Goal: Information Seeking & Learning: Learn about a topic

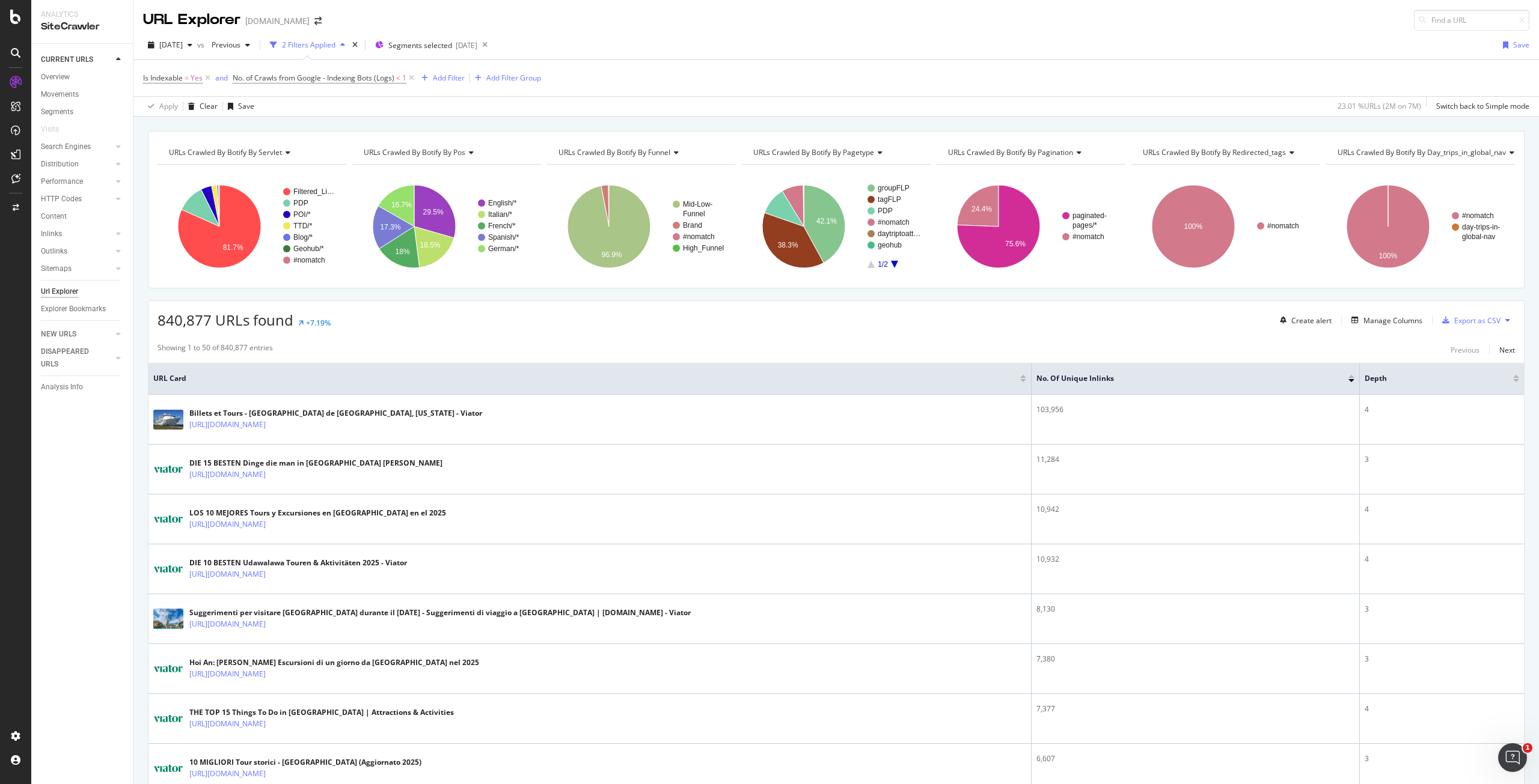
click at [827, 147] on span "URLs Crawled By Botify By pagetype" at bounding box center [813, 152] width 121 height 10
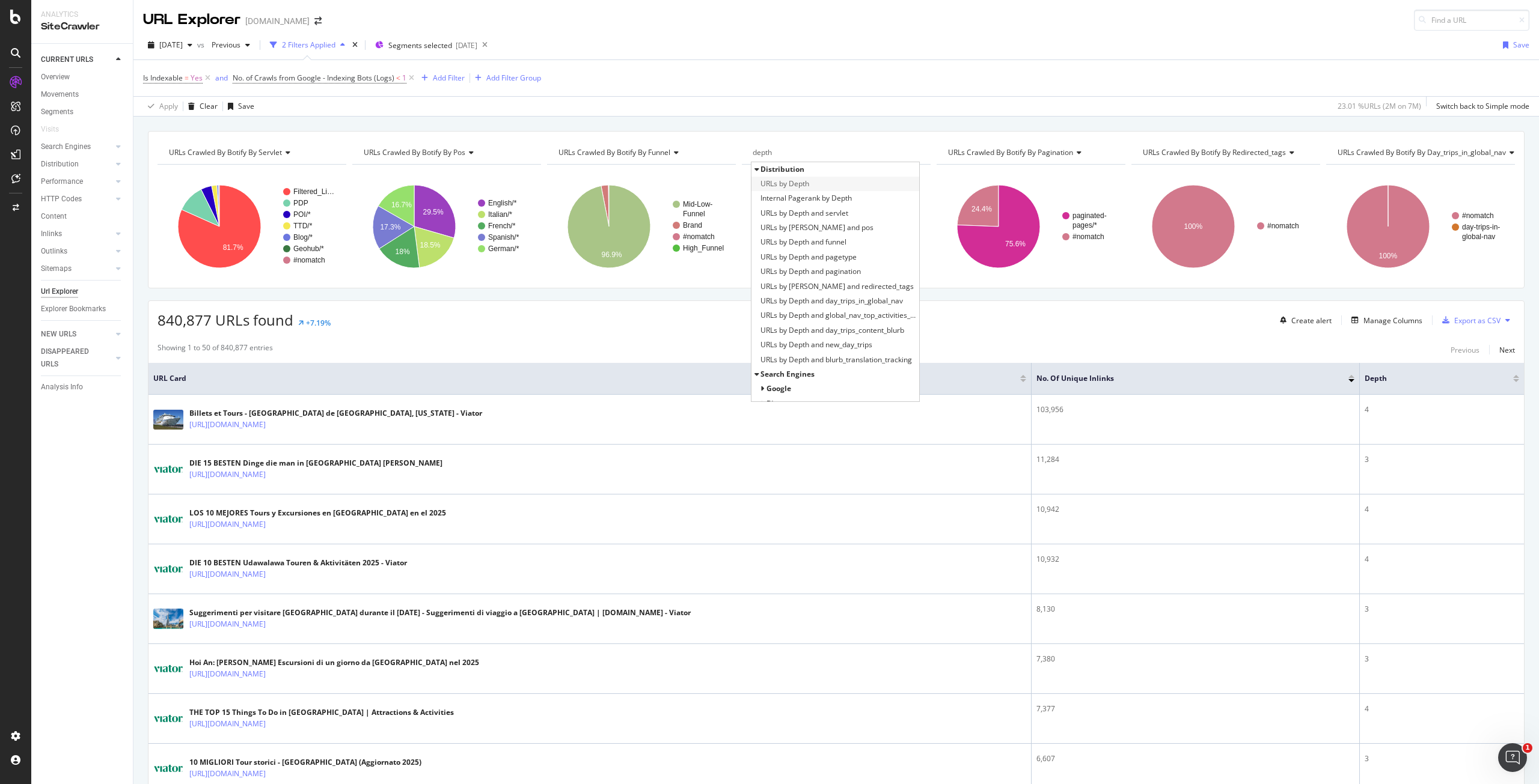
type input "depth"
click at [812, 179] on div "URLs by Depth" at bounding box center [835, 184] width 168 height 15
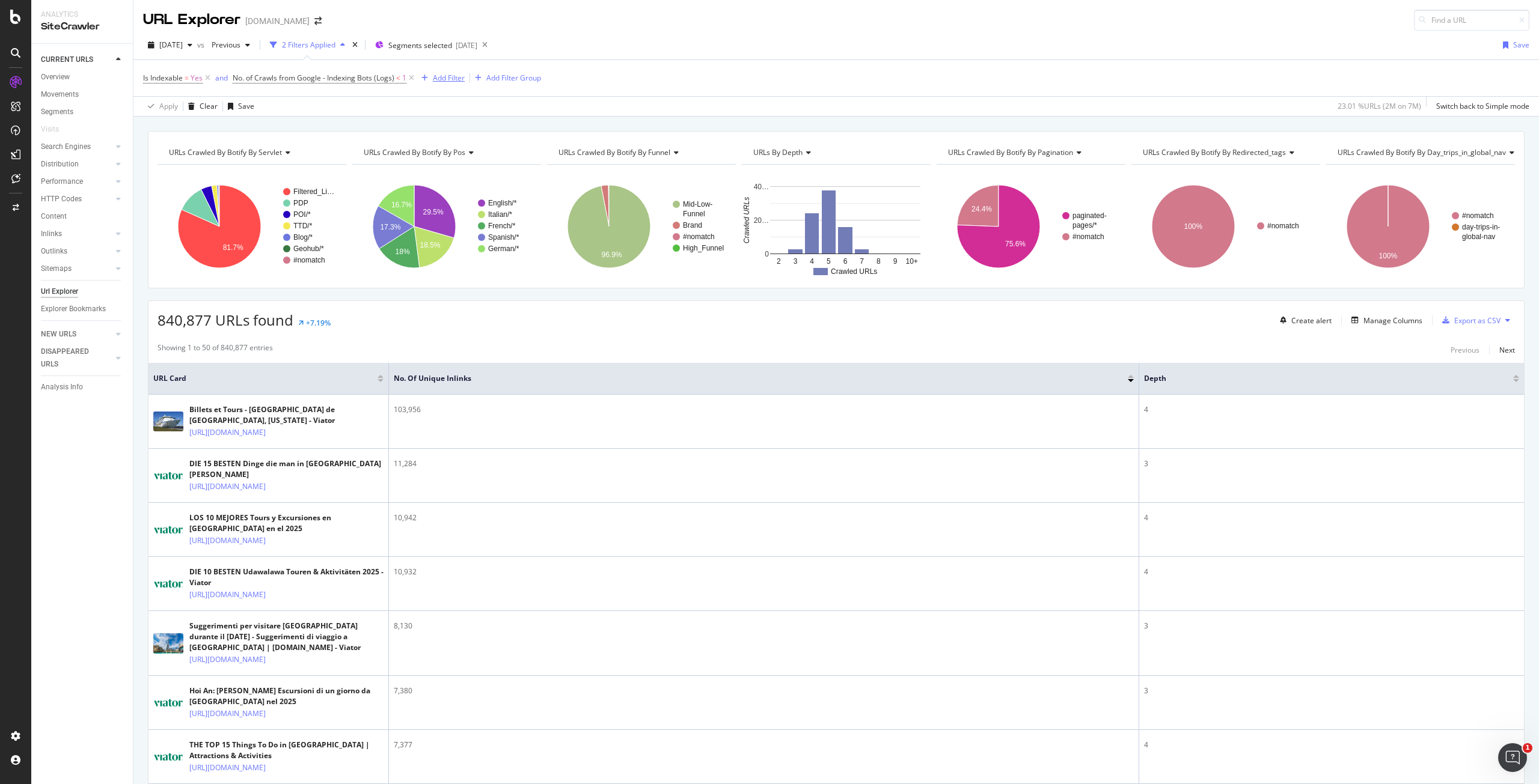
click at [457, 78] on div "Add Filter" at bounding box center [449, 78] width 32 height 10
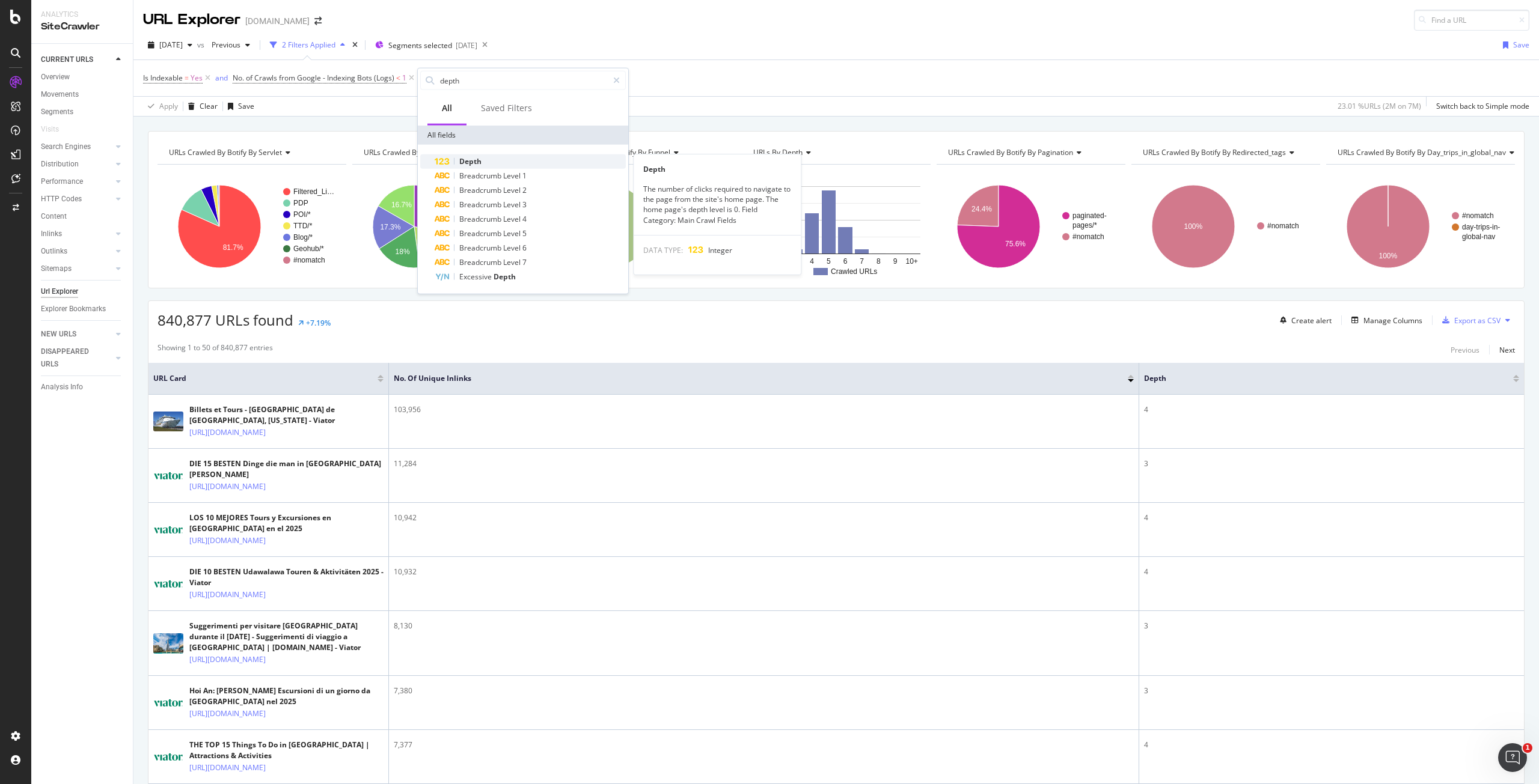
type input "depth"
click at [476, 161] on span "Depth" at bounding box center [470, 161] width 22 height 10
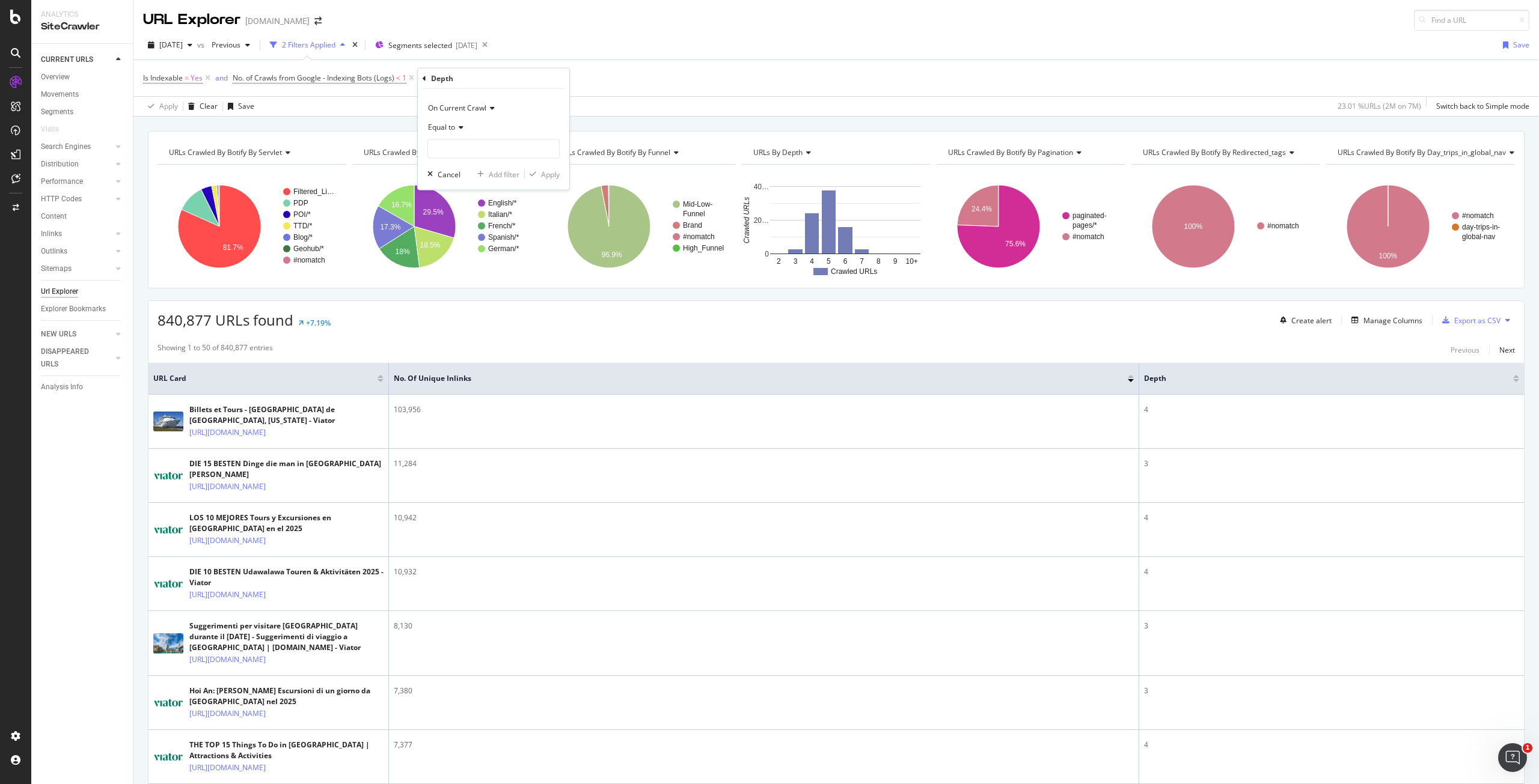
click at [454, 126] on span "Equal to" at bounding box center [442, 127] width 27 height 10
click at [473, 184] on div "Less than" at bounding box center [495, 183] width 129 height 16
click at [471, 153] on input "number" at bounding box center [494, 149] width 132 height 19
type input "4"
click at [544, 172] on div "Apply" at bounding box center [550, 174] width 19 height 10
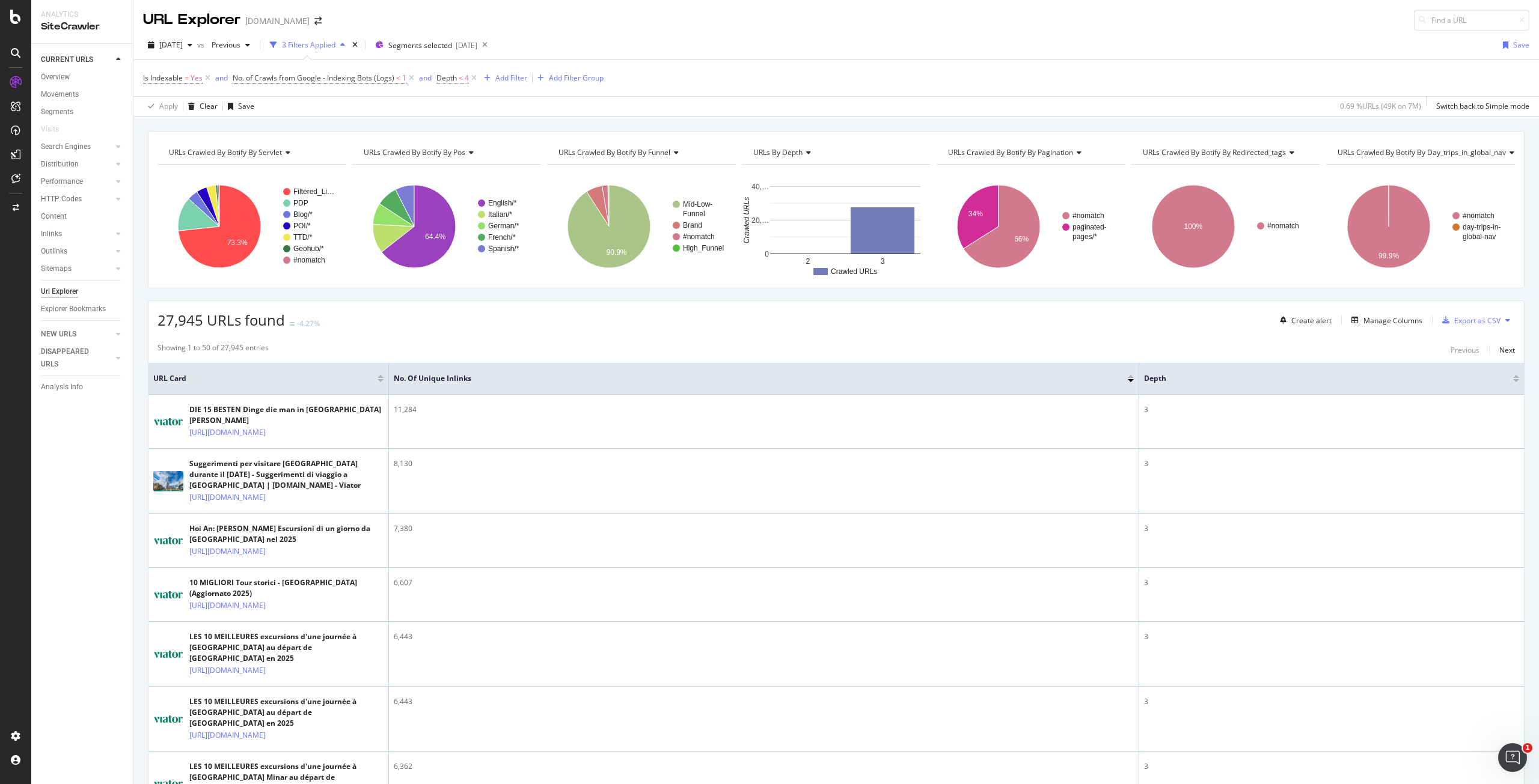
click at [453, 79] on span "Depth" at bounding box center [447, 78] width 21 height 10
click at [460, 172] on div "Cancel" at bounding box center [469, 172] width 23 height 10
click at [474, 77] on icon at bounding box center [474, 78] width 10 height 12
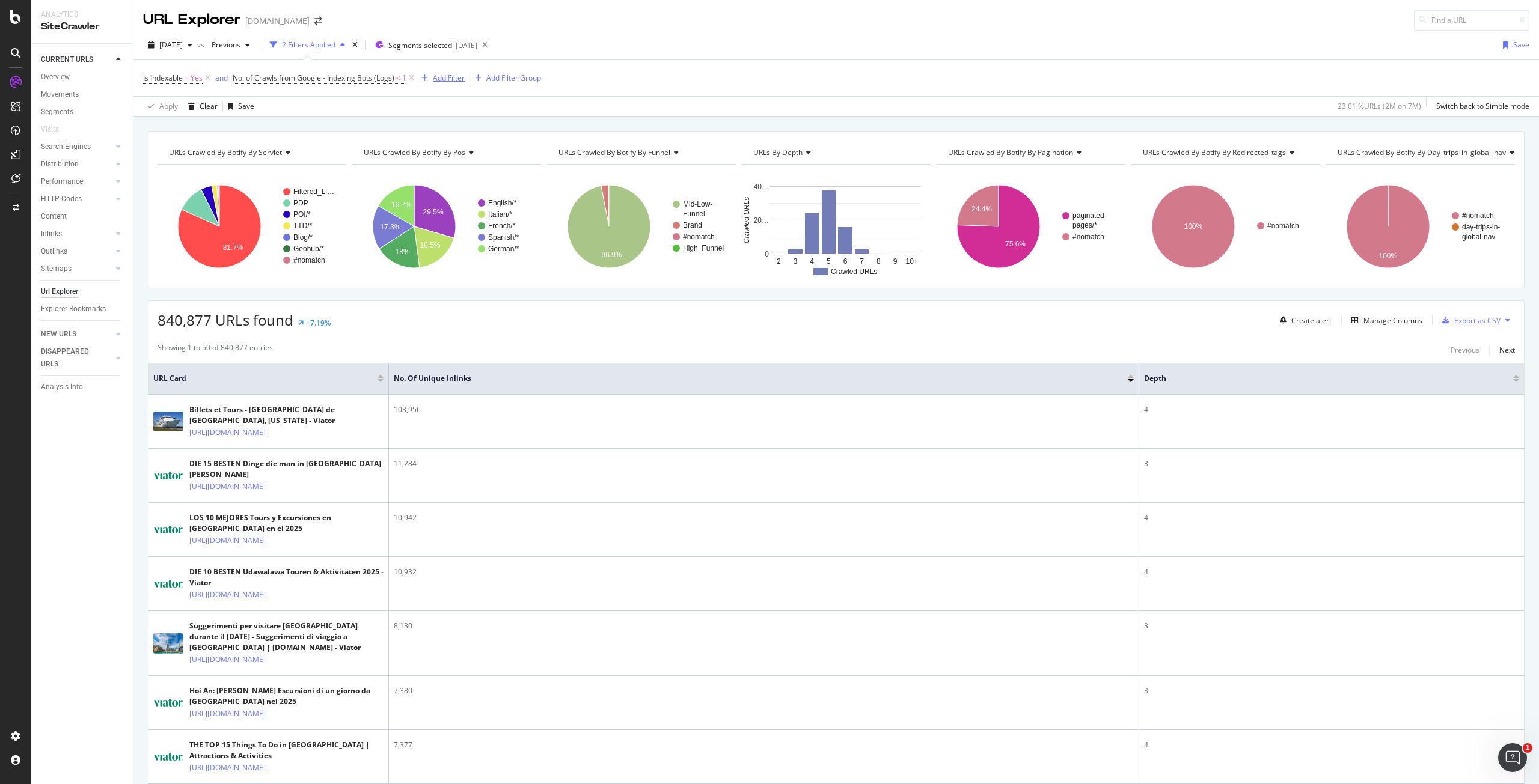
click at [436, 79] on div "Add Filter" at bounding box center [449, 78] width 32 height 10
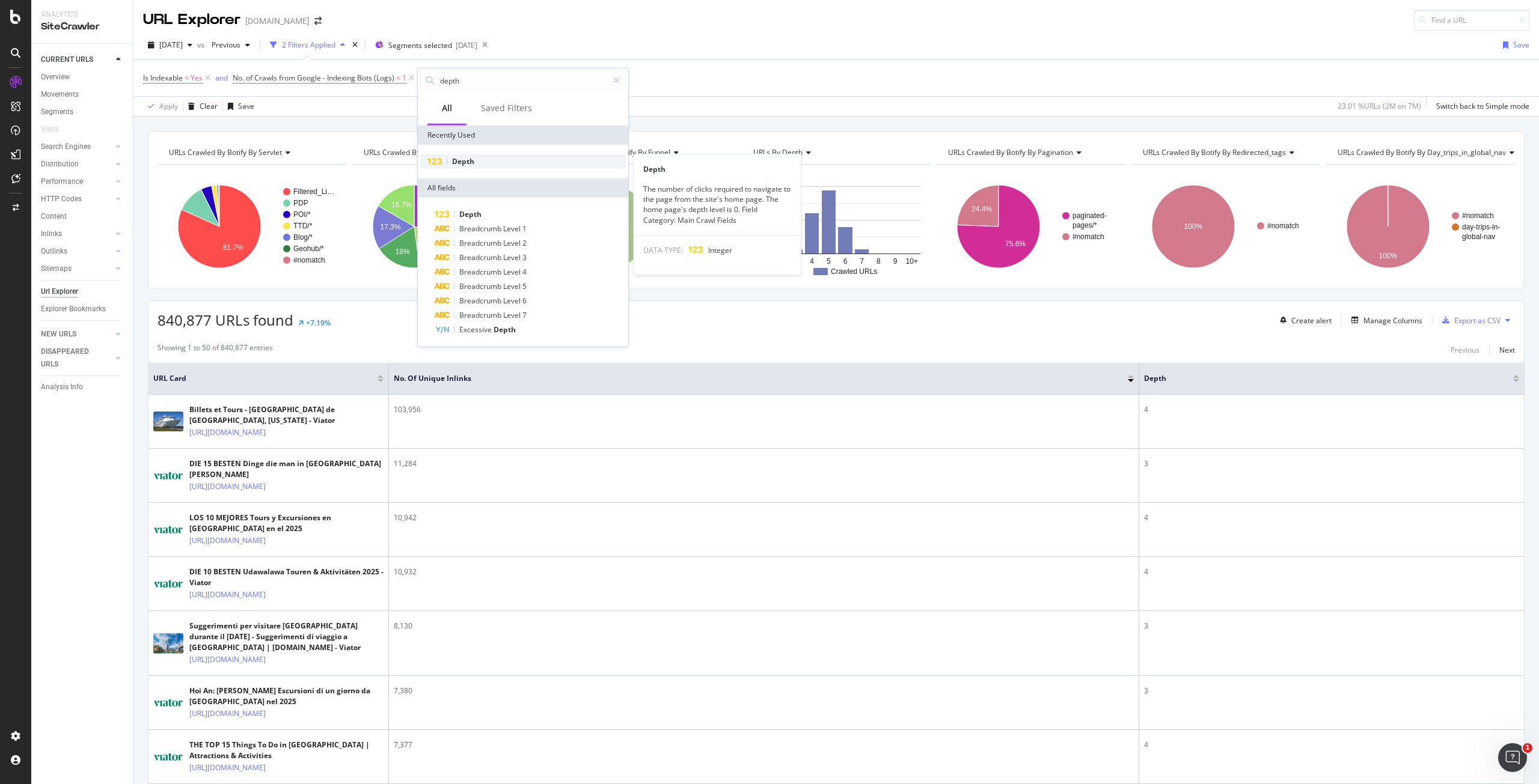
click at [473, 164] on span "Depth" at bounding box center [463, 161] width 22 height 10
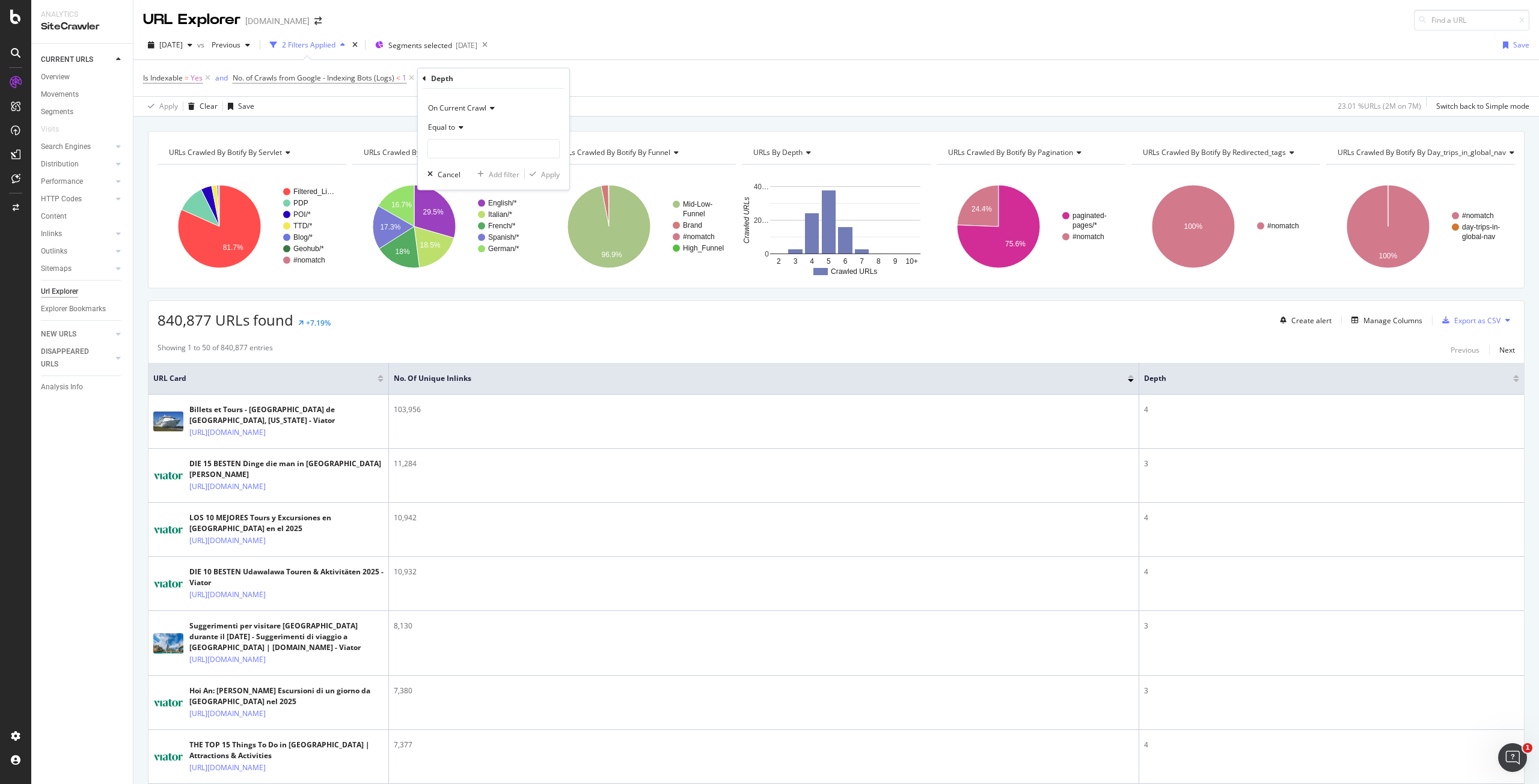
click at [446, 127] on span "Equal to" at bounding box center [442, 127] width 27 height 10
click at [471, 216] on span "Greater than" at bounding box center [455, 214] width 43 height 10
click at [470, 152] on input "number" at bounding box center [494, 149] width 132 height 19
type input "4"
click at [556, 173] on div "Apply" at bounding box center [550, 174] width 19 height 10
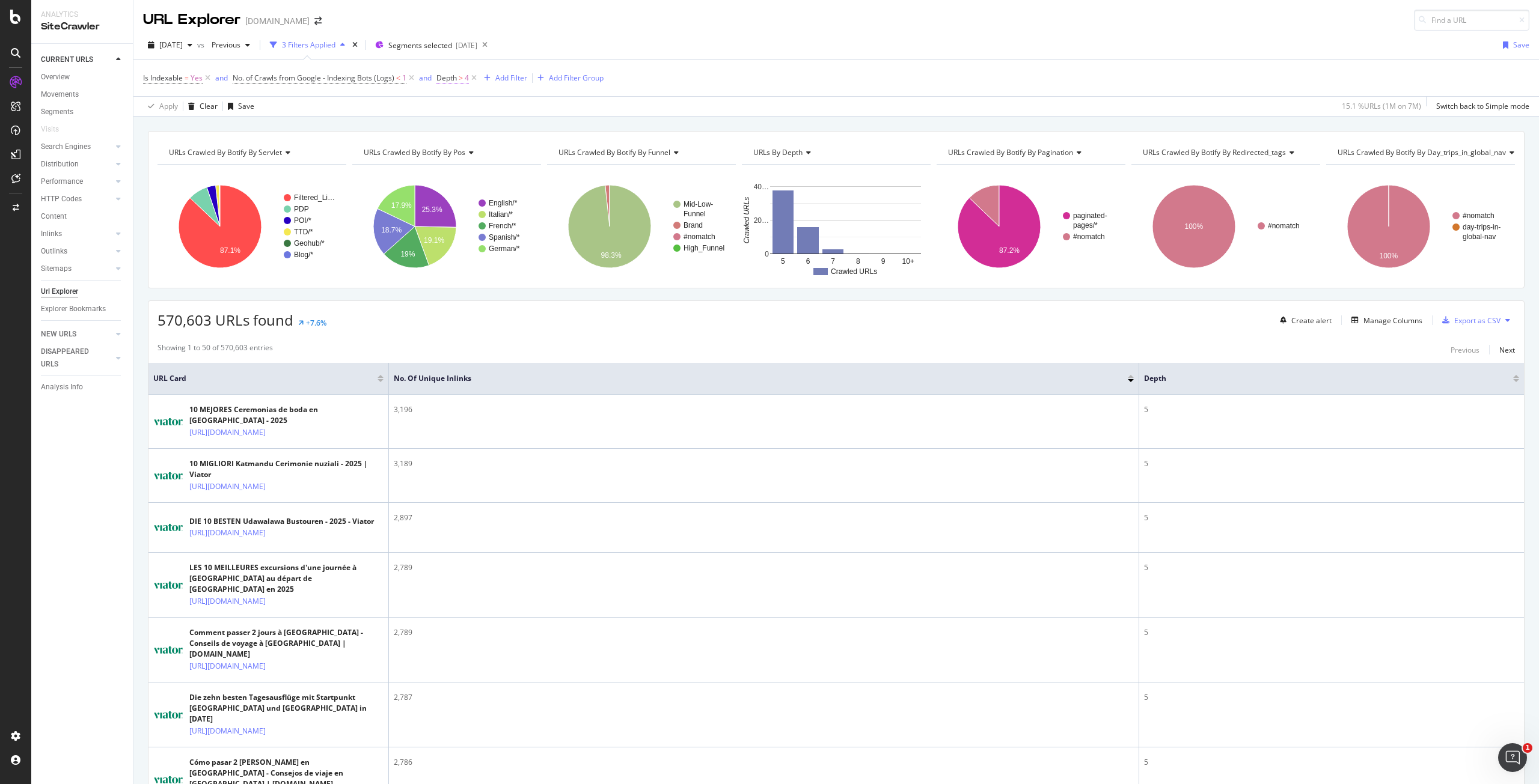
click at [459, 82] on span "Depth > 4" at bounding box center [453, 78] width 33 height 11
click at [445, 72] on icon at bounding box center [445, 76] width 4 height 7
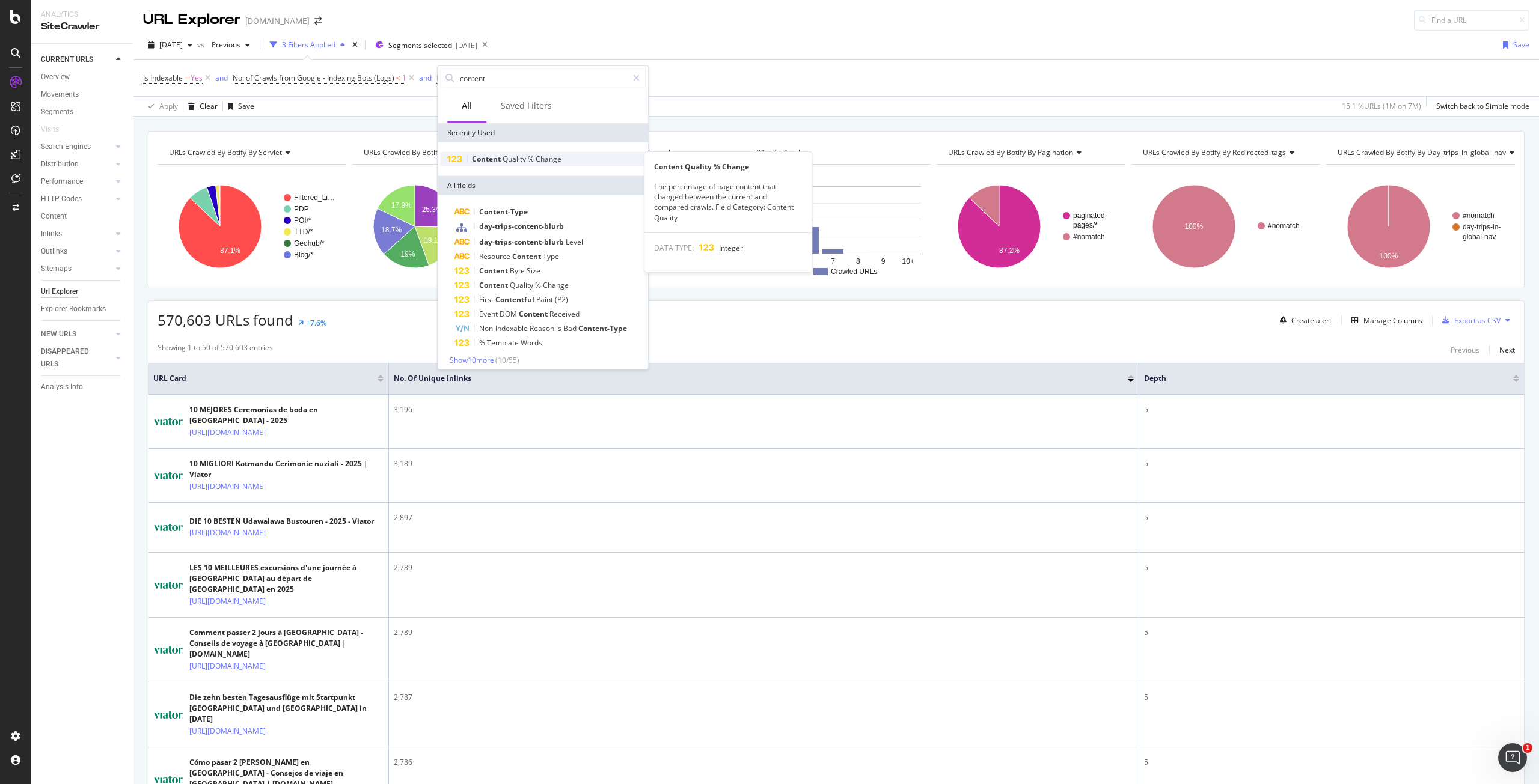
type input "content"
click at [530, 161] on span "%" at bounding box center [531, 159] width 8 height 10
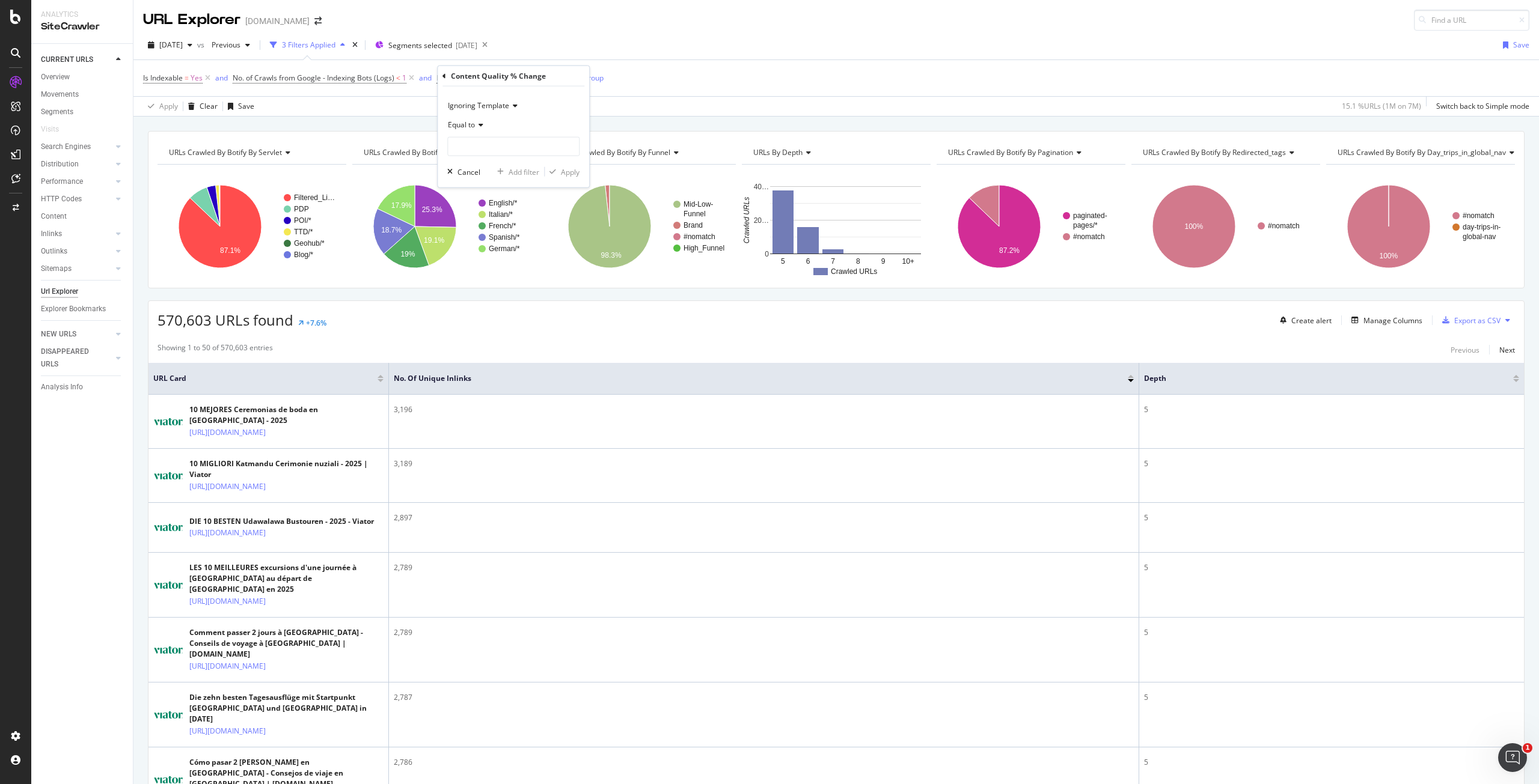
click at [477, 116] on div "Equal to" at bounding box center [513, 125] width 132 height 19
click at [483, 104] on span "Ignoring Template" at bounding box center [478, 106] width 61 height 10
click at [477, 124] on icon at bounding box center [479, 125] width 8 height 7
click at [486, 178] on div "Less than" at bounding box center [514, 181] width 129 height 16
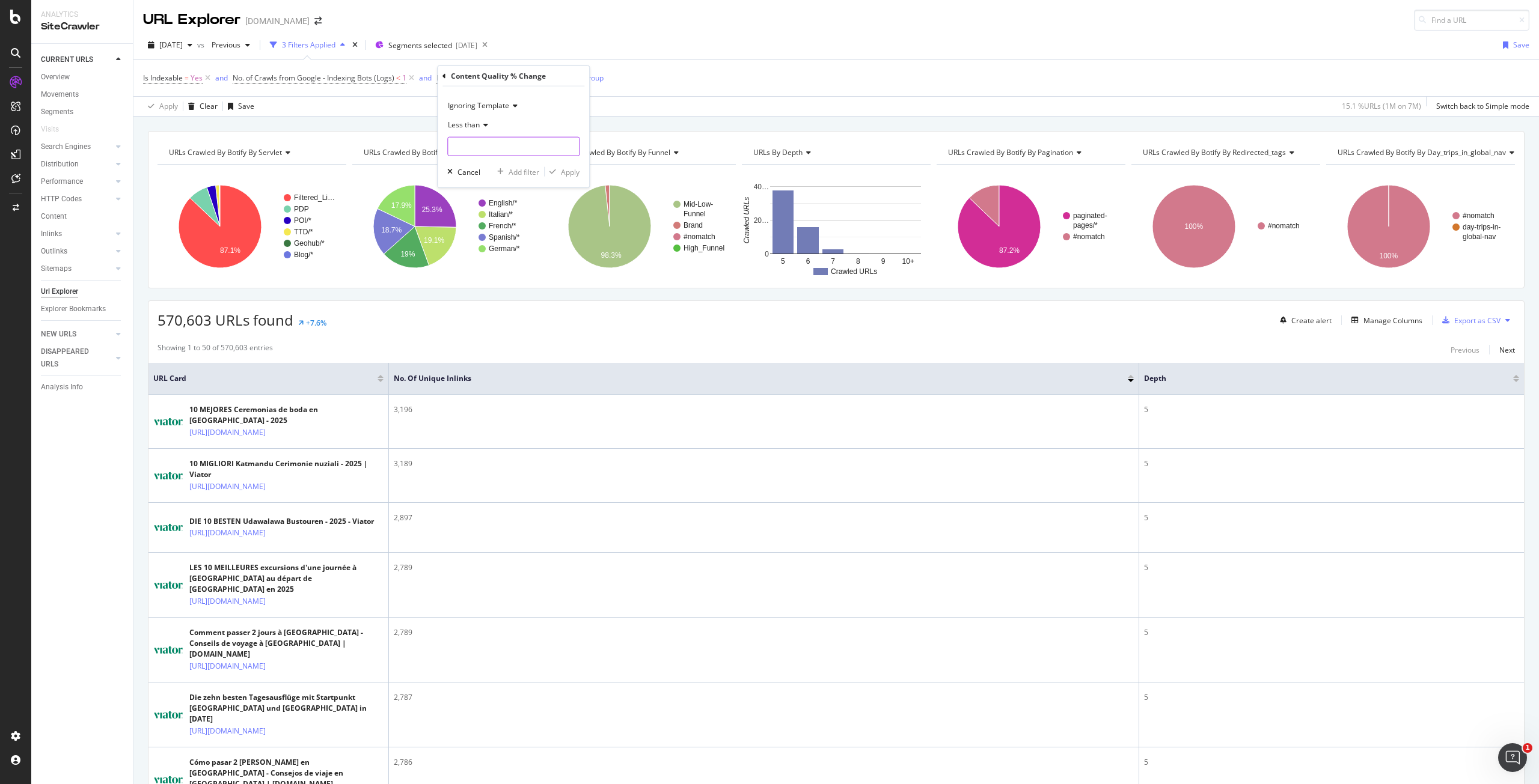
click at [492, 147] on input "number" at bounding box center [513, 147] width 132 height 19
type input "25"
click at [565, 173] on div "Apply" at bounding box center [570, 172] width 19 height 10
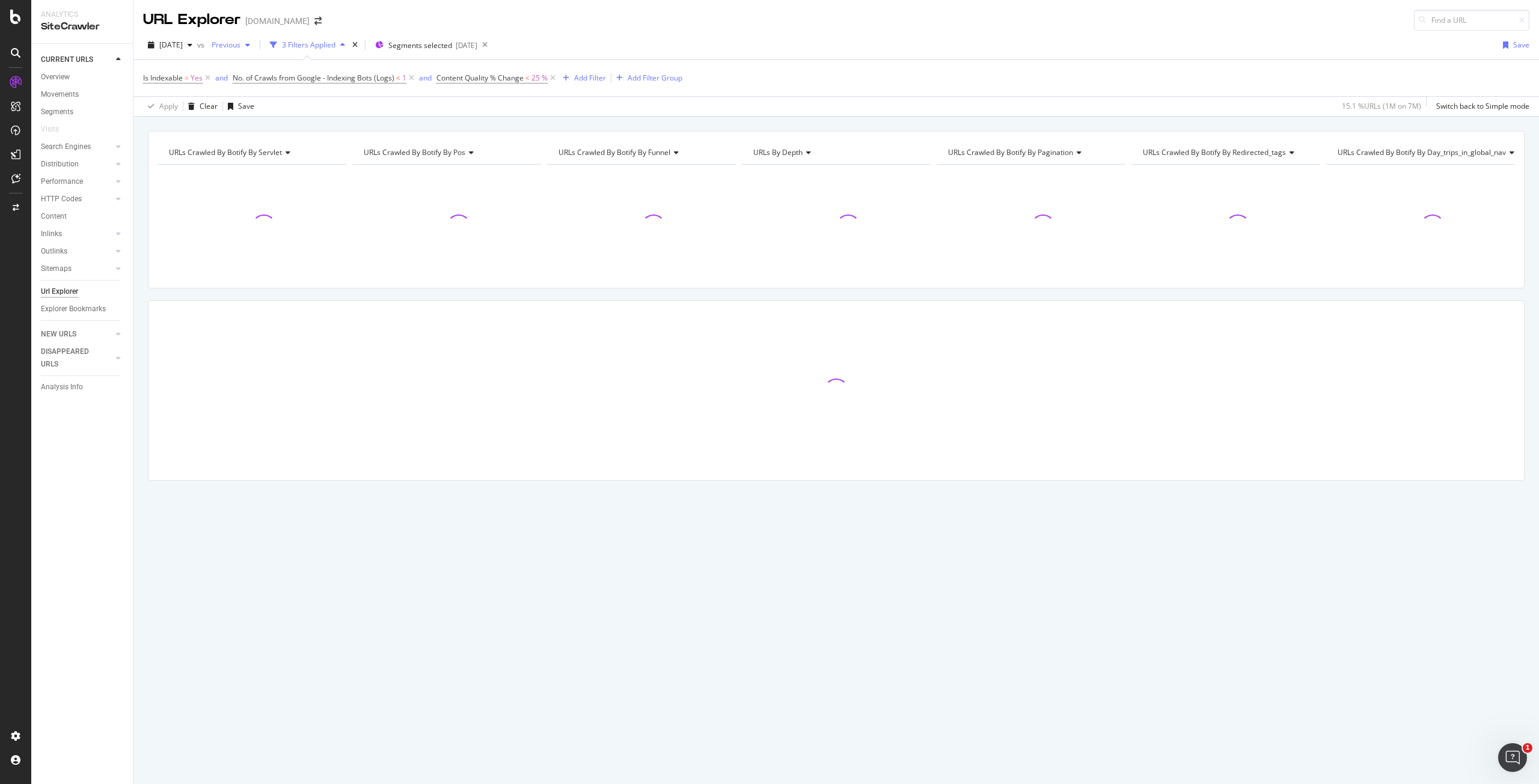
click at [240, 49] on span "Previous" at bounding box center [224, 44] width 34 height 10
click at [278, 133] on div "2024 Jan. 1st" at bounding box center [260, 131] width 60 height 11
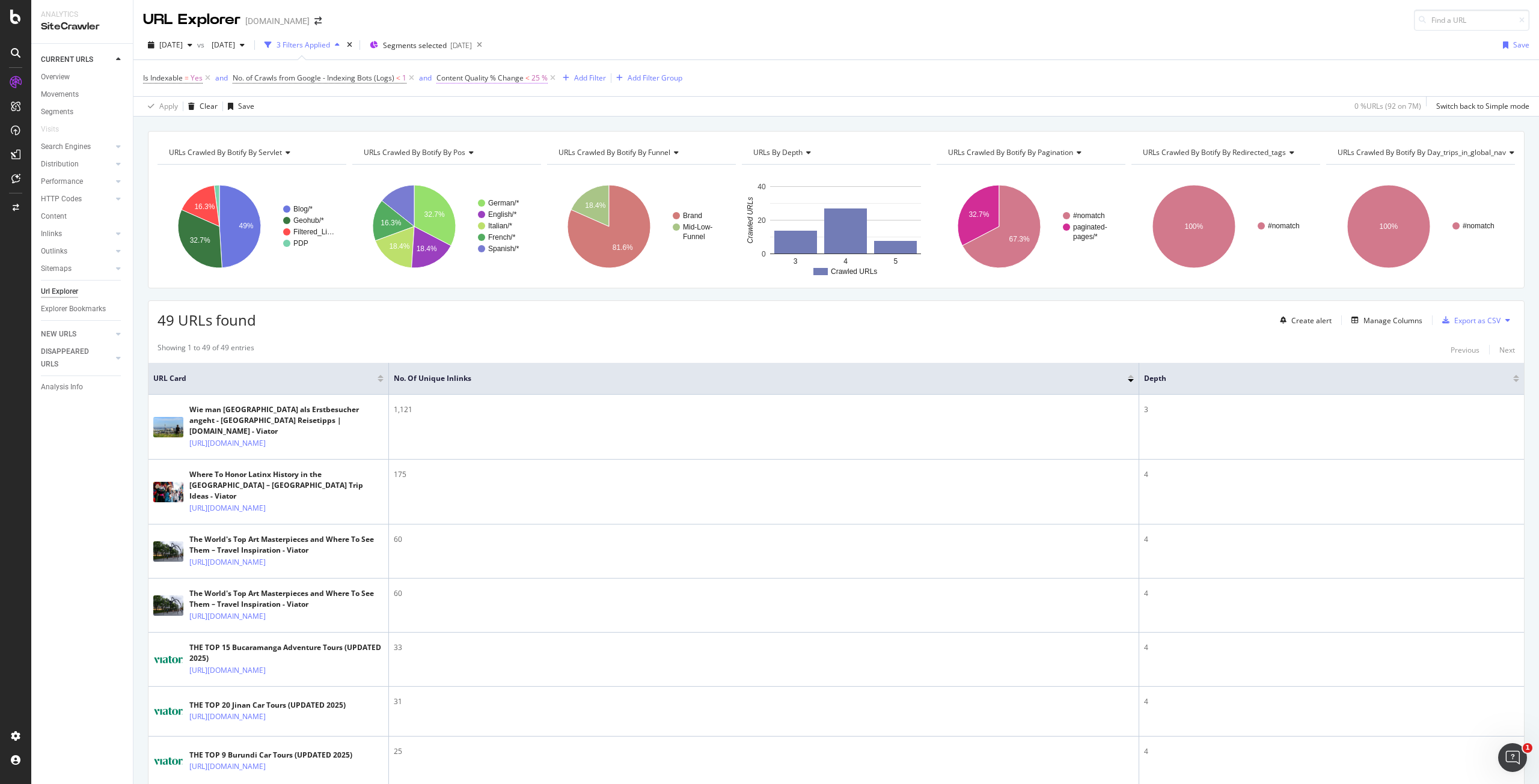
click at [534, 78] on span "25 %" at bounding box center [539, 78] width 16 height 17
drag, startPoint x: 473, startPoint y: 144, endPoint x: 424, endPoint y: 144, distance: 49.0
click at [424, 144] on body "Analytics SiteCrawler CURRENT URLS Overview Movements Segments Visits Search En…" at bounding box center [769, 392] width 1539 height 784
type input "2"
type input "50"
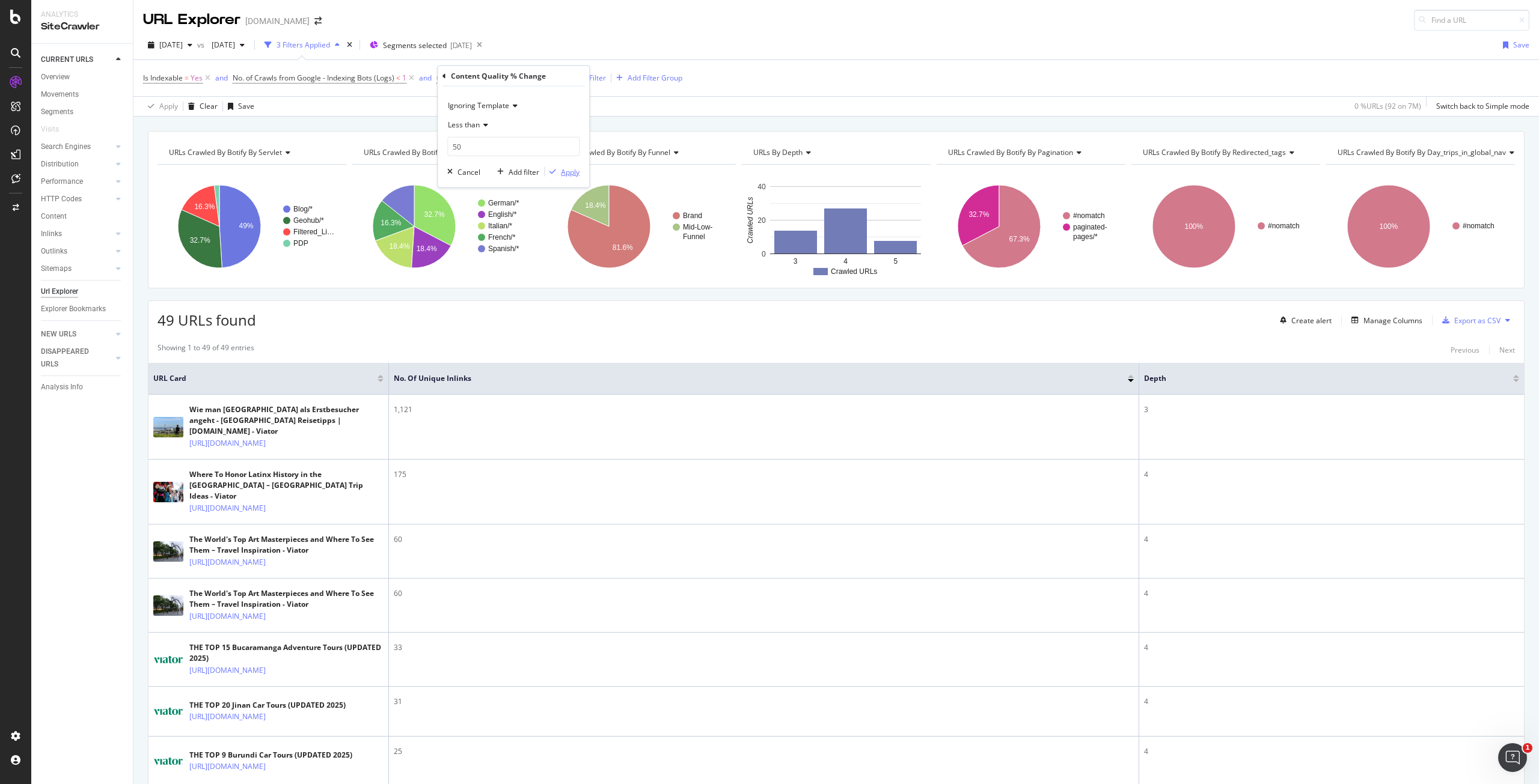
click at [568, 175] on div "Apply" at bounding box center [570, 172] width 19 height 10
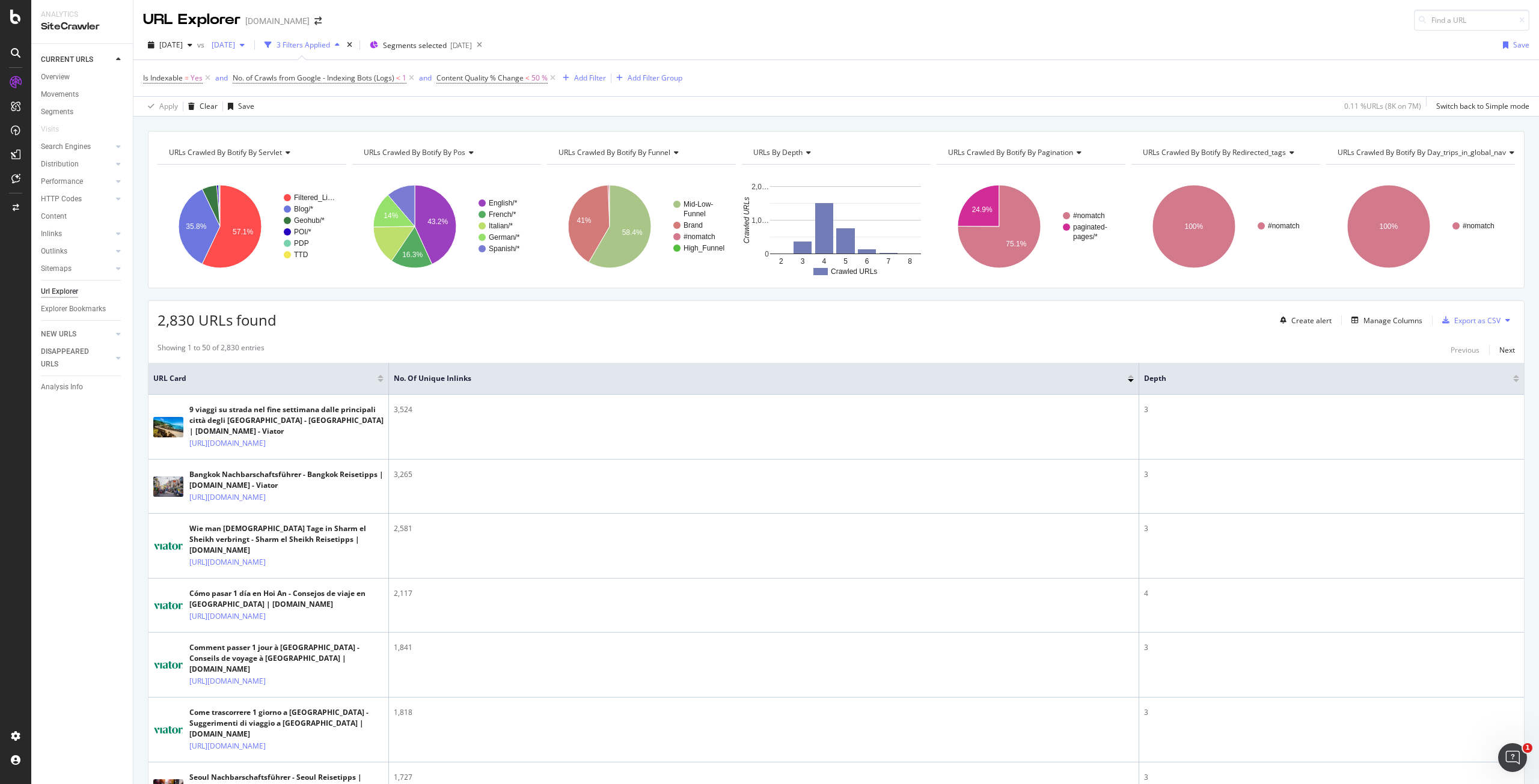
click at [235, 47] on span "2024 Jan. 1st" at bounding box center [221, 44] width 29 height 10
click at [249, 50] on div "2024 Jan. 1st" at bounding box center [228, 45] width 42 height 18
click at [207, 41] on span "vs" at bounding box center [202, 44] width 10 height 10
click at [183, 46] on span "2025 Aug. 1st" at bounding box center [171, 44] width 24 height 10
click at [206, 88] on div "[DATE]" at bounding box center [193, 88] width 64 height 11
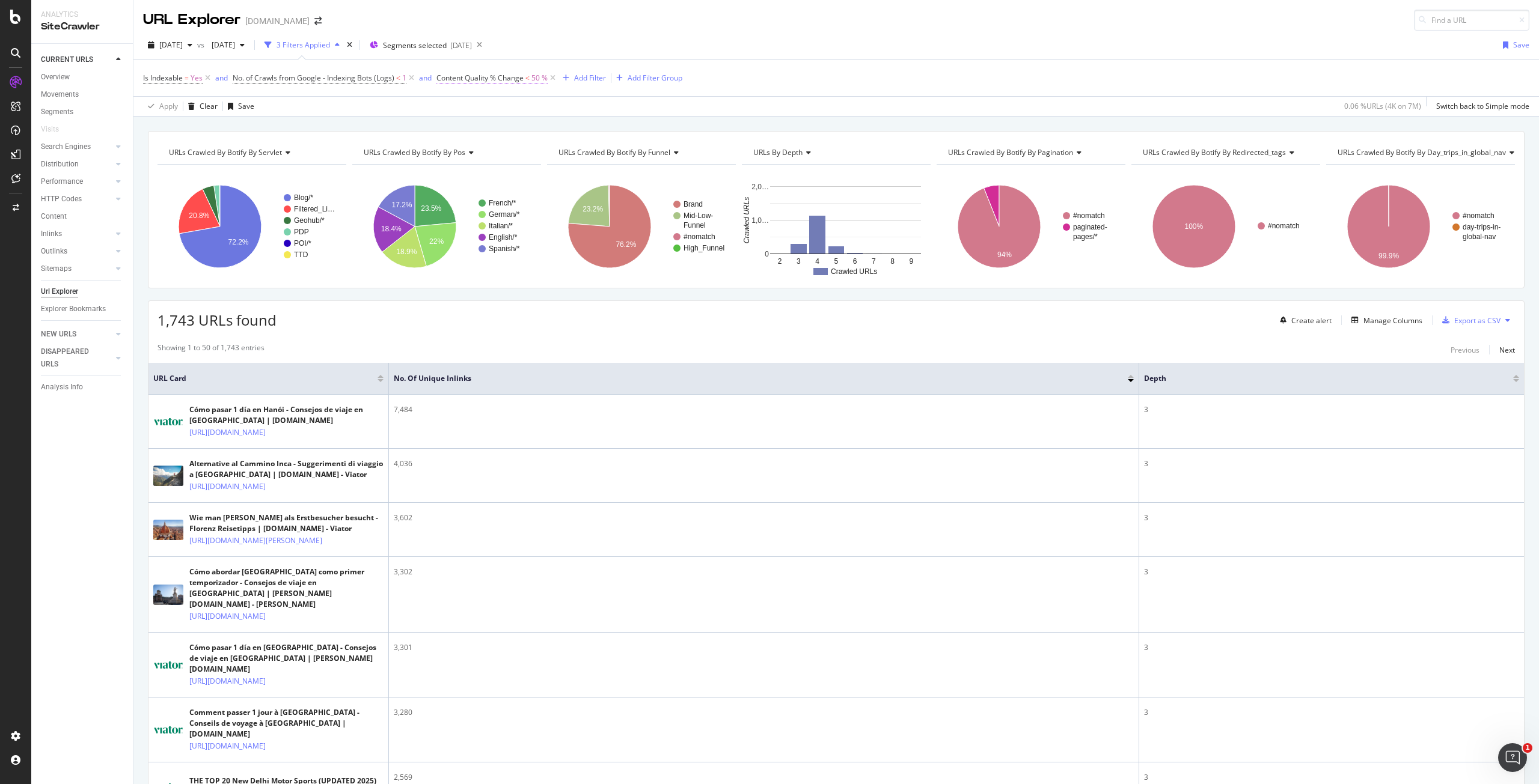
click at [473, 76] on span "Content Quality % Change" at bounding box center [480, 78] width 87 height 10
drag, startPoint x: 488, startPoint y: 146, endPoint x: 434, endPoint y: 146, distance: 54.0
click at [434, 146] on body "Analytics SiteCrawler CURRENT URLS Overview Movements Segments Visits Search En…" at bounding box center [769, 392] width 1539 height 784
click at [472, 169] on div "Cancel" at bounding box center [469, 172] width 23 height 10
click at [553, 80] on icon at bounding box center [553, 78] width 10 height 12
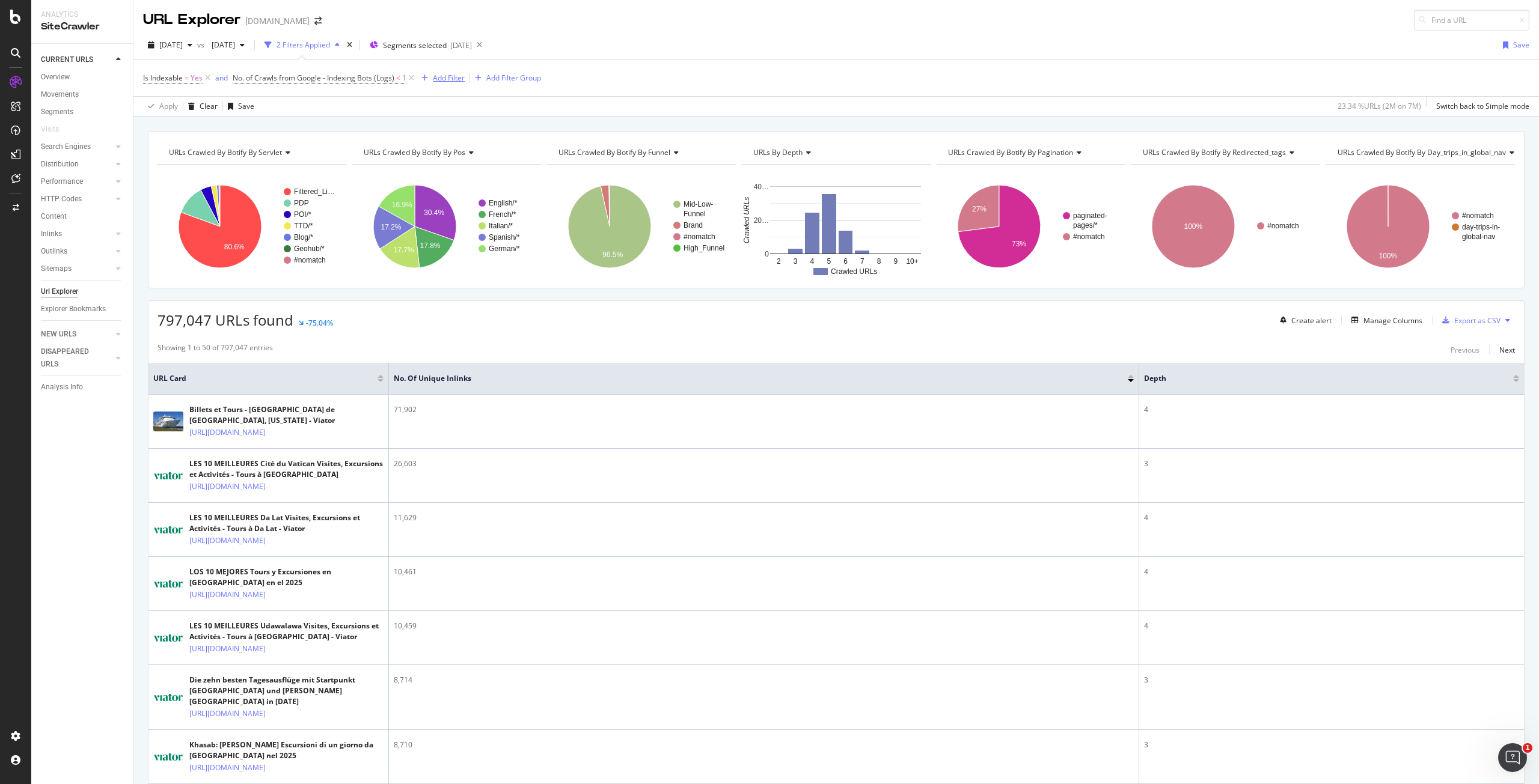
click at [449, 76] on div "Add Filter" at bounding box center [449, 78] width 32 height 10
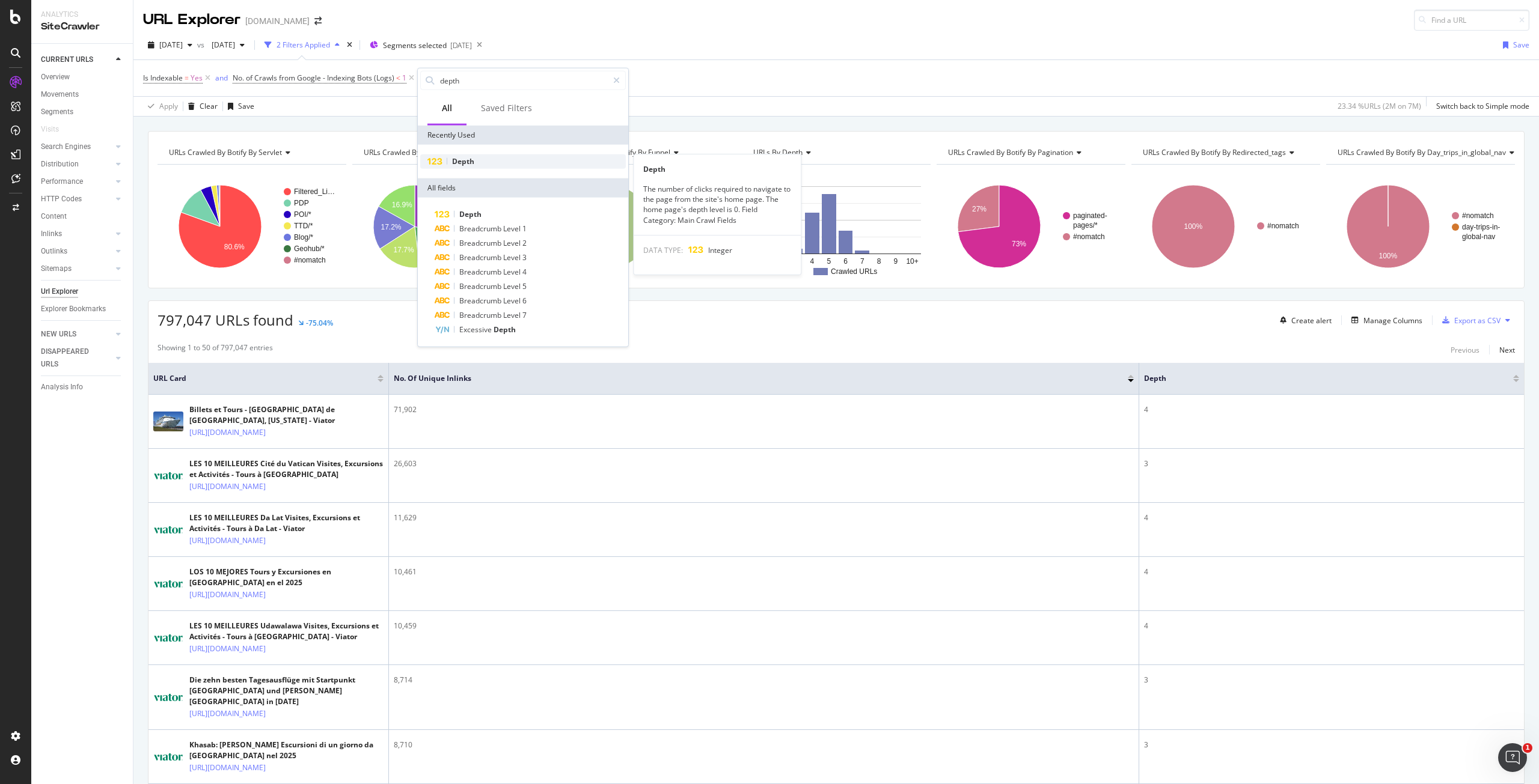
type input "depth"
click at [457, 157] on span "Depth" at bounding box center [463, 161] width 22 height 10
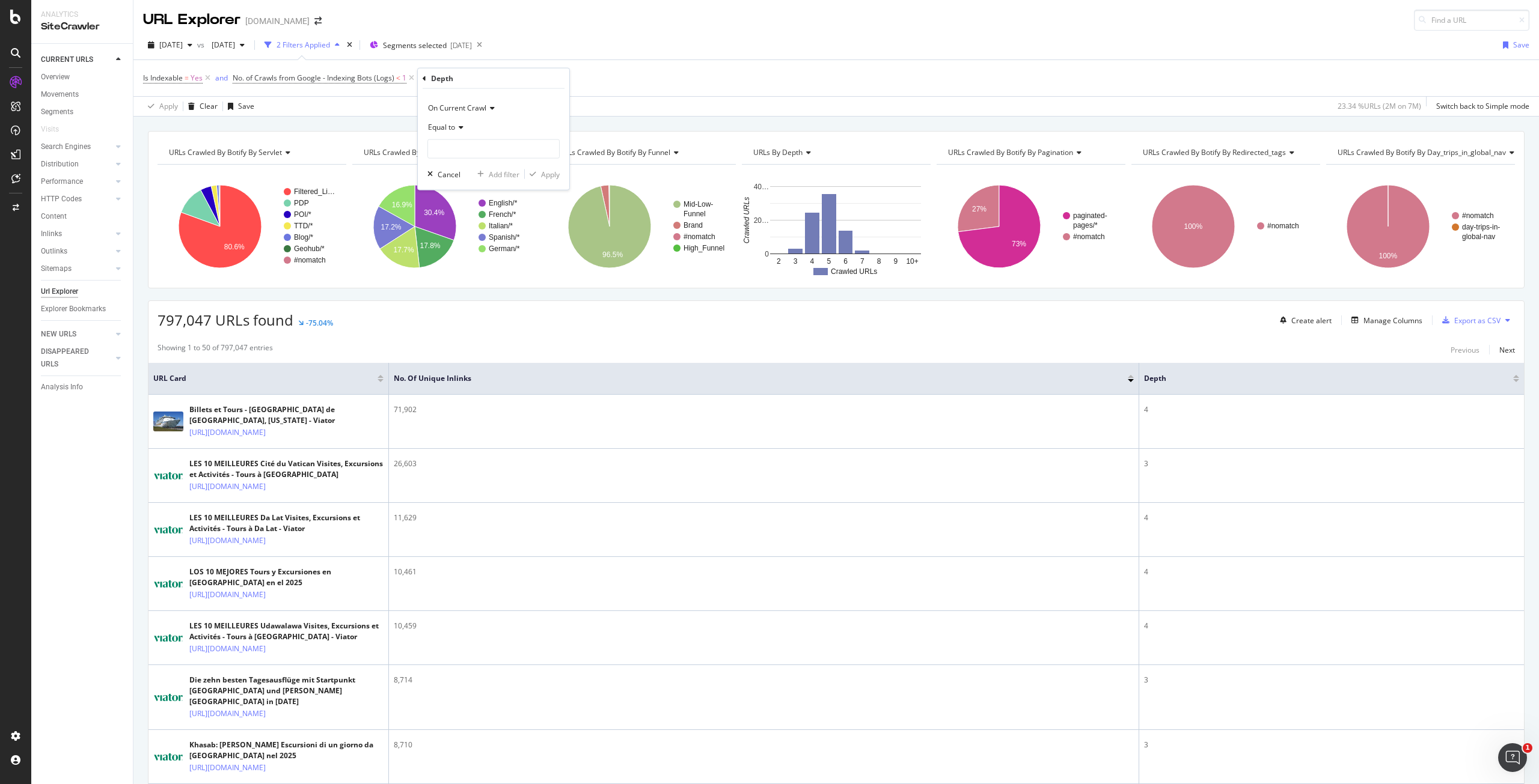
click at [457, 126] on icon at bounding box center [459, 127] width 8 height 7
click at [466, 215] on span "Greater than" at bounding box center [455, 214] width 43 height 10
click at [474, 140] on input "number" at bounding box center [494, 149] width 132 height 19
type input "4"
click at [549, 177] on div "Apply" at bounding box center [550, 174] width 19 height 10
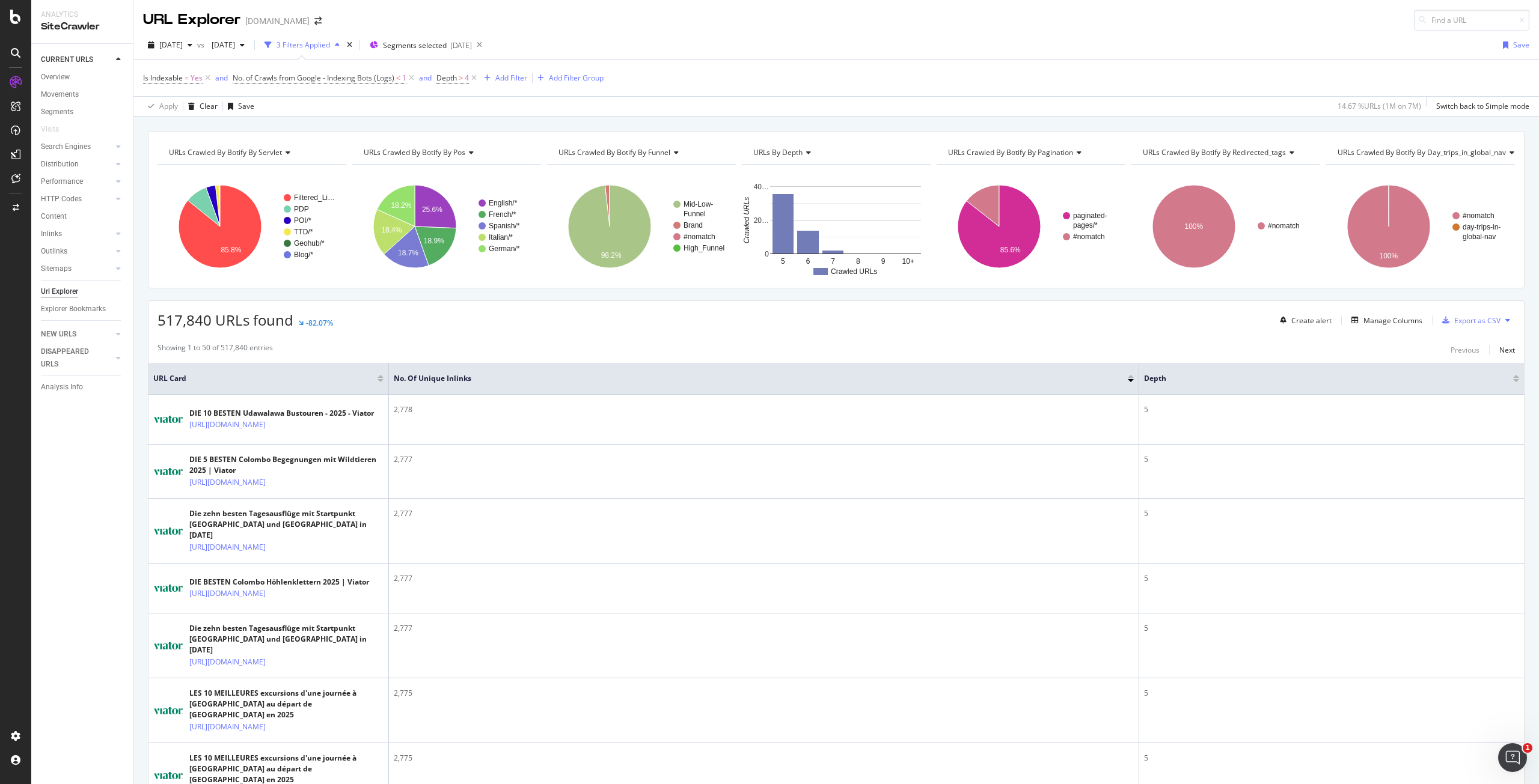
click at [722, 39] on div "2025 Sep. 1st vs 2024 Jan. 1st 3 Filters Applied Segments selected 2025-05-30 S…" at bounding box center [836, 47] width 1406 height 24
click at [465, 74] on span "4" at bounding box center [466, 78] width 4 height 17
click at [445, 79] on icon at bounding box center [445, 76] width 4 height 7
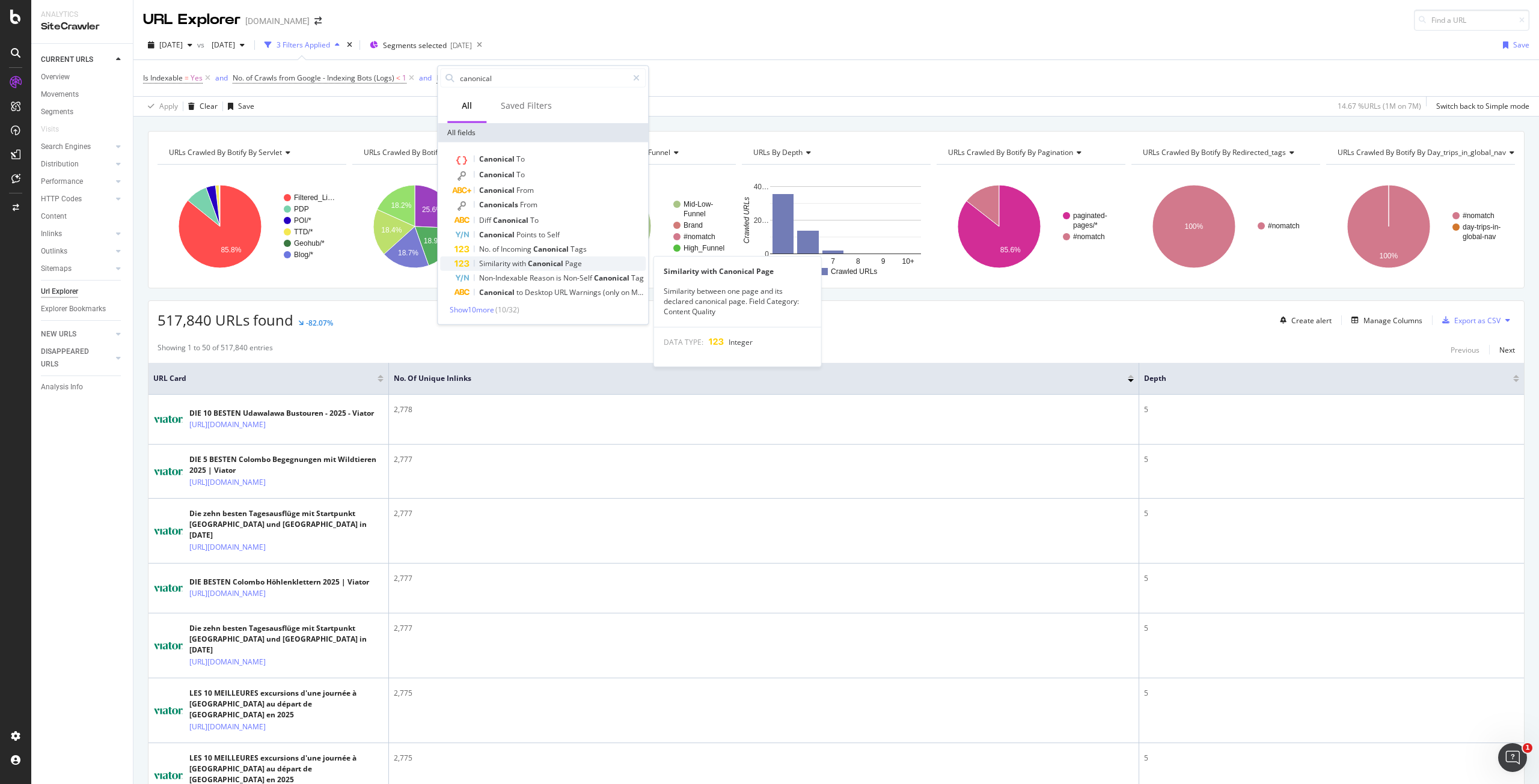
type input "canonical"
click at [529, 263] on span "Canonical" at bounding box center [546, 263] width 37 height 10
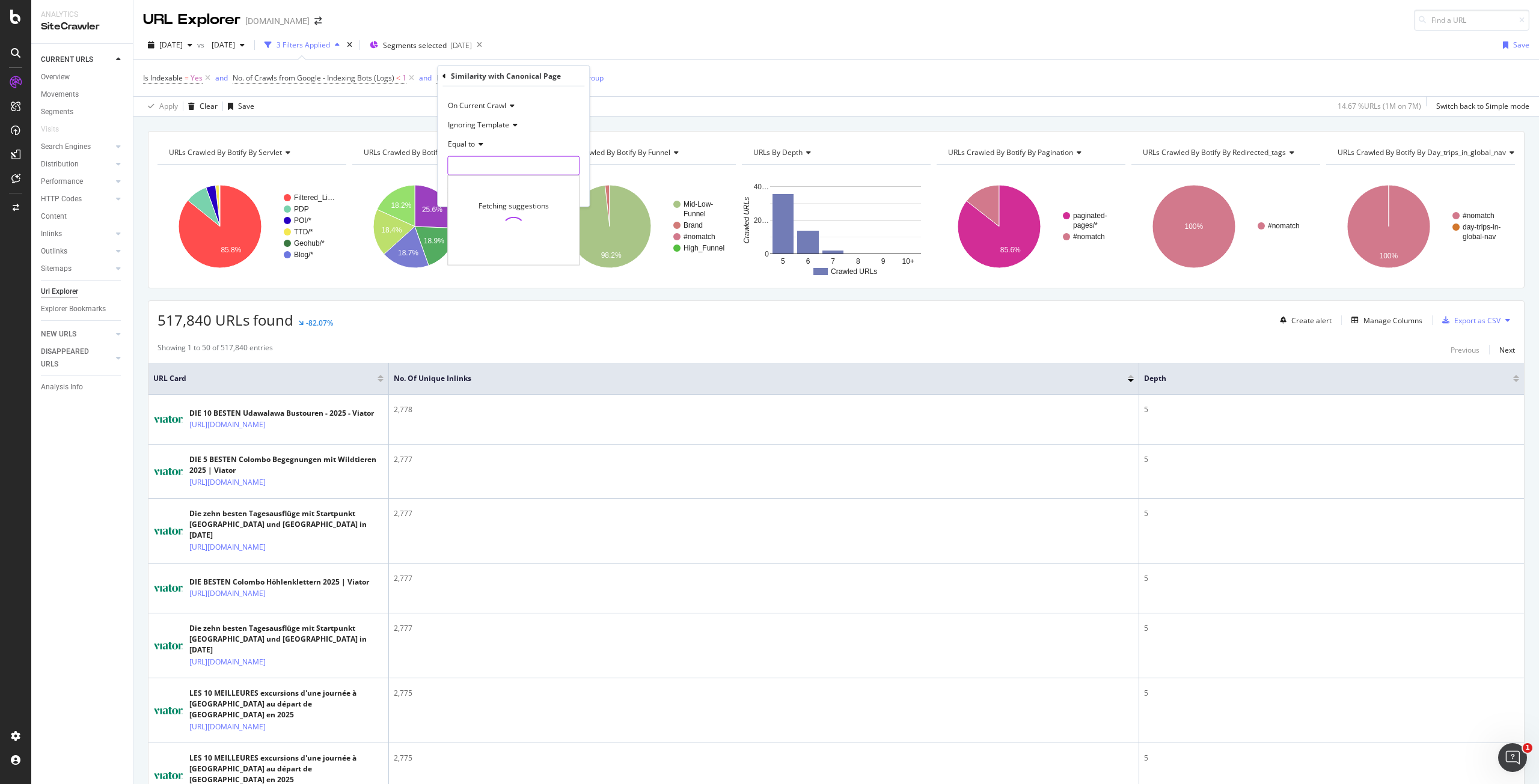
click at [500, 164] on input "number" at bounding box center [513, 166] width 132 height 19
click at [475, 145] on span "Equal to" at bounding box center [461, 144] width 27 height 10
click at [477, 199] on span "Less than" at bounding box center [469, 199] width 32 height 10
click at [491, 166] on input "number" at bounding box center [513, 166] width 132 height 19
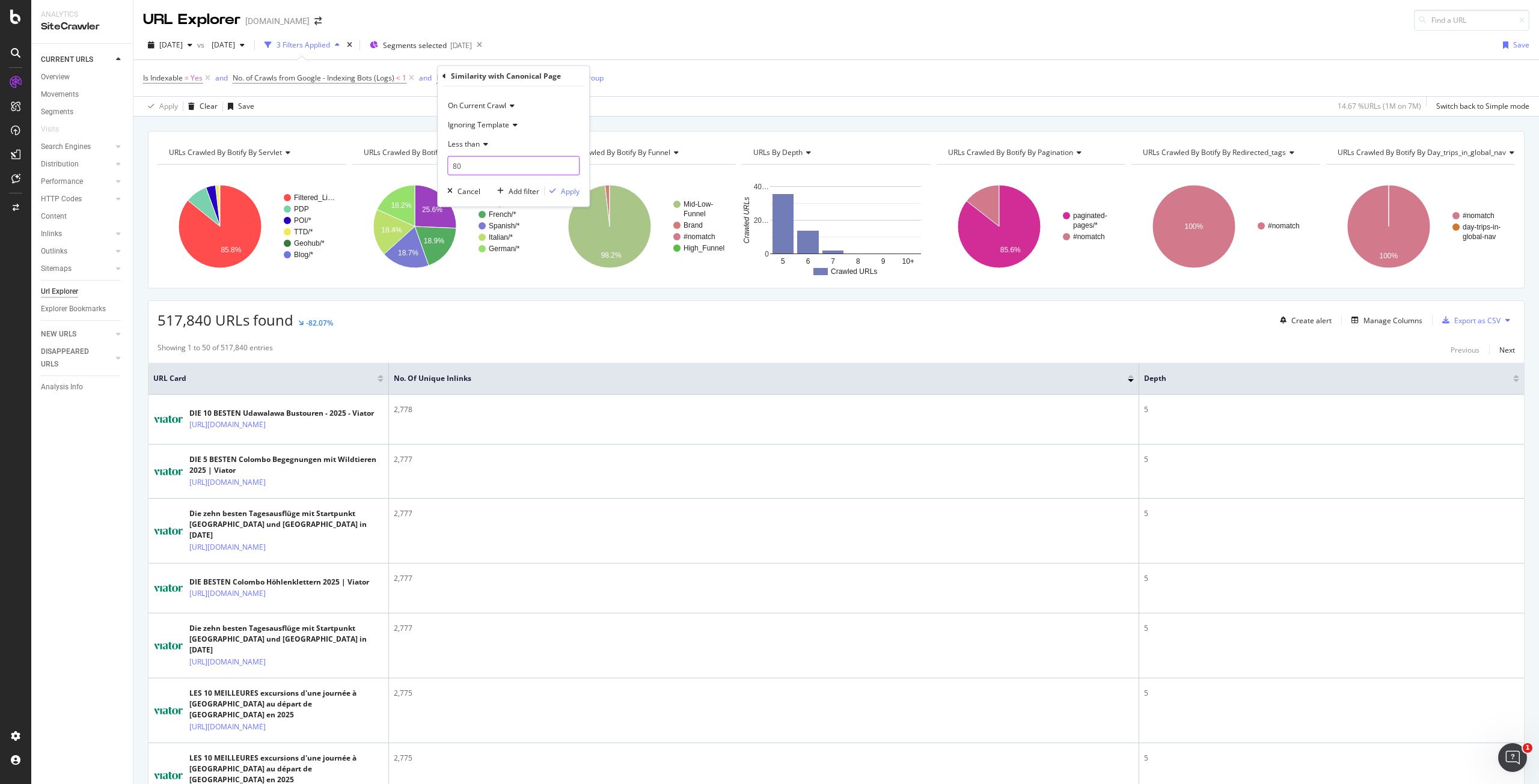
type input "8"
type input "90"
click at [585, 188] on div "On Current Crawl Ignoring Template Less than 90 Cancel Add filter Apply" at bounding box center [514, 147] width 152 height 120
click at [574, 193] on div "Apply" at bounding box center [570, 190] width 19 height 10
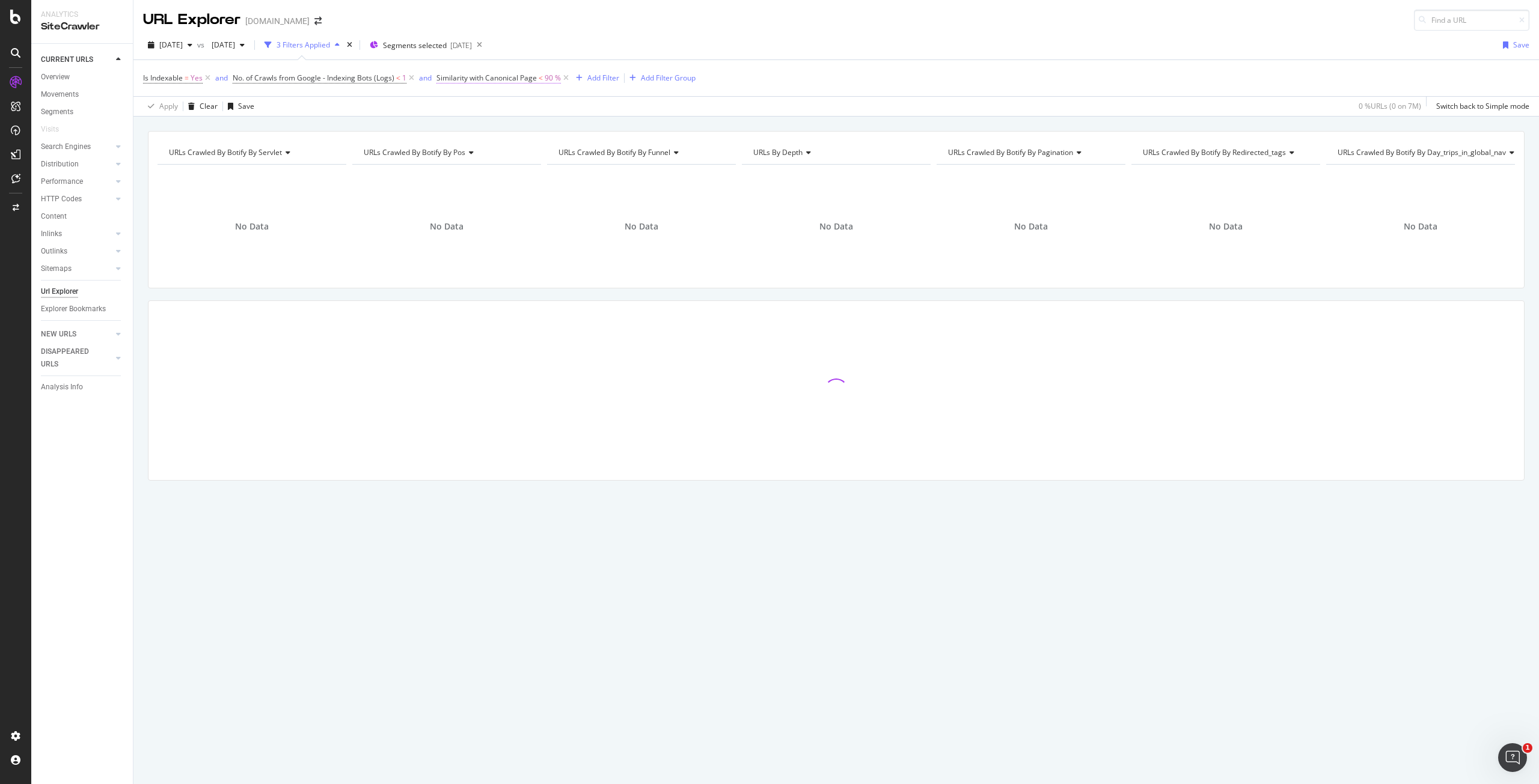
click at [480, 81] on span "Similarity with Canonical Page" at bounding box center [487, 78] width 101 height 10
click at [444, 75] on icon at bounding box center [445, 76] width 4 height 7
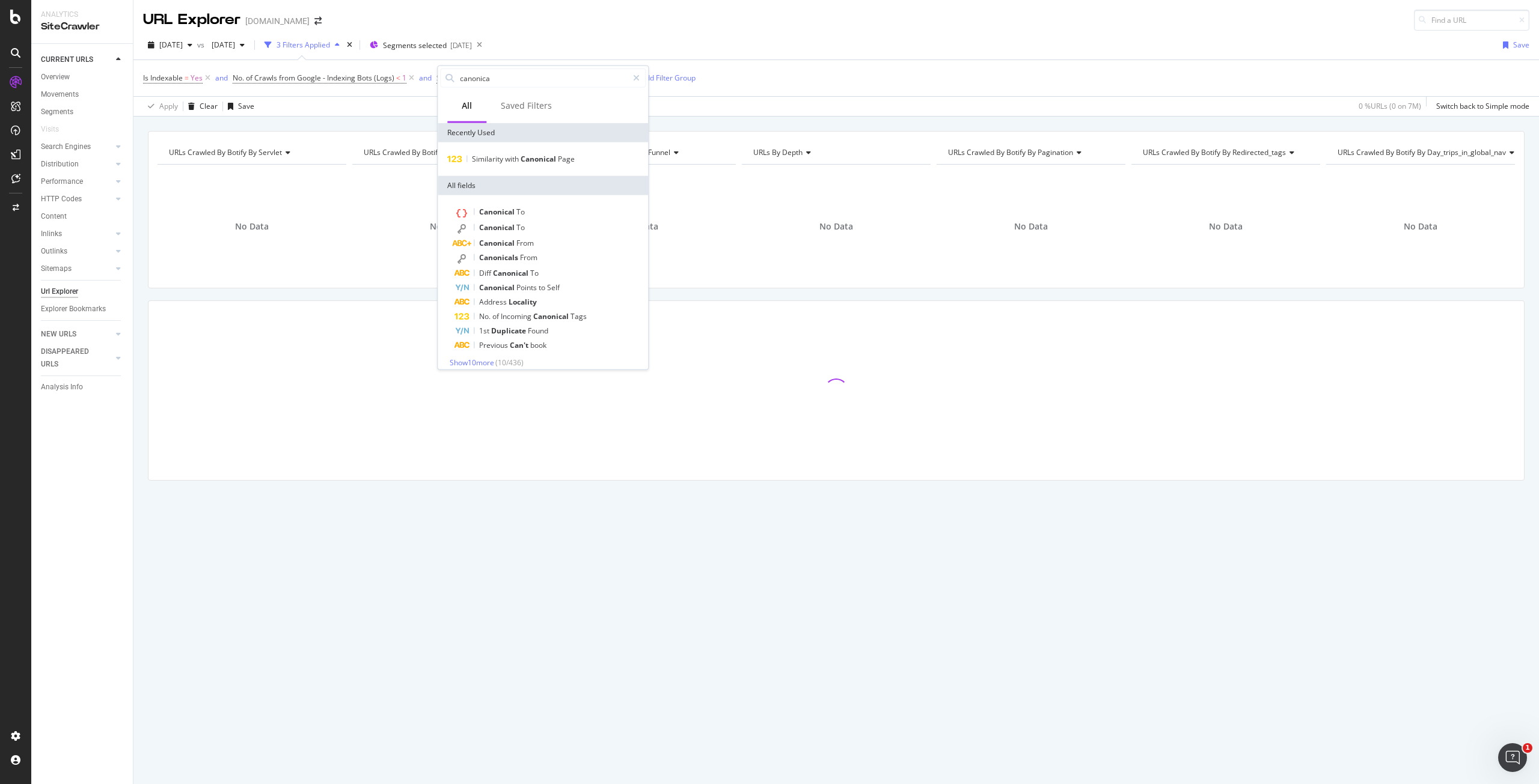
type input "canonical"
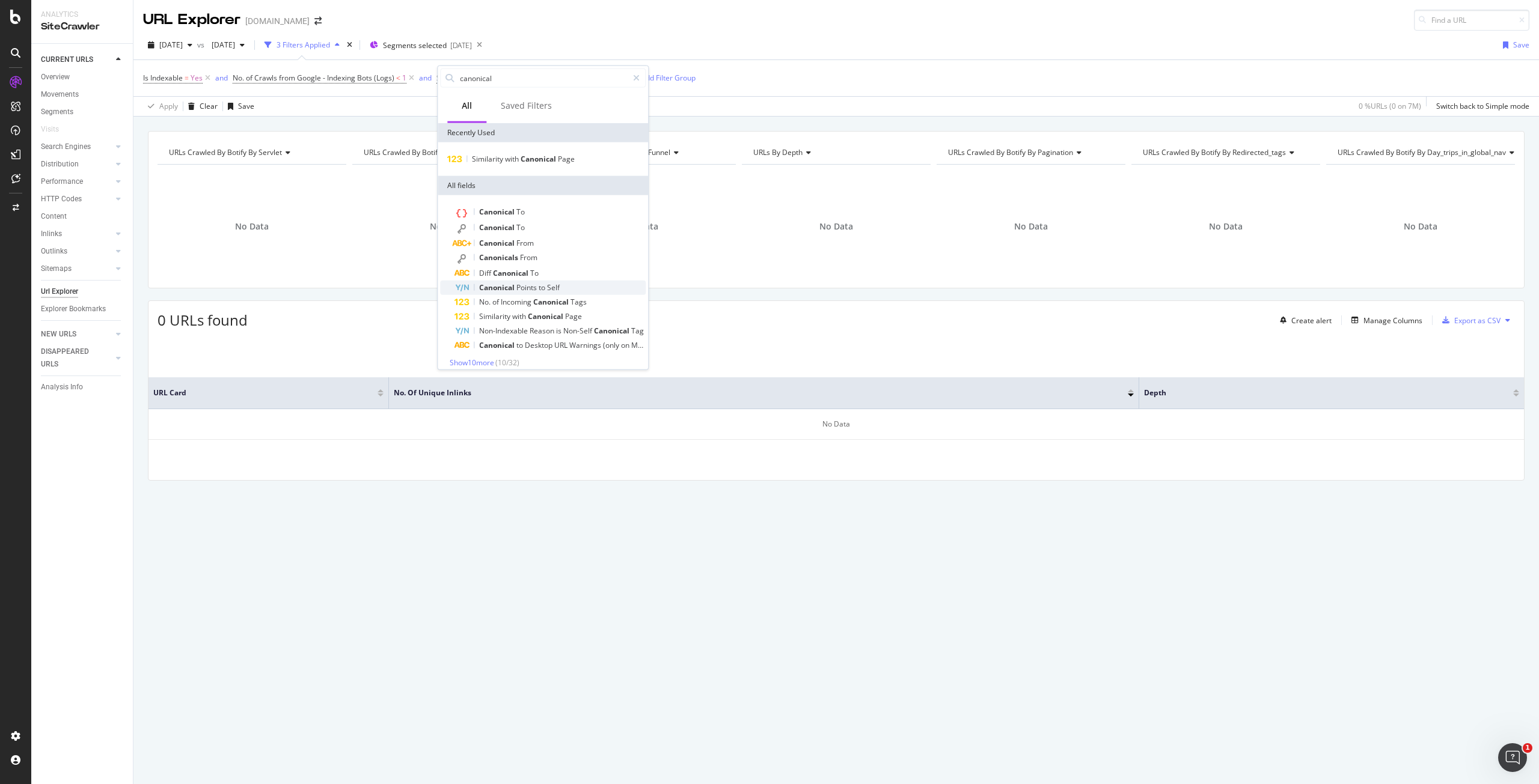
click at [550, 285] on span "Self" at bounding box center [553, 287] width 13 height 10
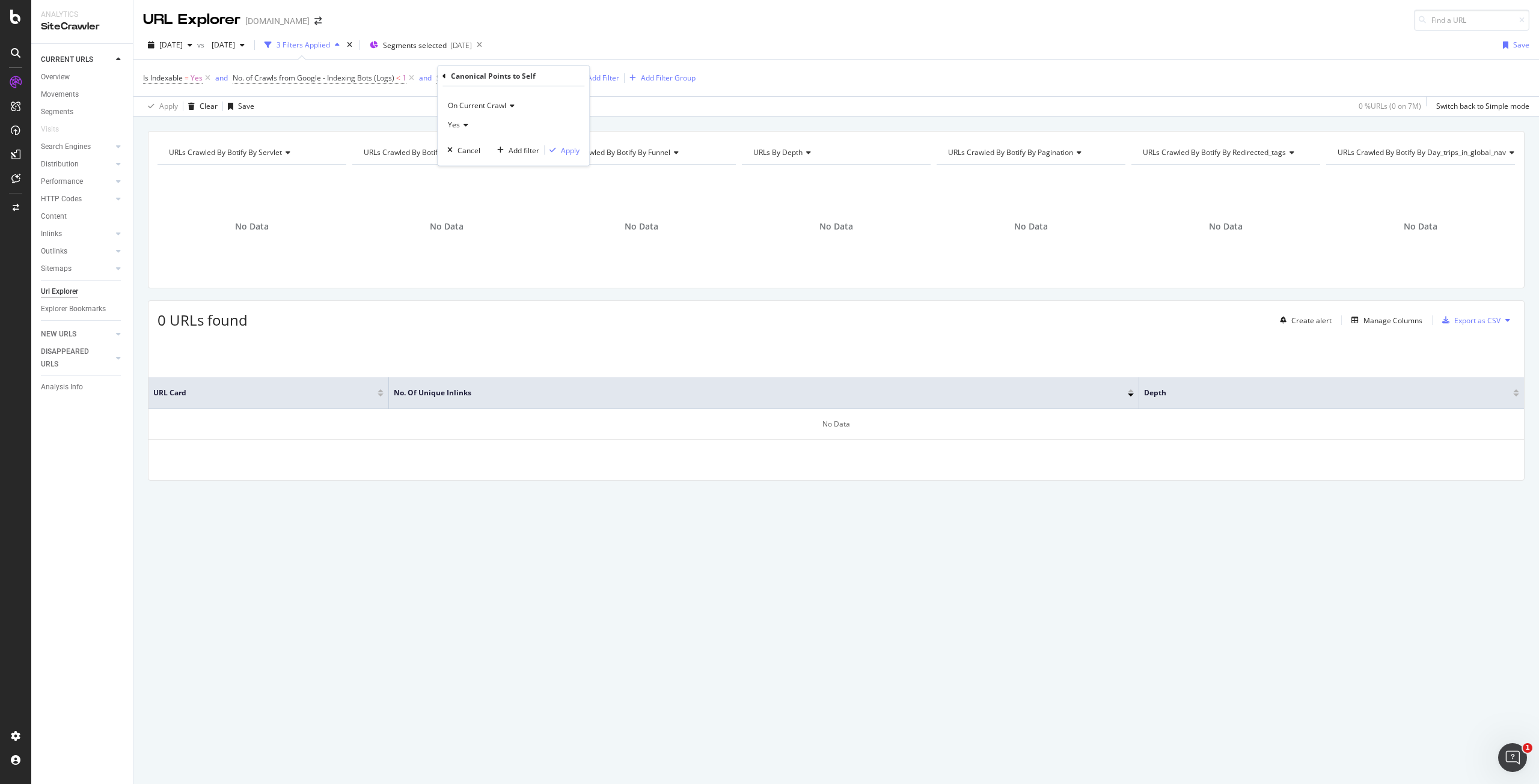
click at [464, 126] on icon at bounding box center [464, 125] width 8 height 7
click at [474, 164] on div "No" at bounding box center [514, 166] width 129 height 16
click at [559, 151] on div "button" at bounding box center [553, 150] width 16 height 7
click at [503, 78] on span "Canonical Points to Self" at bounding box center [476, 78] width 78 height 10
click at [453, 128] on span "No" at bounding box center [453, 124] width 10 height 10
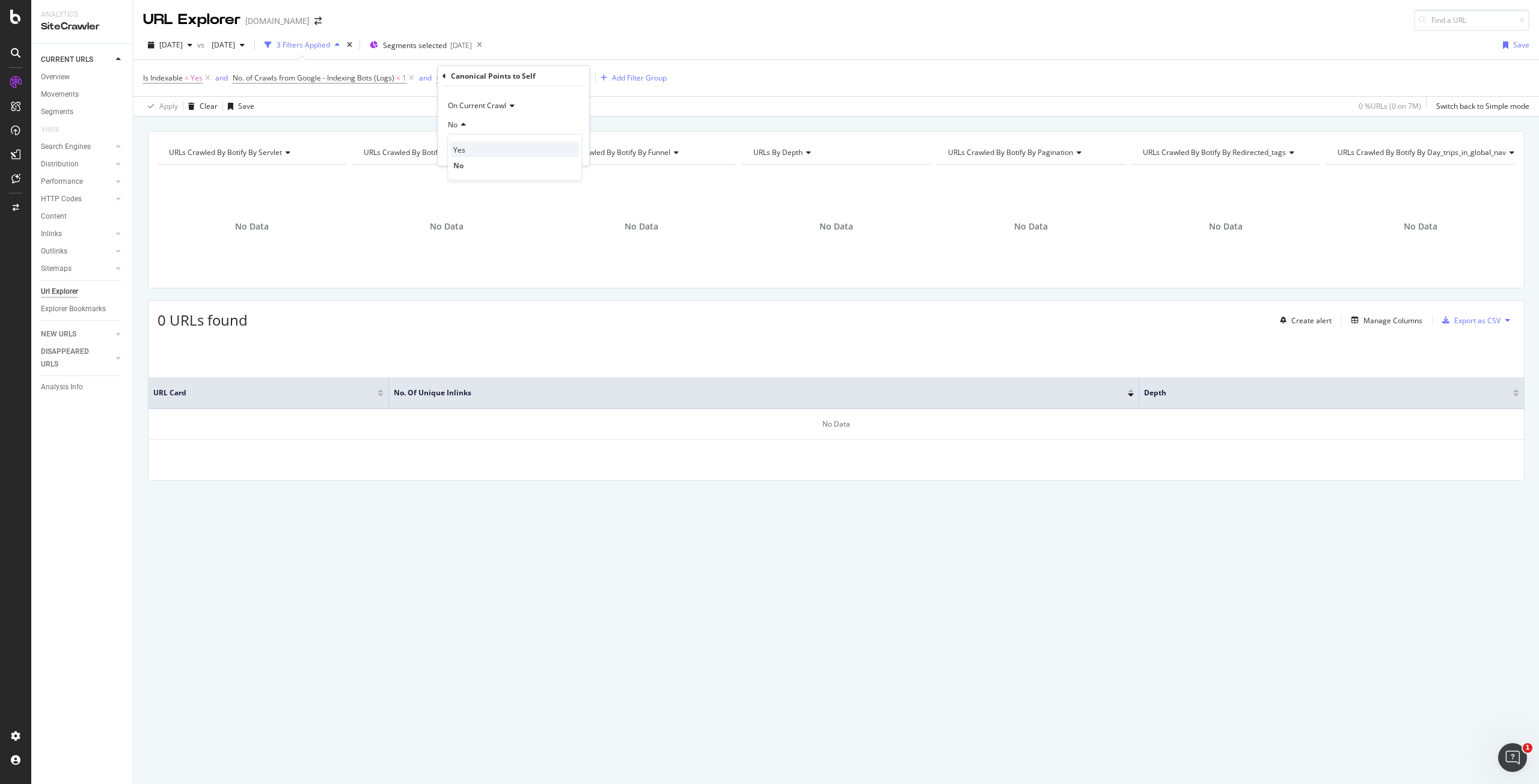
click at [465, 149] on div "Yes" at bounding box center [514, 150] width 129 height 16
click at [565, 145] on div "Apply" at bounding box center [570, 150] width 19 height 10
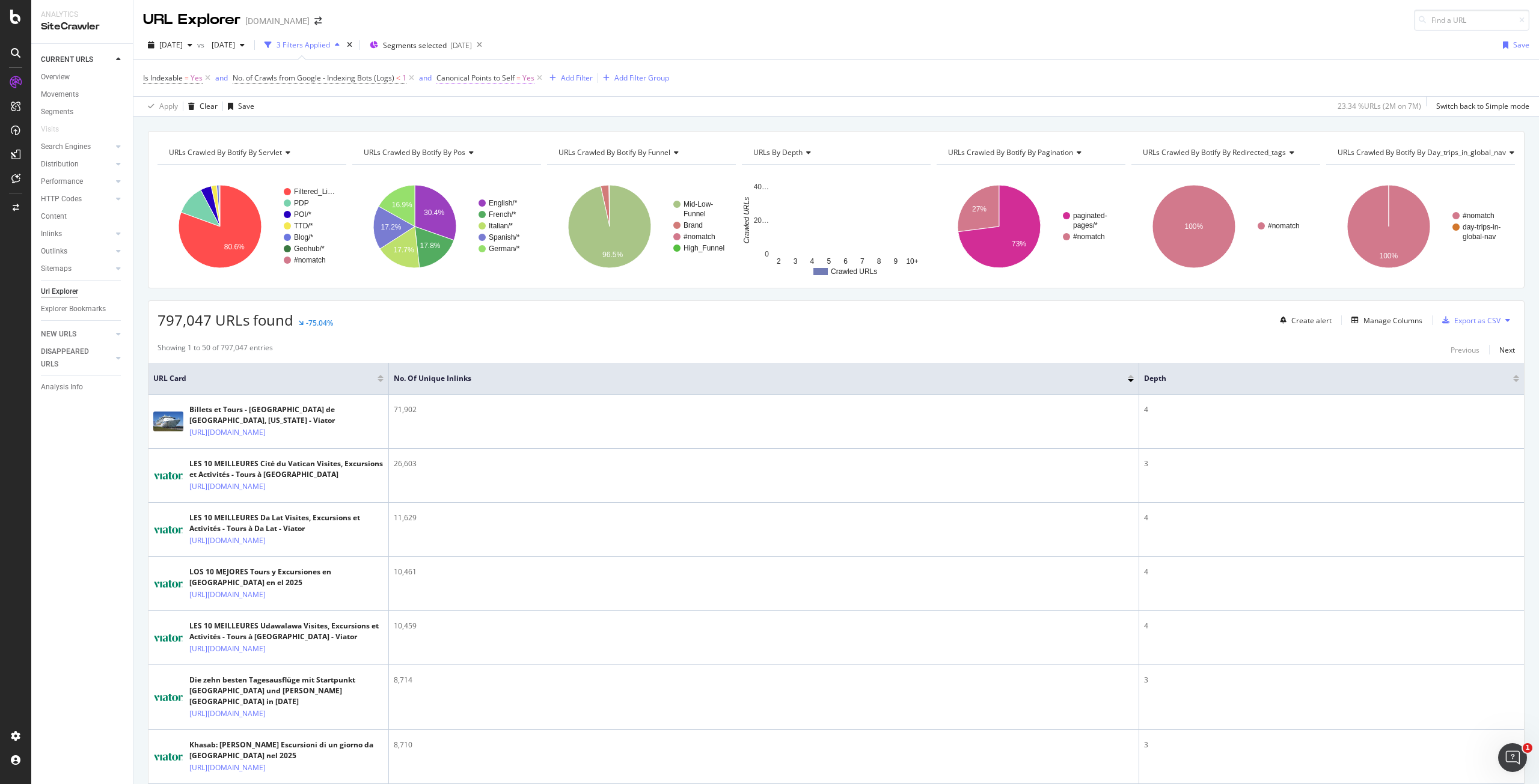
click at [518, 75] on span "=" at bounding box center [518, 78] width 4 height 10
click at [443, 77] on icon at bounding box center [445, 76] width 4 height 7
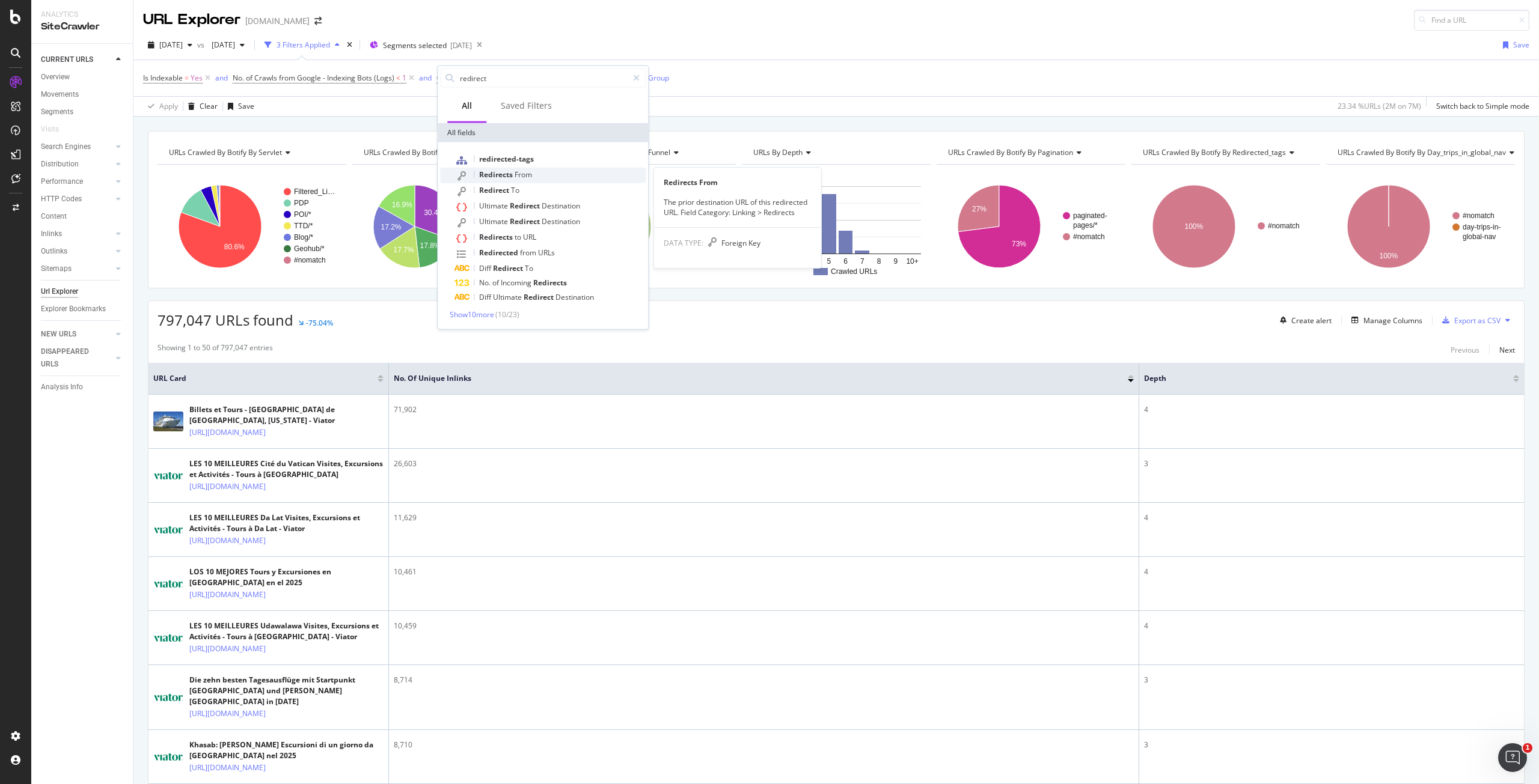
type input "redirect"
click at [530, 172] on span "From" at bounding box center [523, 175] width 18 height 10
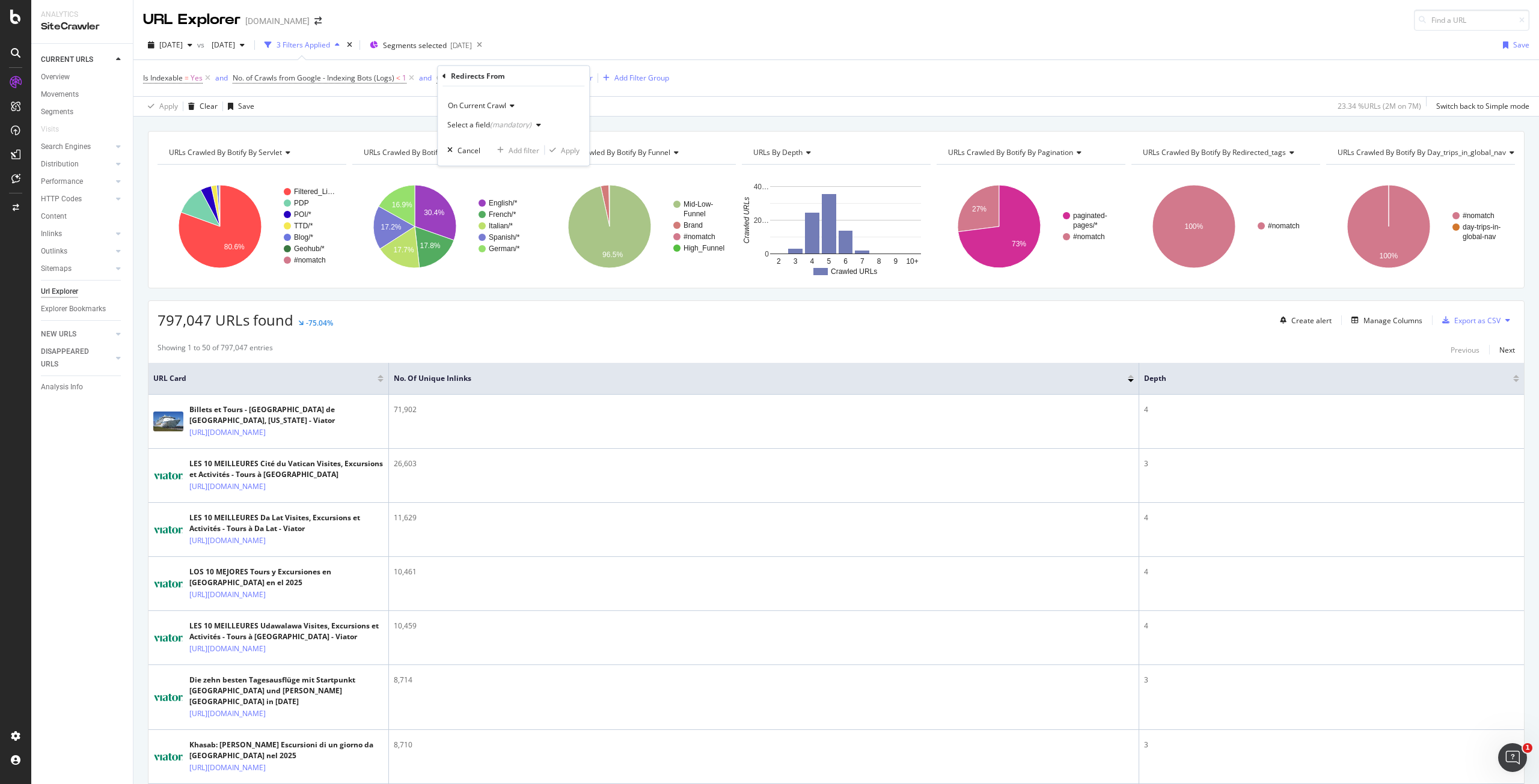
click at [494, 122] on div "(mandatory)" at bounding box center [511, 124] width 41 height 10
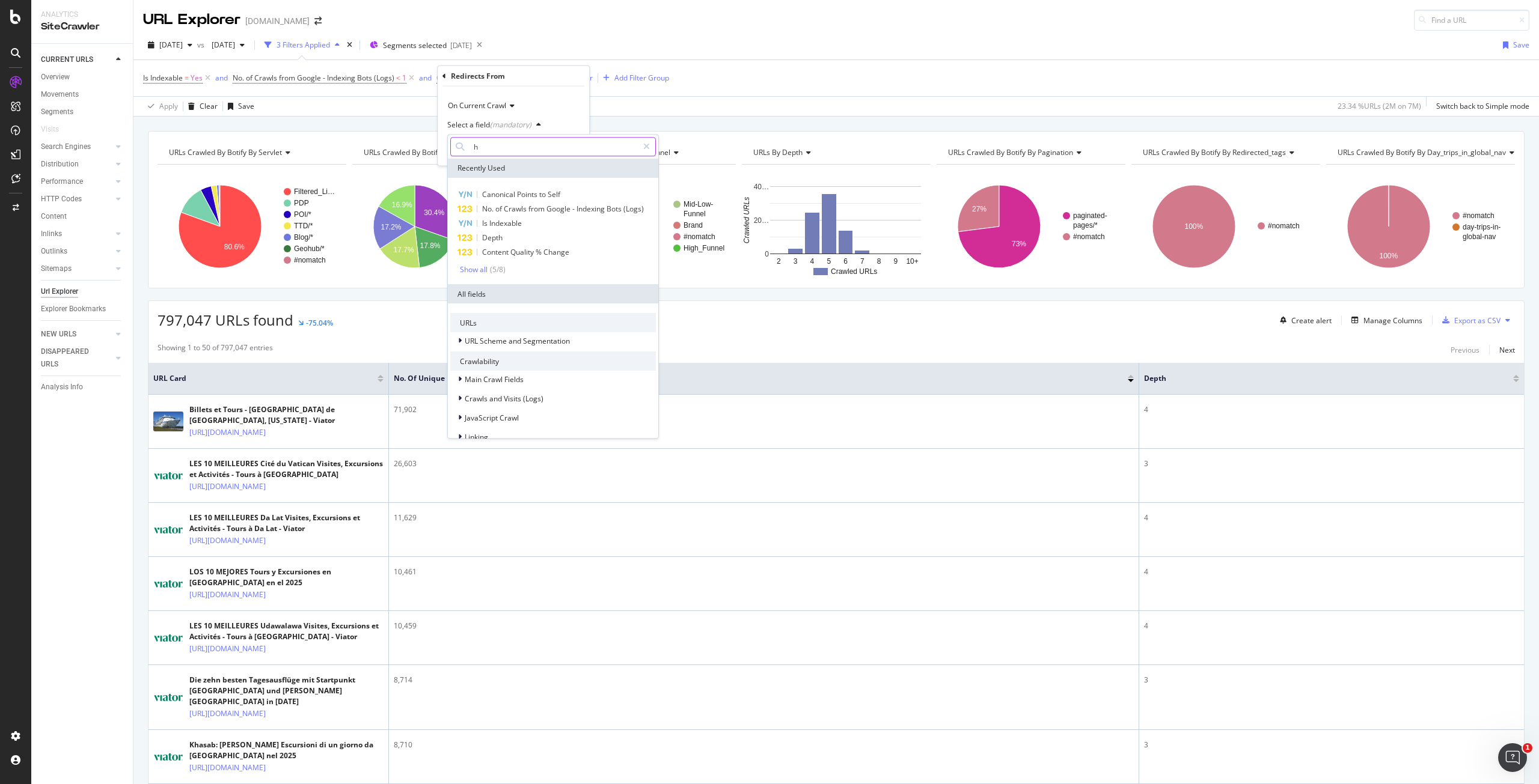
type input "h"
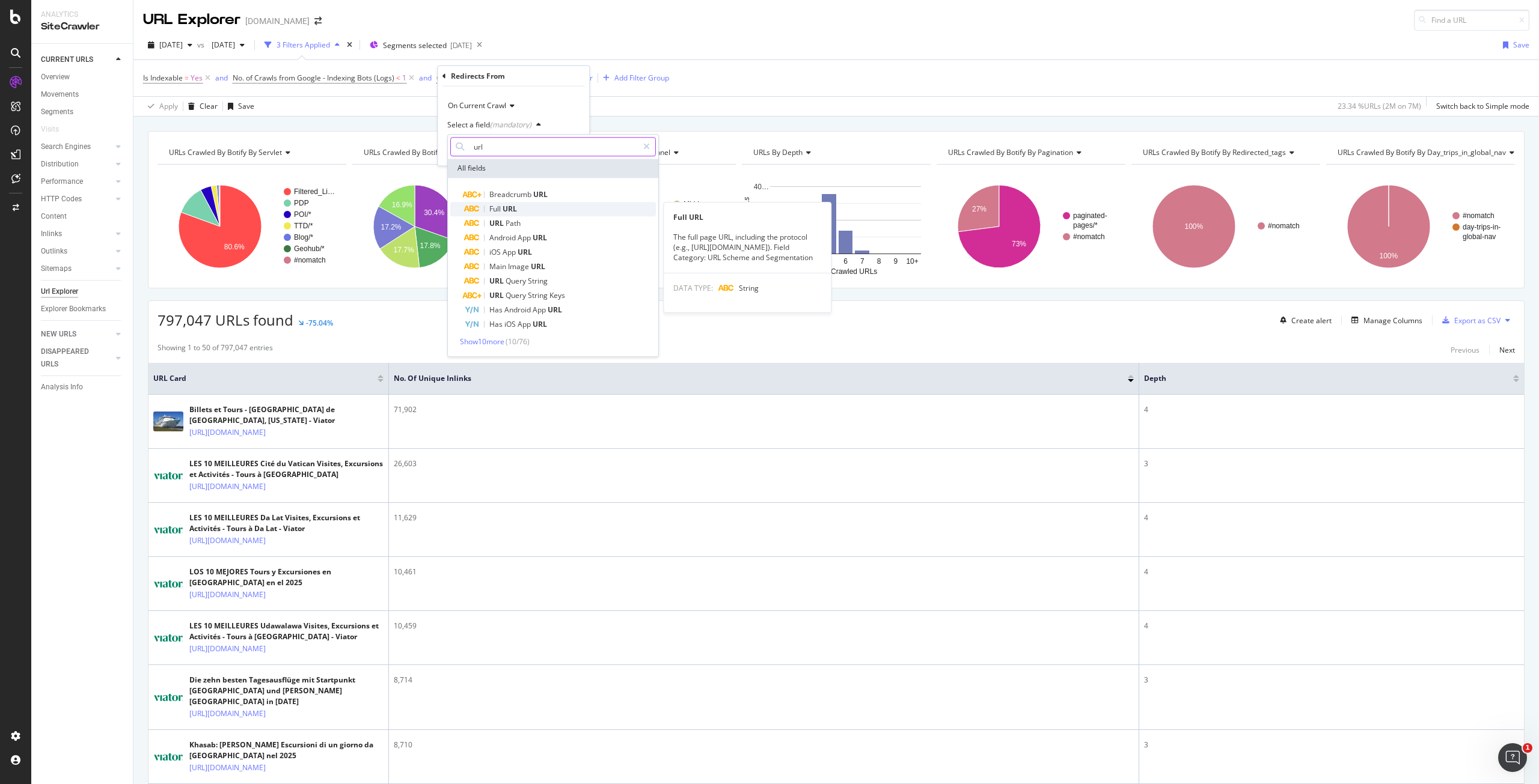
type input "url"
click at [523, 206] on div "Full URL" at bounding box center [560, 209] width 191 height 15
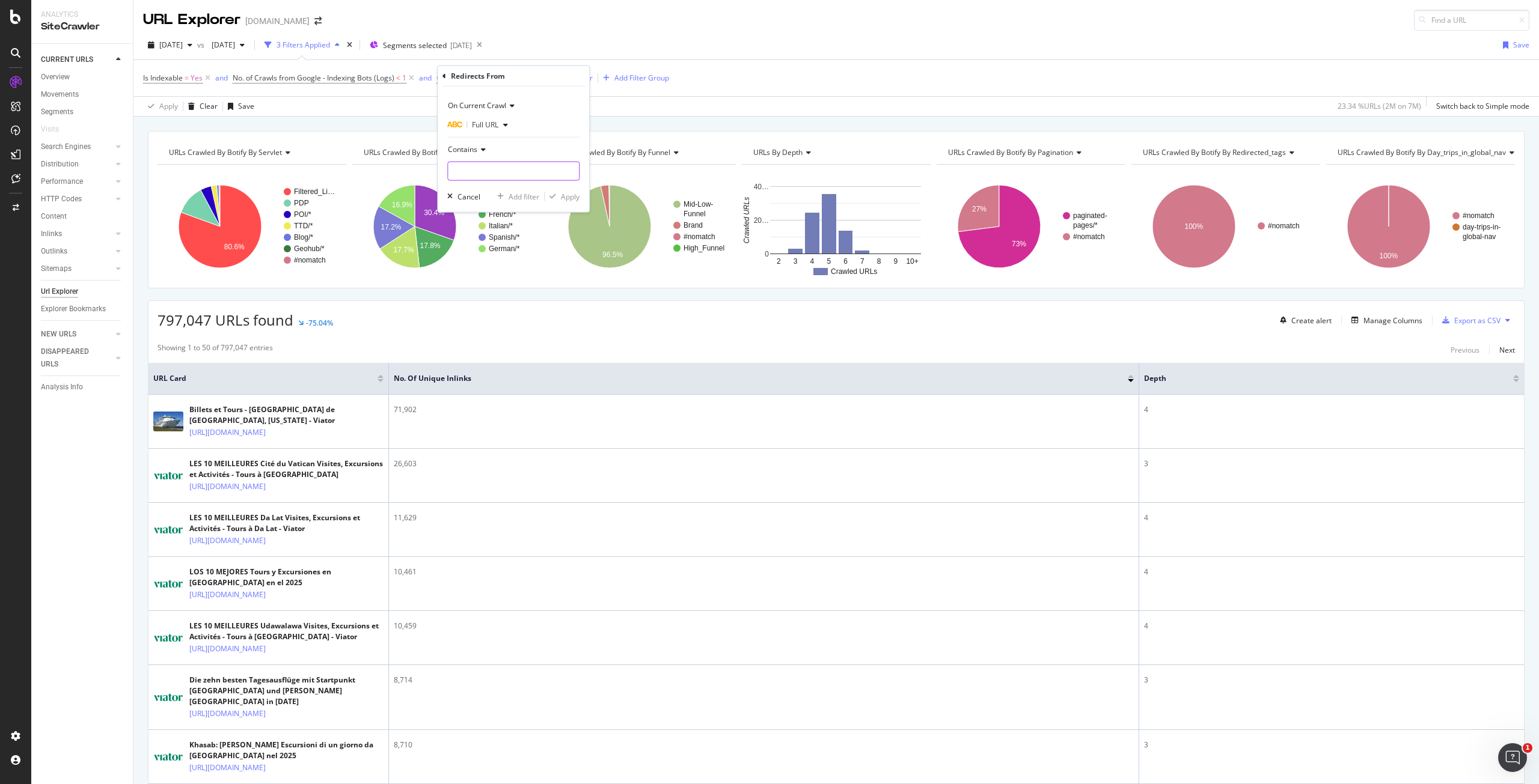
click at [497, 169] on input "text" at bounding box center [513, 172] width 131 height 19
click at [476, 153] on span "Contains" at bounding box center [462, 149] width 30 height 10
click at [484, 330] on div "Exists" at bounding box center [514, 330] width 129 height 16
click at [563, 169] on button "Apply" at bounding box center [562, 175] width 35 height 12
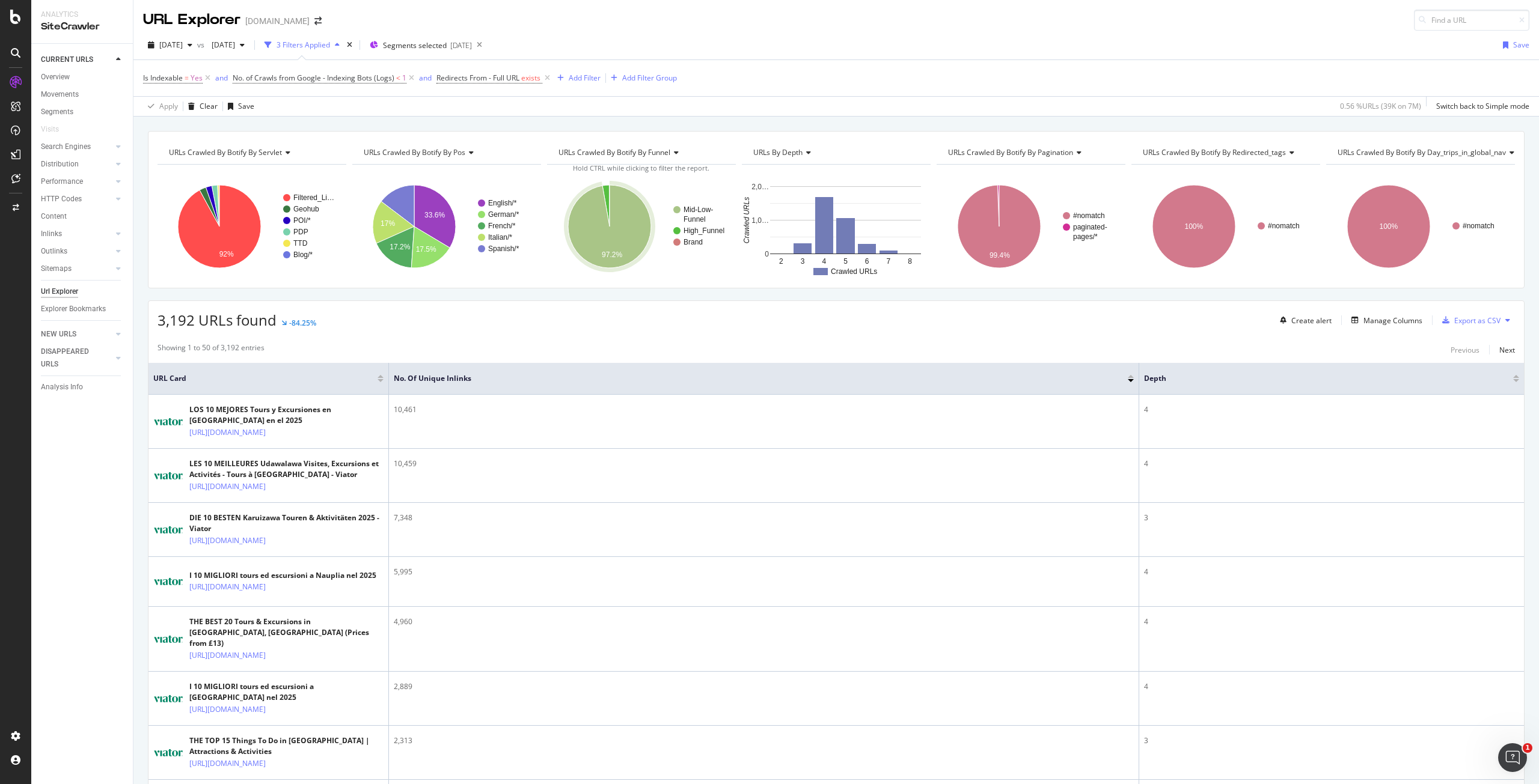
click at [1390, 305] on div "3,192 URLs found -84.25% Create alert Manage Columns Export as CSV" at bounding box center [837, 316] width 1376 height 30
click at [1388, 317] on div "Manage Columns" at bounding box center [1393, 320] width 59 height 10
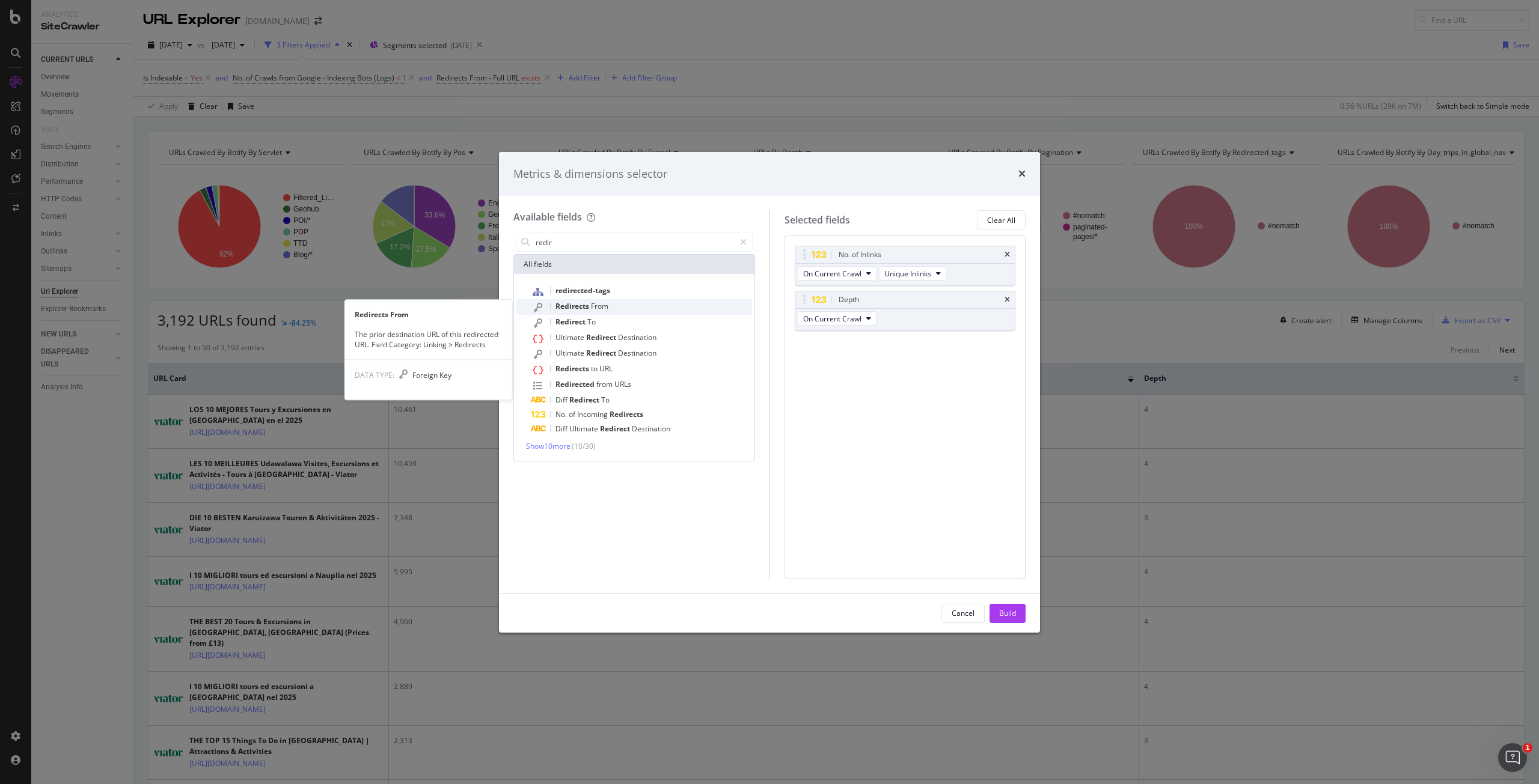
type input "redir"
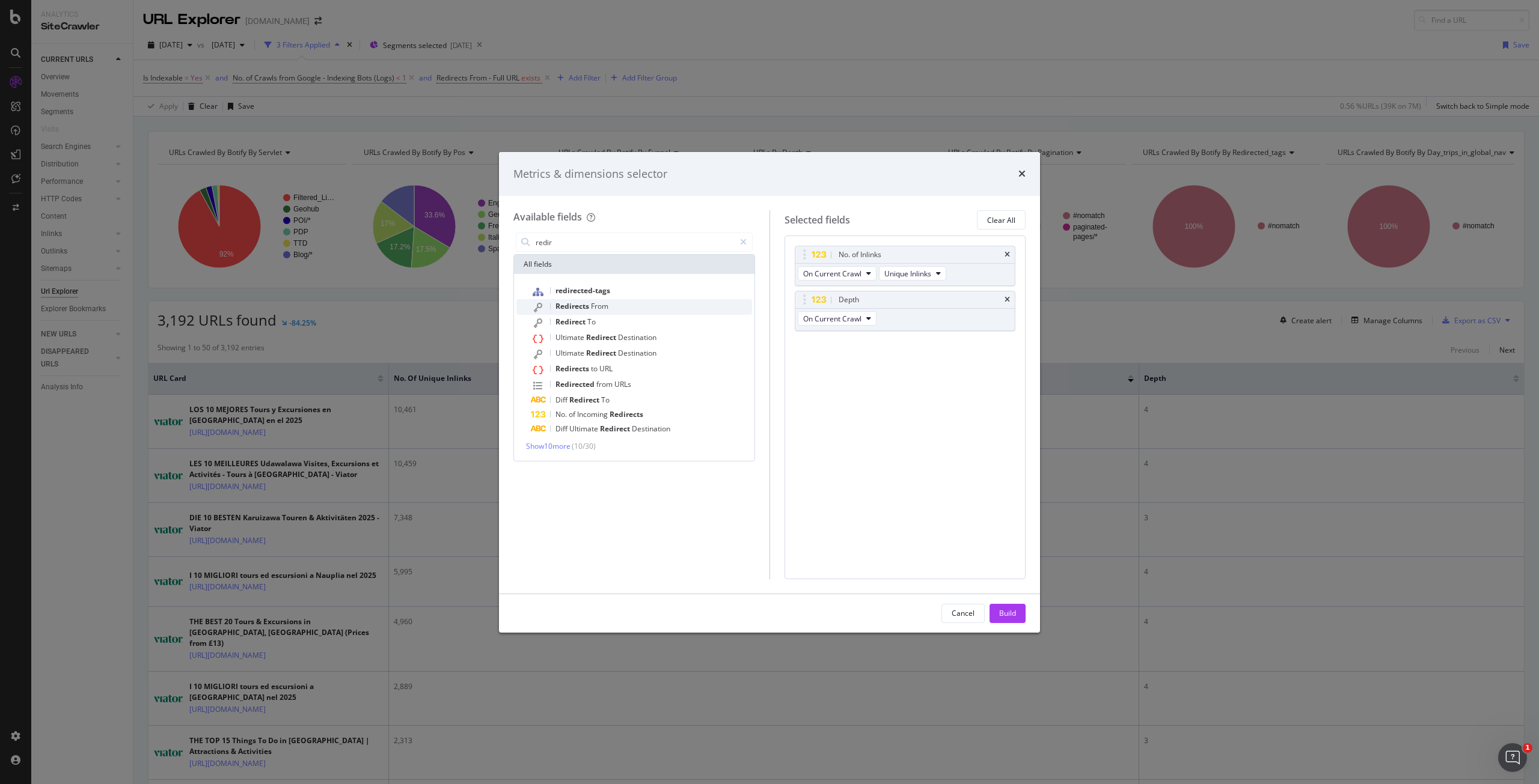
click at [613, 313] on div "Redirects From" at bounding box center [641, 307] width 221 height 16
click at [858, 358] on div "(mandatory)" at bounding box center [867, 363] width 41 height 10
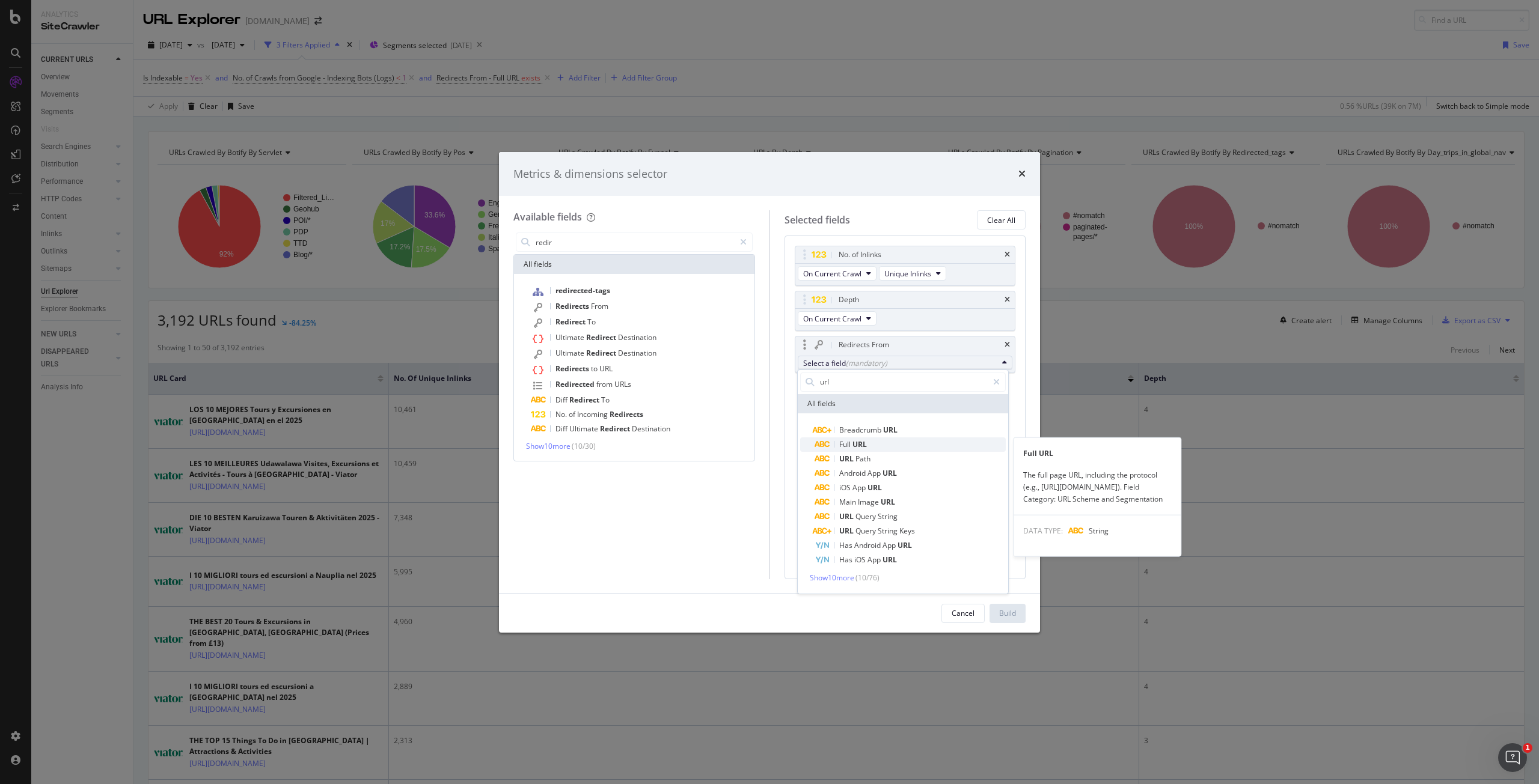
type input "url"
click at [898, 442] on span "Full URL" at bounding box center [910, 445] width 191 height 15
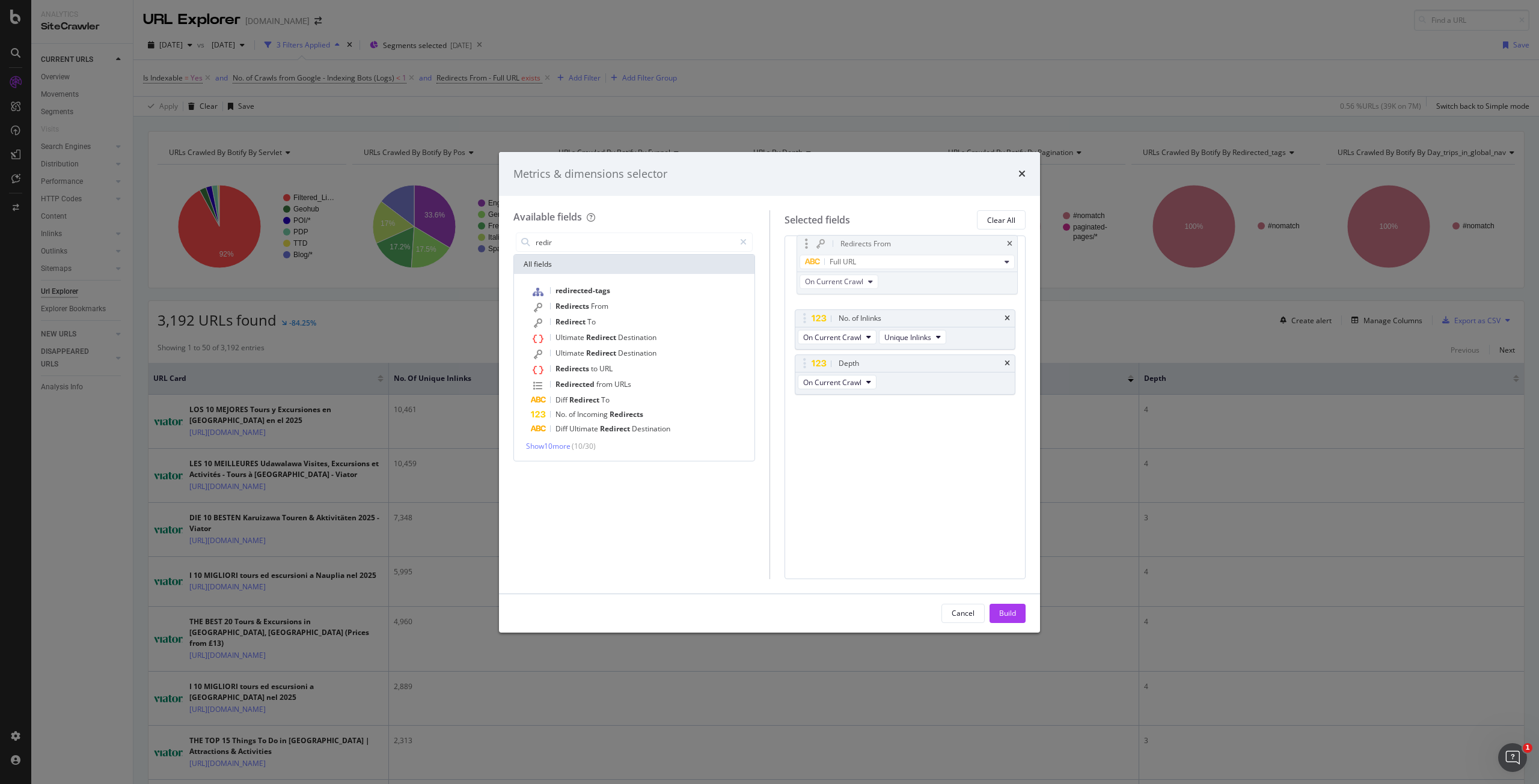
drag, startPoint x: 901, startPoint y: 337, endPoint x: 903, endPoint y: 236, distance: 101.0
click at [903, 236] on body "Analytics SiteCrawler CURRENT URLS Overview Movements Segments Visits Search En…" at bounding box center [769, 392] width 1539 height 784
click at [1014, 612] on div "Build" at bounding box center [1008, 613] width 17 height 10
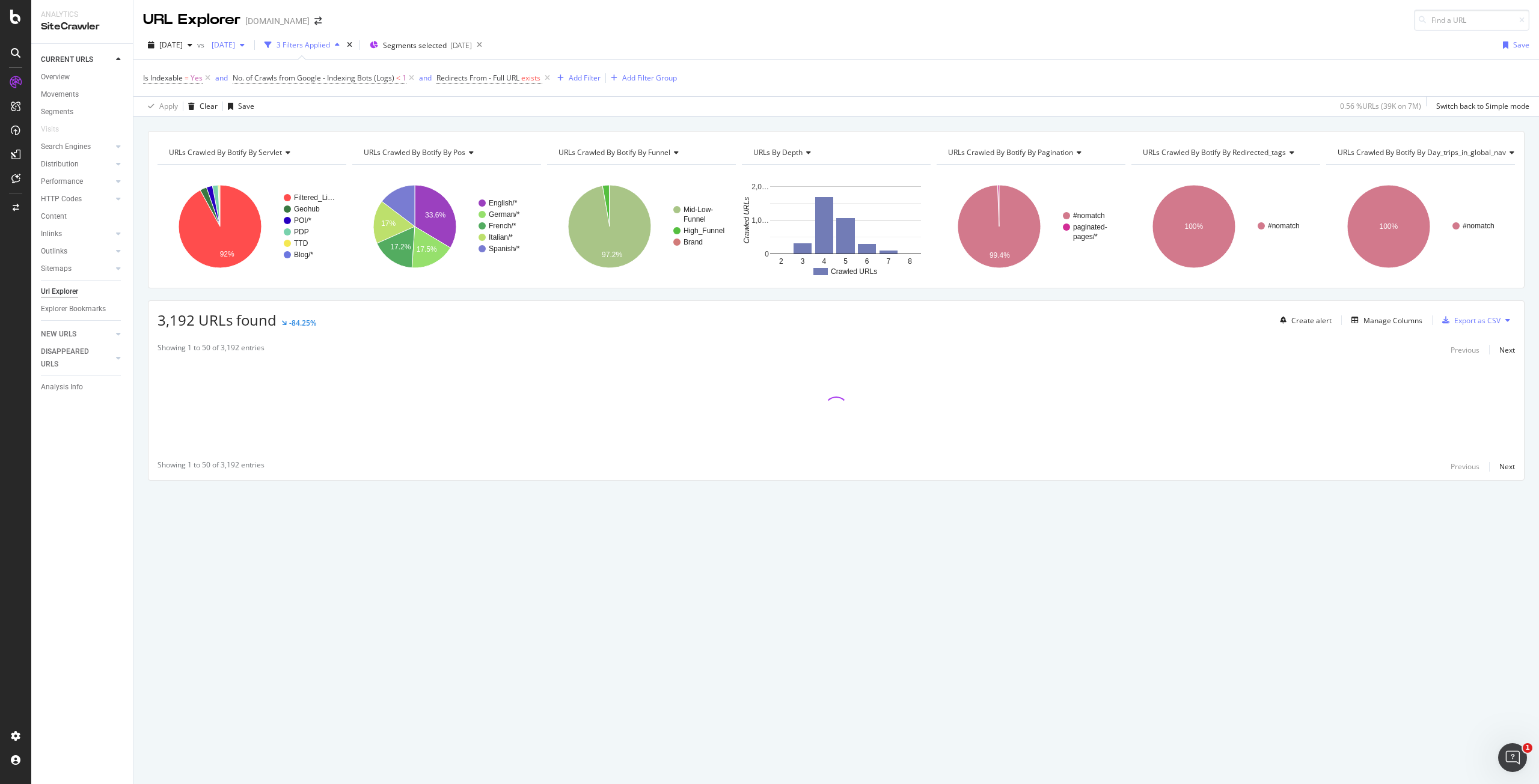
click at [235, 41] on span "2024 Jan. 1st" at bounding box center [221, 44] width 29 height 10
click at [281, 107] on div "2025 Aug. 1st" at bounding box center [261, 110] width 64 height 11
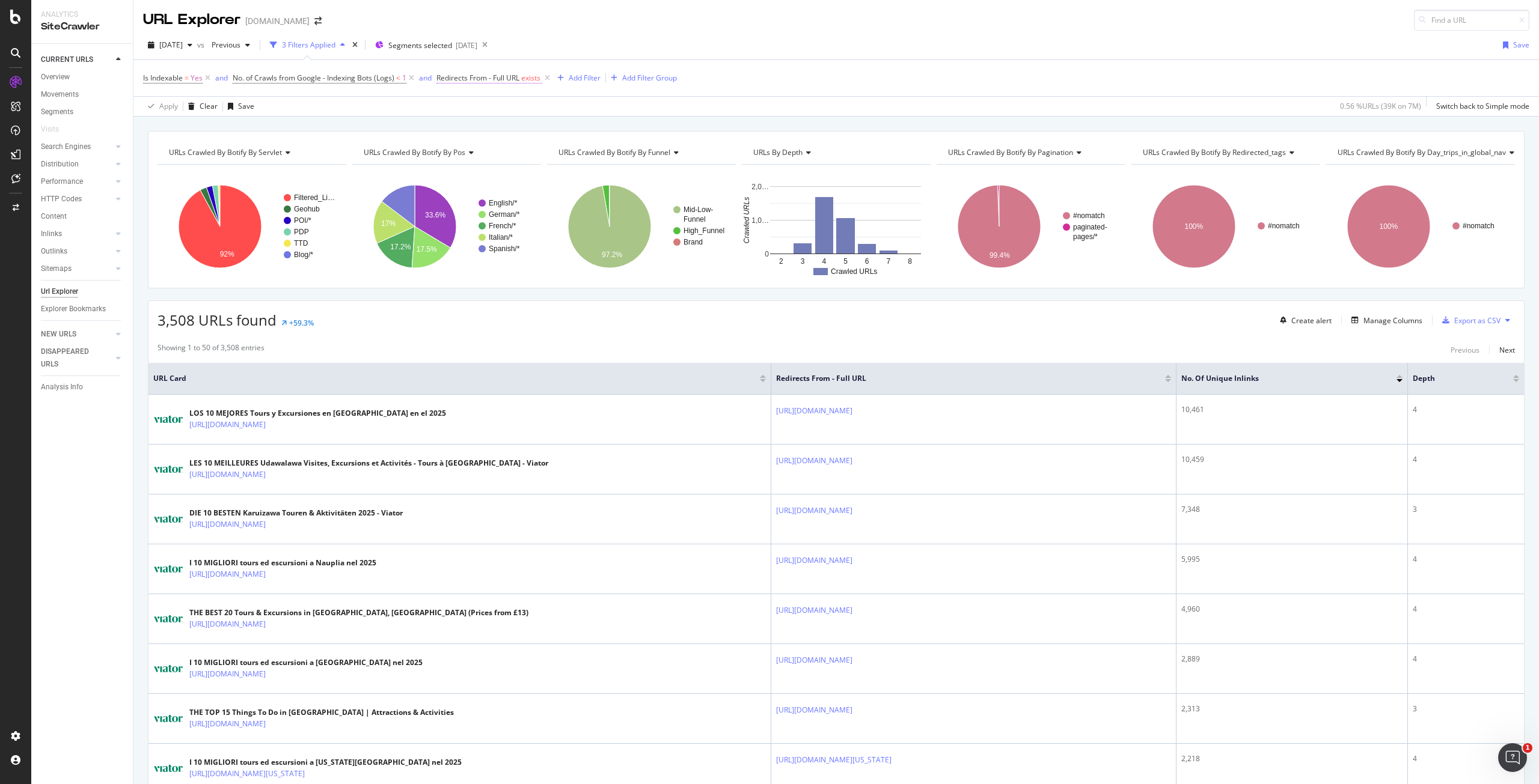
click at [526, 79] on span "exists" at bounding box center [531, 78] width 19 height 10
click at [445, 75] on icon at bounding box center [445, 76] width 4 height 7
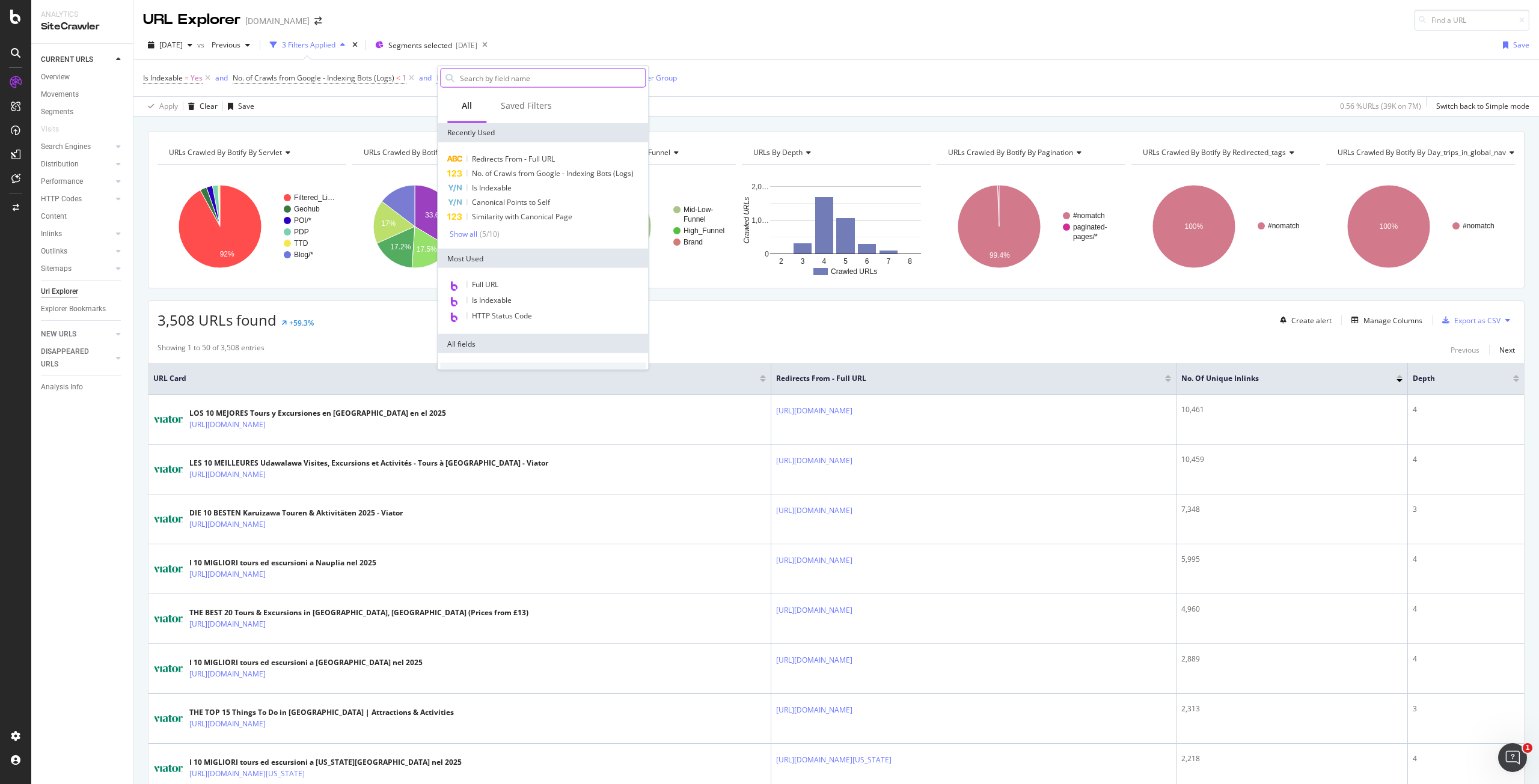
click at [474, 81] on input "text" at bounding box center [551, 78] width 186 height 18
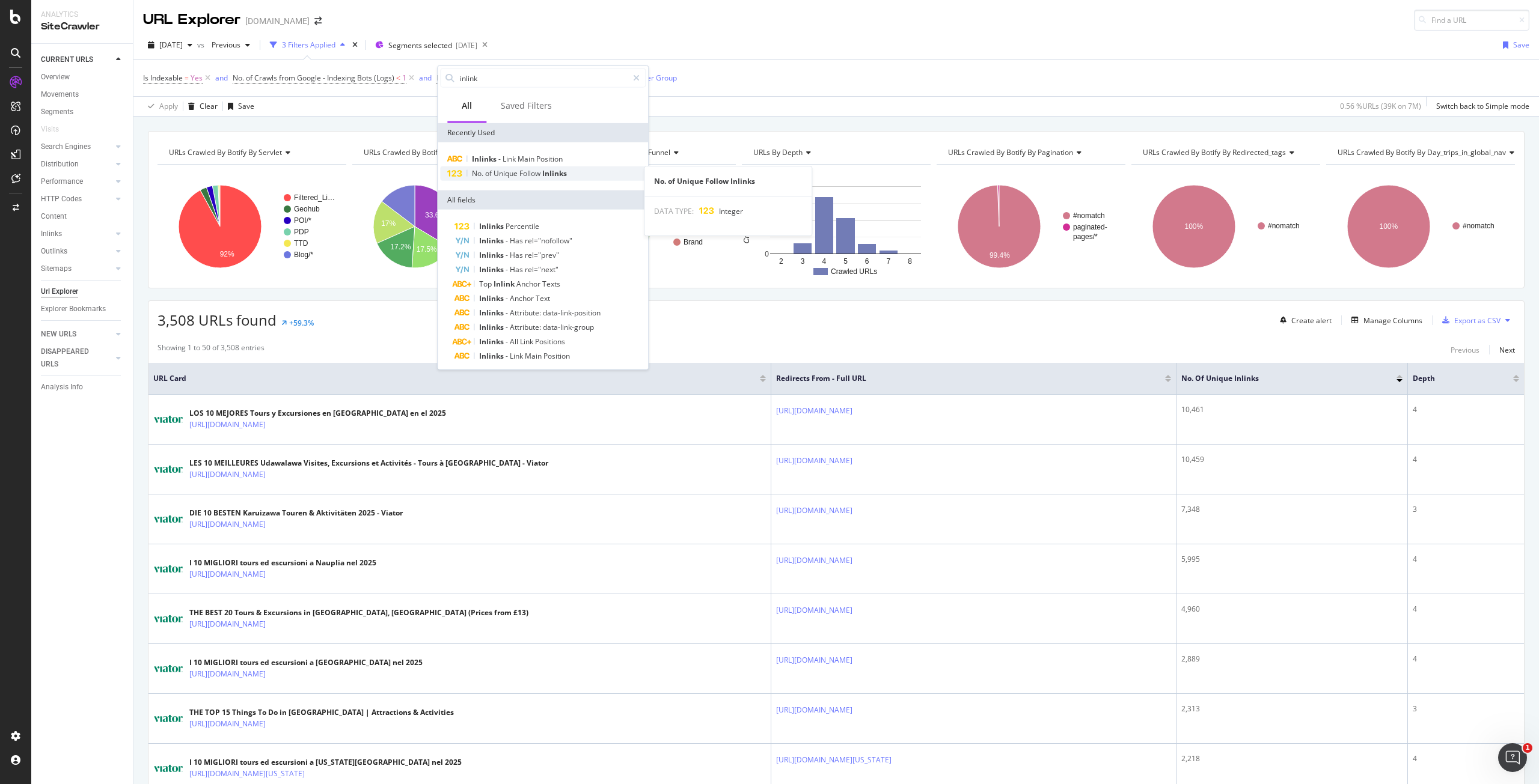
type input "inlink"
click at [547, 170] on span "Inlinks" at bounding box center [554, 173] width 25 height 10
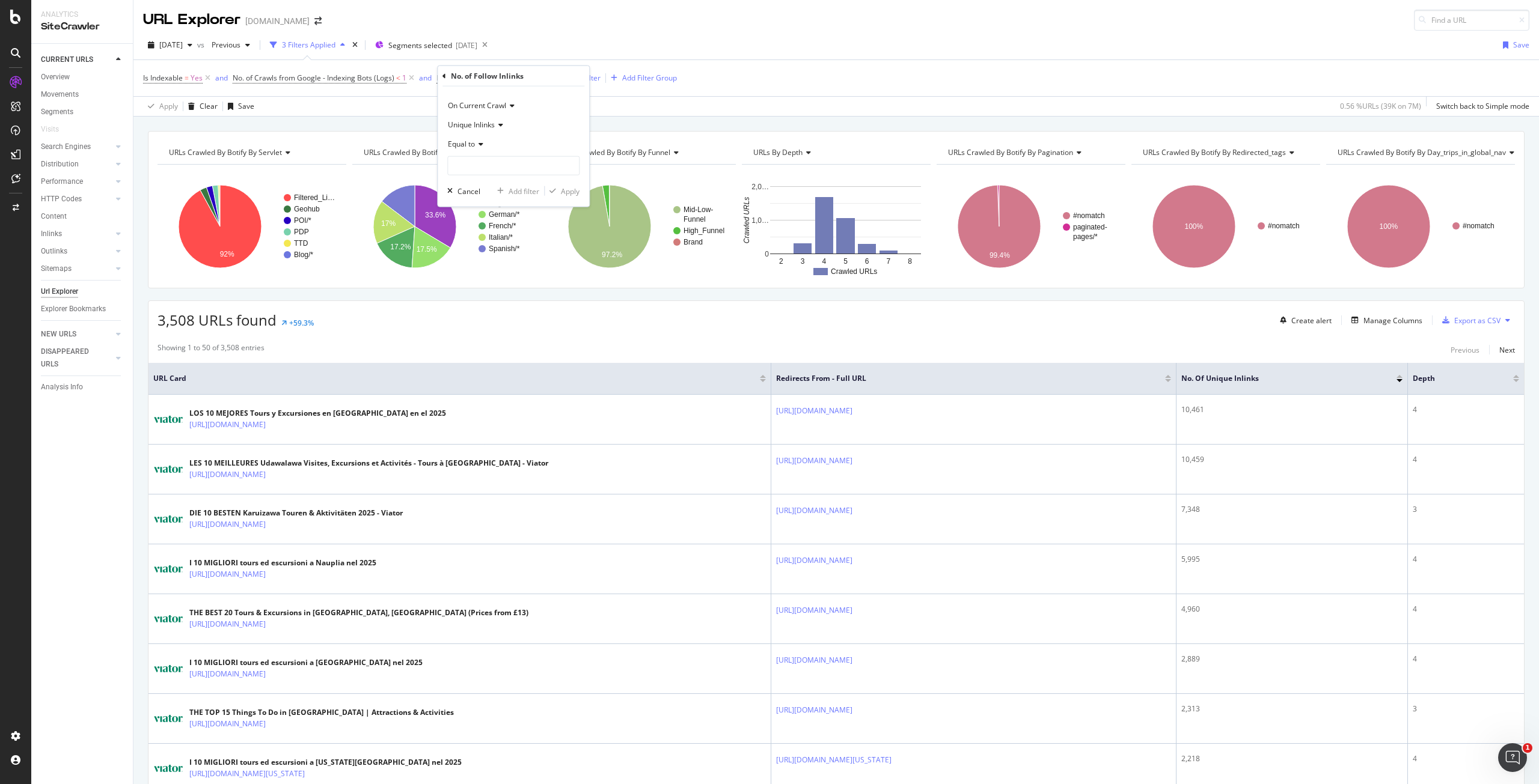
click at [479, 144] on icon at bounding box center [479, 144] width 8 height 7
click at [486, 198] on div "Less than" at bounding box center [514, 200] width 129 height 16
click at [490, 164] on input "number" at bounding box center [513, 166] width 132 height 19
type input "1"
click at [573, 198] on div "On Current Crawl Unique Inlinks Less than 1 Cancel Add filter Apply" at bounding box center [514, 147] width 152 height 120
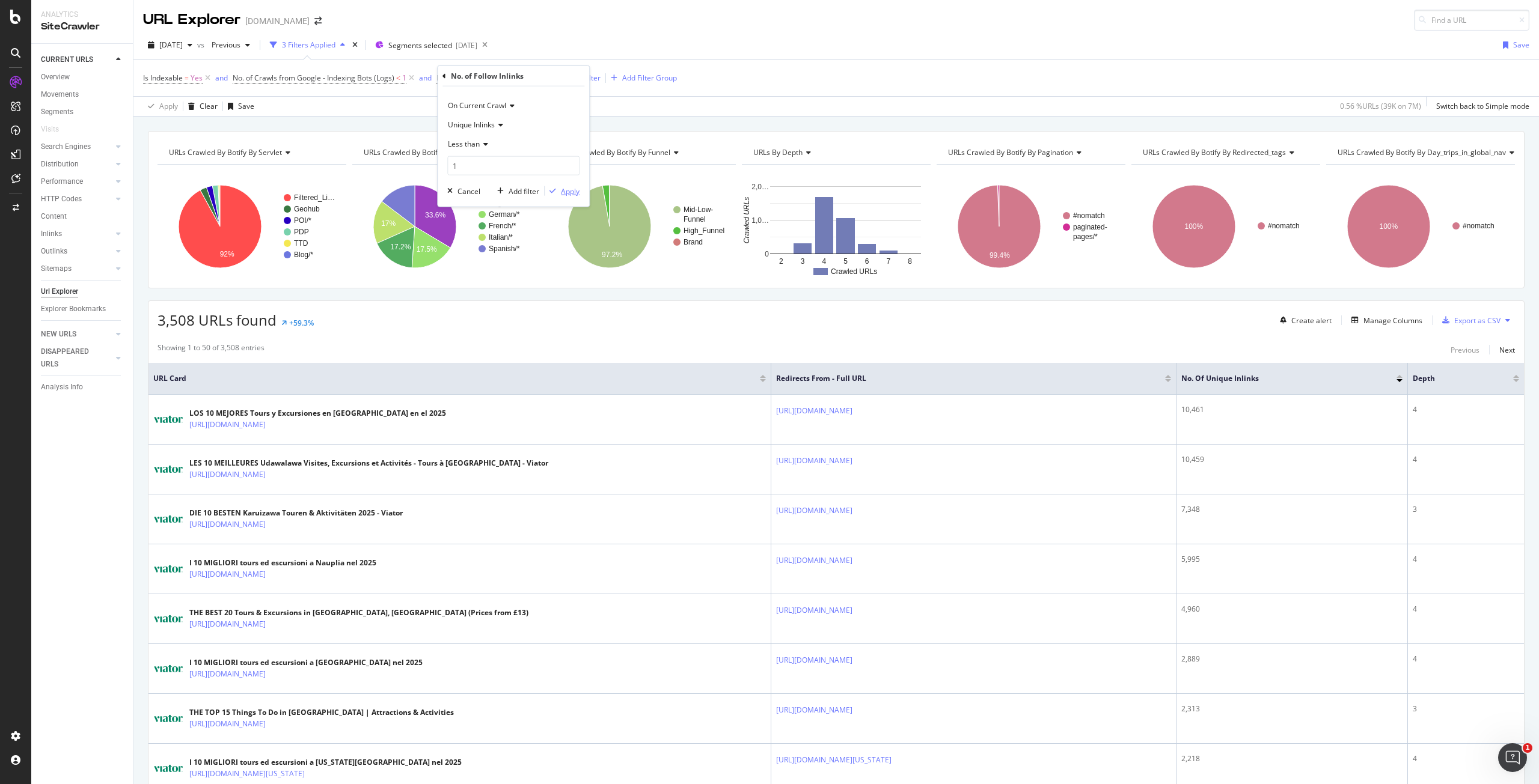
click at [573, 192] on div "Apply" at bounding box center [570, 190] width 19 height 10
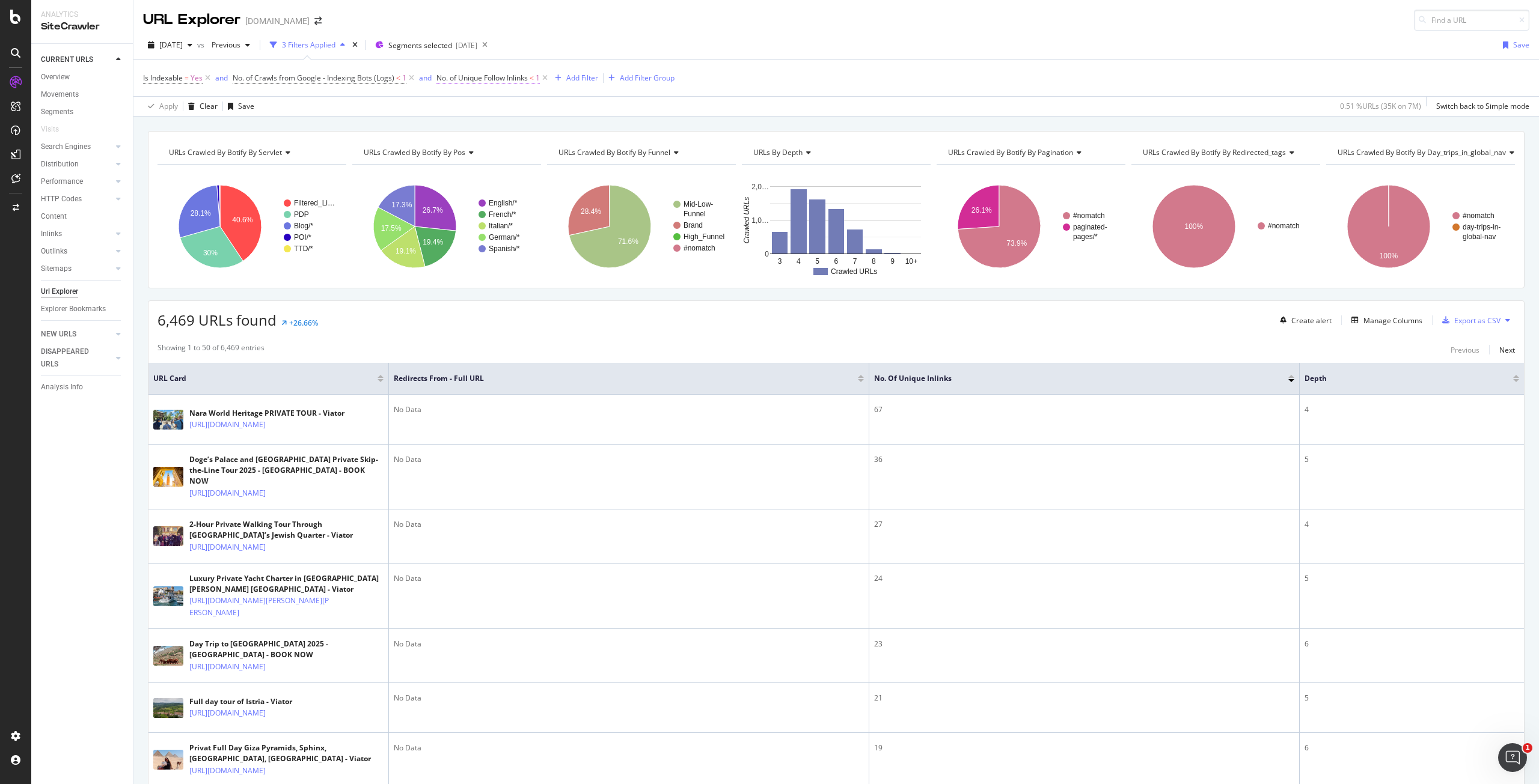
click at [517, 75] on span "No. of Unique Follow Inlinks" at bounding box center [482, 78] width 92 height 10
click at [445, 76] on icon at bounding box center [445, 76] width 4 height 7
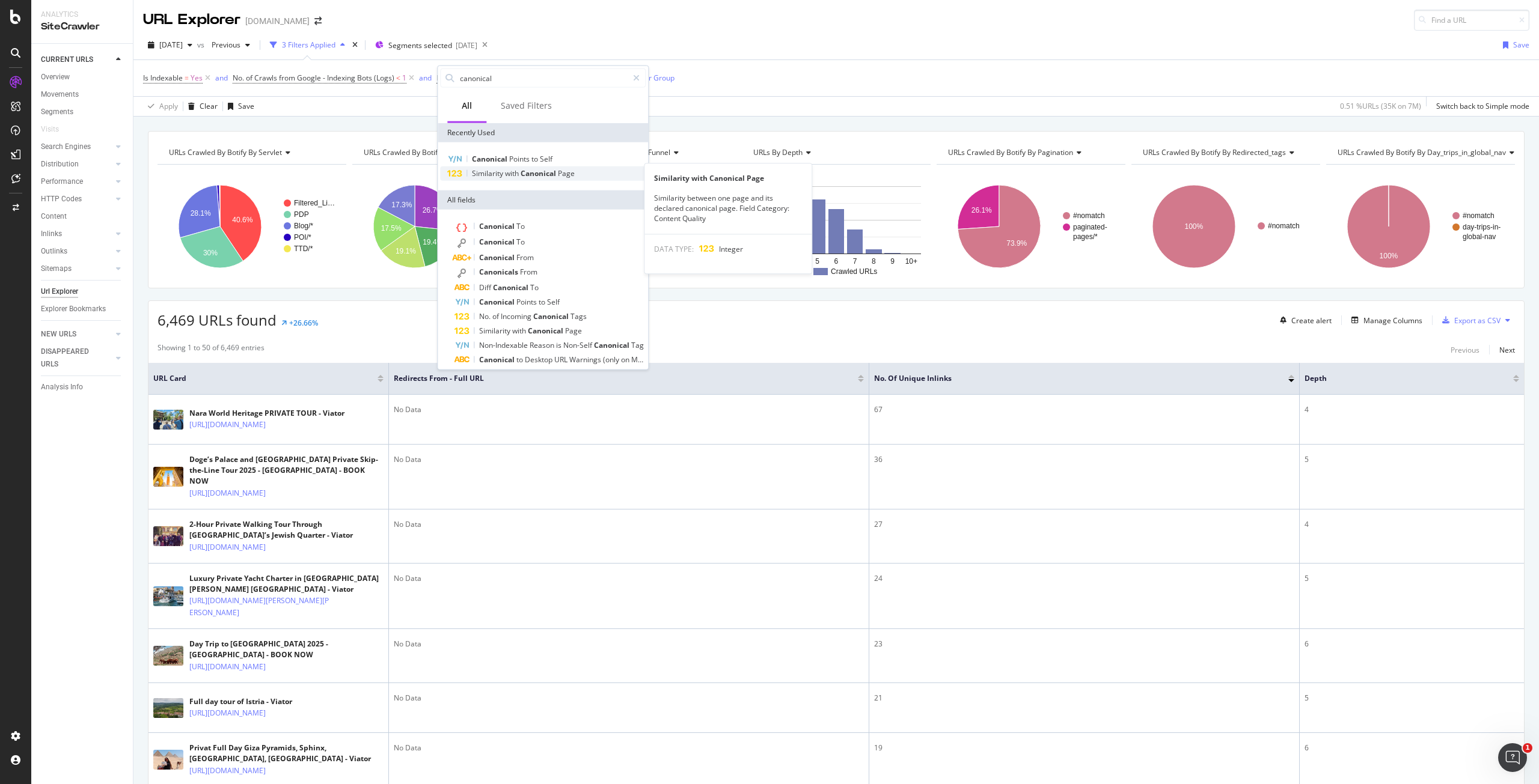
scroll to position [22, 0]
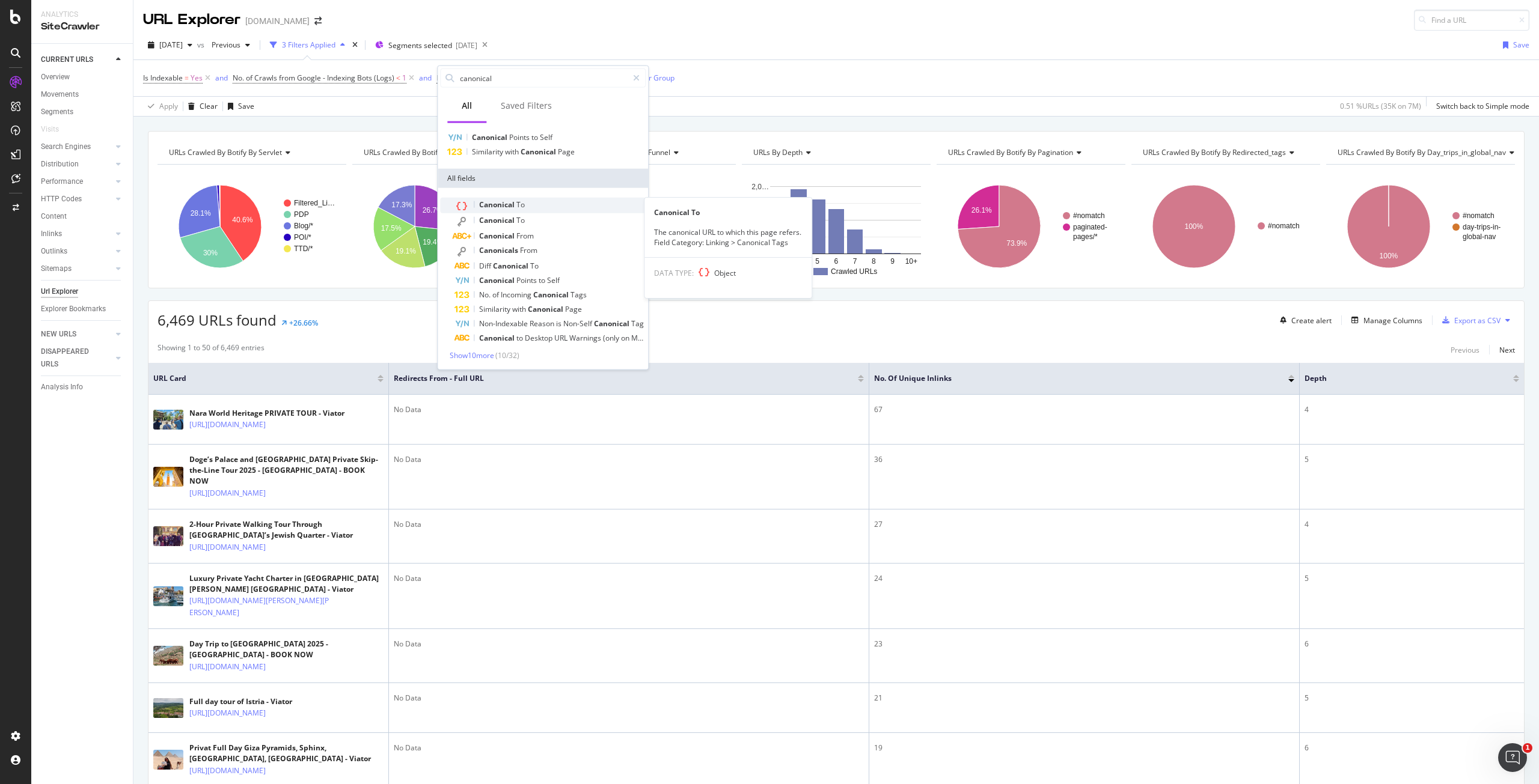
type input "canonical"
click at [524, 209] on span "To" at bounding box center [520, 204] width 8 height 10
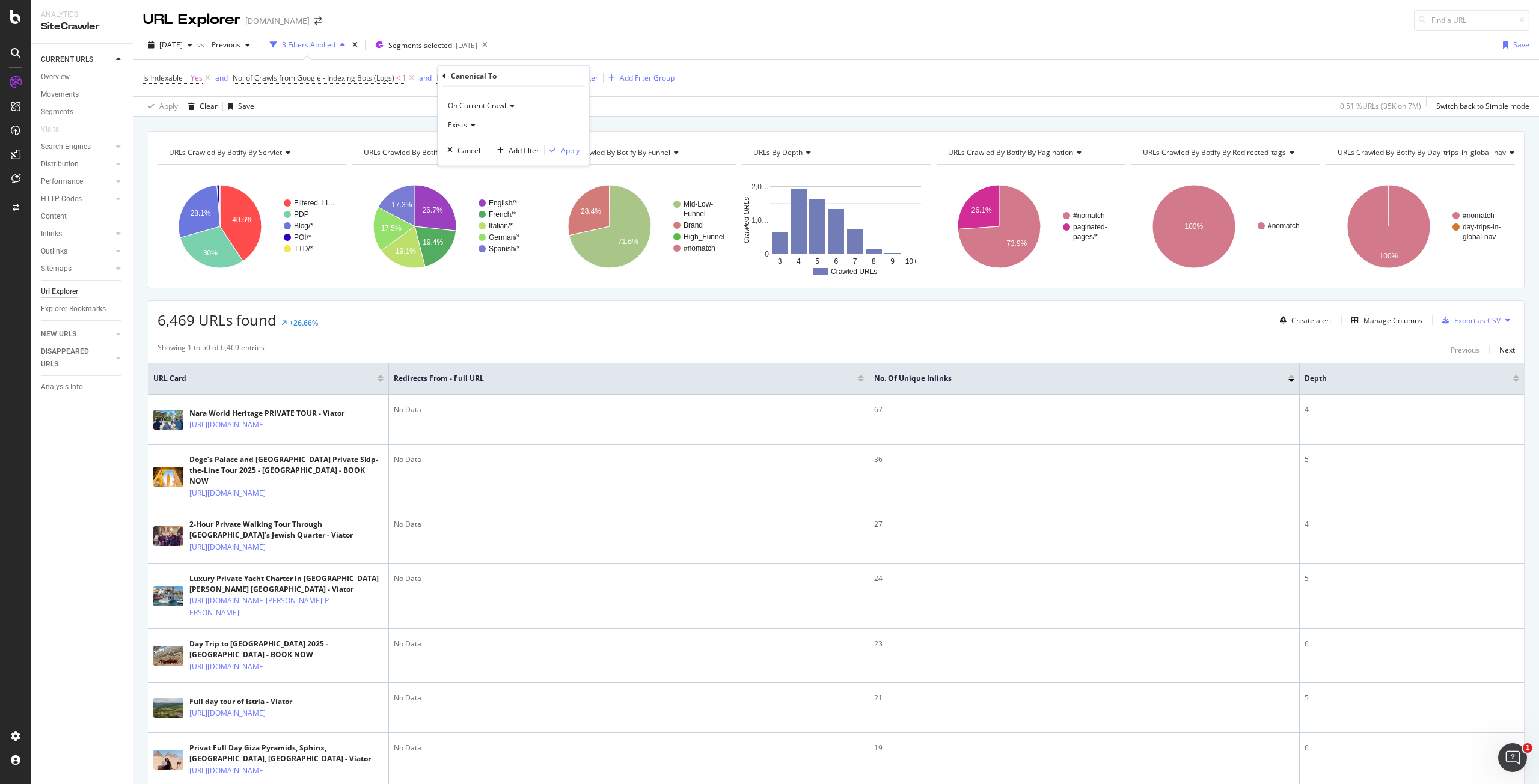
click at [463, 126] on span "Exists" at bounding box center [457, 124] width 19 height 10
click at [457, 126] on span "Exists" at bounding box center [457, 124] width 19 height 10
click at [483, 168] on span "Doesn't exist" at bounding box center [474, 165] width 43 height 10
click at [565, 149] on div "Apply" at bounding box center [570, 150] width 19 height 10
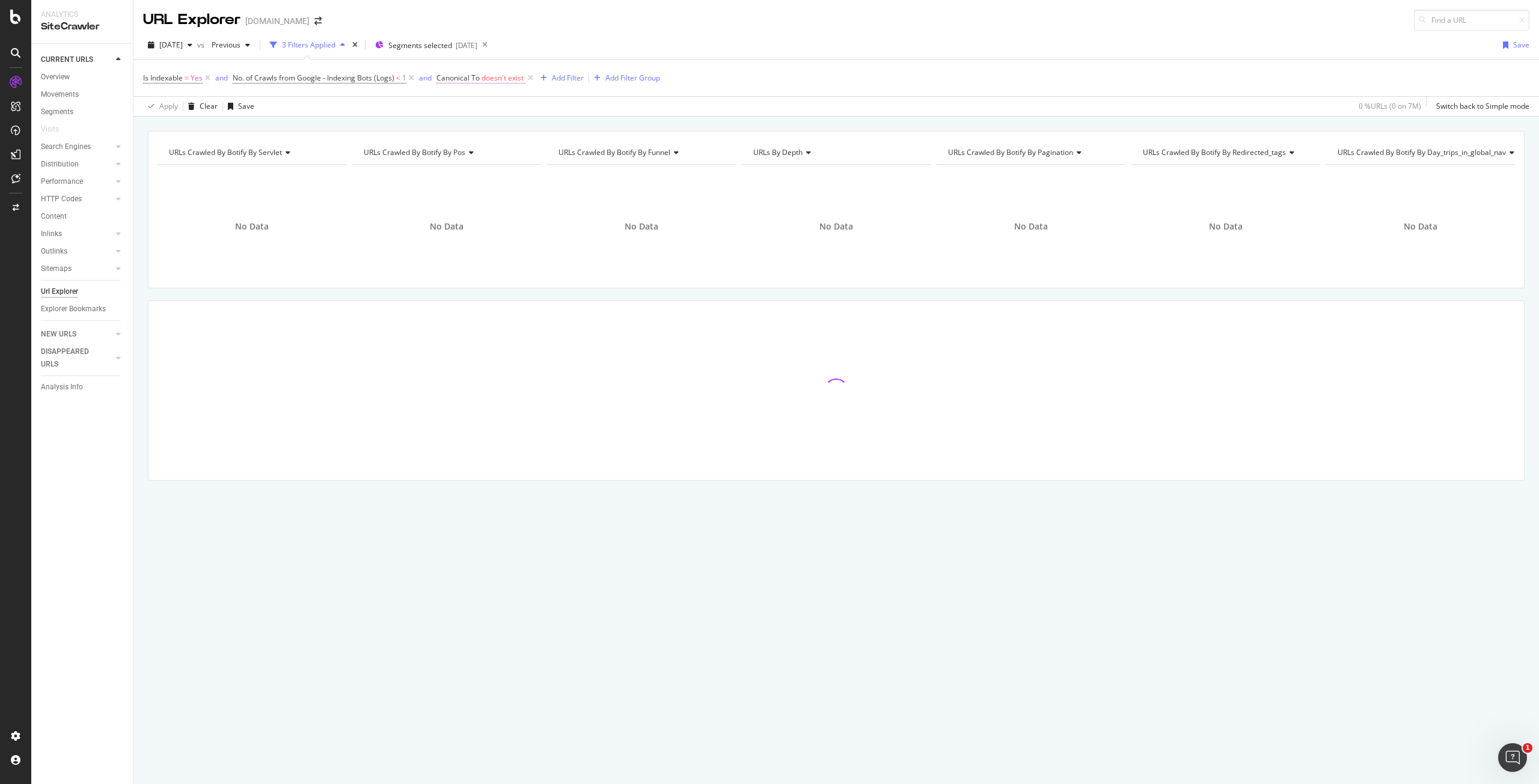
click at [484, 79] on span "doesn't exist" at bounding box center [502, 78] width 42 height 10
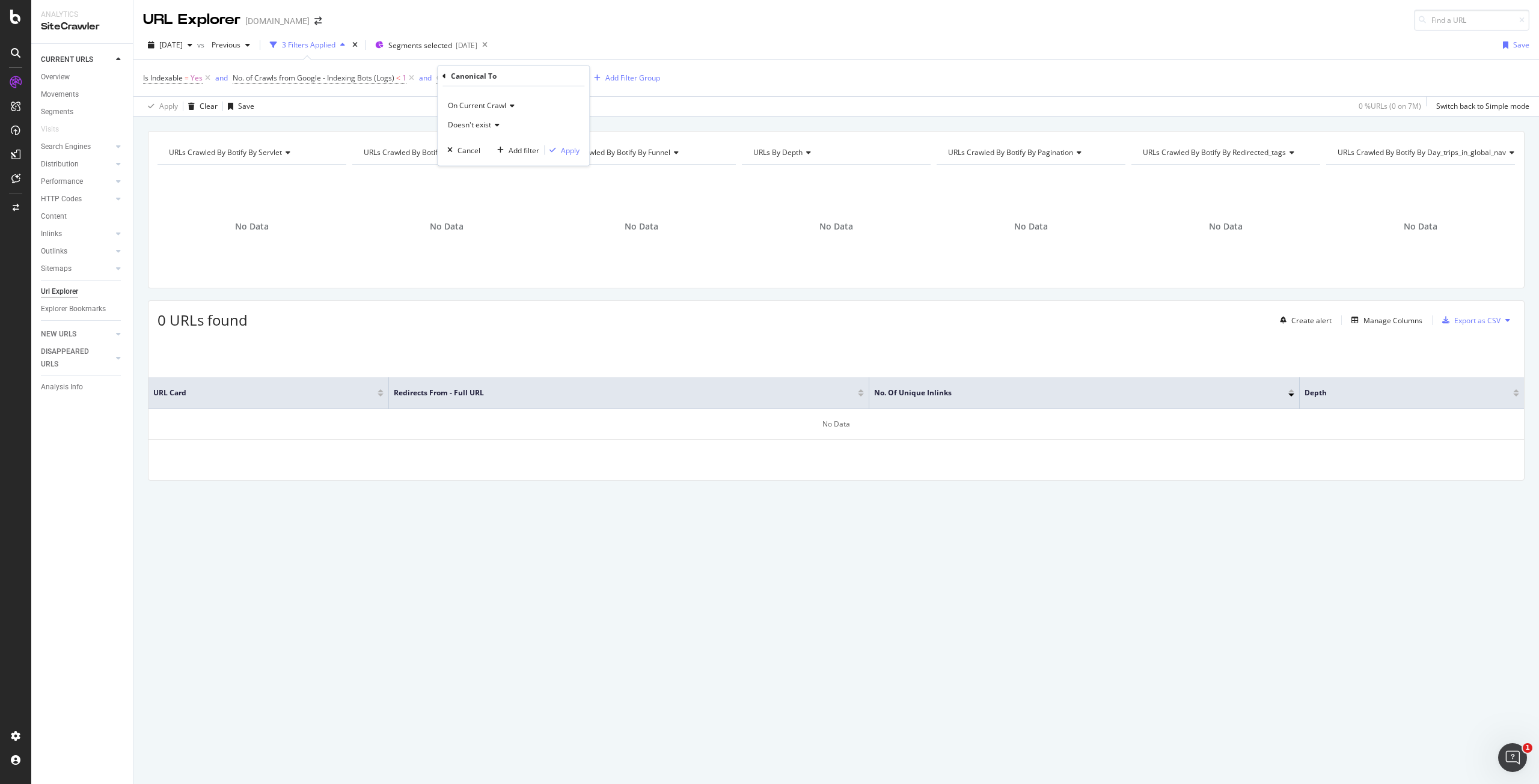
click at [444, 72] on icon at bounding box center [445, 76] width 4 height 7
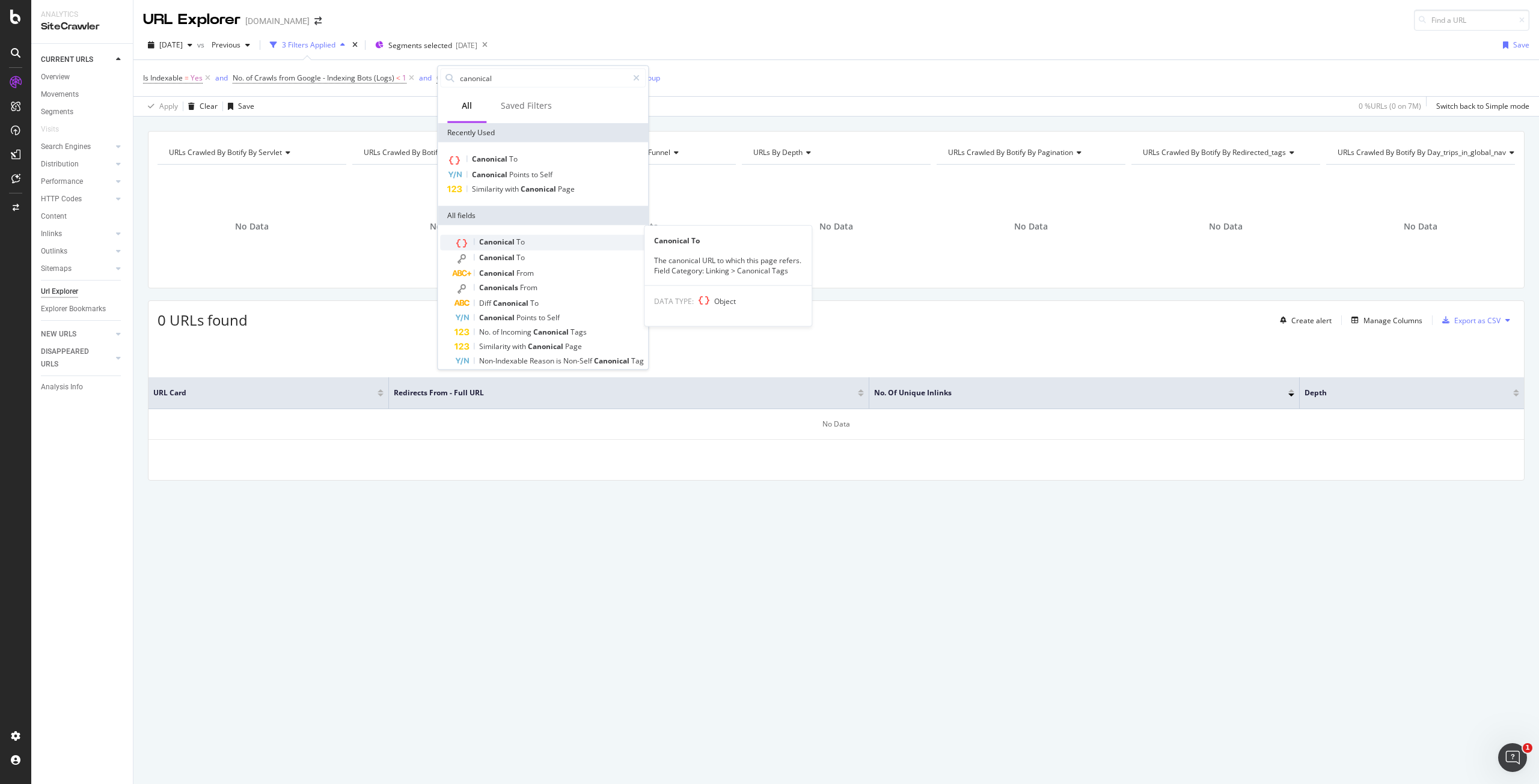
scroll to position [37, 0]
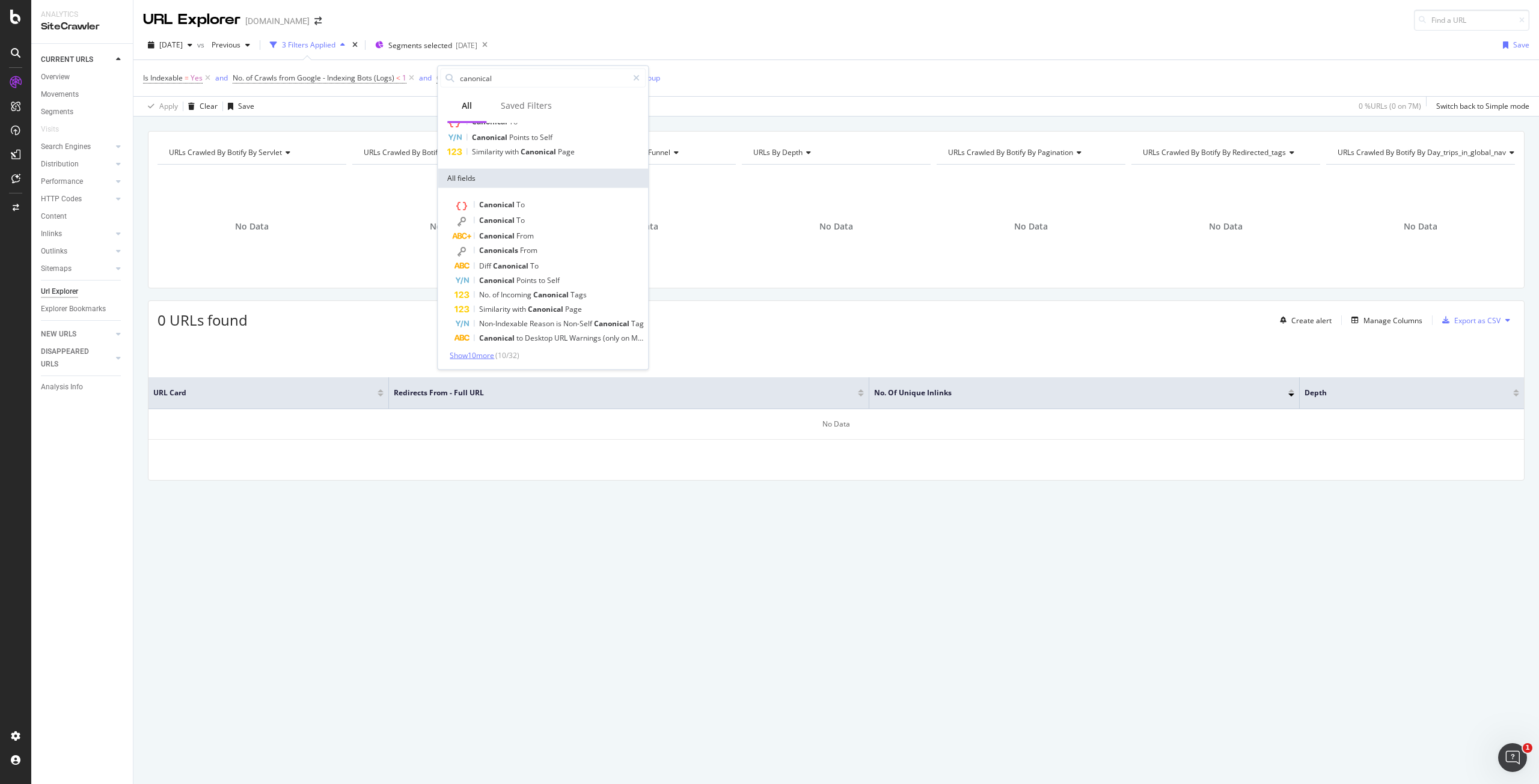
click at [472, 354] on span "Show 10 more" at bounding box center [471, 355] width 44 height 10
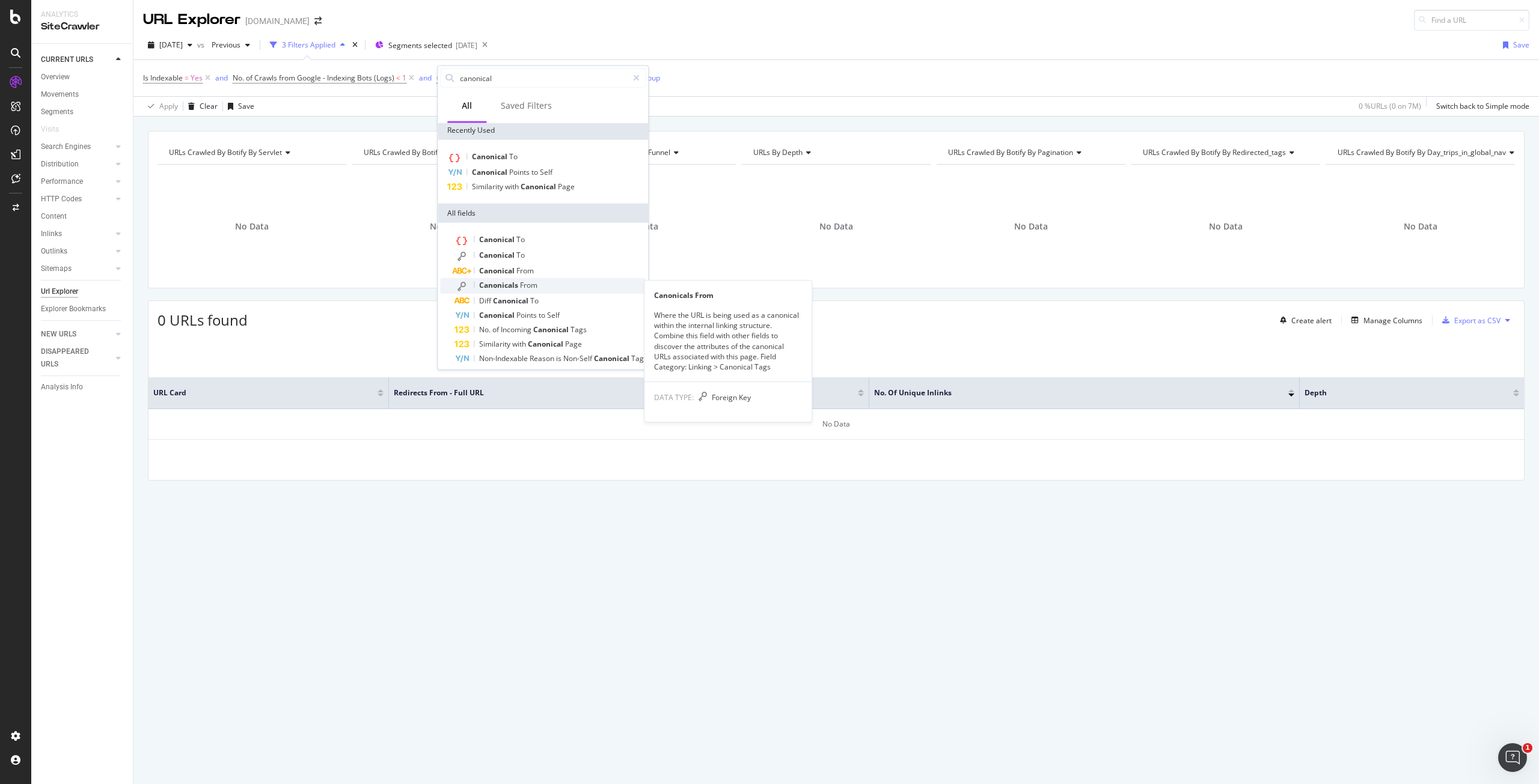
scroll to position [0, 0]
click at [541, 317] on span "to" at bounding box center [543, 317] width 8 height 10
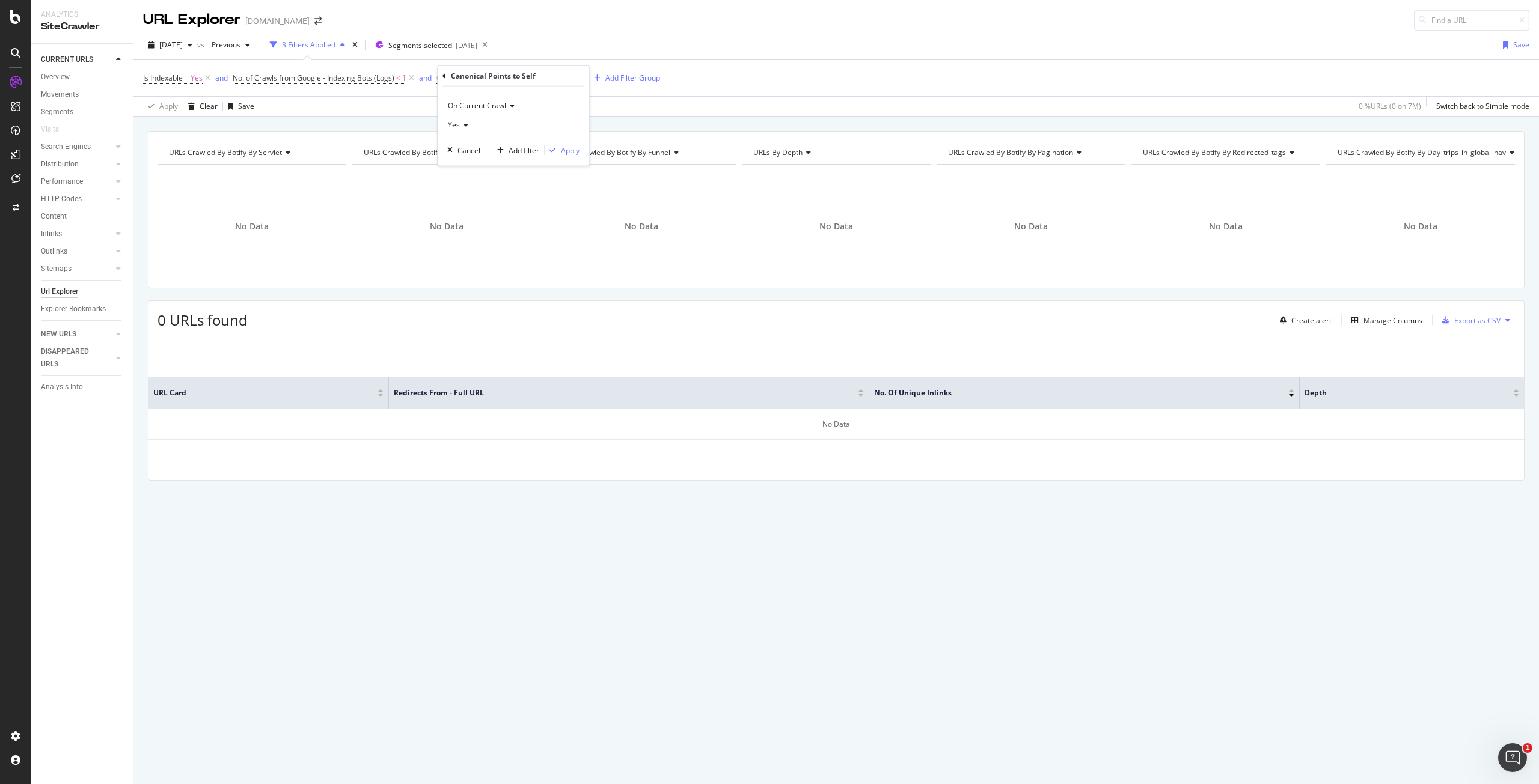
click at [469, 127] on div "Yes" at bounding box center [513, 125] width 132 height 19
click at [475, 167] on div "No" at bounding box center [514, 166] width 129 height 16
click at [568, 150] on div "Apply" at bounding box center [570, 150] width 19 height 10
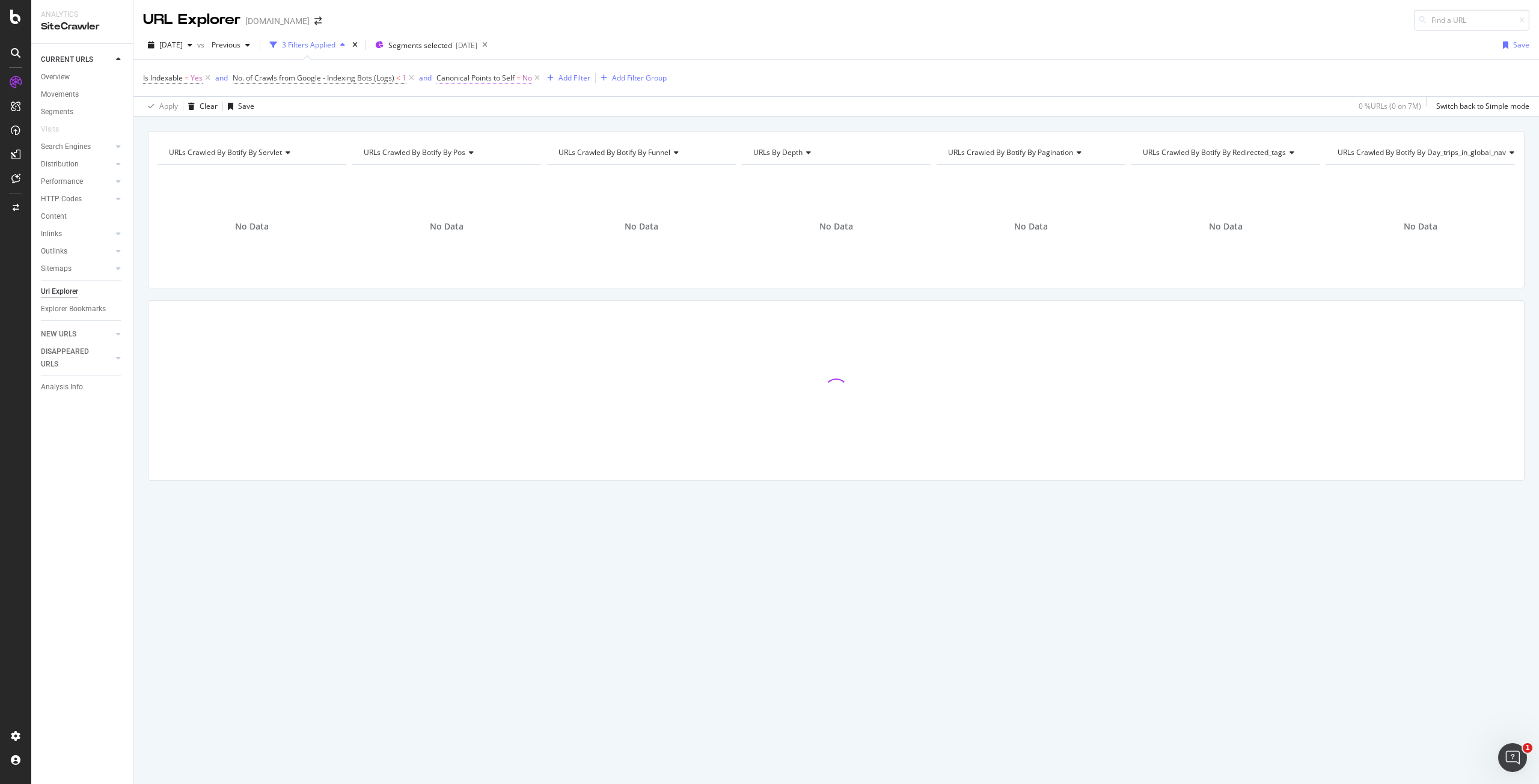
click at [483, 75] on span "Canonical Points to Self" at bounding box center [476, 78] width 78 height 10
click at [446, 79] on div "Canonical Points to Self" at bounding box center [514, 76] width 142 height 21
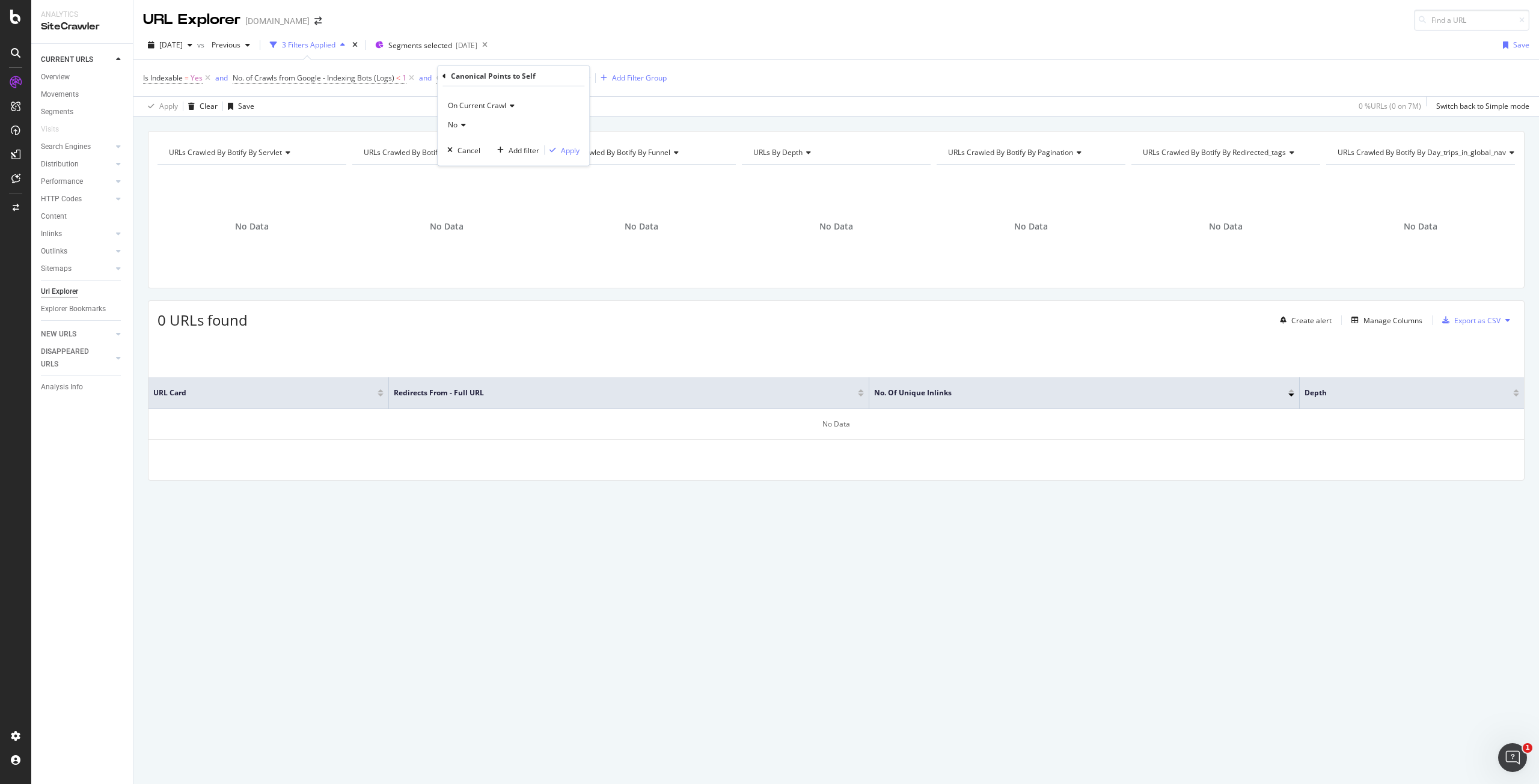
click at [446, 73] on div "Canonical Points to Self" at bounding box center [514, 76] width 142 height 21
click at [446, 74] on div "Canonical Points to Self" at bounding box center [514, 76] width 142 height 21
click at [443, 74] on icon at bounding box center [445, 76] width 4 height 7
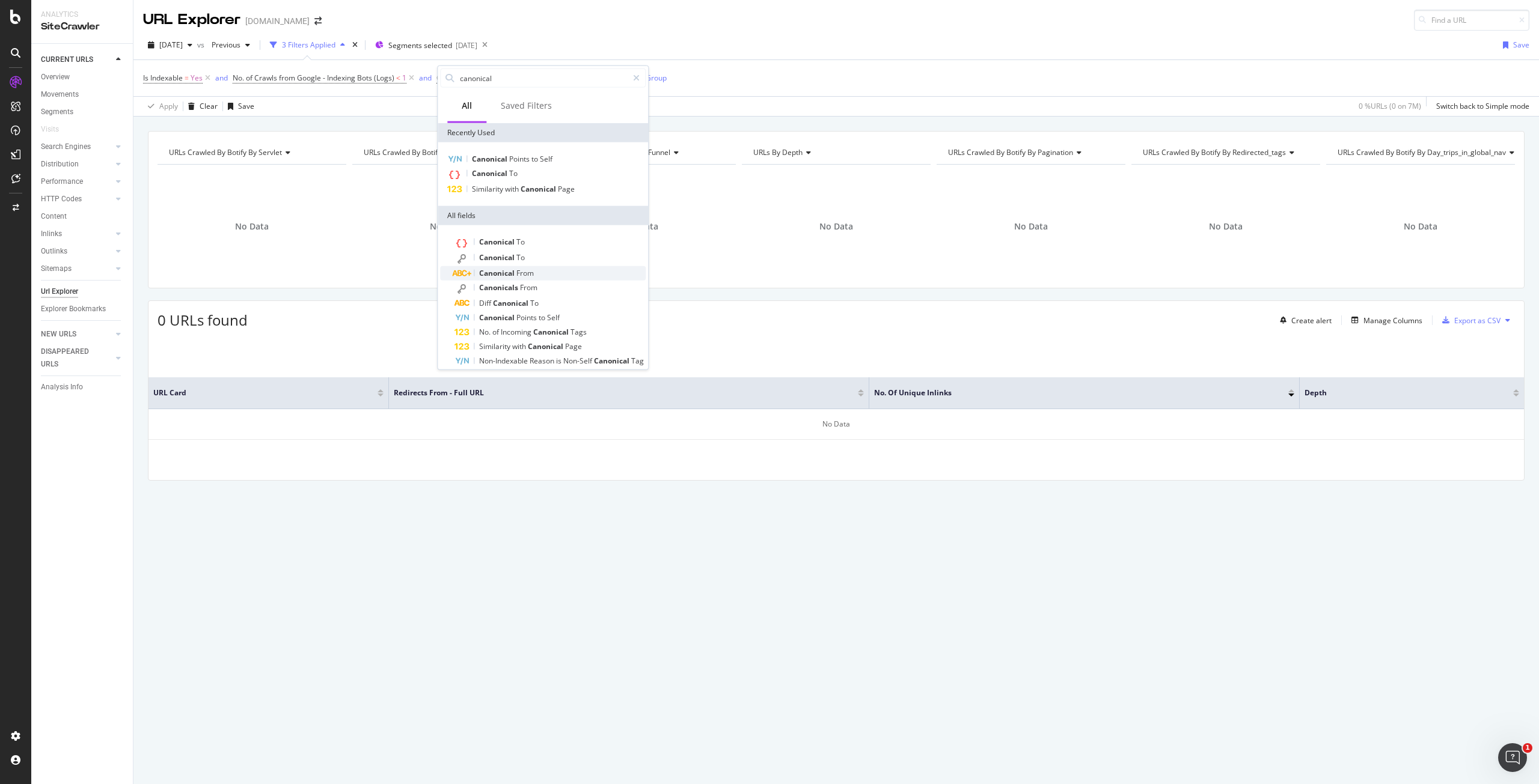
click at [533, 270] on span "From" at bounding box center [525, 273] width 18 height 10
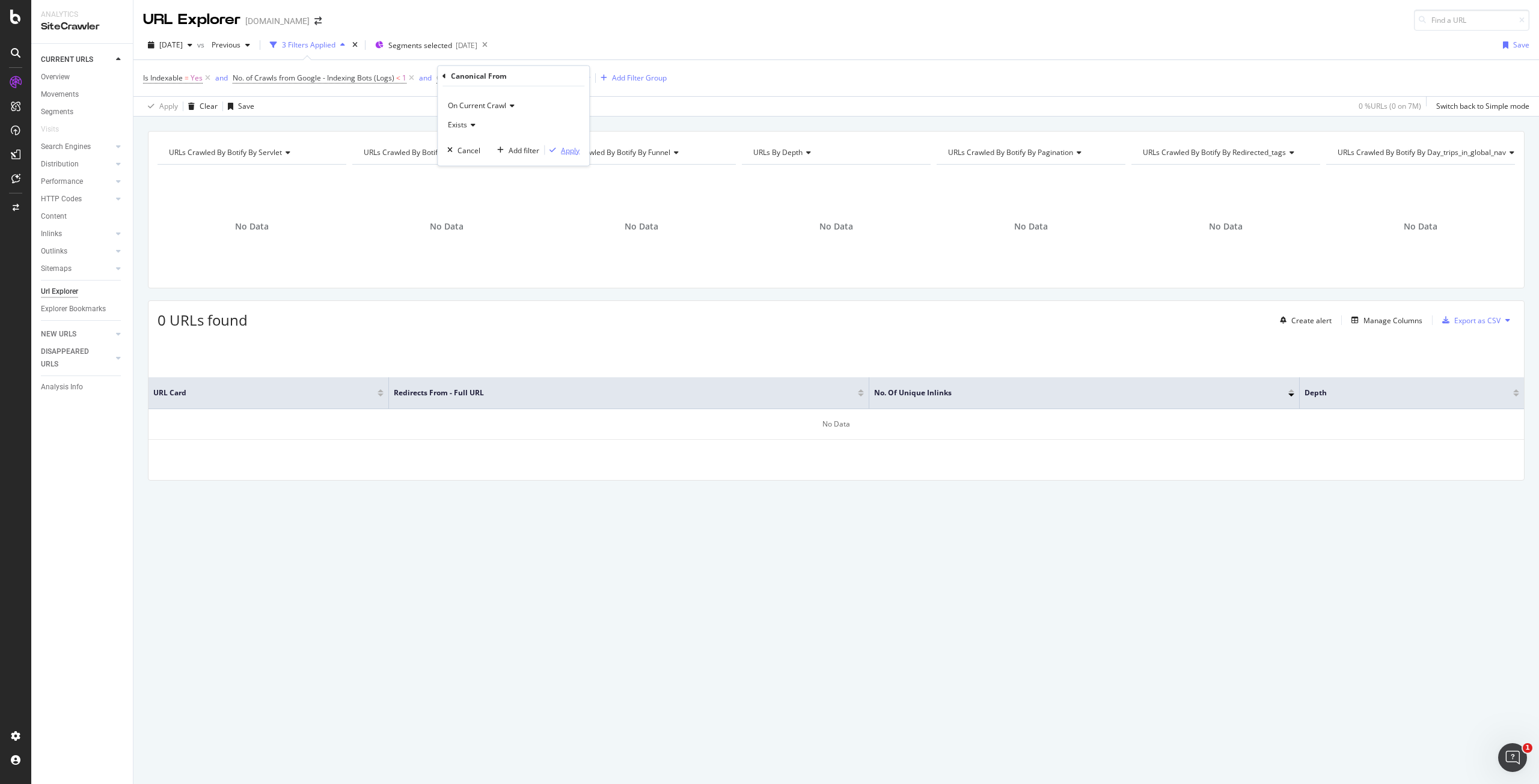
click at [569, 152] on div "Apply" at bounding box center [570, 150] width 19 height 10
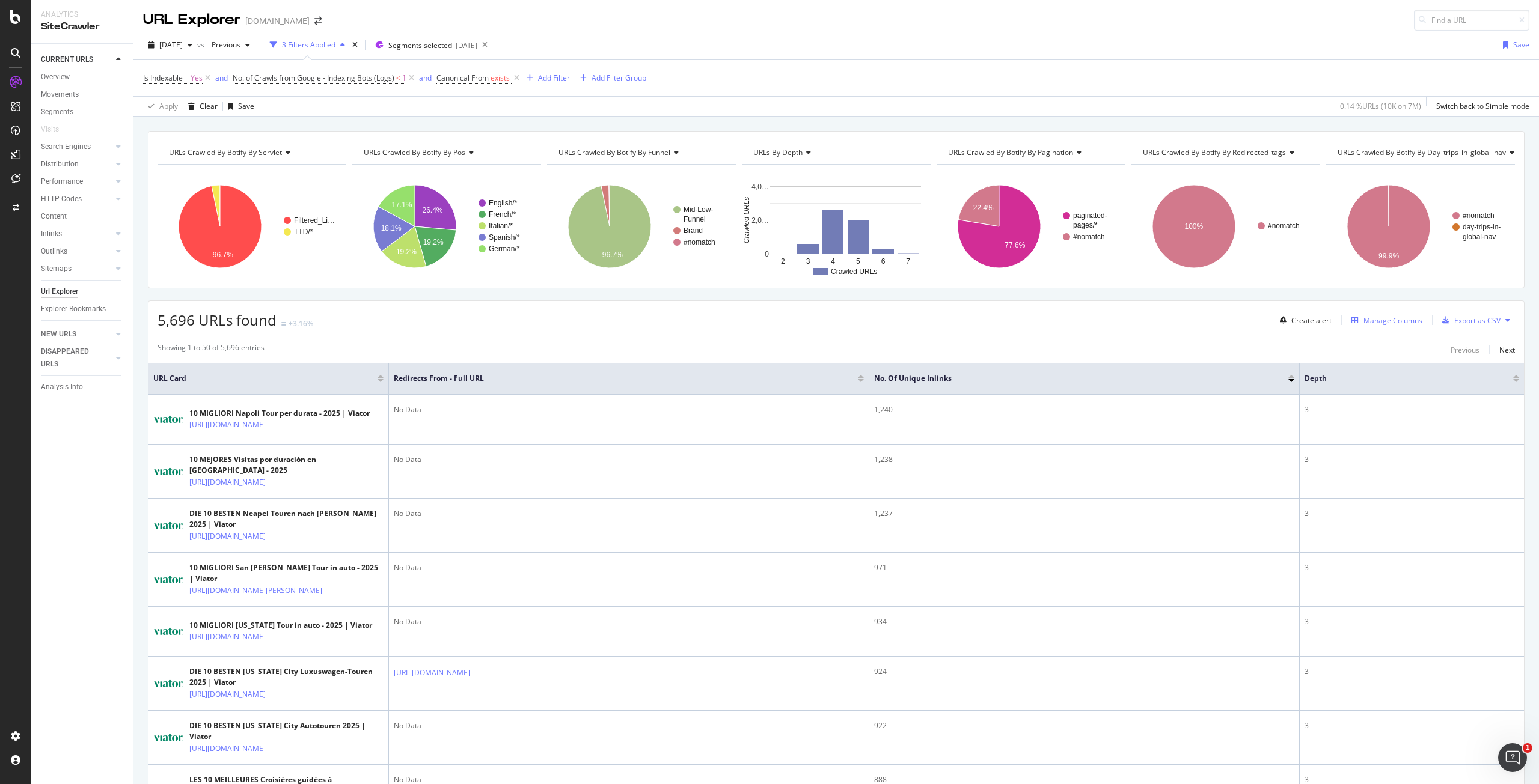
click at [1356, 313] on div "Manage Columns" at bounding box center [1384, 320] width 76 height 13
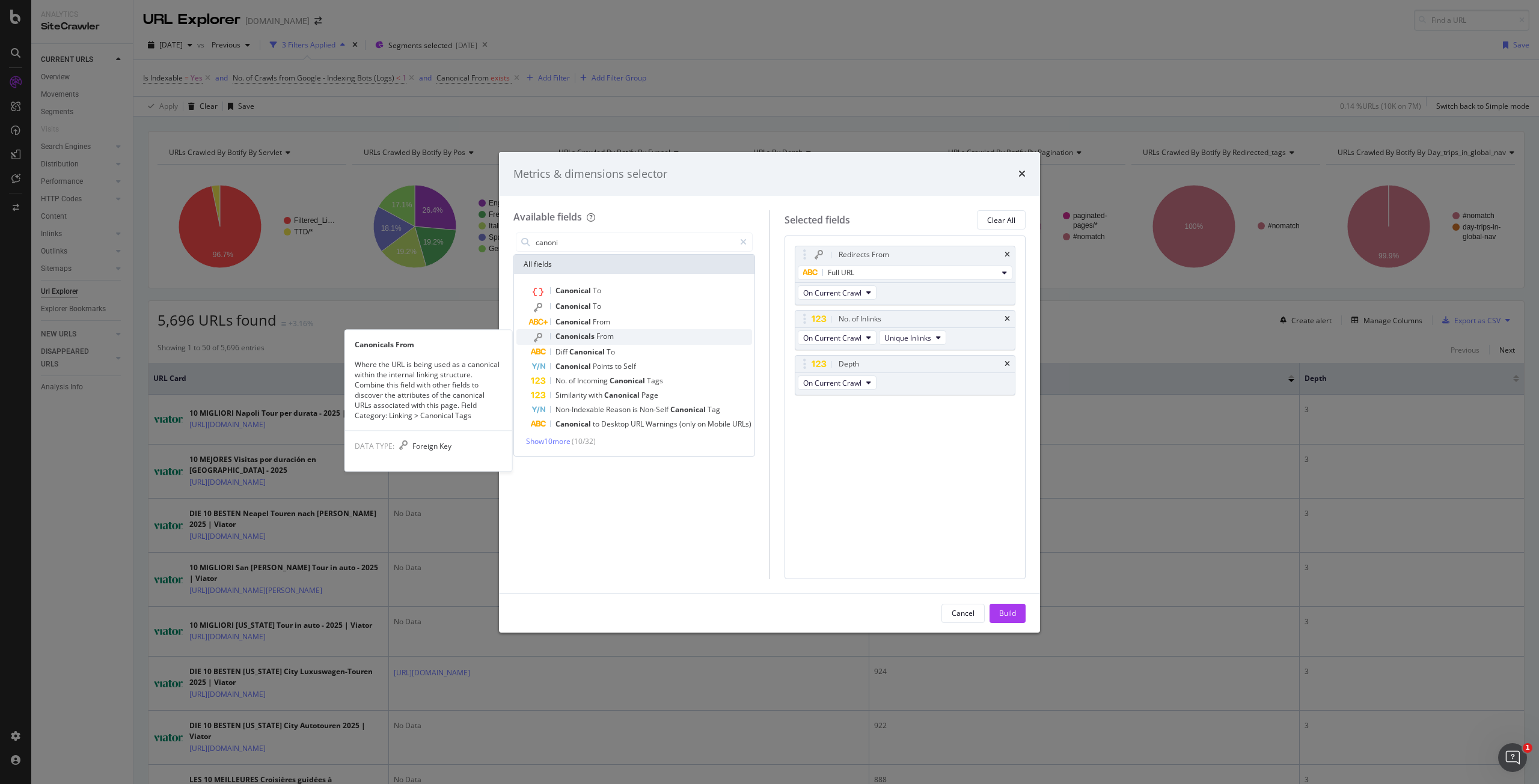
type input "canoni"
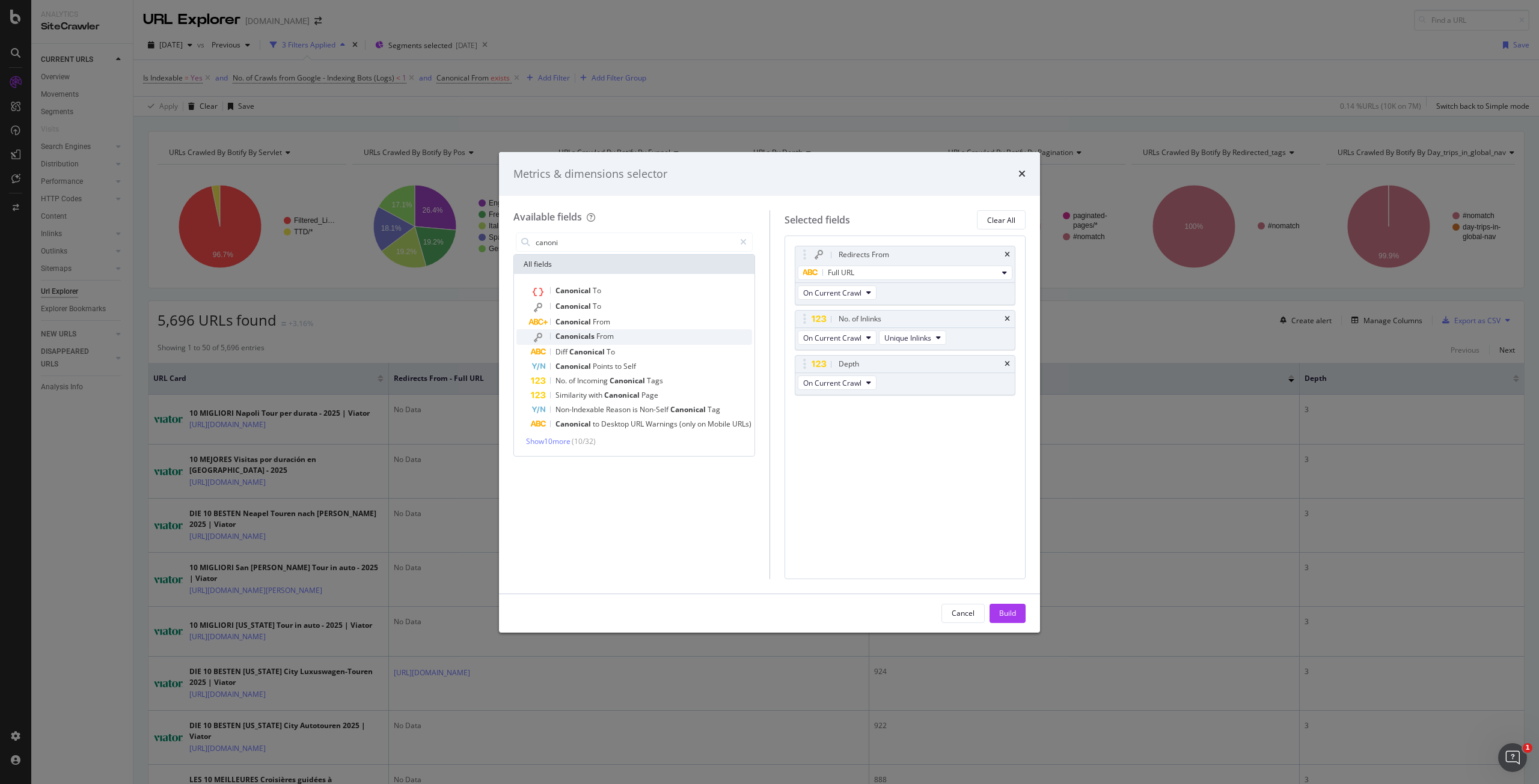
click at [566, 332] on span "Canonicals" at bounding box center [576, 336] width 41 height 10
click at [847, 427] on div "(mandatory)" at bounding box center [867, 427] width 41 height 10
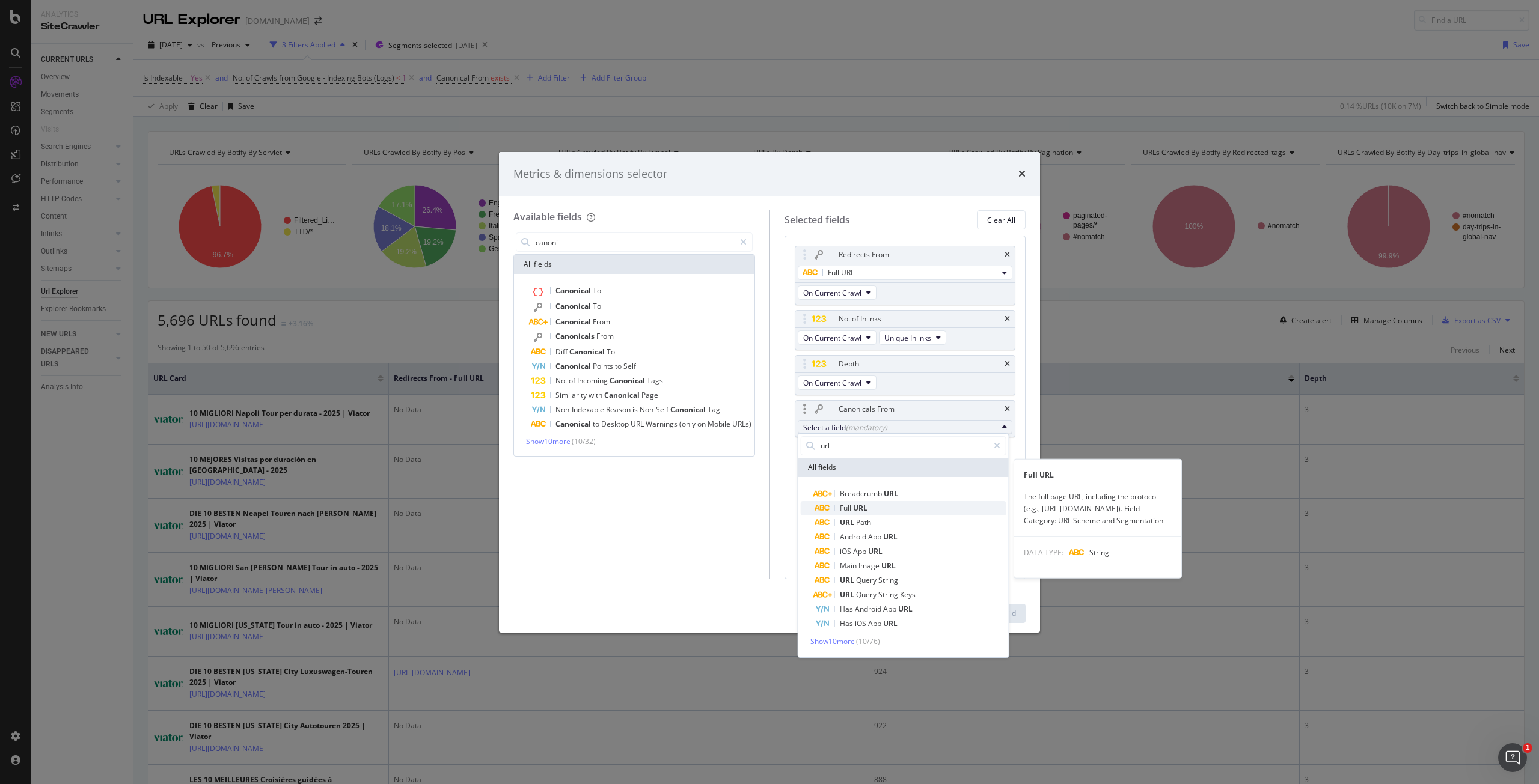
type input "url"
click at [877, 505] on span "Full URL" at bounding box center [911, 509] width 191 height 15
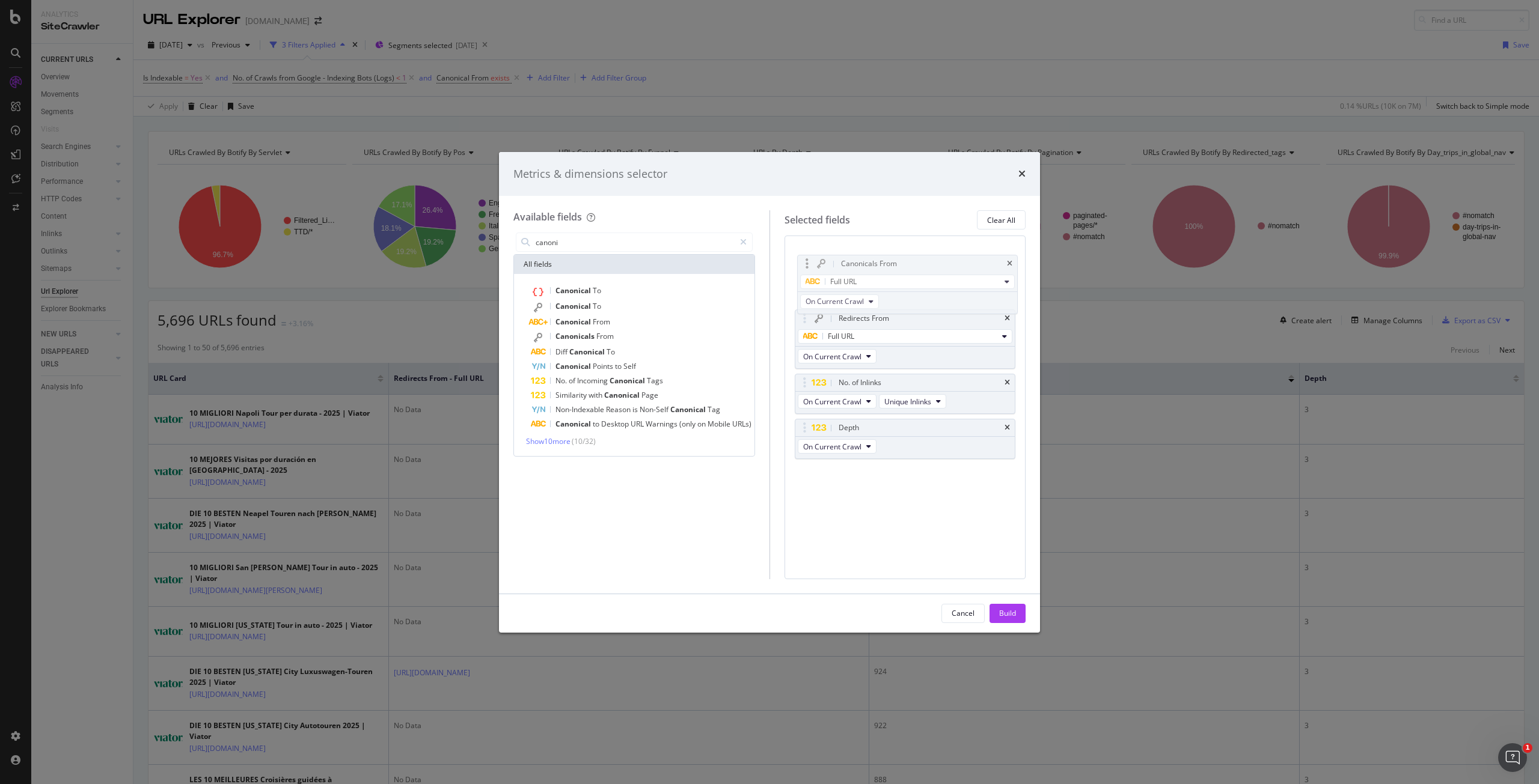
drag, startPoint x: 891, startPoint y: 410, endPoint x: 893, endPoint y: 266, distance: 144.0
click at [893, 266] on body "Analytics SiteCrawler CURRENT URLS Overview Movements Segments Visits Search En…" at bounding box center [769, 392] width 1539 height 784
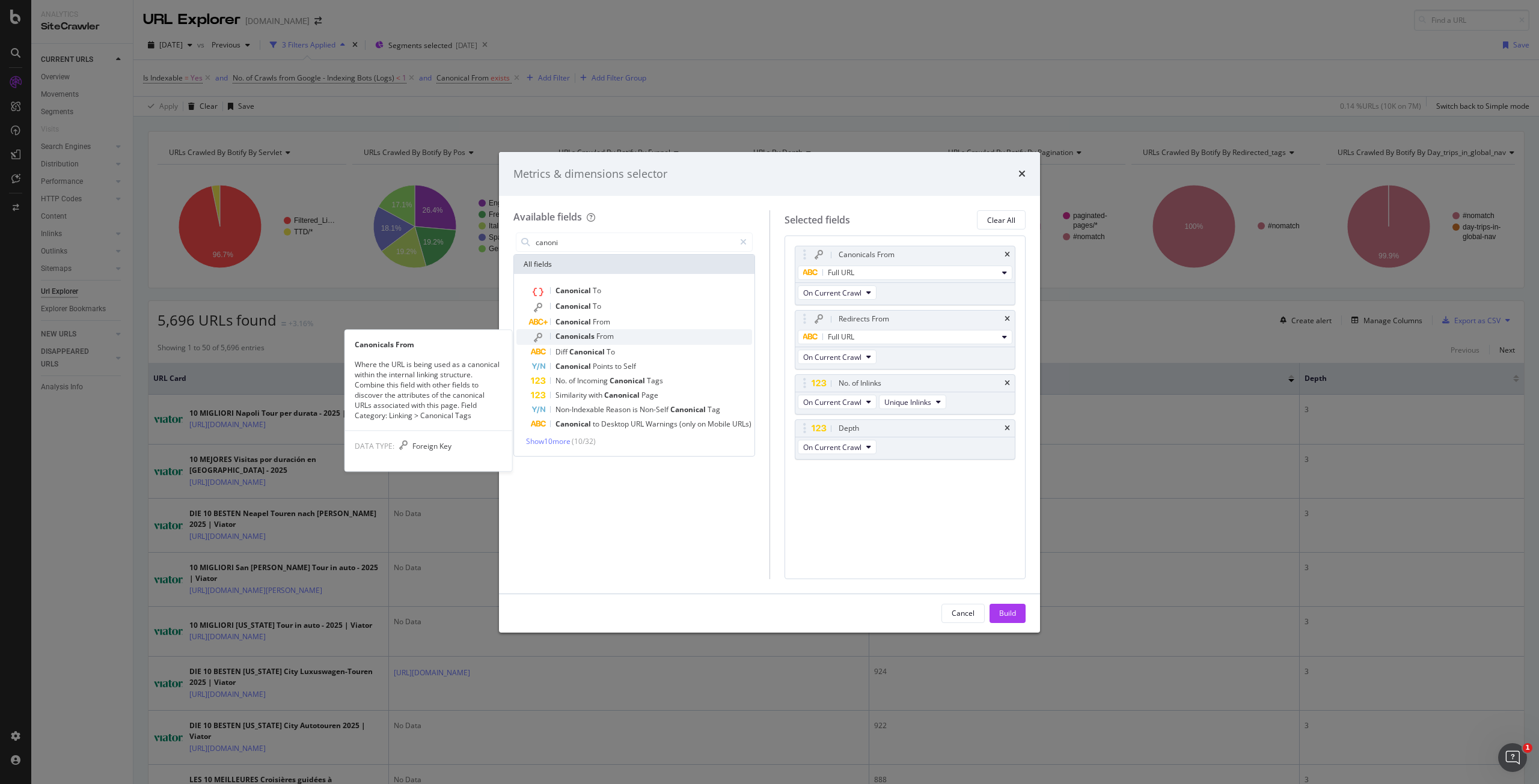
click at [602, 334] on span "From" at bounding box center [605, 336] width 18 height 10
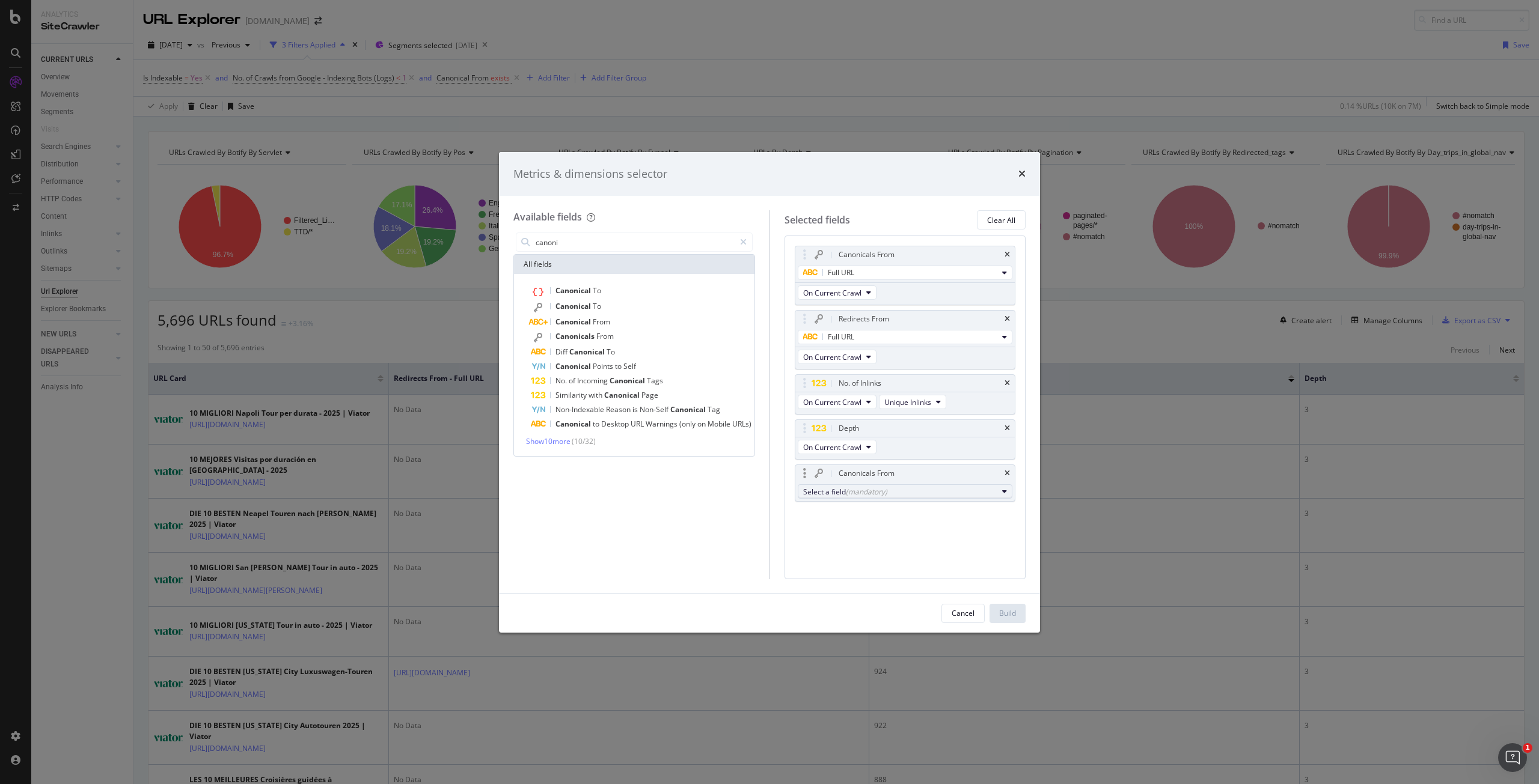
click at [898, 489] on div "Select a field (mandatory)" at bounding box center [900, 492] width 195 height 10
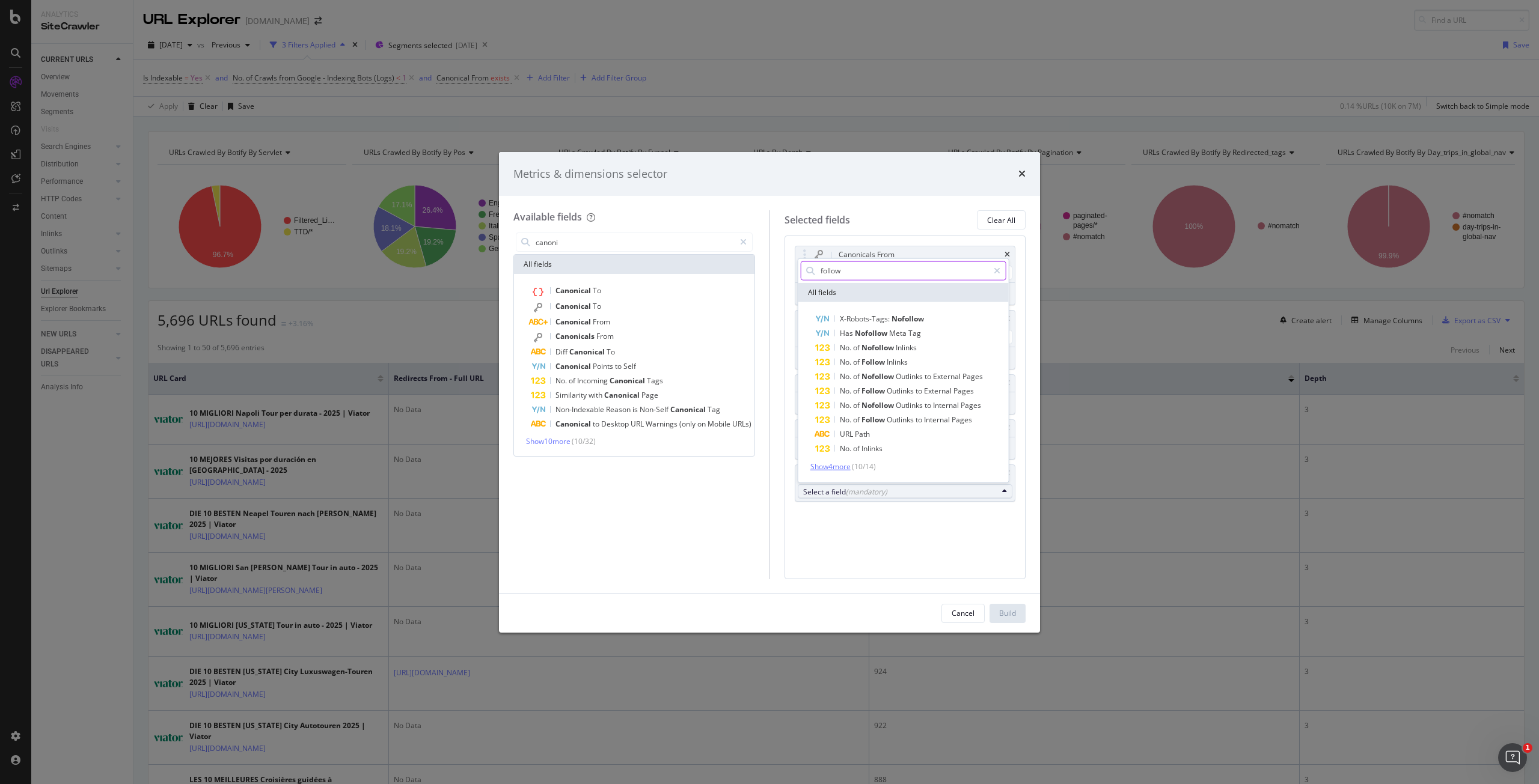
type input "follow"
click at [837, 466] on span "Show 4 more" at bounding box center [830, 466] width 40 height 10
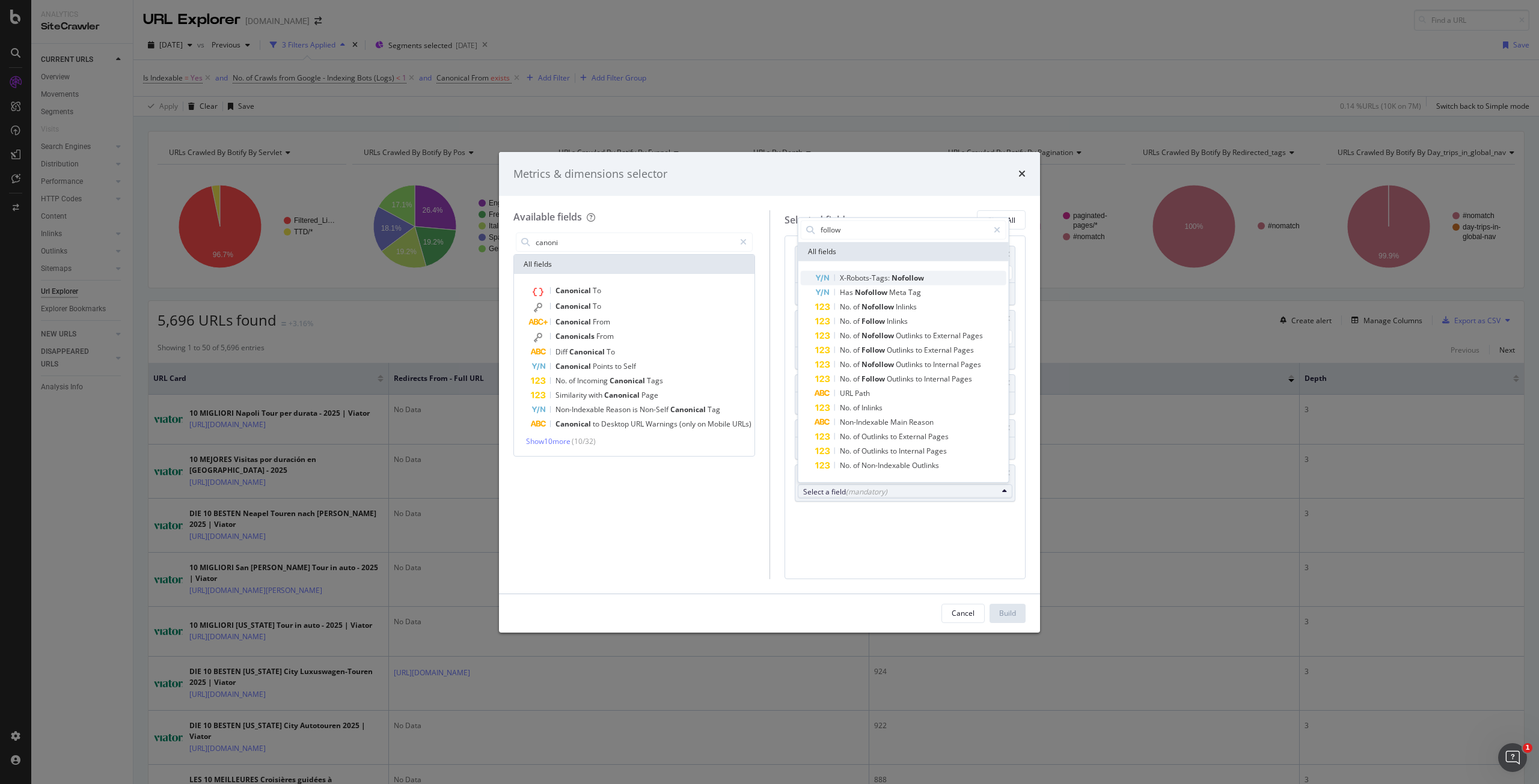
click at [886, 281] on span "X-Robots-Tags:" at bounding box center [866, 277] width 52 height 10
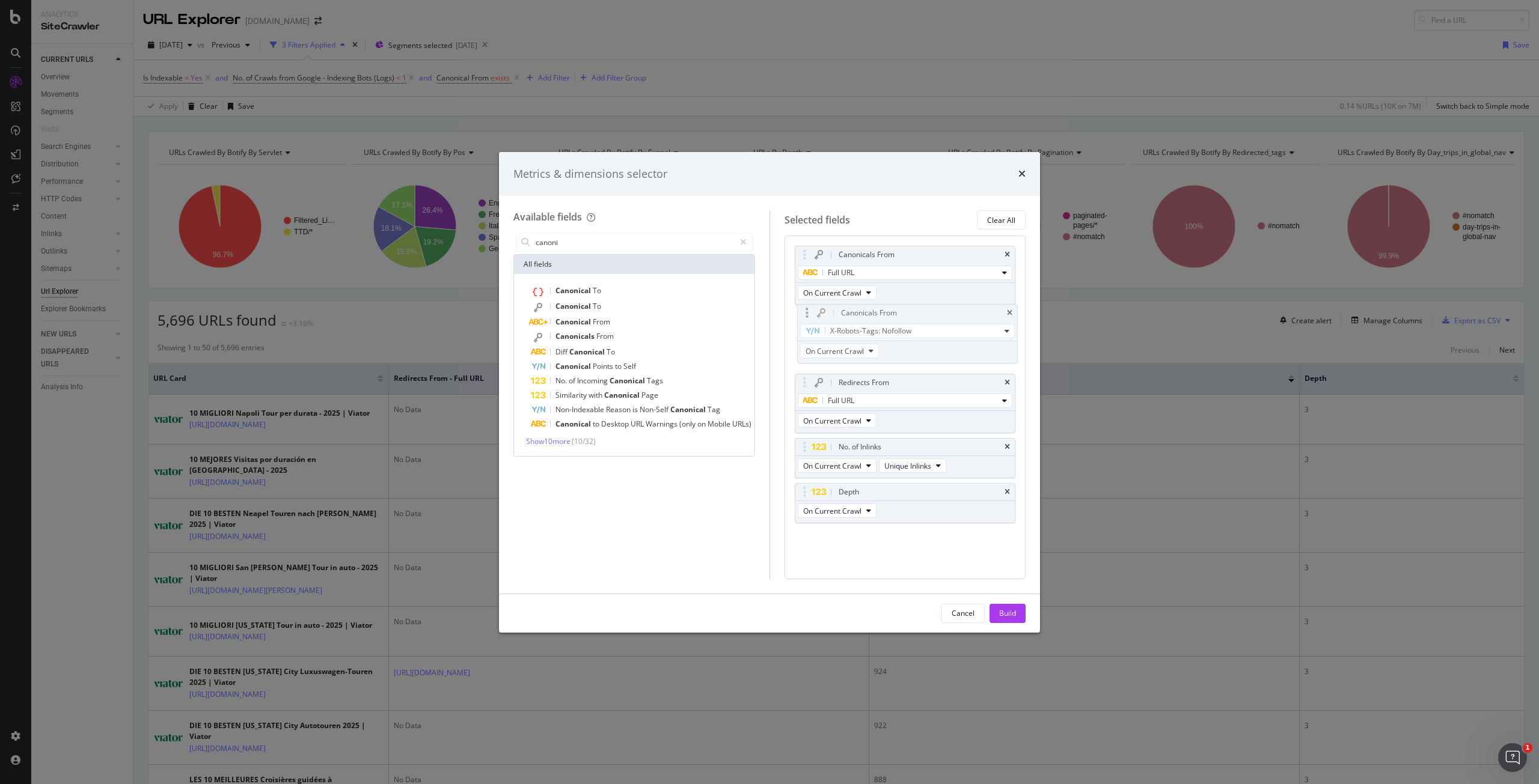
drag, startPoint x: 892, startPoint y: 471, endPoint x: 895, endPoint y: 312, distance: 159.0
click at [895, 312] on body "Analytics SiteCrawler CURRENT URLS Overview Movements Segments Visits Search En…" at bounding box center [769, 392] width 1539 height 784
click at [1013, 610] on div "Build" at bounding box center [1008, 613] width 17 height 10
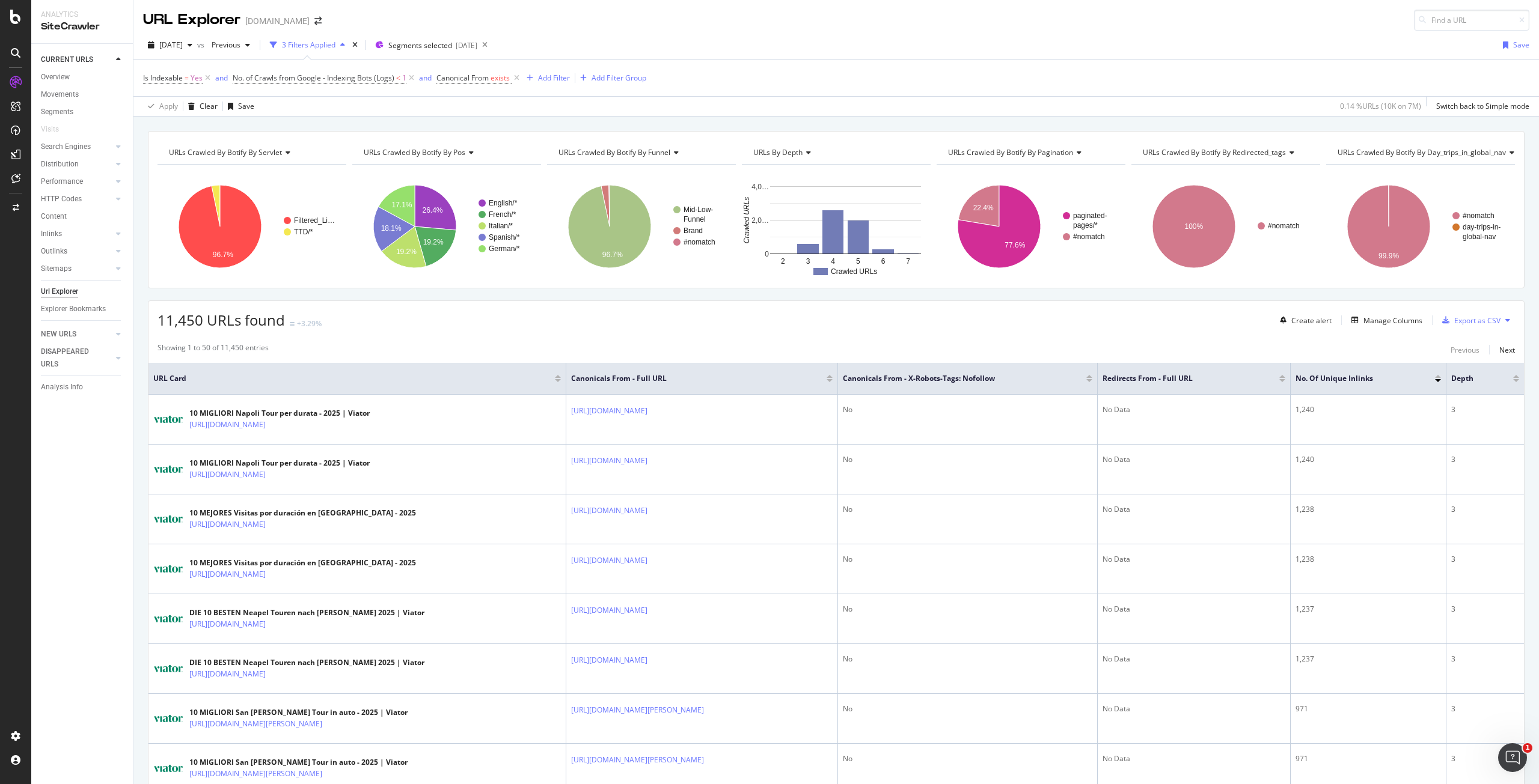
click at [511, 307] on div "11,450 URLs found +3.29% Create alert Manage Columns Export as CSV" at bounding box center [837, 316] width 1376 height 30
click at [1208, 150] on span "URLs Crawled By Botify By redirected_tags" at bounding box center [1214, 152] width 143 height 10
type input "nofol"
drag, startPoint x: 1201, startPoint y: 186, endPoint x: 1199, endPoint y: 130, distance: 56.0
click at [1201, 186] on span "Inlinks Distribution (Follow vs Nofollow)" at bounding box center [1215, 184] width 130 height 12
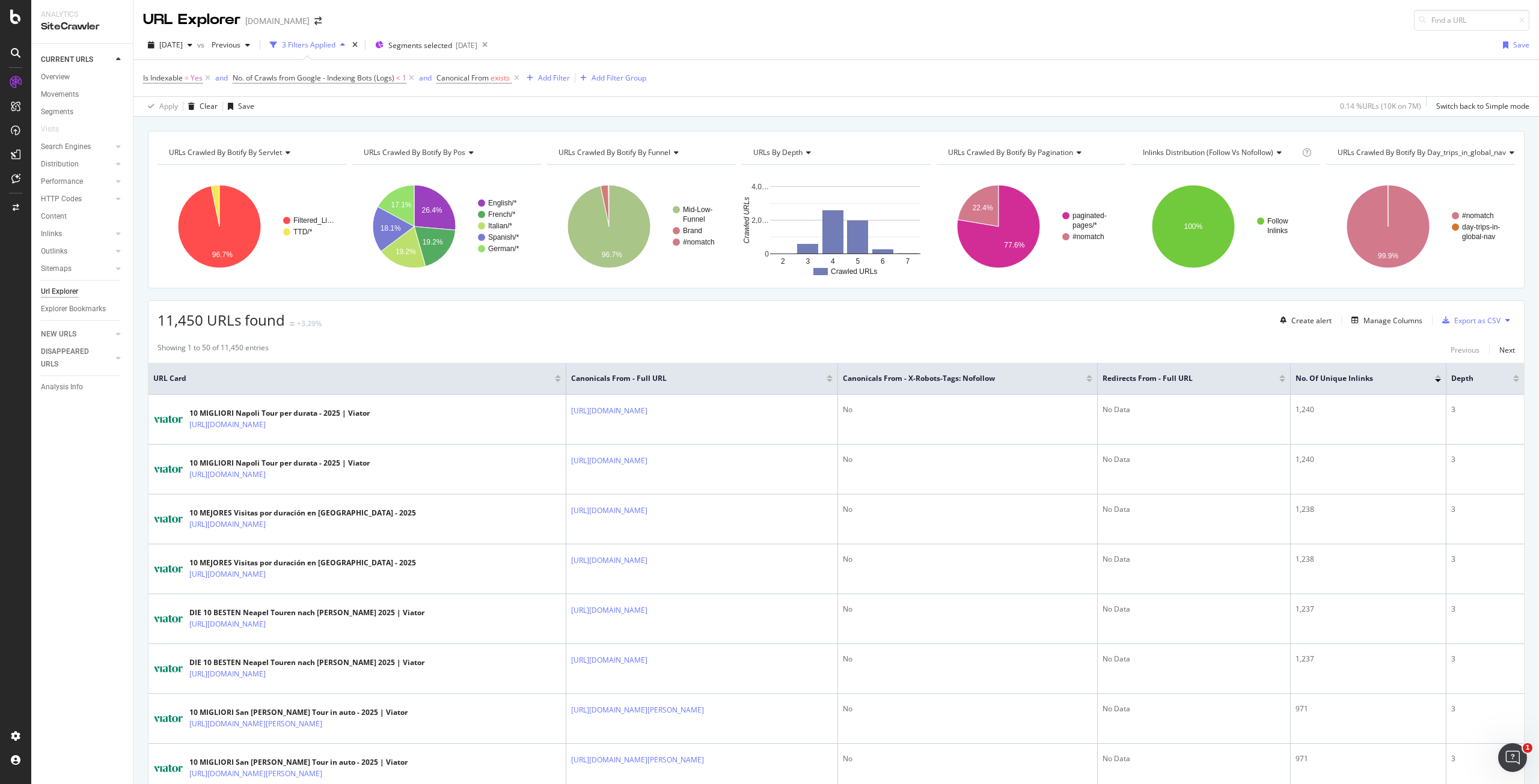
click at [1086, 379] on div at bounding box center [1089, 380] width 6 height 3
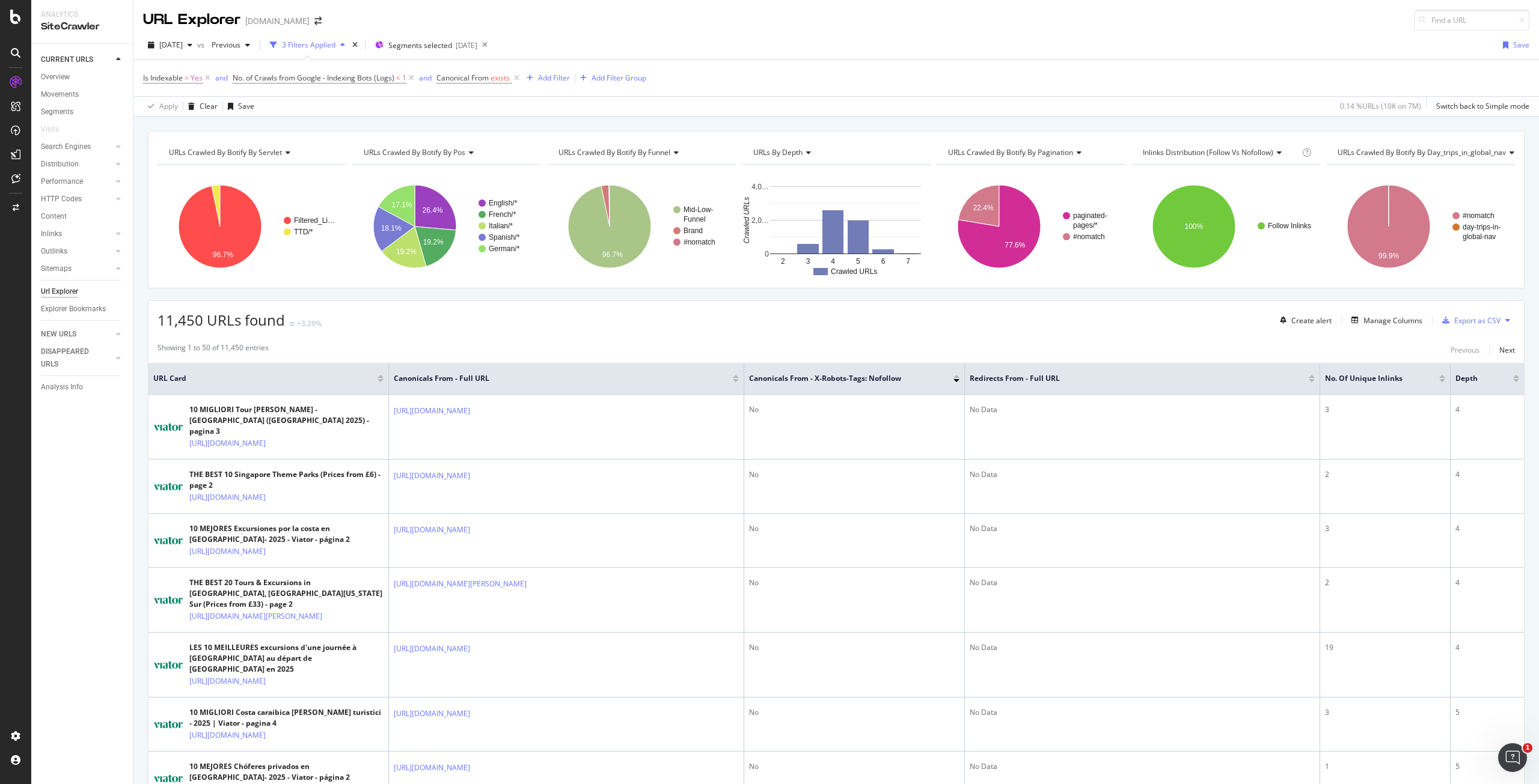
click at [960, 372] on span at bounding box center [964, 379] width 7 height 32
click at [956, 375] on div at bounding box center [957, 376] width 6 height 3
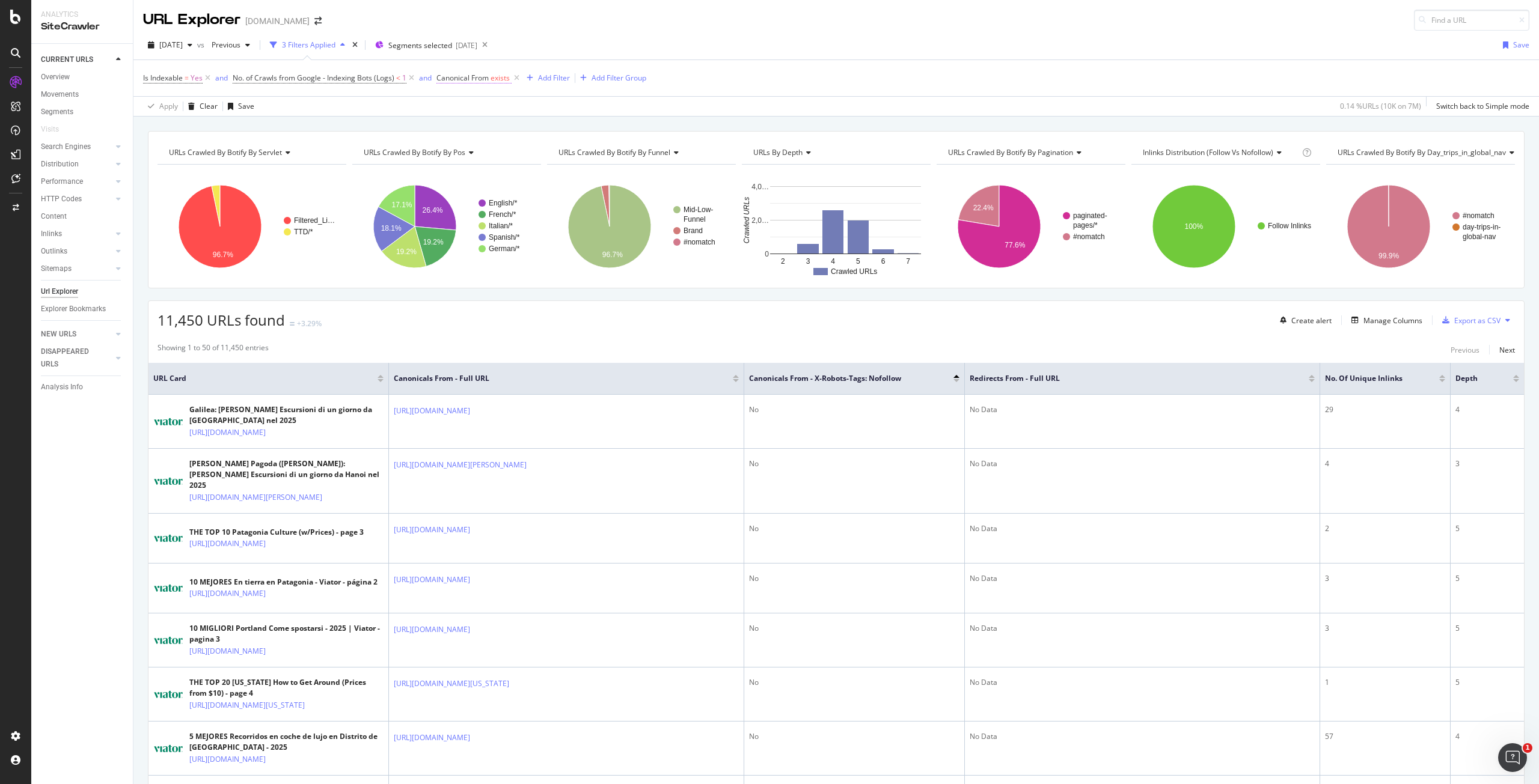
click at [486, 81] on span "Canonical From" at bounding box center [463, 78] width 52 height 10
click at [445, 74] on icon at bounding box center [445, 76] width 4 height 7
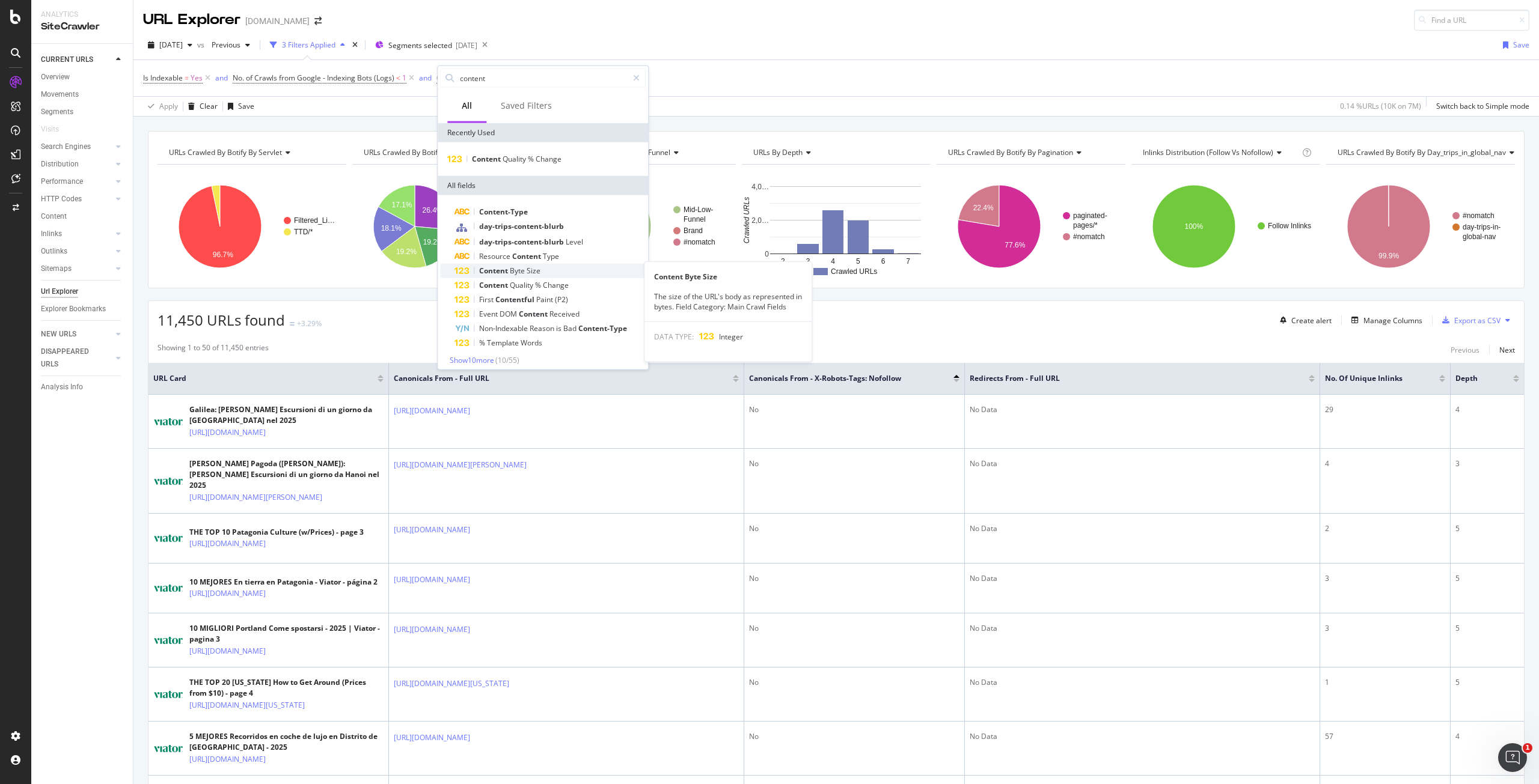
scroll to position [5, 0]
type input "content"
click at [512, 338] on span "Template" at bounding box center [504, 338] width 34 height 10
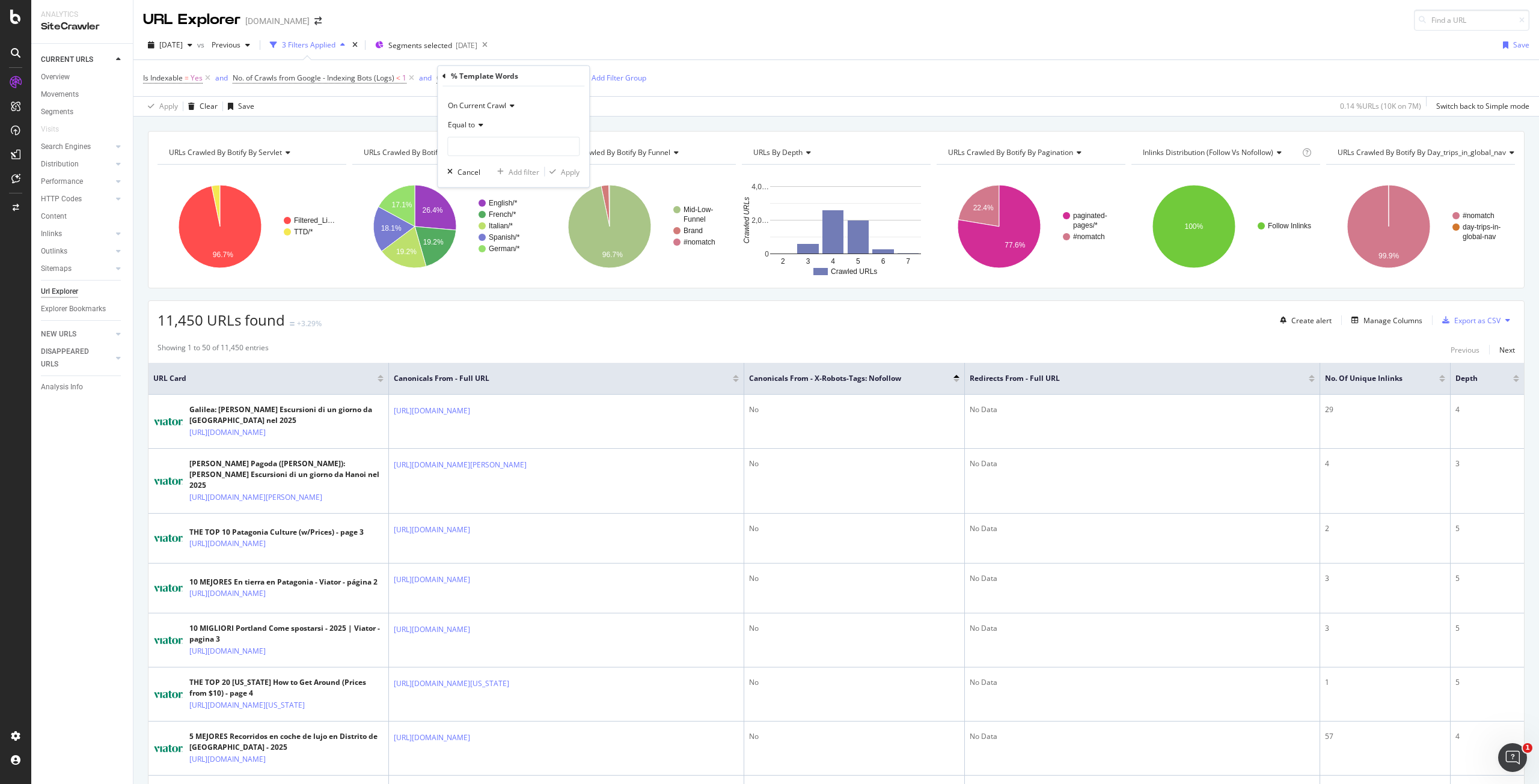
click at [479, 123] on icon at bounding box center [479, 125] width 8 height 7
click at [533, 119] on div "Equal to" at bounding box center [513, 125] width 132 height 19
click at [507, 139] on input "number" at bounding box center [513, 147] width 132 height 19
click at [480, 124] on icon at bounding box center [479, 125] width 8 height 7
click at [485, 203] on div "Less than or equal to" at bounding box center [514, 196] width 129 height 16
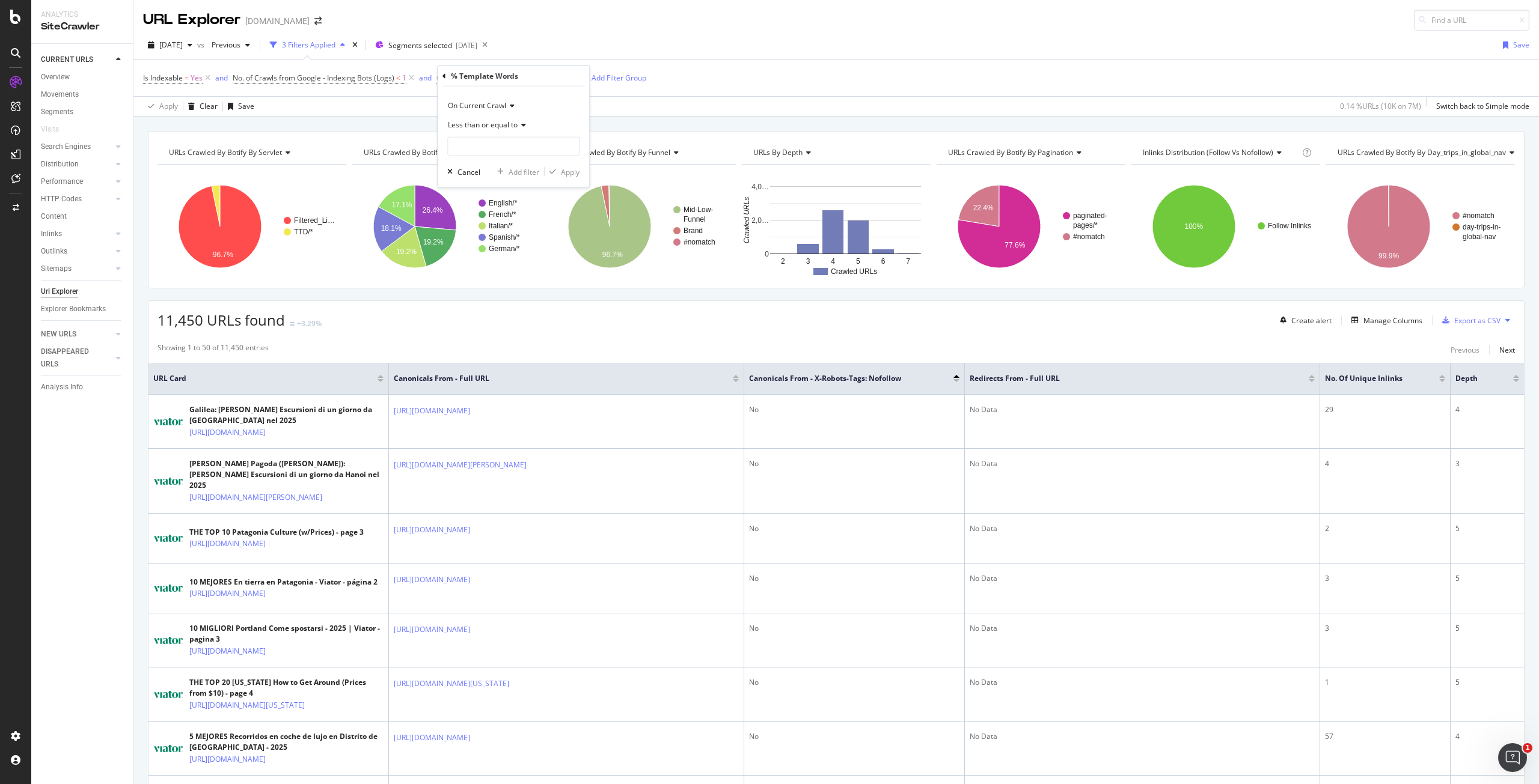
click at [490, 123] on span "Less than or equal to" at bounding box center [482, 124] width 70 height 10
click at [473, 207] on span "Greater than" at bounding box center [474, 212] width 43 height 10
click at [486, 153] on input "number" at bounding box center [513, 147] width 132 height 19
type input "90"
click at [576, 170] on div "Apply" at bounding box center [570, 172] width 19 height 10
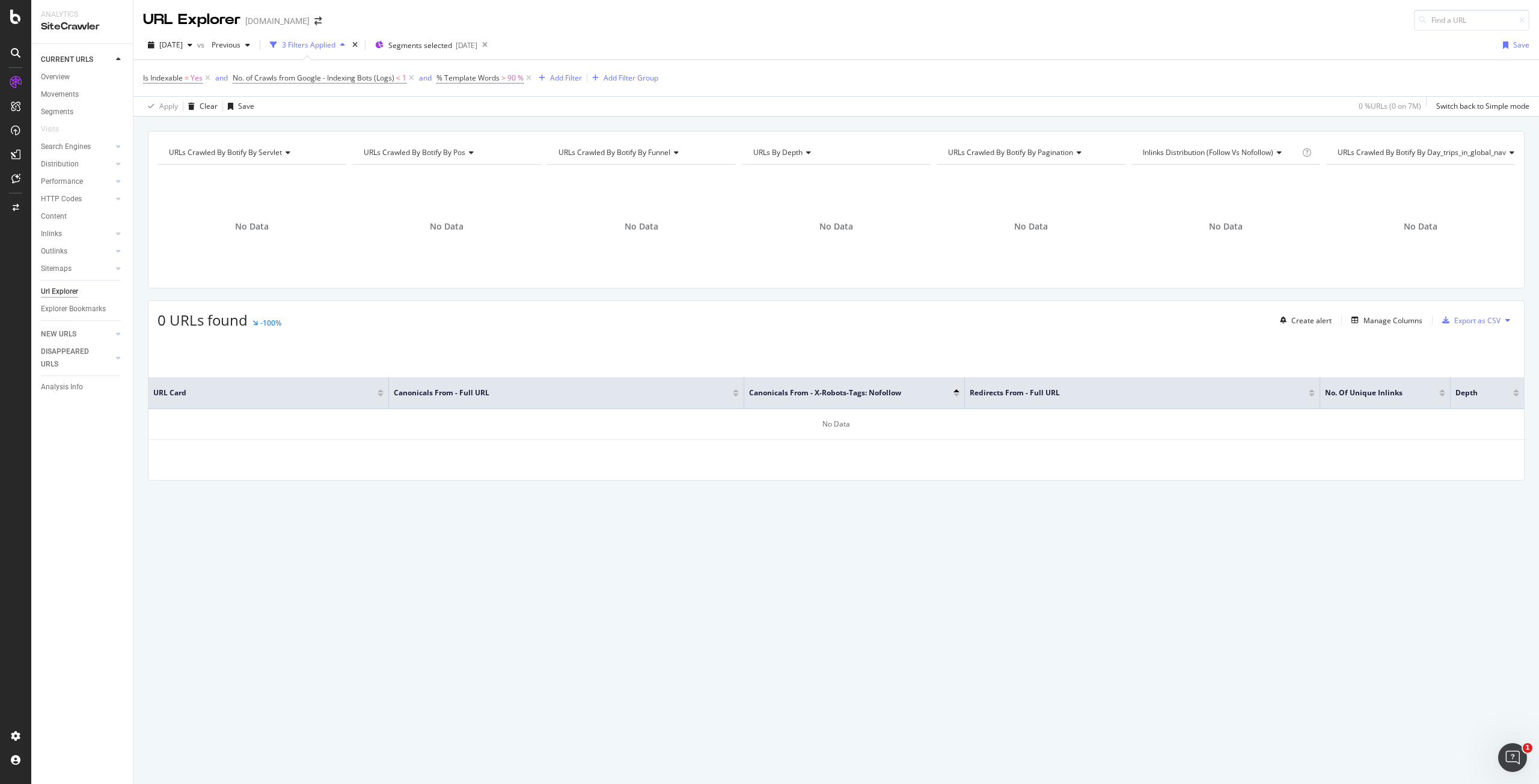
click at [640, 150] on span "URLs Crawled By Botify By funnel" at bounding box center [615, 152] width 112 height 10
click at [533, 76] on icon at bounding box center [528, 78] width 10 height 12
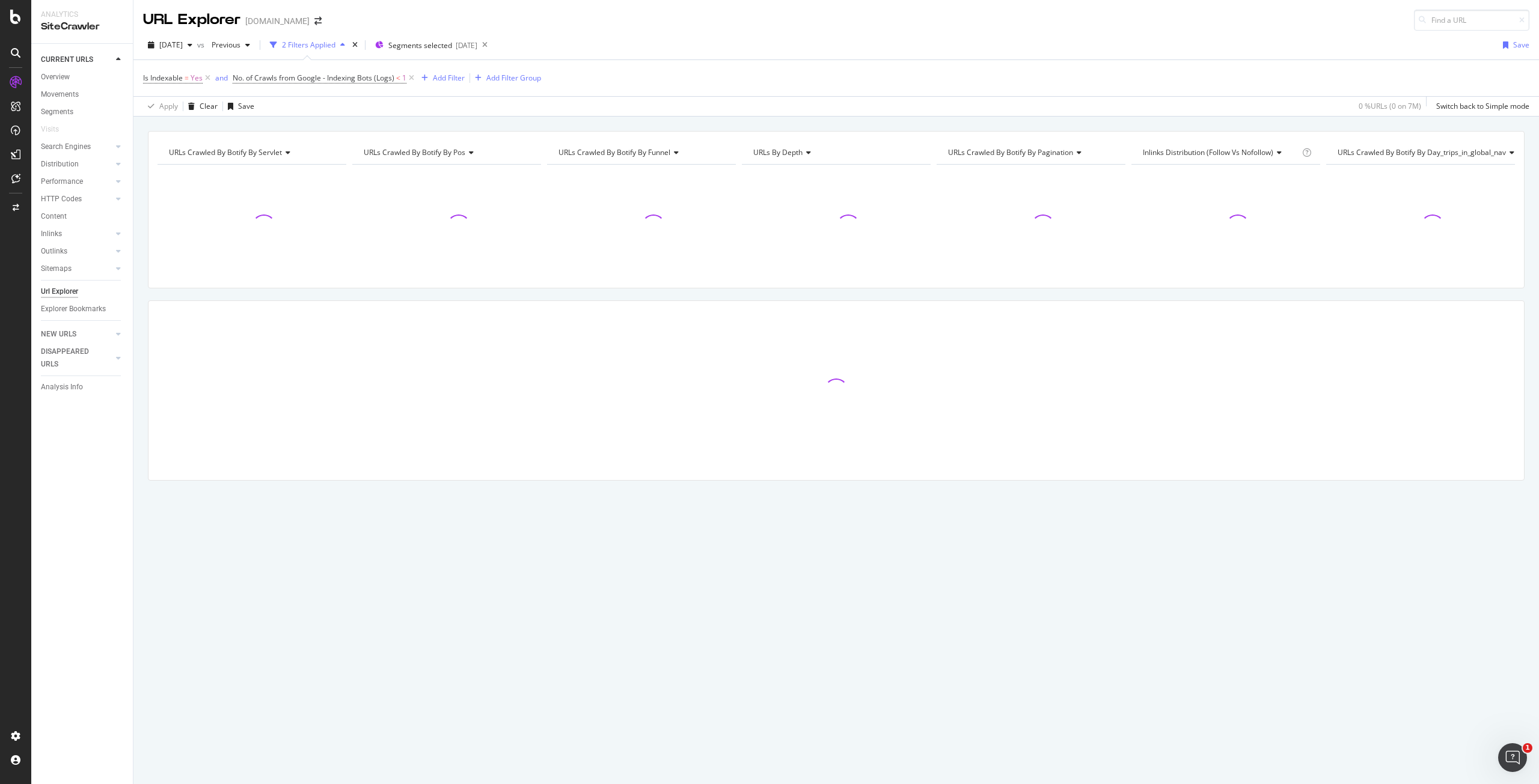
click at [664, 153] on span "URLs Crawled By Botify By funnel" at bounding box center [615, 152] width 112 height 10
type input "templ"
click at [629, 178] on span "Content VS. Template" at bounding box center [602, 184] width 72 height 12
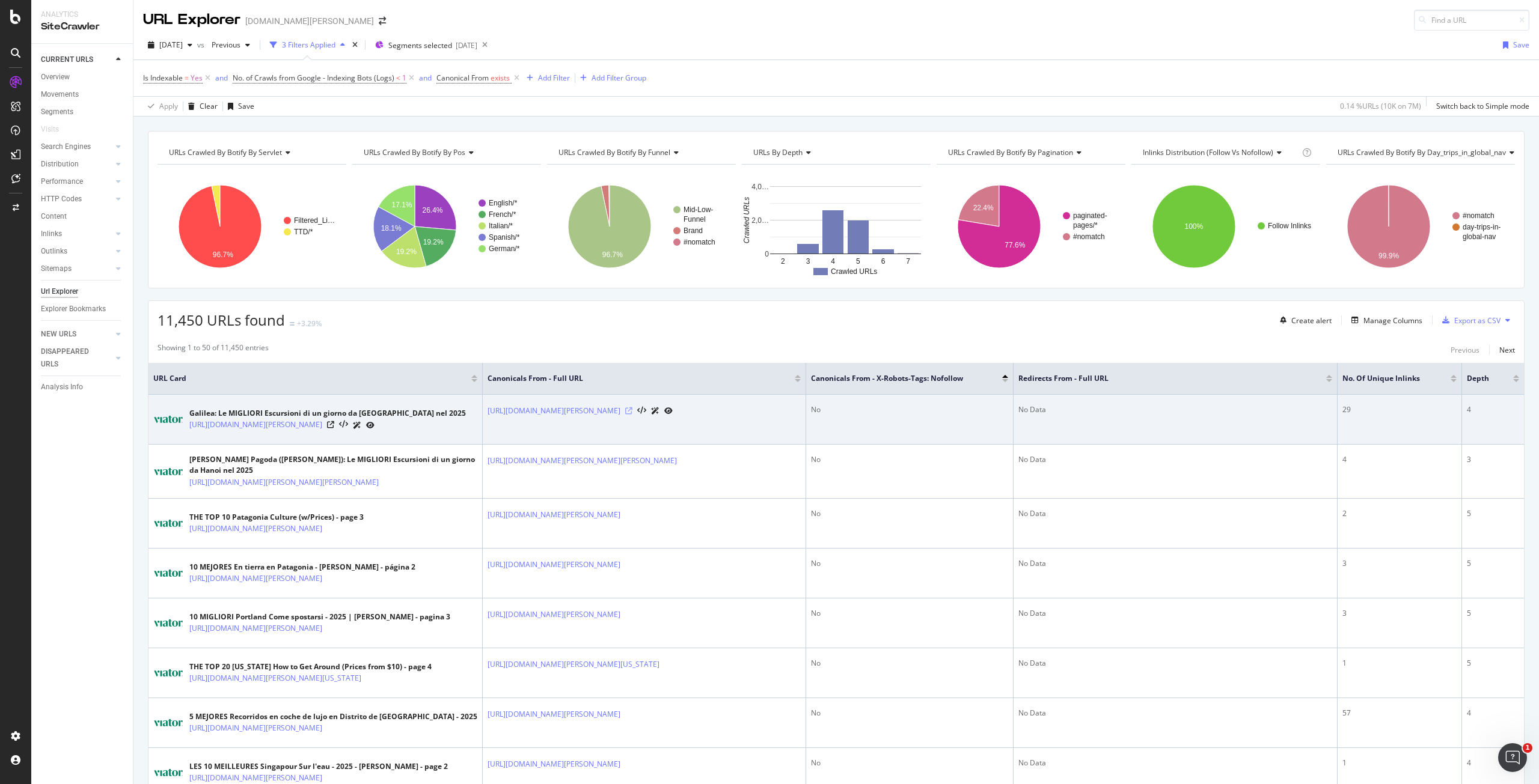
click at [633, 407] on icon at bounding box center [629, 411] width 7 height 7
click at [334, 426] on icon at bounding box center [331, 425] width 7 height 7
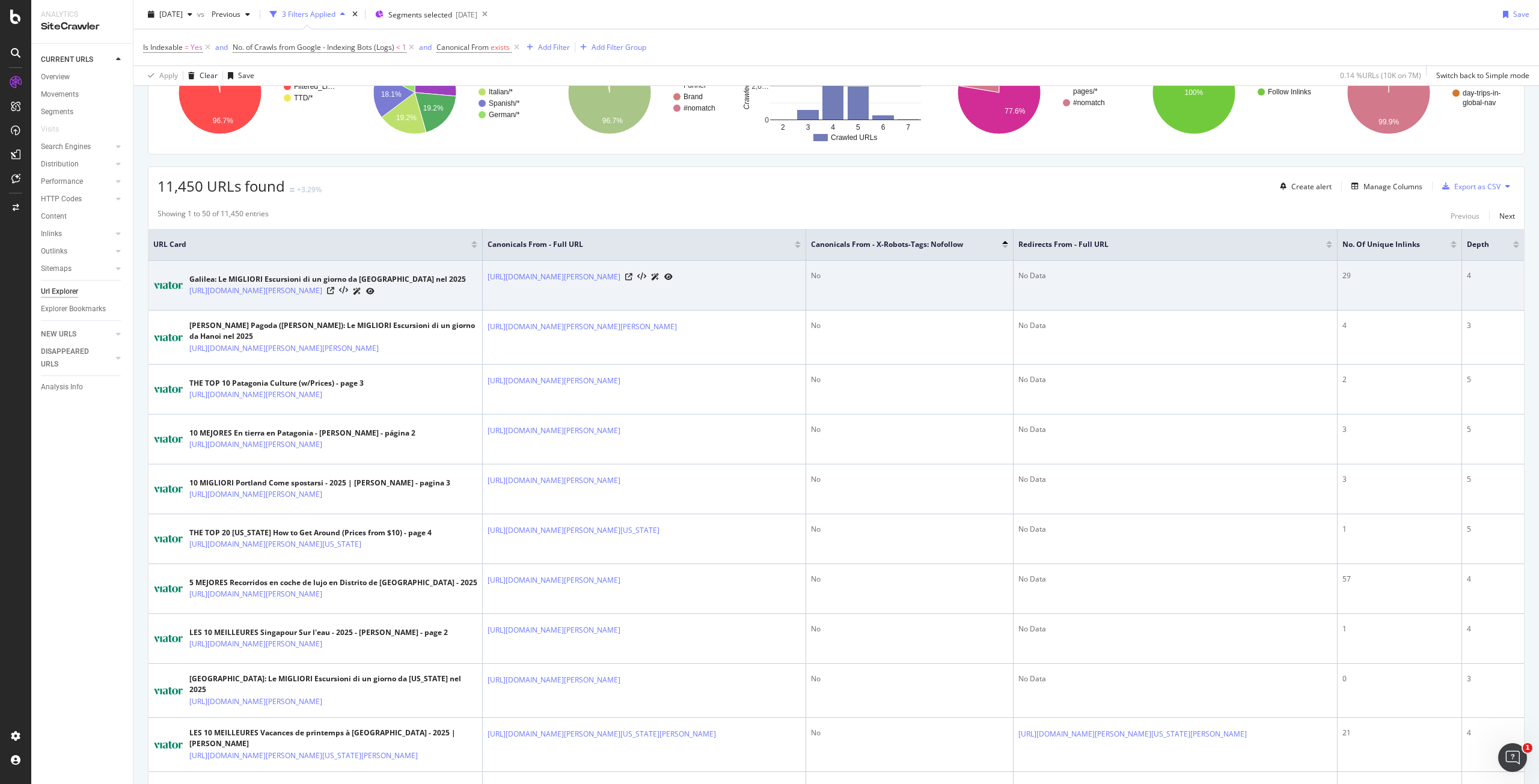
scroll to position [180, 0]
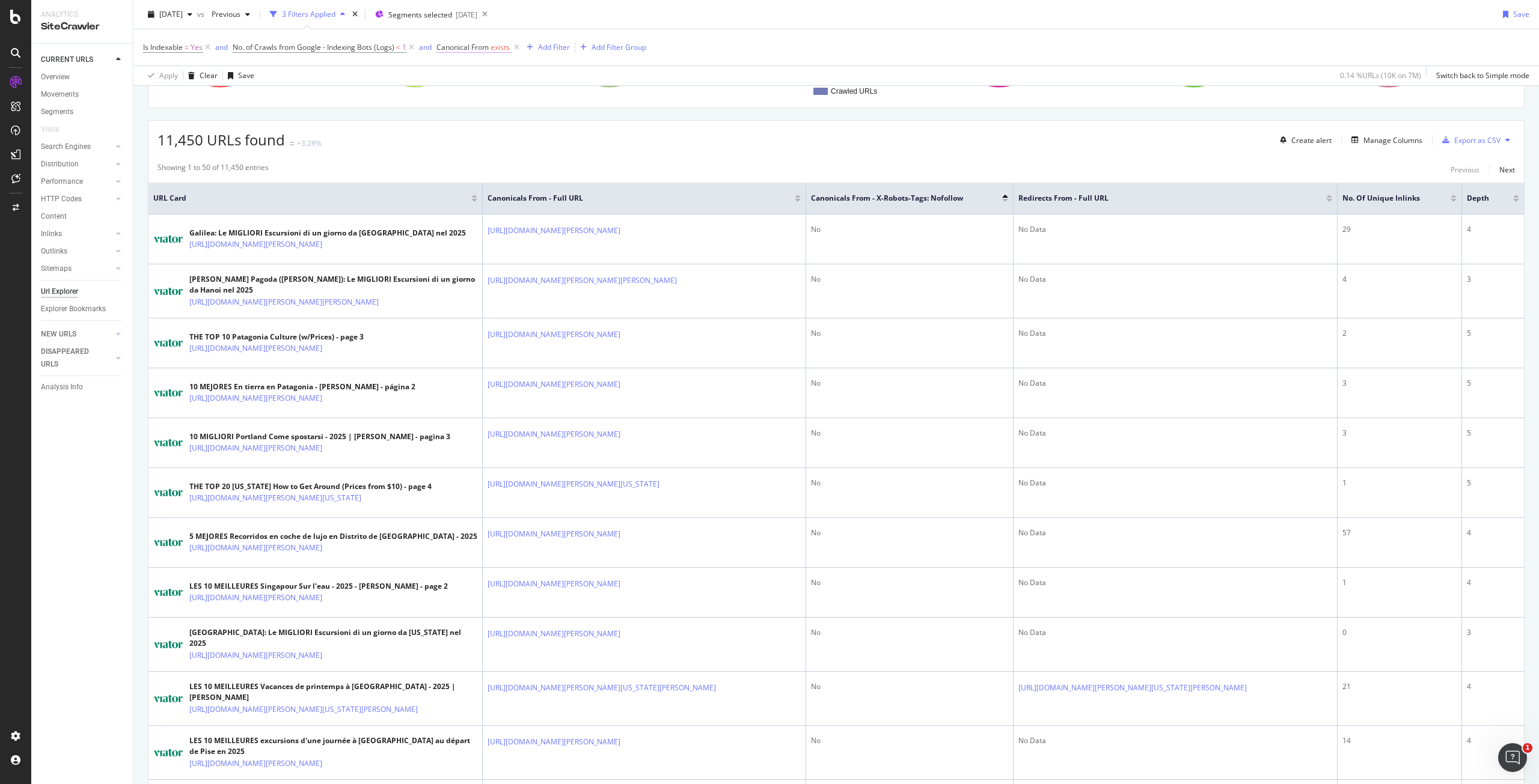
click at [490, 51] on span "Canonical From exists" at bounding box center [474, 47] width 75 height 11
click at [446, 46] on div "Canonical From" at bounding box center [514, 46] width 142 height 21
click at [443, 44] on icon at bounding box center [445, 45] width 4 height 7
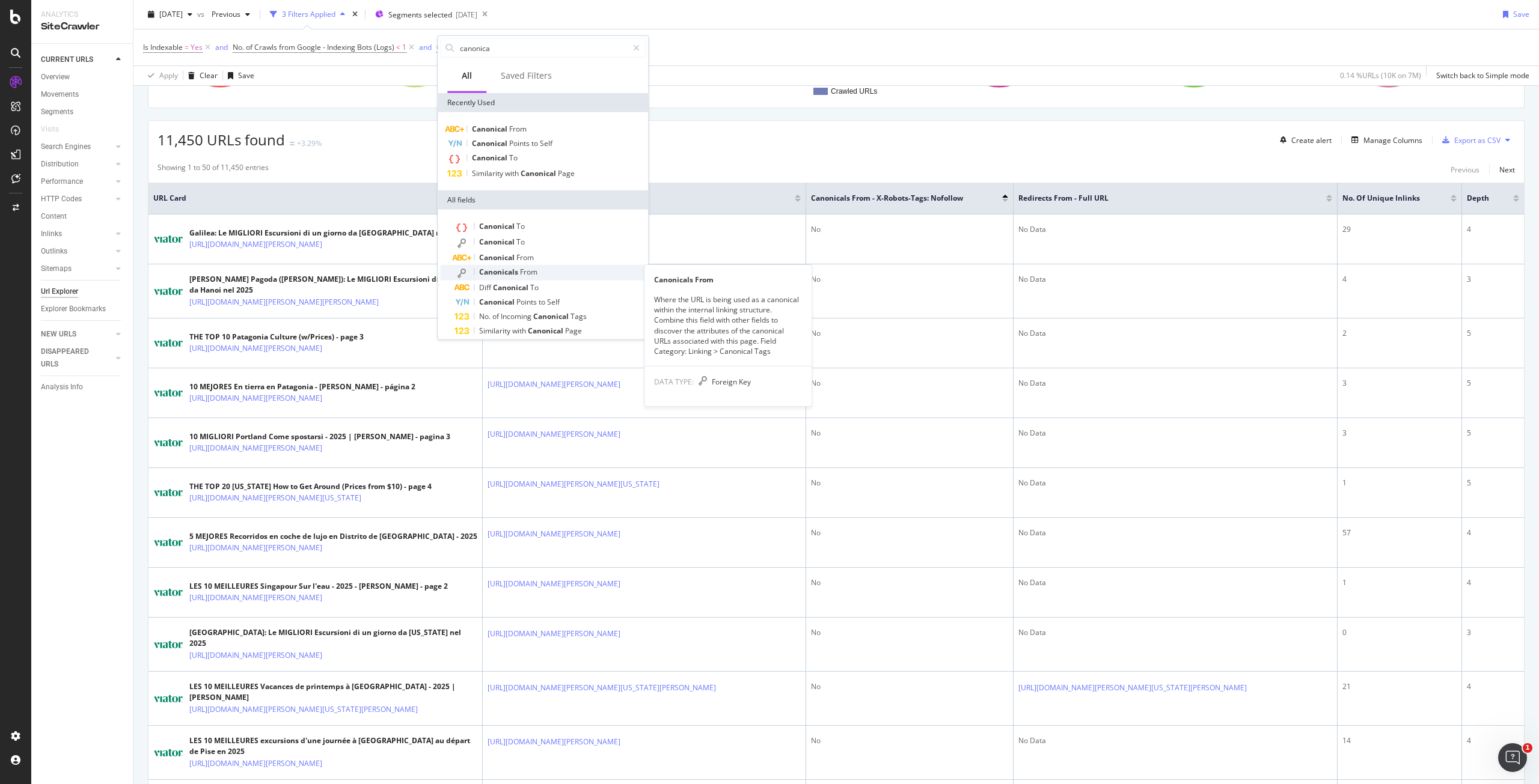
type input "canonica"
click at [482, 272] on span "Canonicals" at bounding box center [499, 272] width 41 height 10
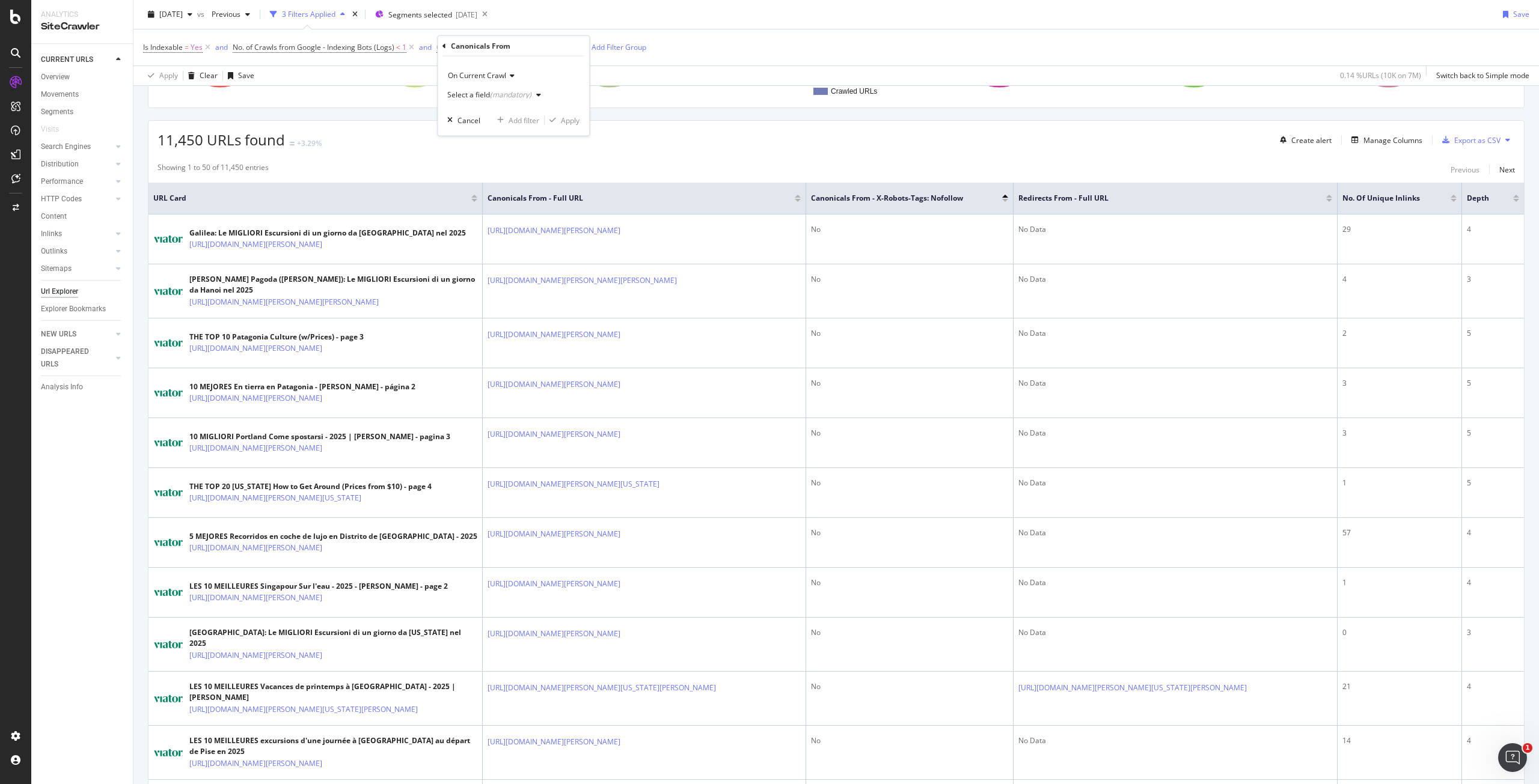
click at [496, 99] on div "Select a field (mandatory)" at bounding box center [496, 95] width 99 height 18
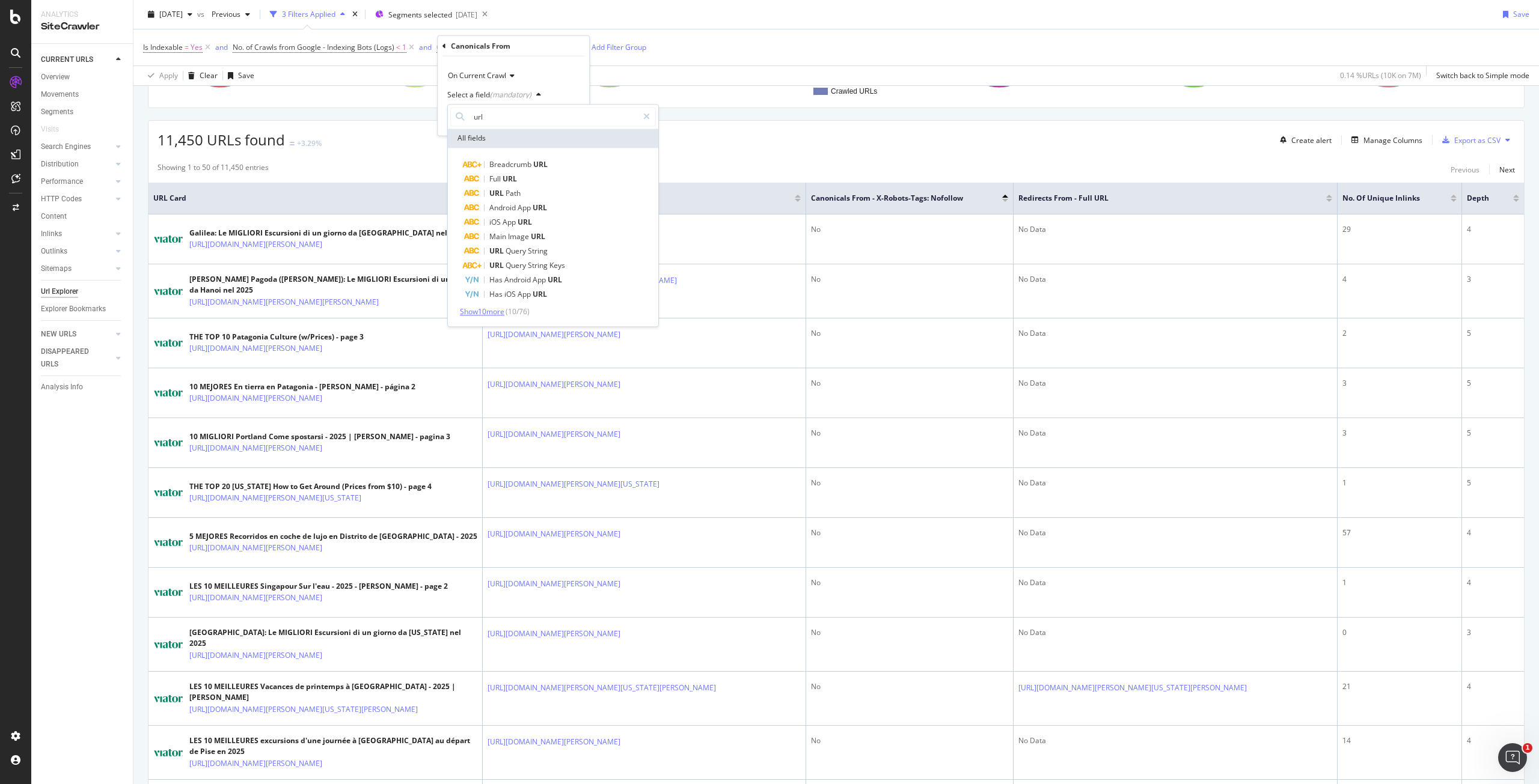
type input "url"
click at [482, 309] on span "Show 10 more" at bounding box center [482, 312] width 44 height 10
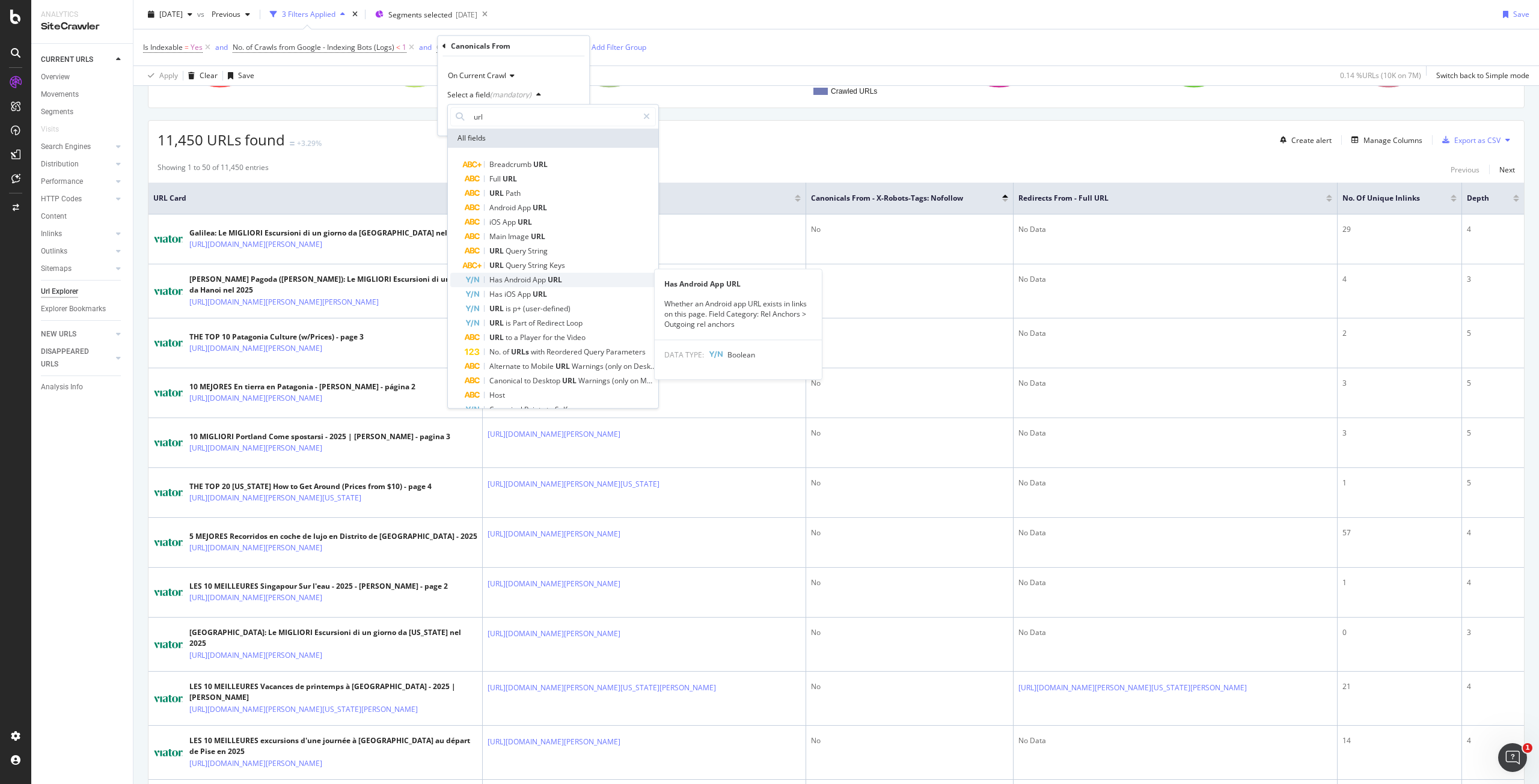
scroll to position [62, 0]
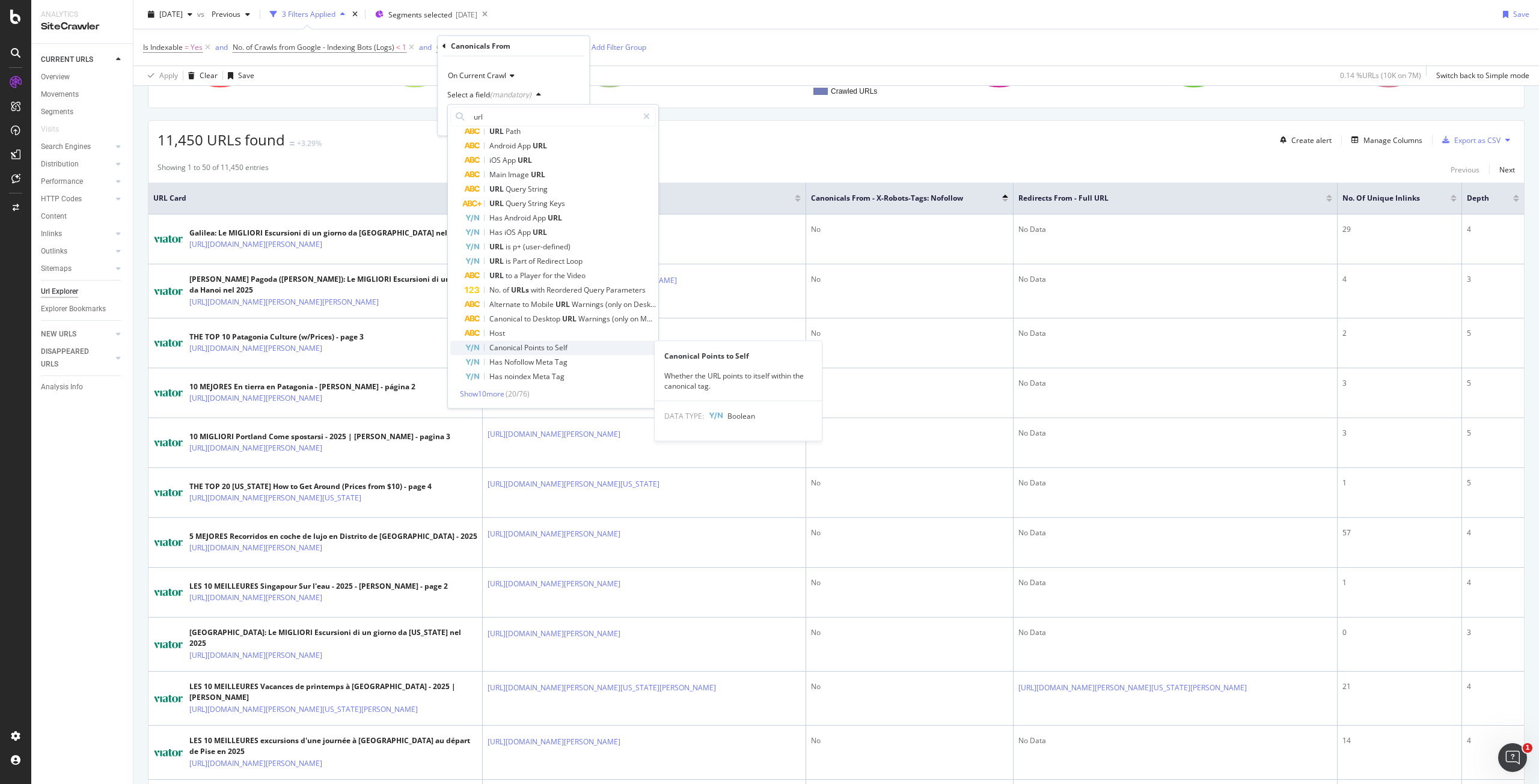
click at [533, 348] on span "Points" at bounding box center [535, 347] width 22 height 10
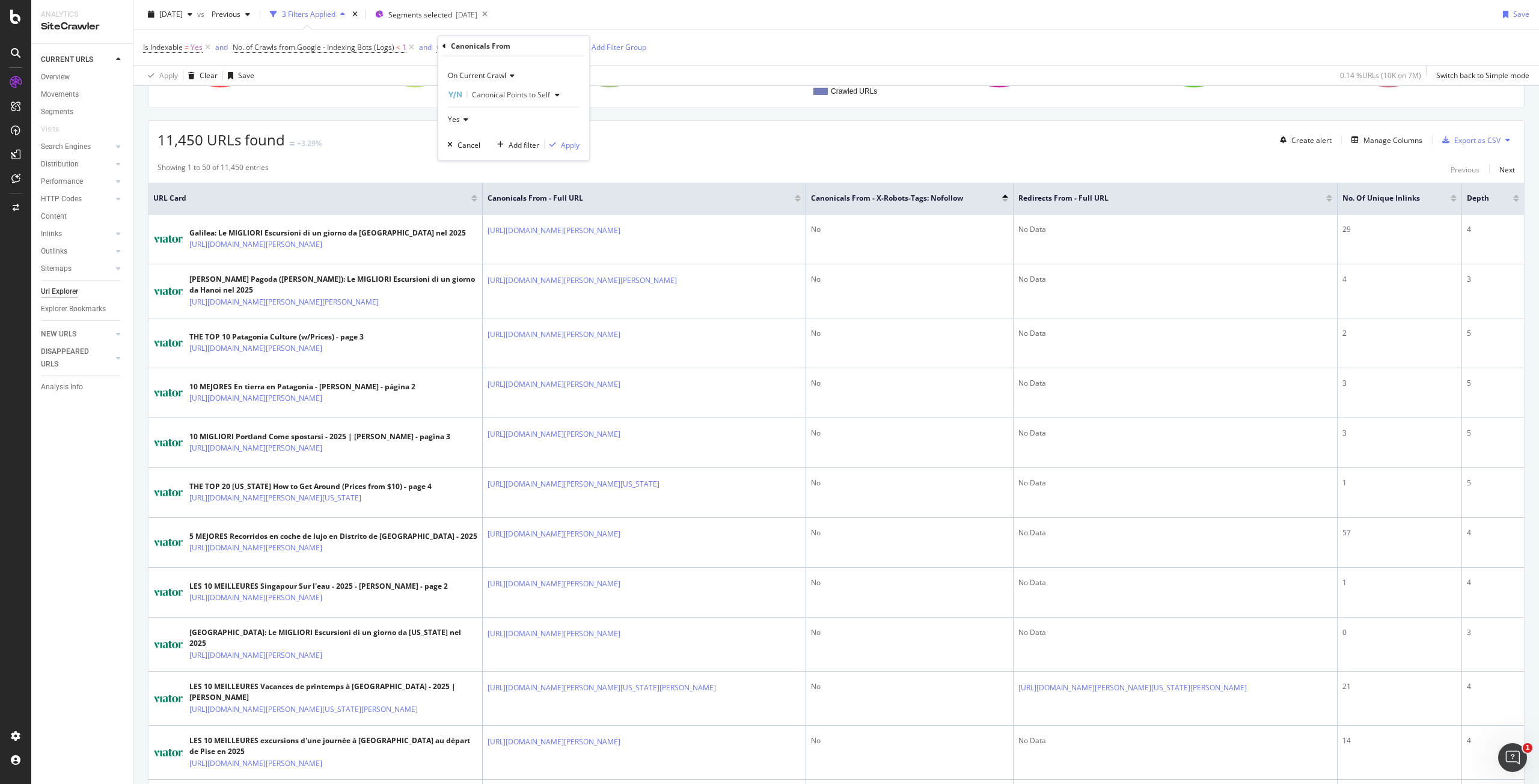
click at [468, 119] on div "Yes" at bounding box center [513, 119] width 132 height 19
click at [470, 155] on div "No" at bounding box center [514, 160] width 129 height 16
click at [579, 144] on div "Apply" at bounding box center [570, 144] width 19 height 10
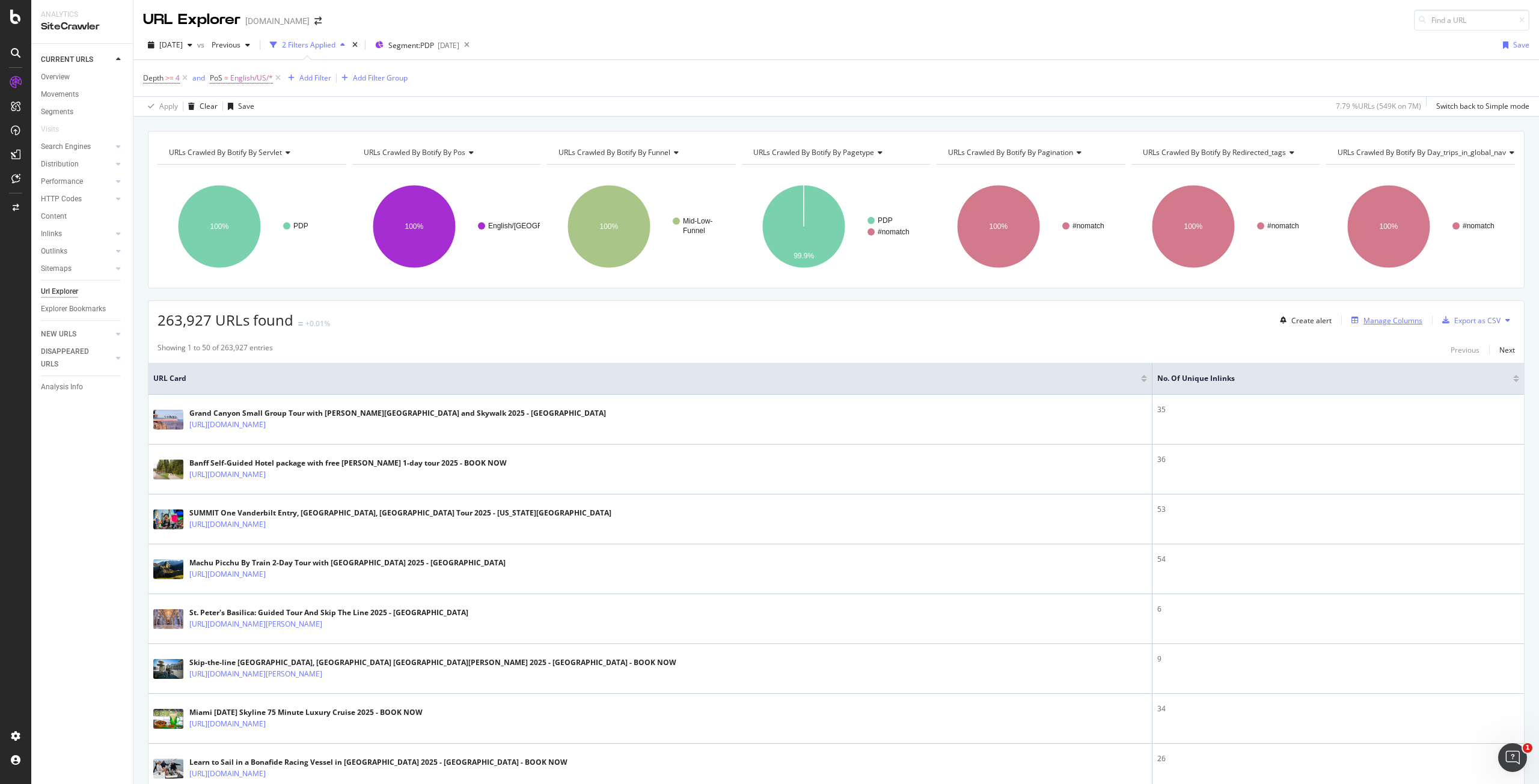
click at [1378, 318] on div "Manage Columns" at bounding box center [1393, 320] width 59 height 10
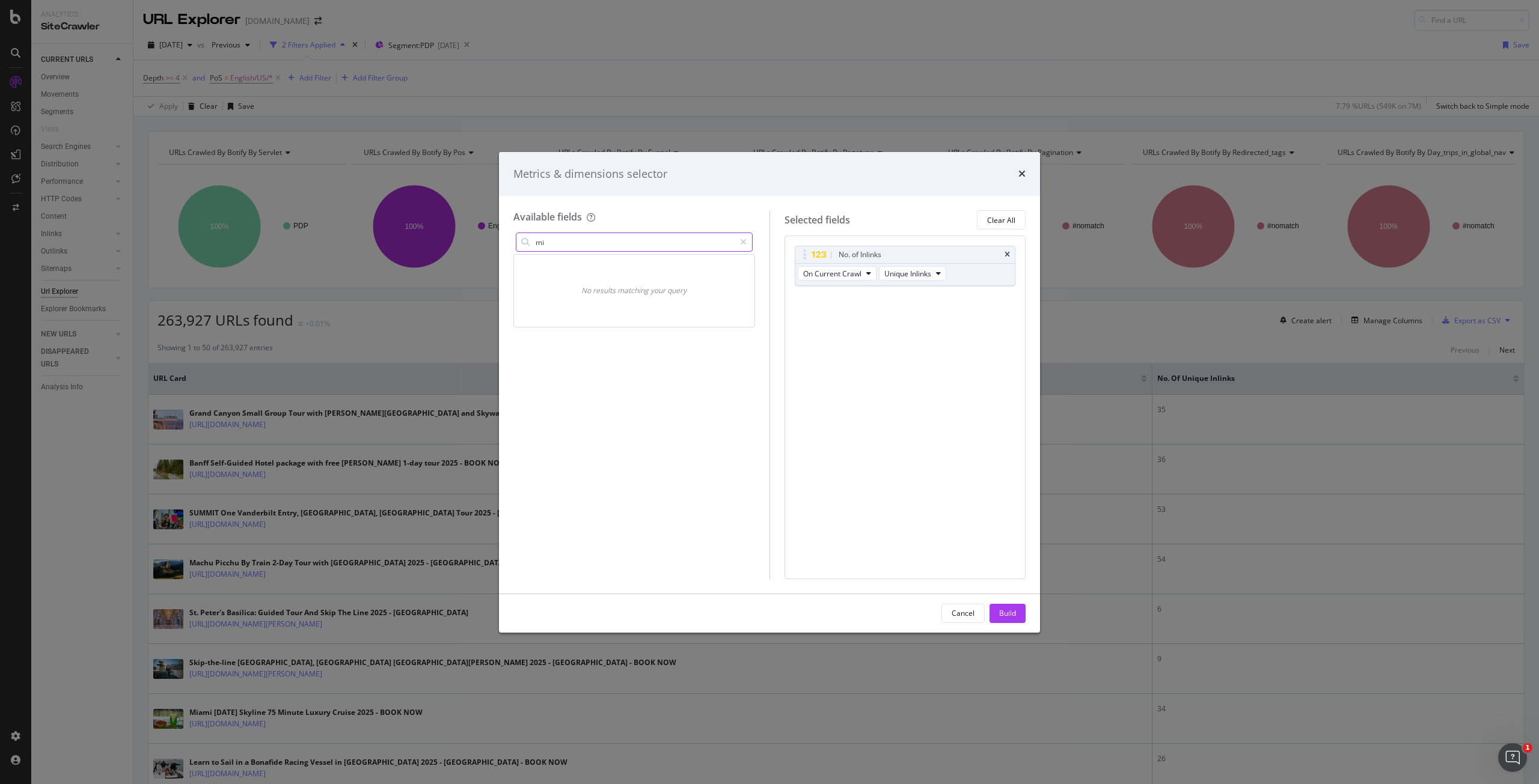
type input "m"
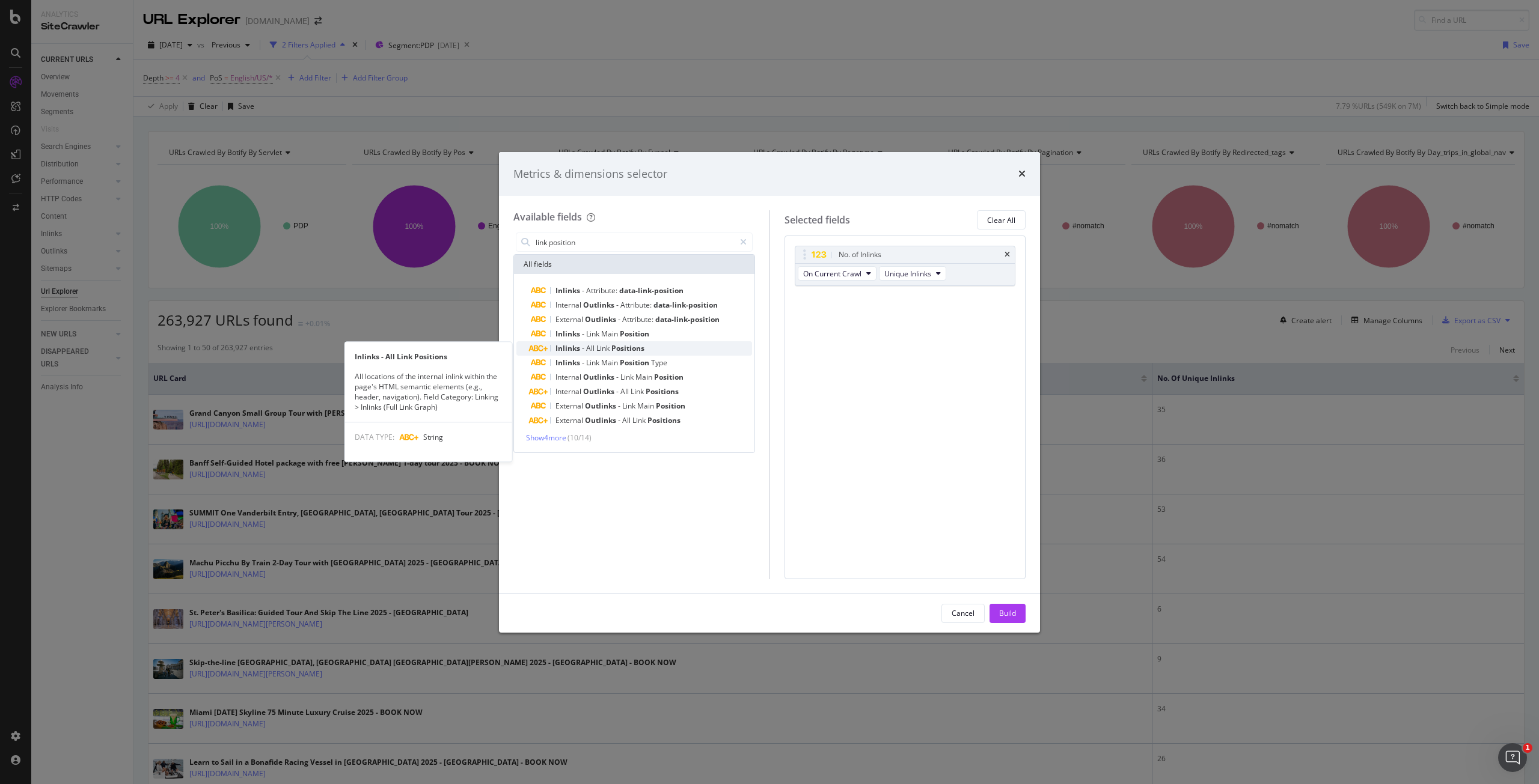
type input "link position"
click at [624, 348] on span "Positions" at bounding box center [628, 348] width 33 height 10
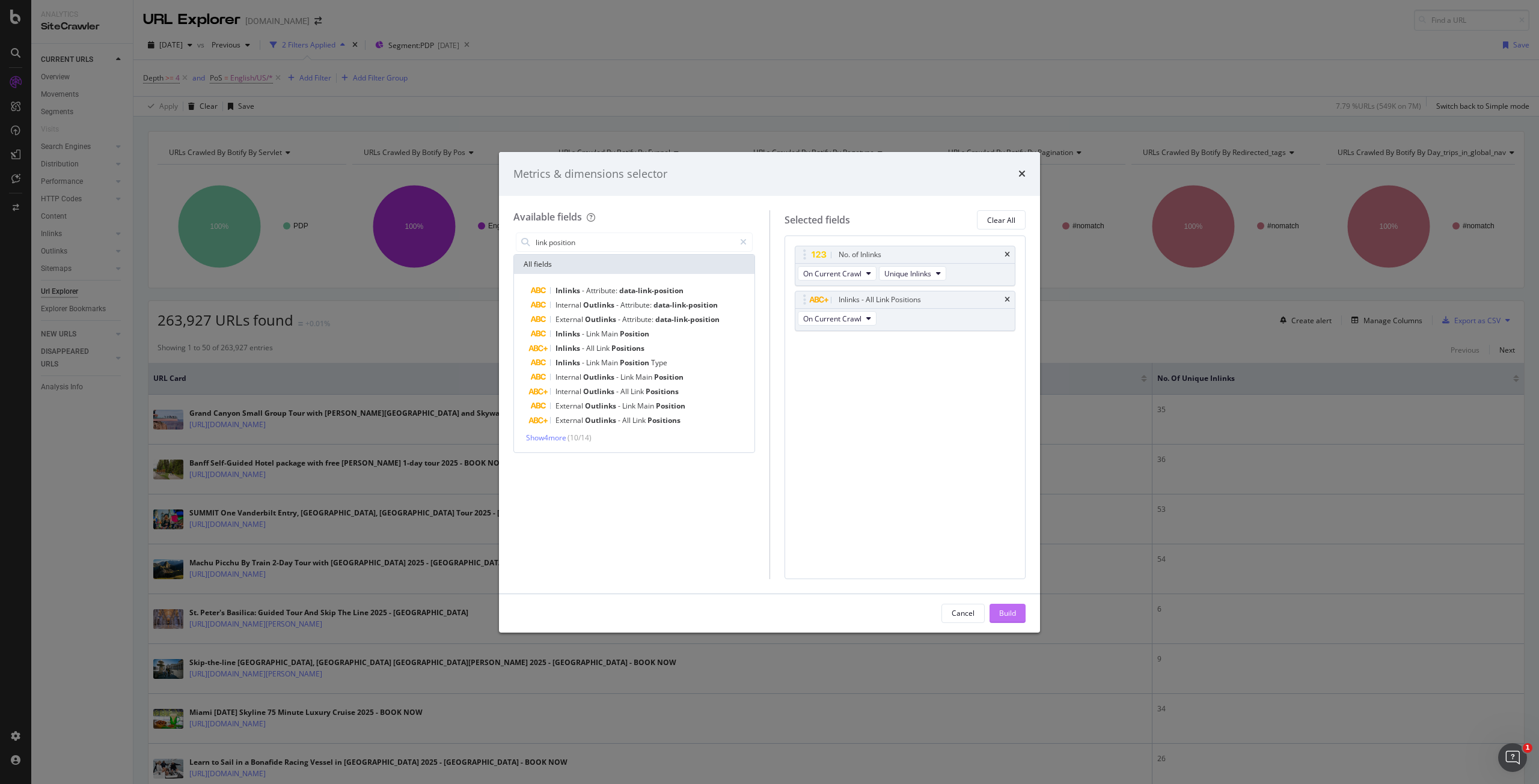
click at [1010, 612] on div "Build" at bounding box center [1008, 613] width 17 height 10
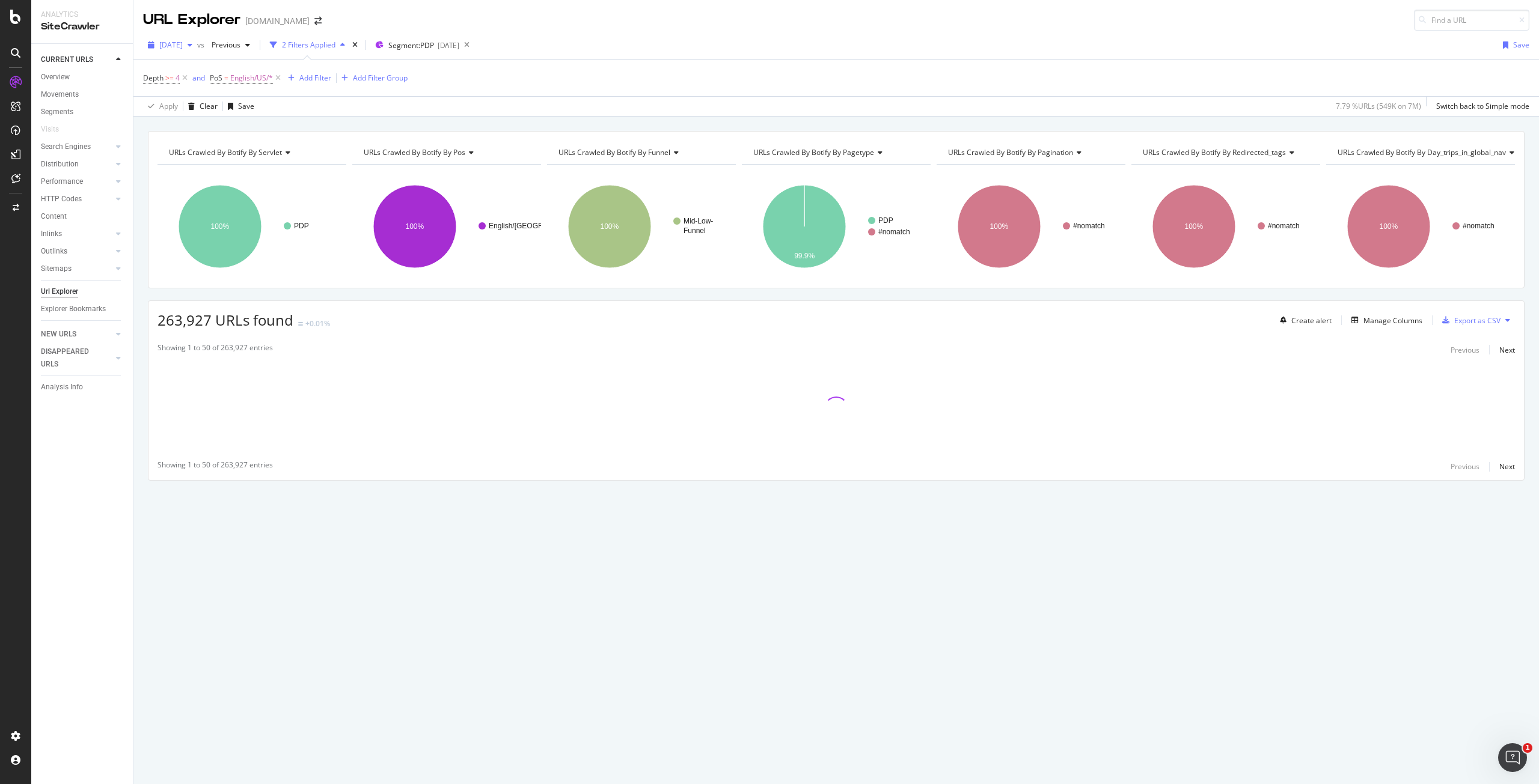
click at [183, 42] on span "[DATE]" at bounding box center [171, 44] width 24 height 10
click at [204, 87] on div "[DATE]" at bounding box center [193, 88] width 64 height 11
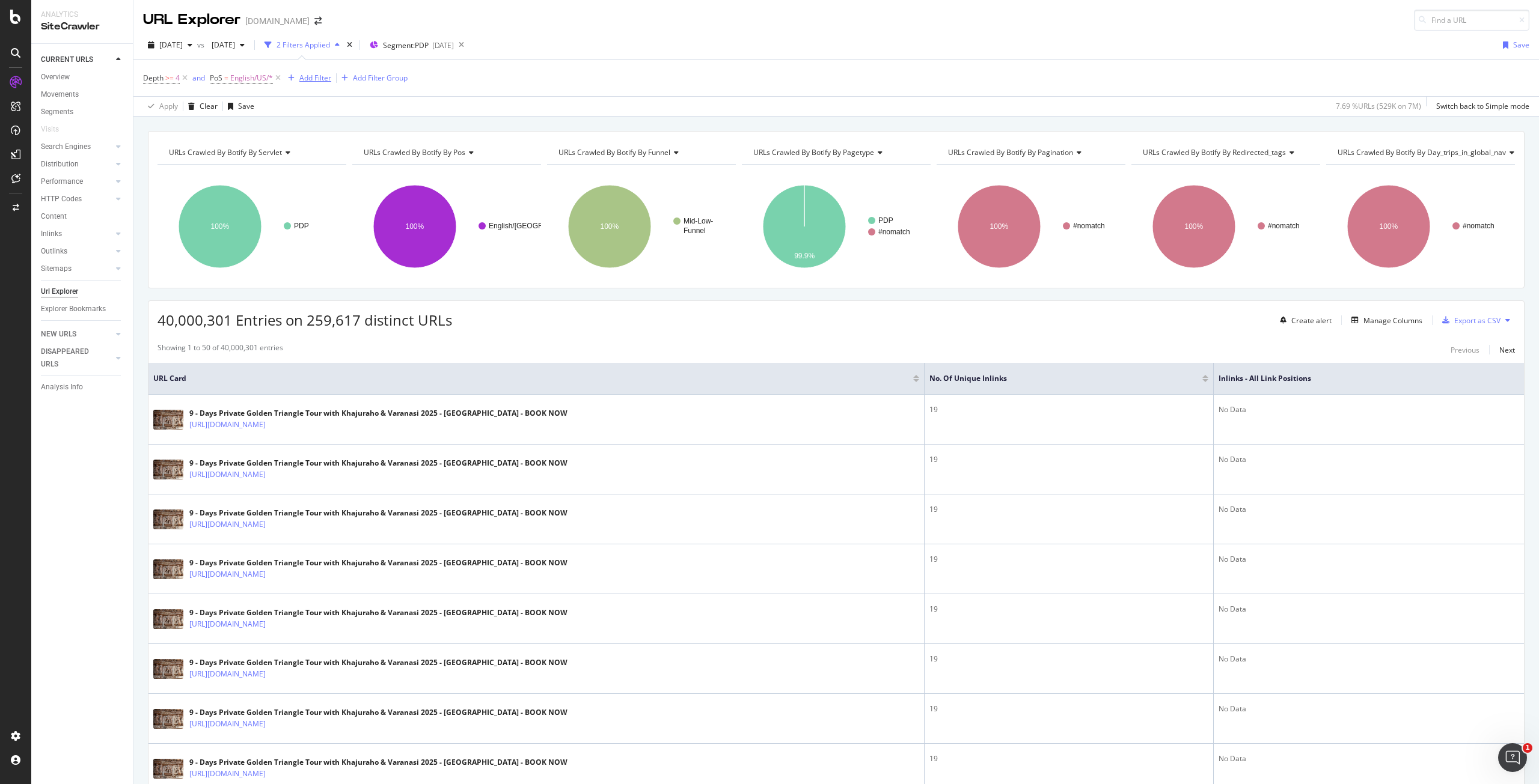
click at [325, 85] on button "Add Filter" at bounding box center [307, 78] width 48 height 15
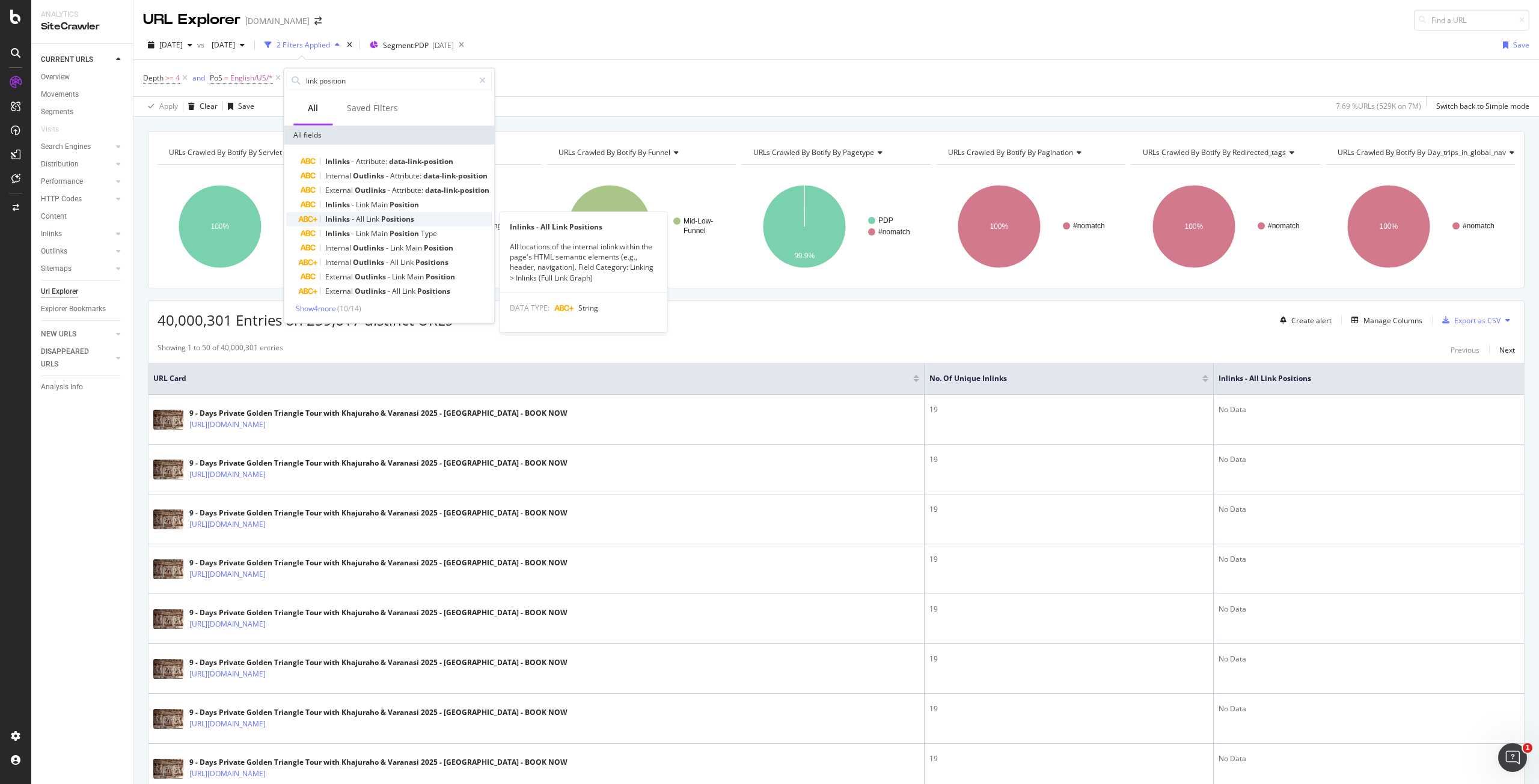
type input "link position"
click at [385, 217] on span "Positions" at bounding box center [397, 219] width 33 height 10
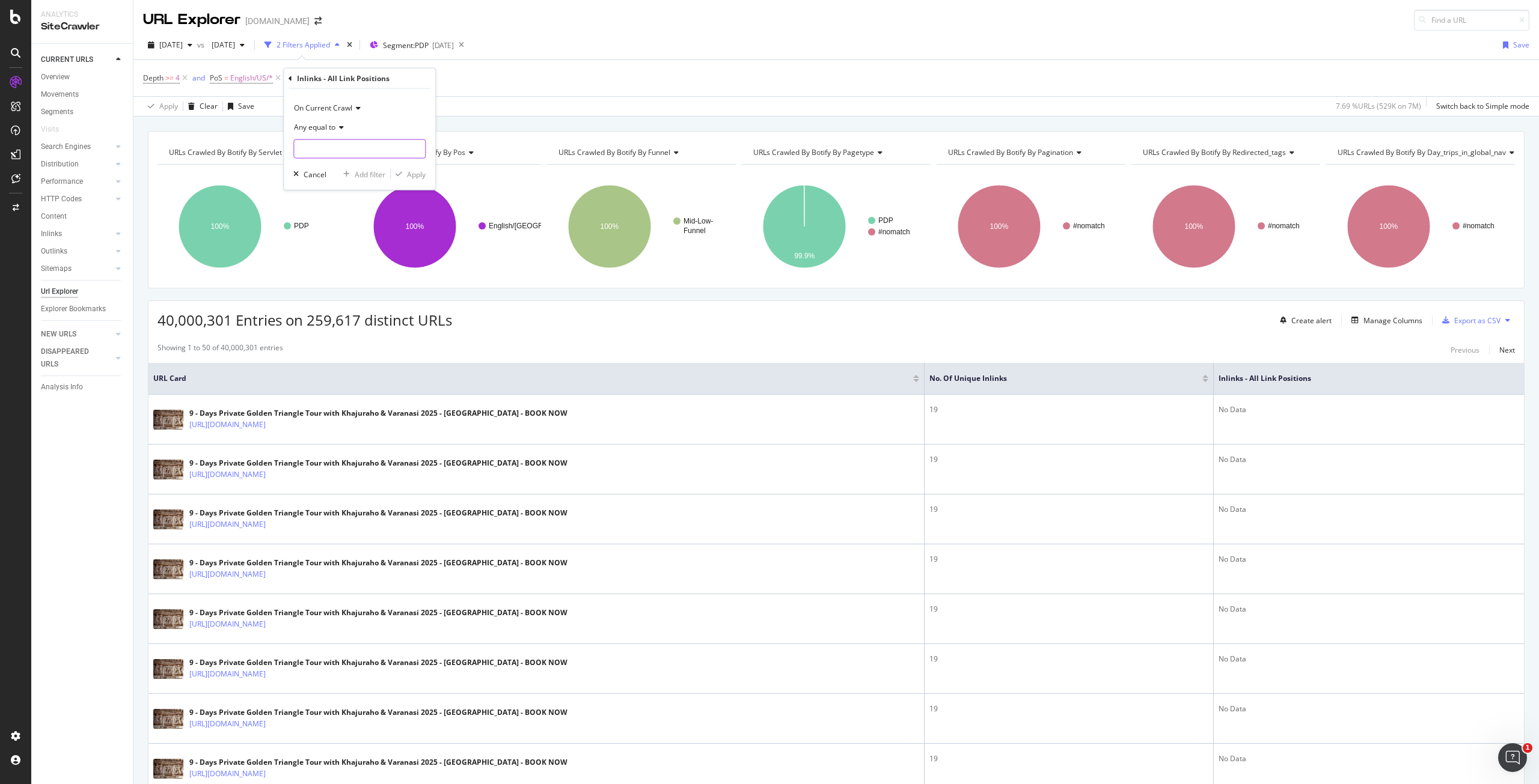
click at [359, 152] on input "text" at bounding box center [360, 149] width 131 height 19
type input "No Data"
click at [422, 175] on div "Apply" at bounding box center [416, 174] width 19 height 10
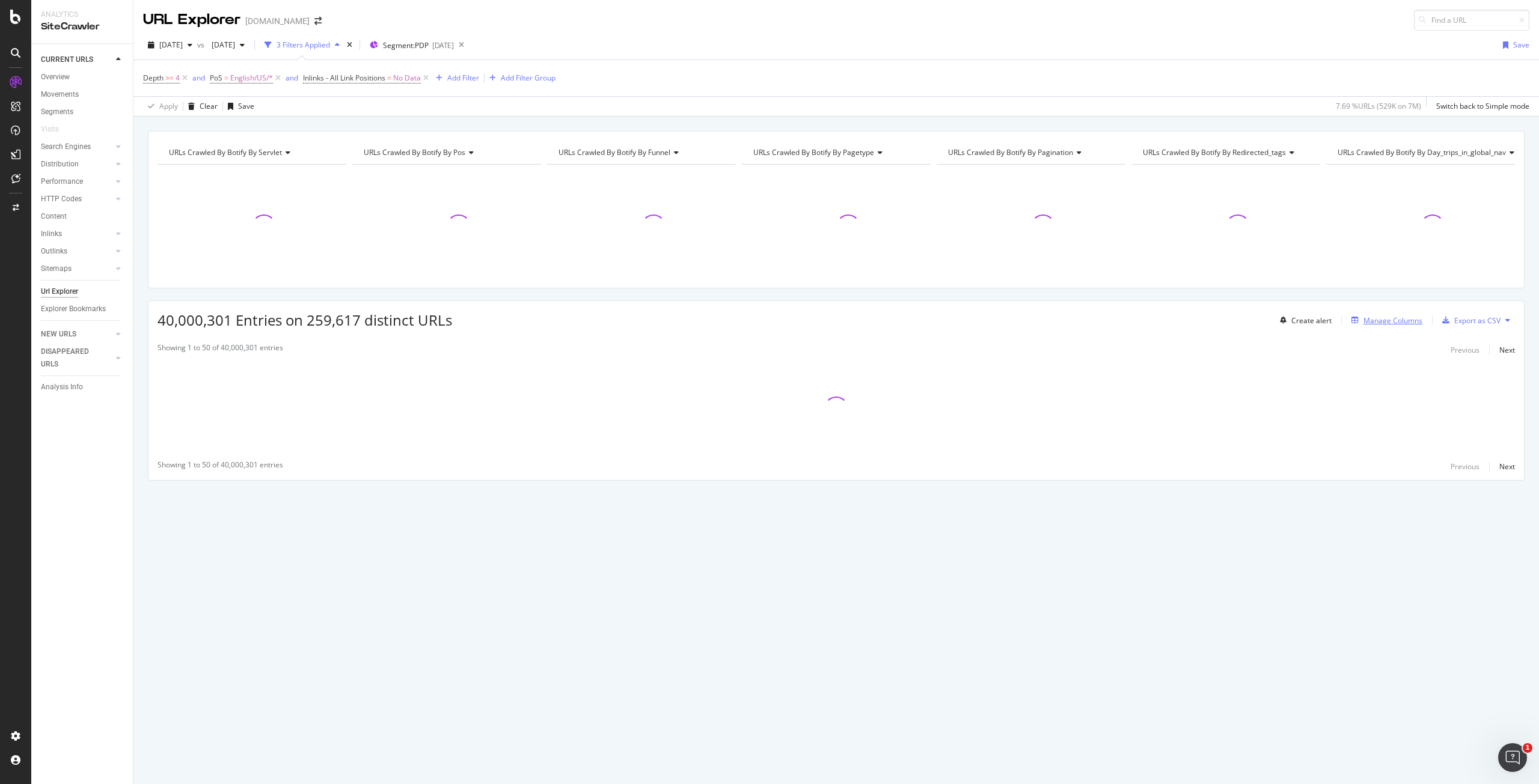
click at [1378, 319] on div "Manage Columns" at bounding box center [1393, 320] width 59 height 10
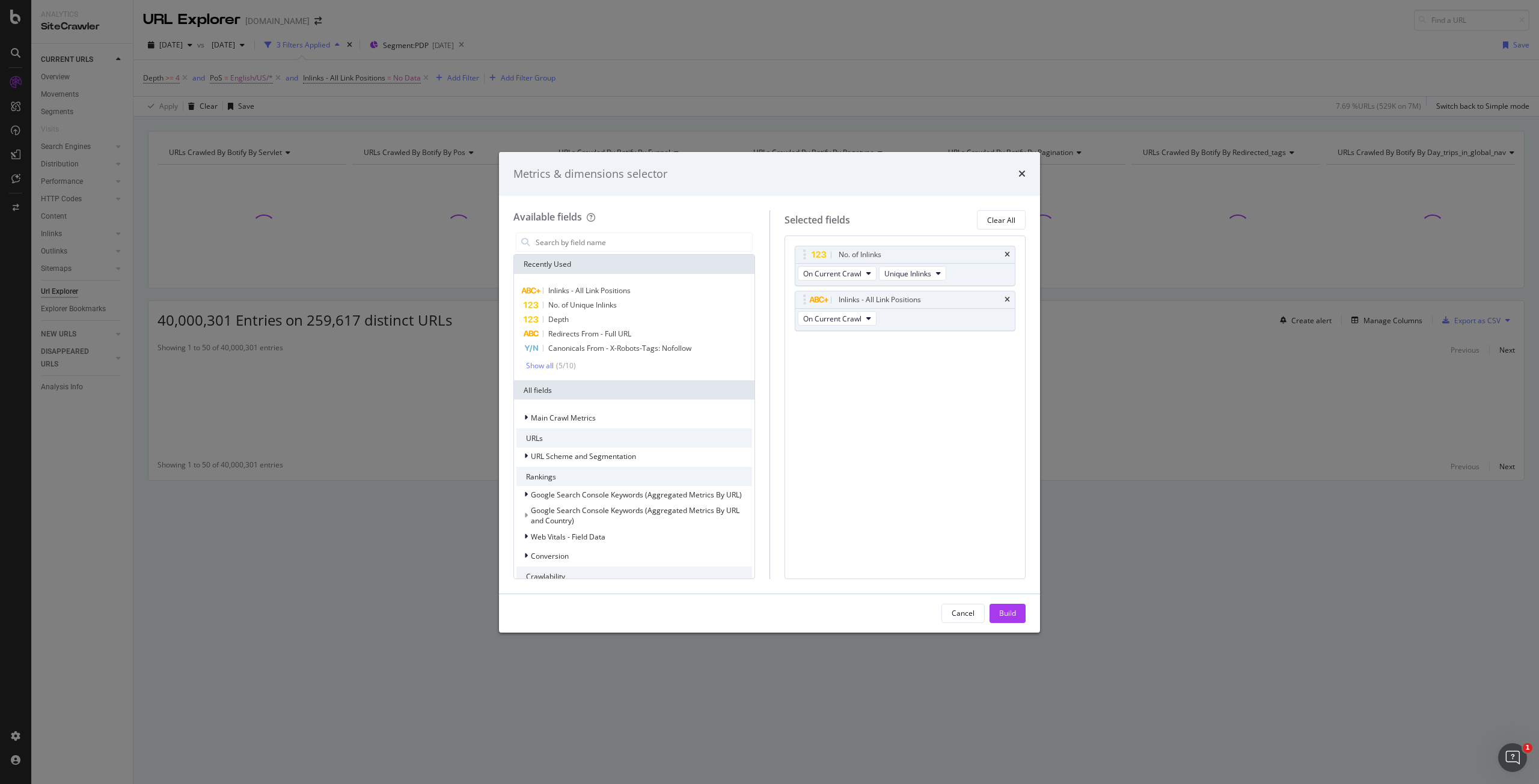
click at [1009, 298] on icon "times" at bounding box center [1007, 300] width 5 height 7
click at [1006, 606] on div "Build" at bounding box center [1008, 614] width 17 height 18
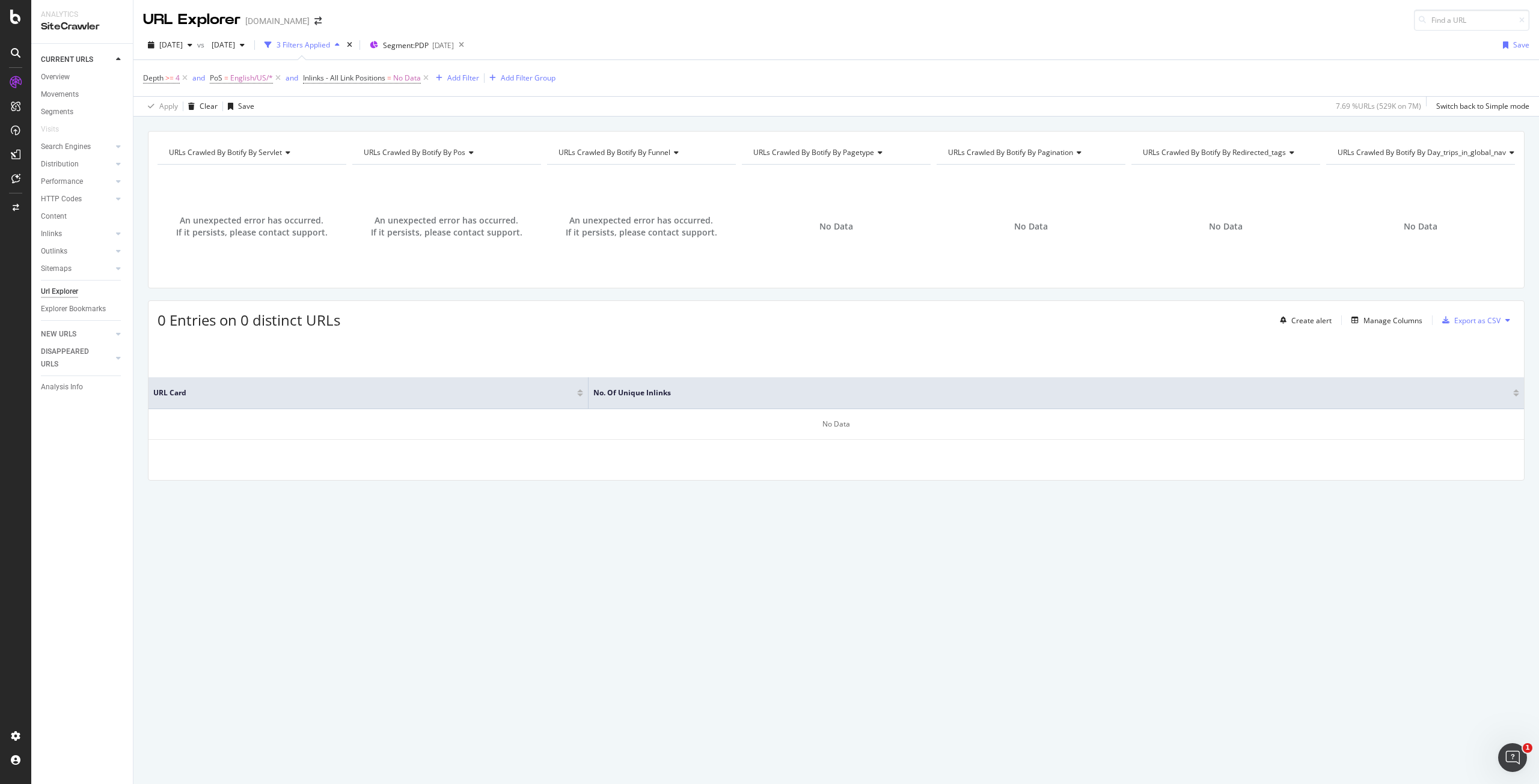
drag, startPoint x: 428, startPoint y: 78, endPoint x: 545, endPoint y: 76, distance: 117.0
click at [428, 78] on icon at bounding box center [426, 78] width 10 height 12
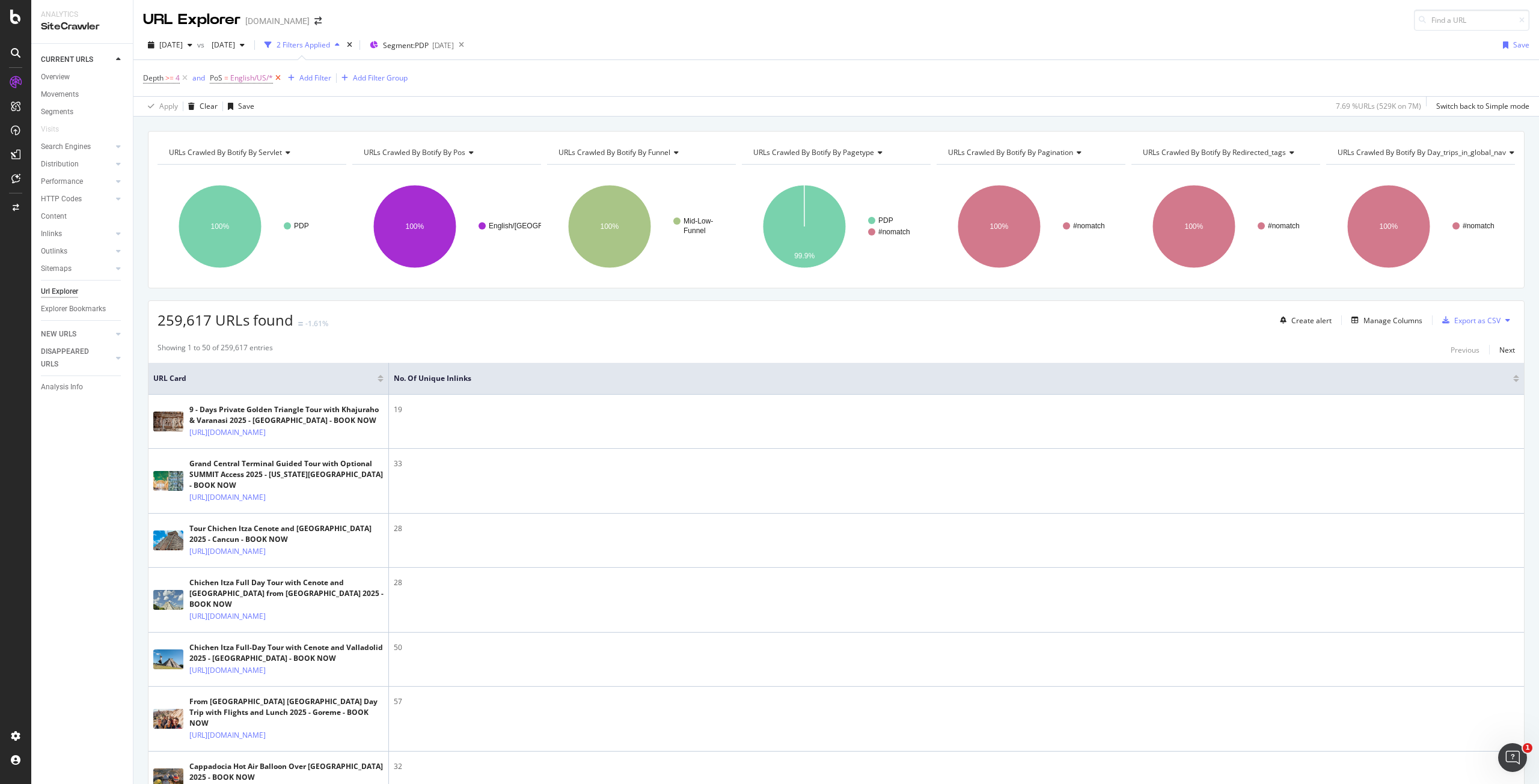
click at [279, 79] on icon at bounding box center [278, 78] width 10 height 12
click at [522, 82] on div "Depth >= 4 Add Filter Add Filter Group" at bounding box center [837, 78] width 1387 height 36
click at [318, 80] on div "Add Filter" at bounding box center [315, 78] width 32 height 10
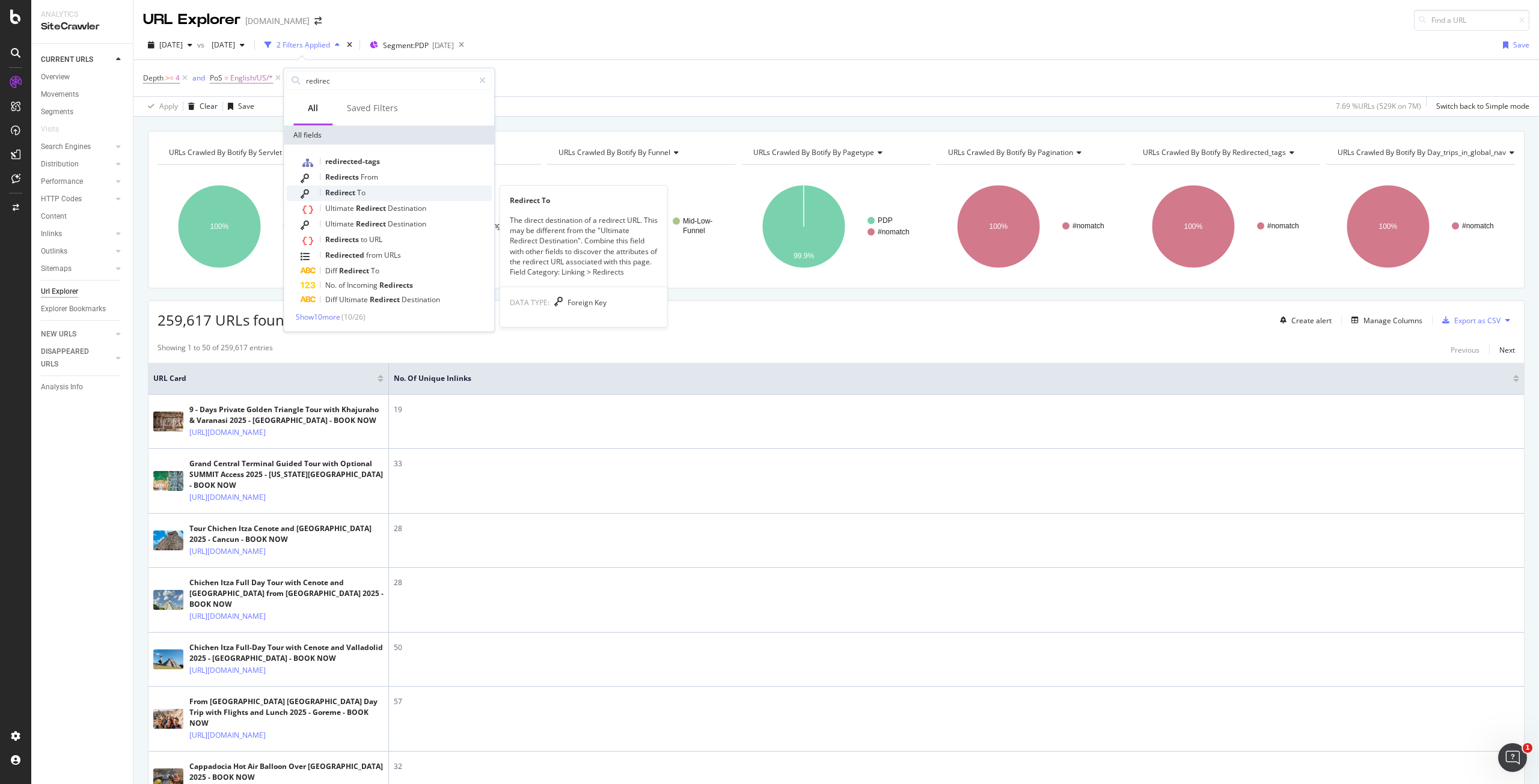
type input "redirec"
click at [404, 194] on div "Redirect To" at bounding box center [396, 193] width 191 height 16
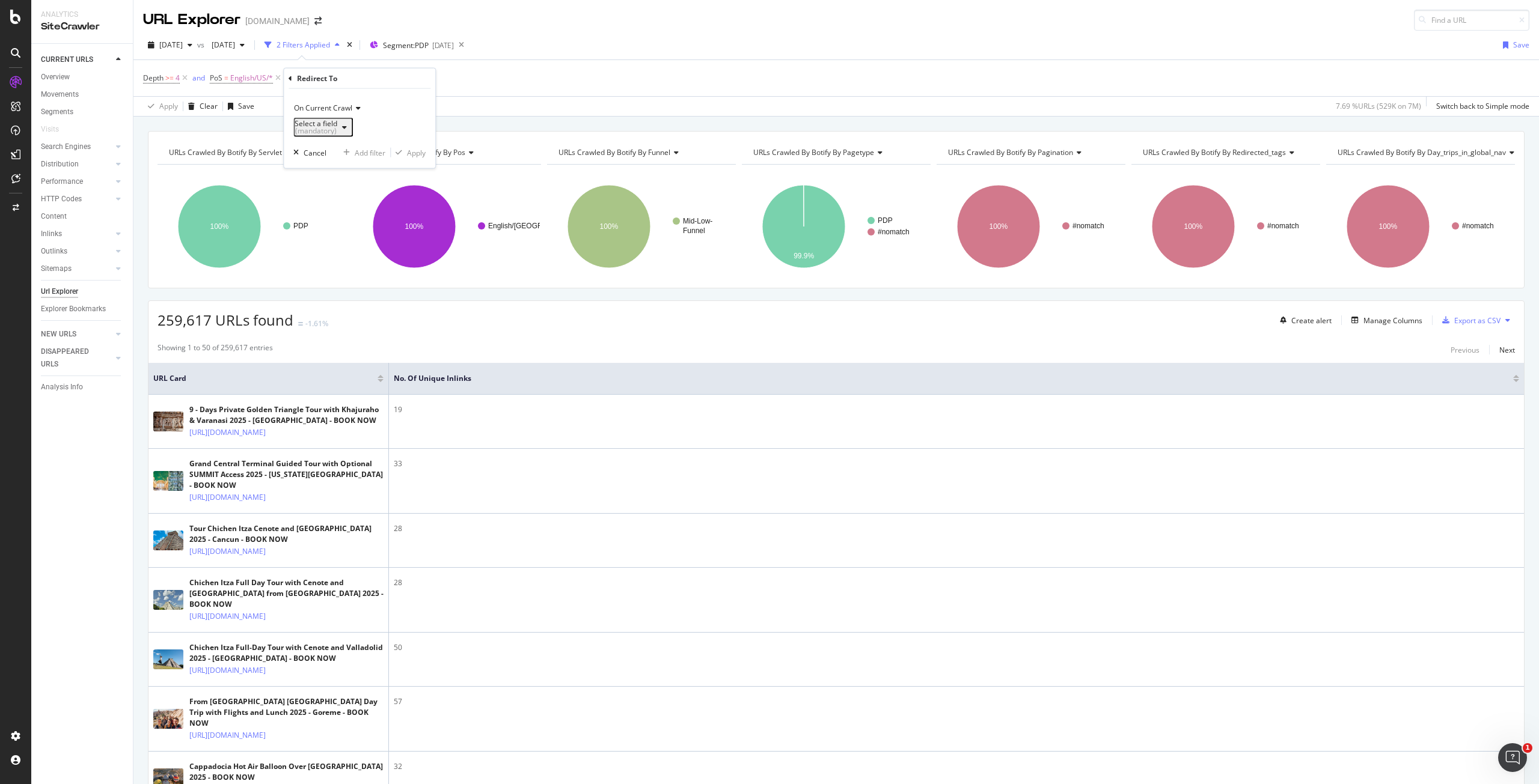
click at [337, 128] on div "(mandatory)" at bounding box center [316, 131] width 42 height 7
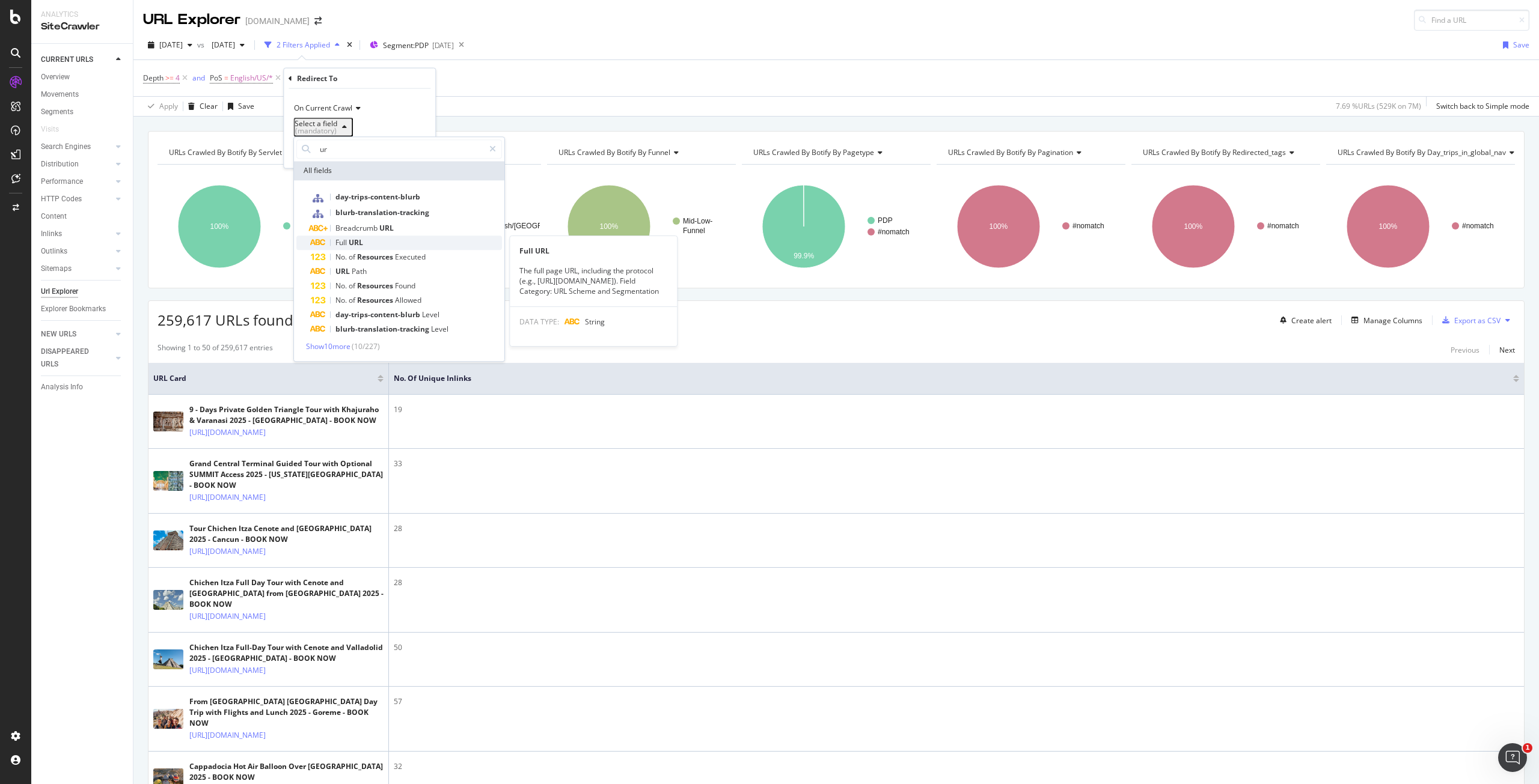
type input "ur"
click at [362, 237] on div "Full URL" at bounding box center [406, 243] width 191 height 15
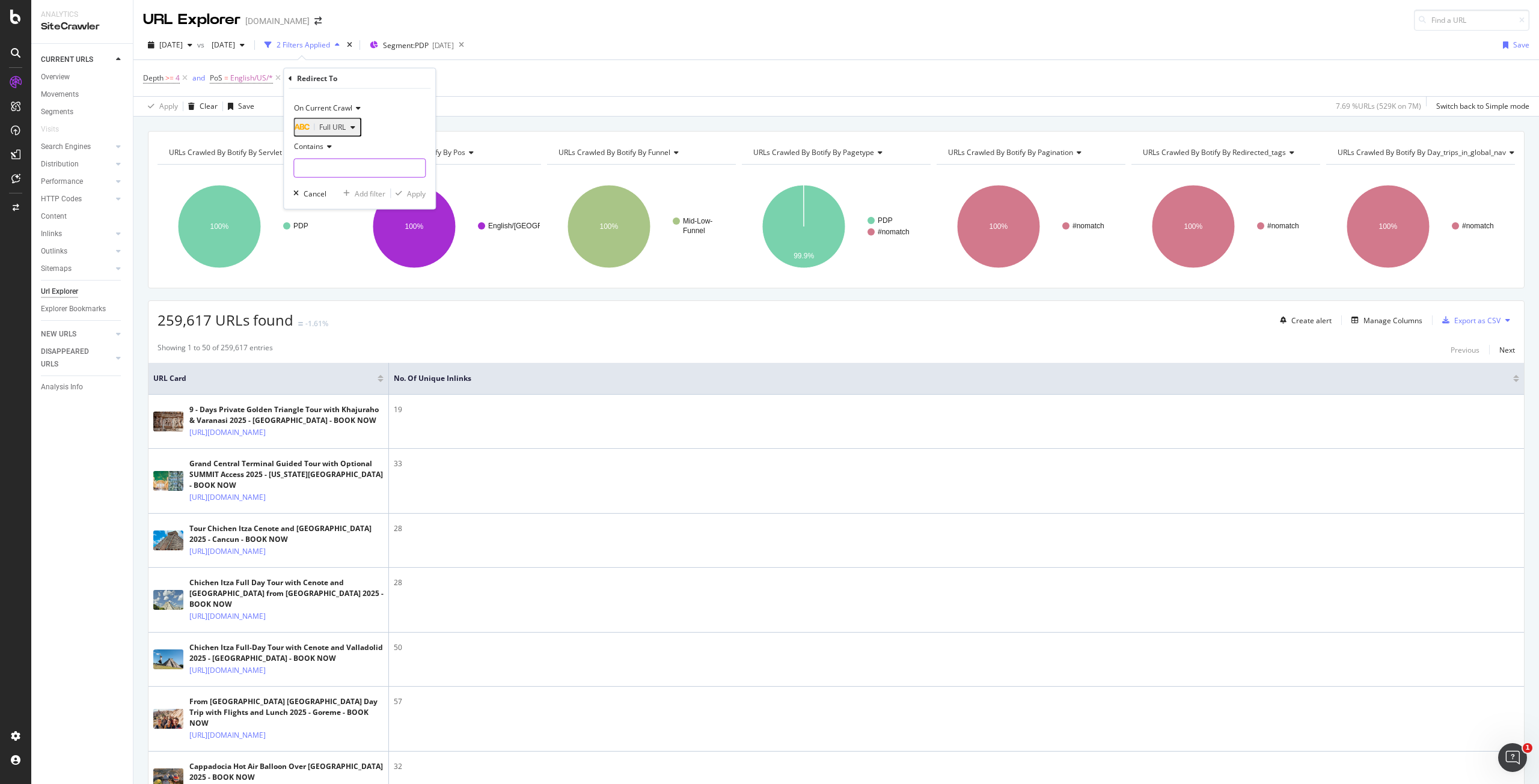
click at [363, 170] on input "text" at bounding box center [360, 169] width 131 height 19
click at [326, 150] on icon at bounding box center [328, 147] width 8 height 7
click at [333, 332] on div "Exists" at bounding box center [361, 327] width 129 height 16
click at [415, 176] on div "Apply" at bounding box center [416, 172] width 19 height 10
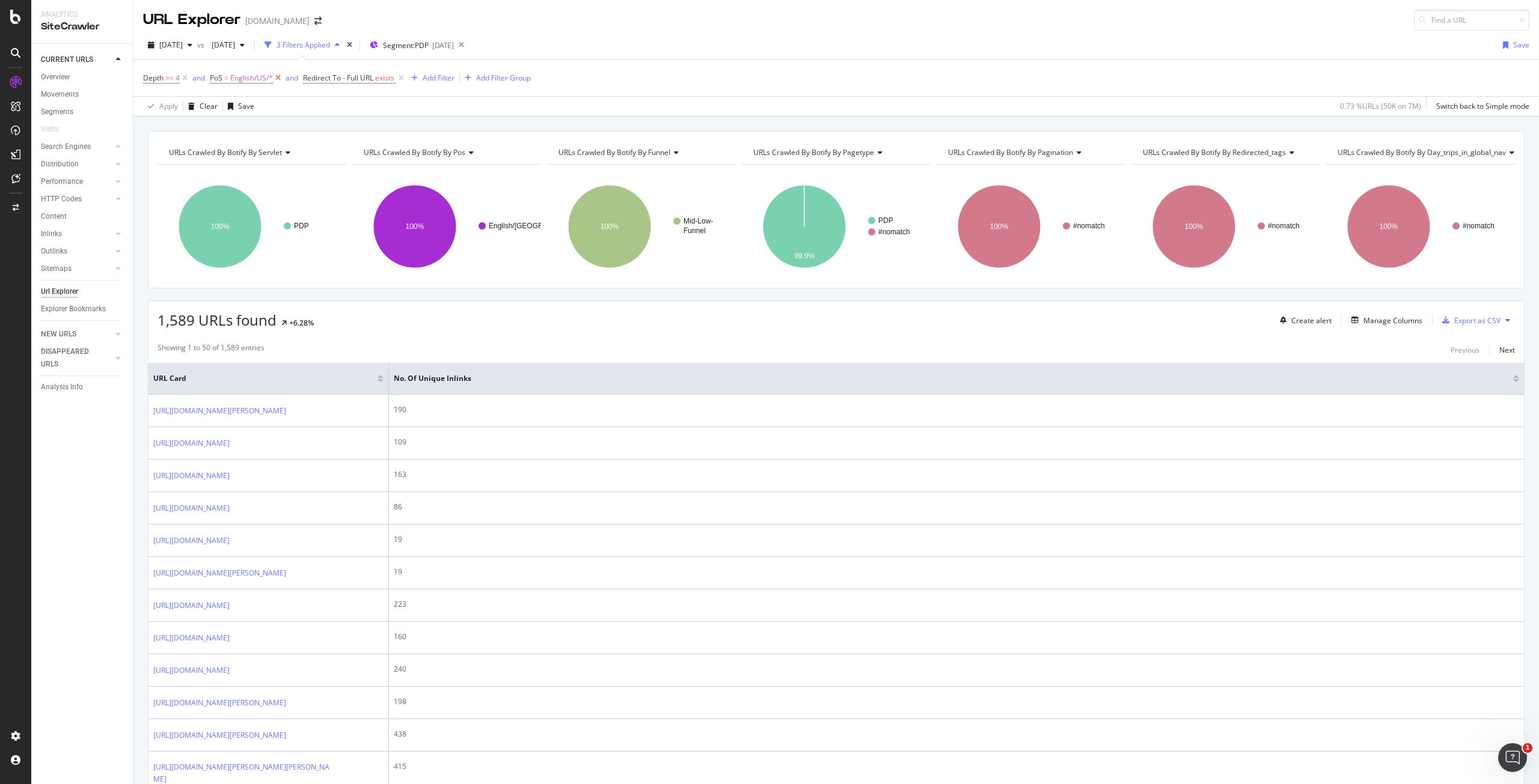
click at [277, 77] on icon at bounding box center [278, 78] width 10 height 12
click at [645, 82] on div "Depth >= 4 and Redirect To - Full URL exists Add Filter Add Filter Group" at bounding box center [837, 78] width 1387 height 36
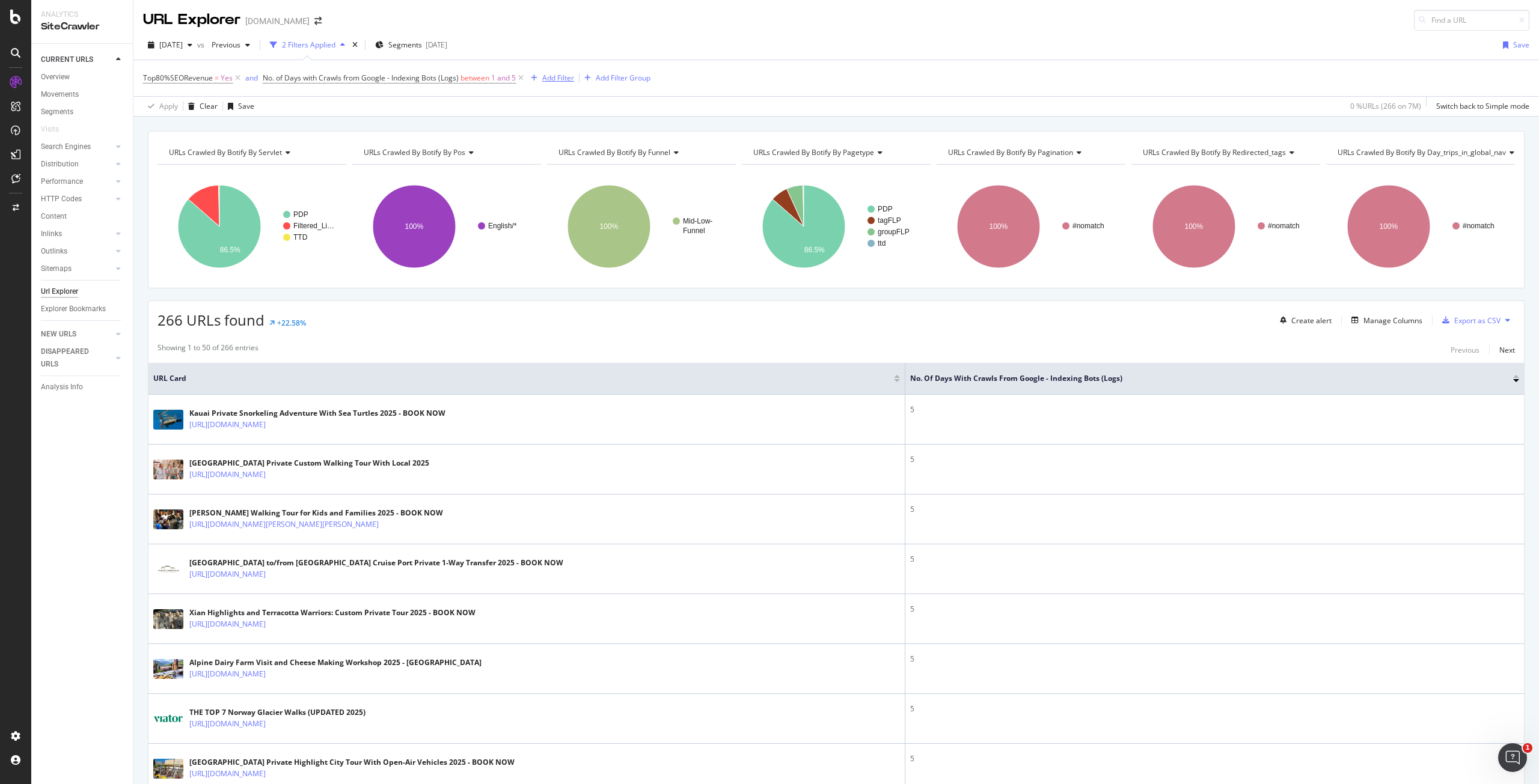
click at [556, 79] on div "Add Filter" at bounding box center [558, 78] width 32 height 10
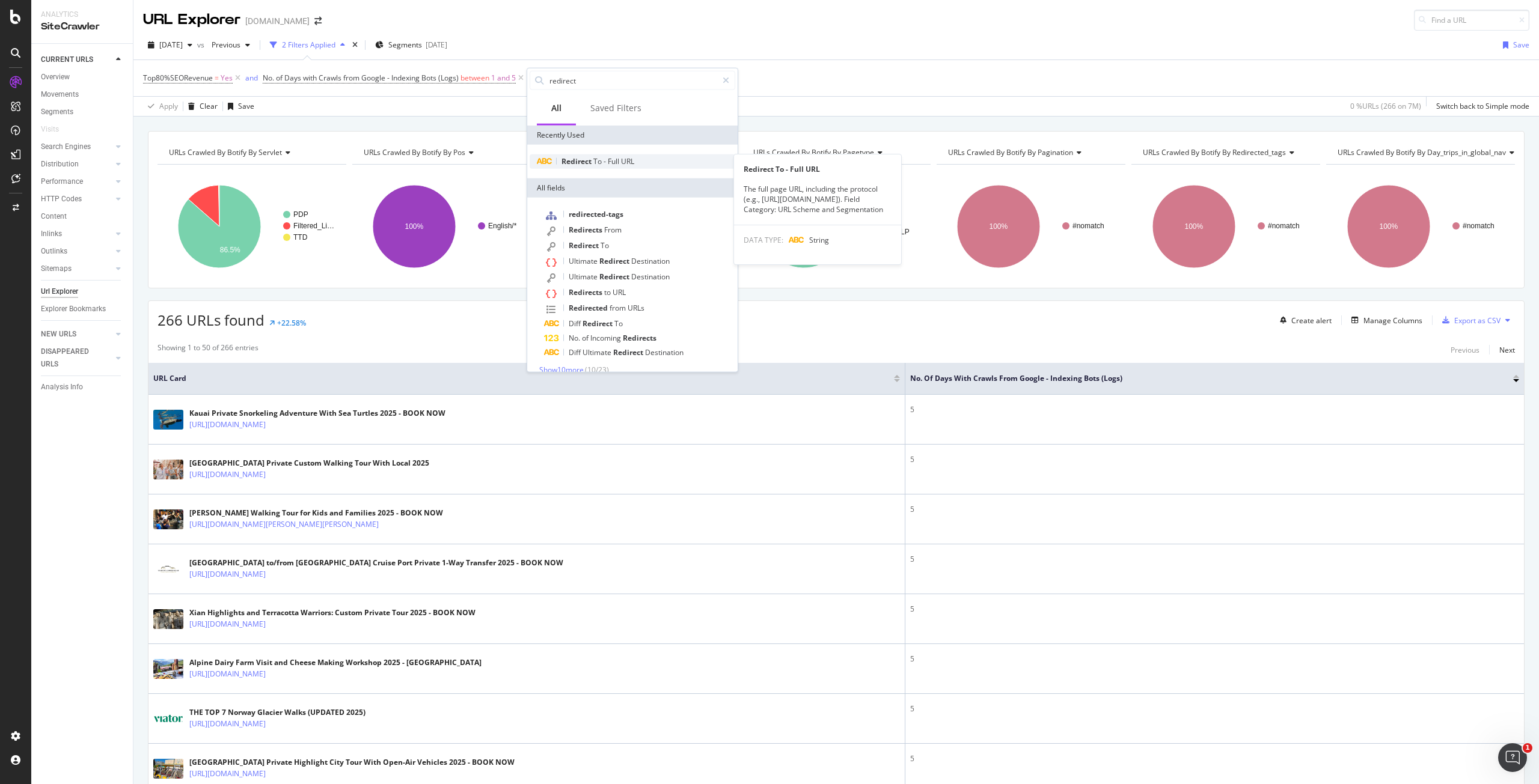
type input "redirect"
click at [622, 160] on span "URL" at bounding box center [628, 161] width 13 height 10
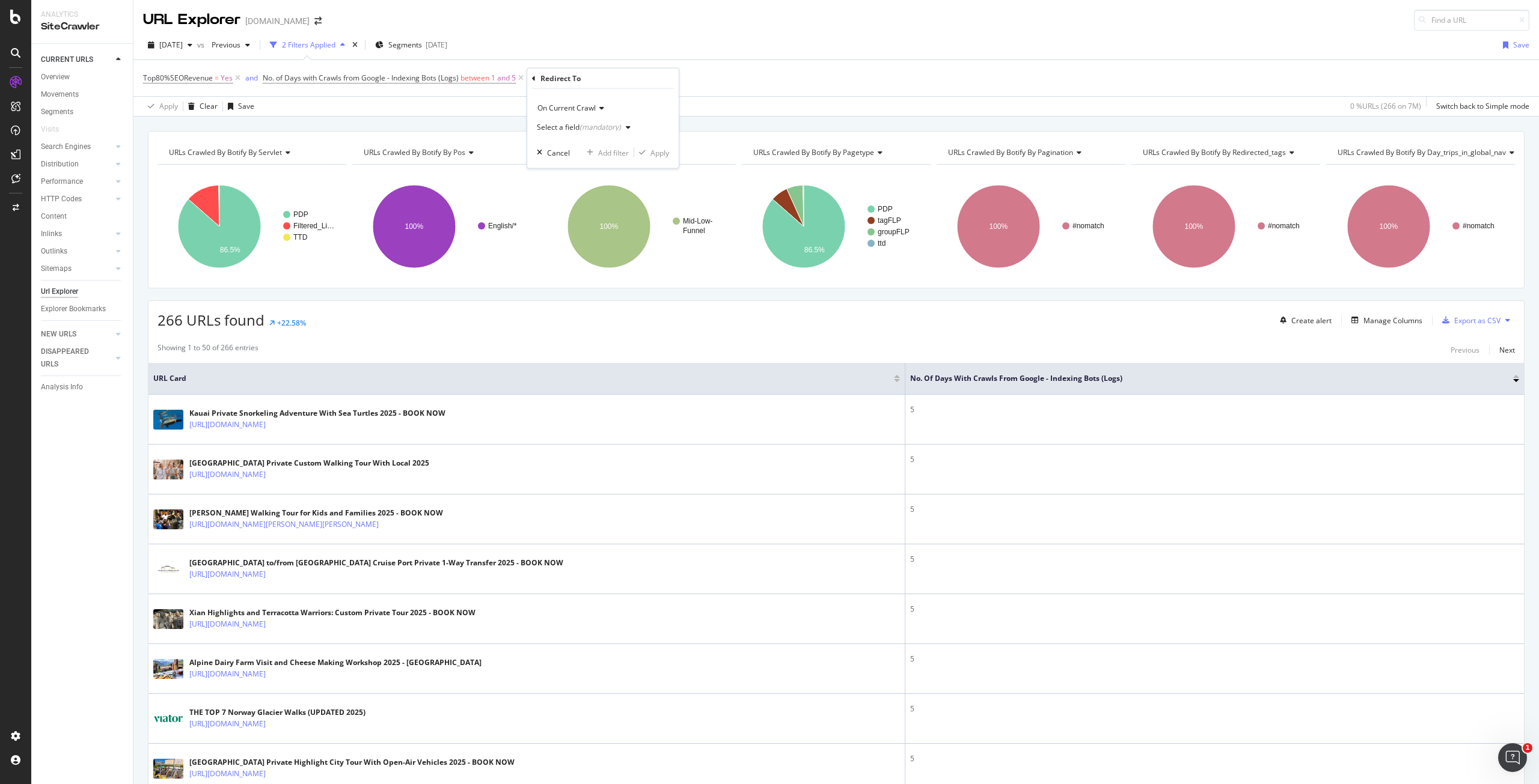
click at [605, 135] on div "Select a field (mandatory)" at bounding box center [586, 127] width 99 height 18
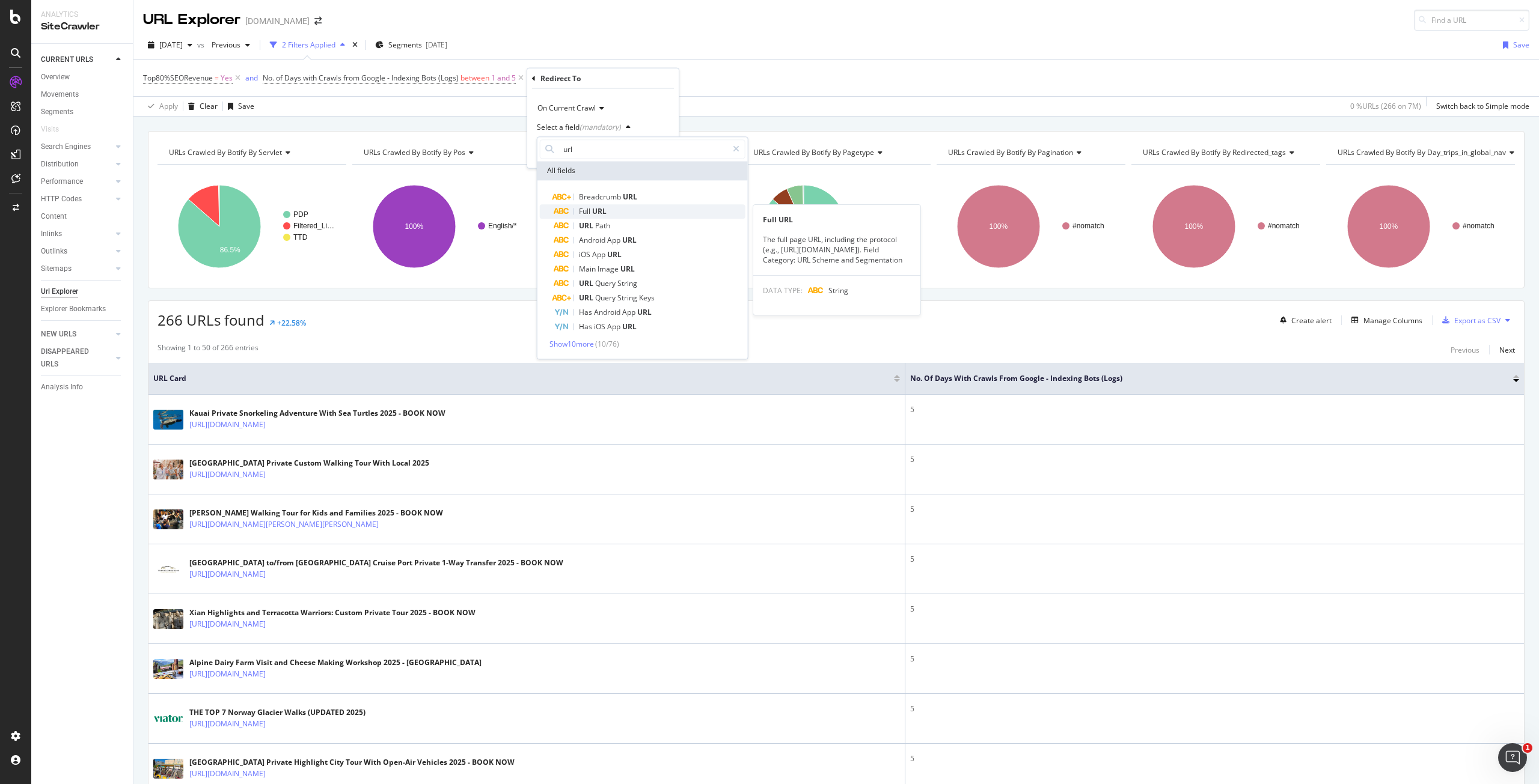
type input "url"
click at [608, 216] on div "Full URL" at bounding box center [650, 212] width 191 height 15
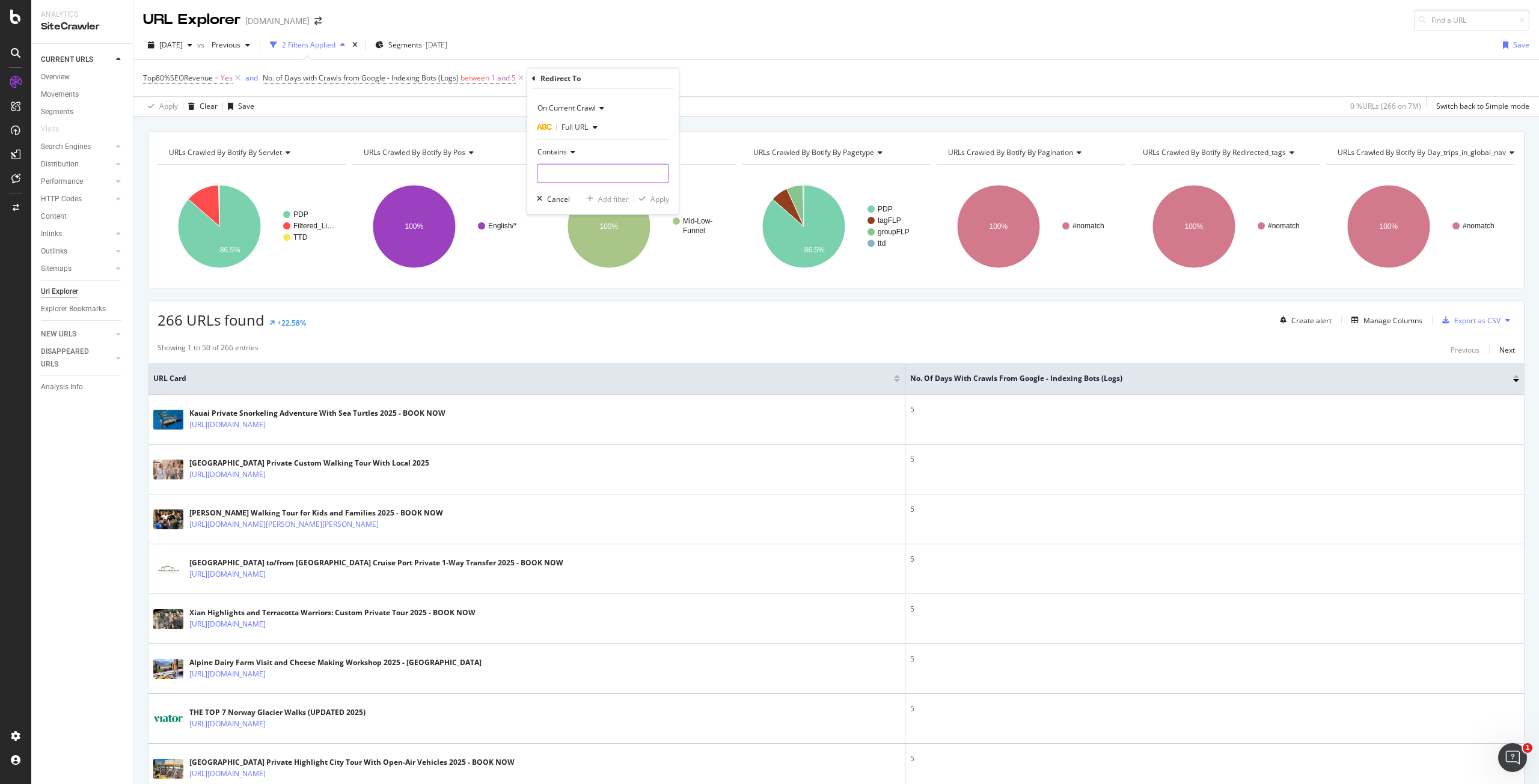
click at [622, 166] on input "text" at bounding box center [603, 174] width 131 height 19
click at [579, 153] on div "Contains" at bounding box center [603, 152] width 132 height 19
click at [569, 330] on div "Exists" at bounding box center [604, 333] width 129 height 16
click at [659, 177] on div "Apply" at bounding box center [659, 176] width 19 height 10
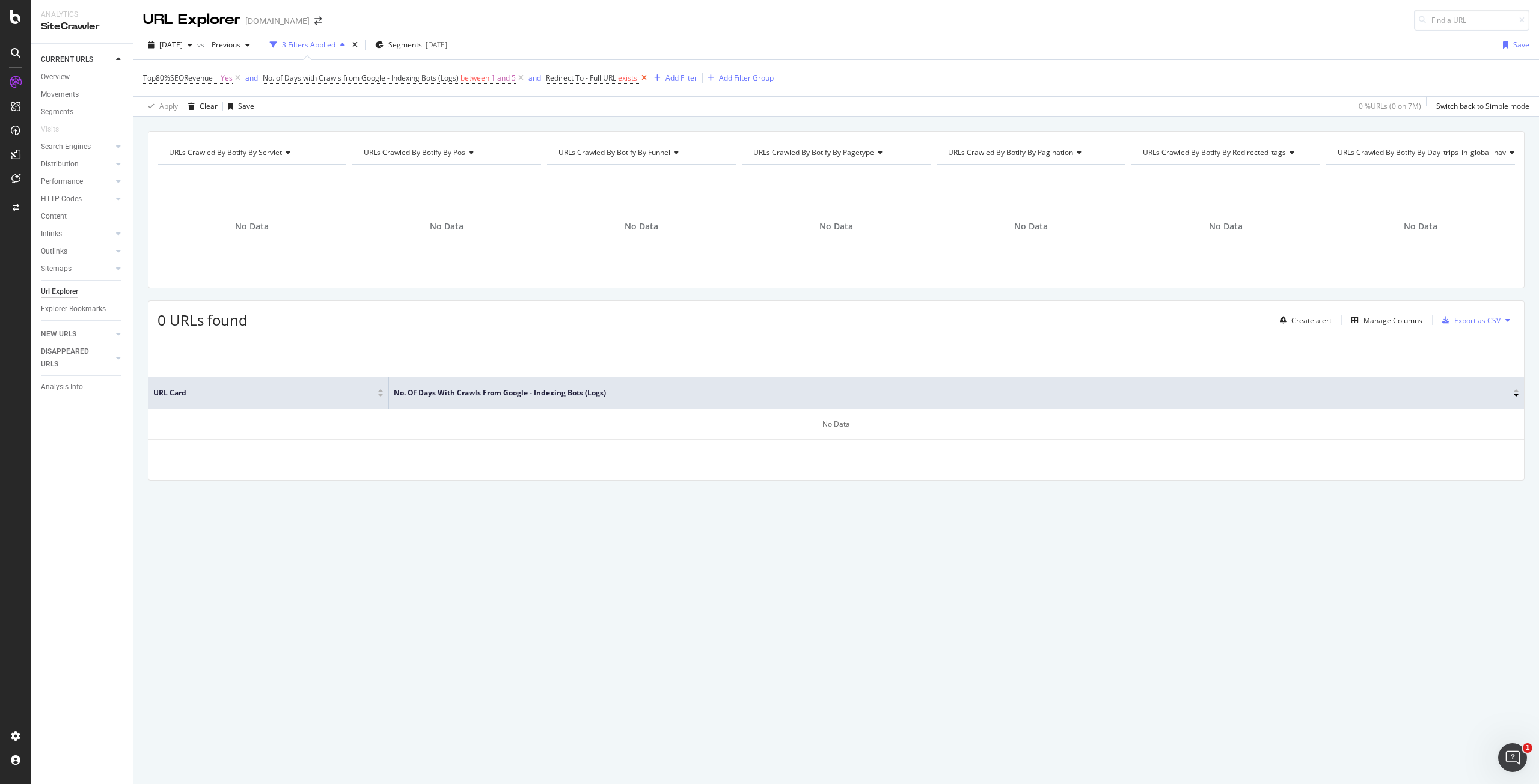
click at [644, 76] on icon at bounding box center [644, 78] width 10 height 12
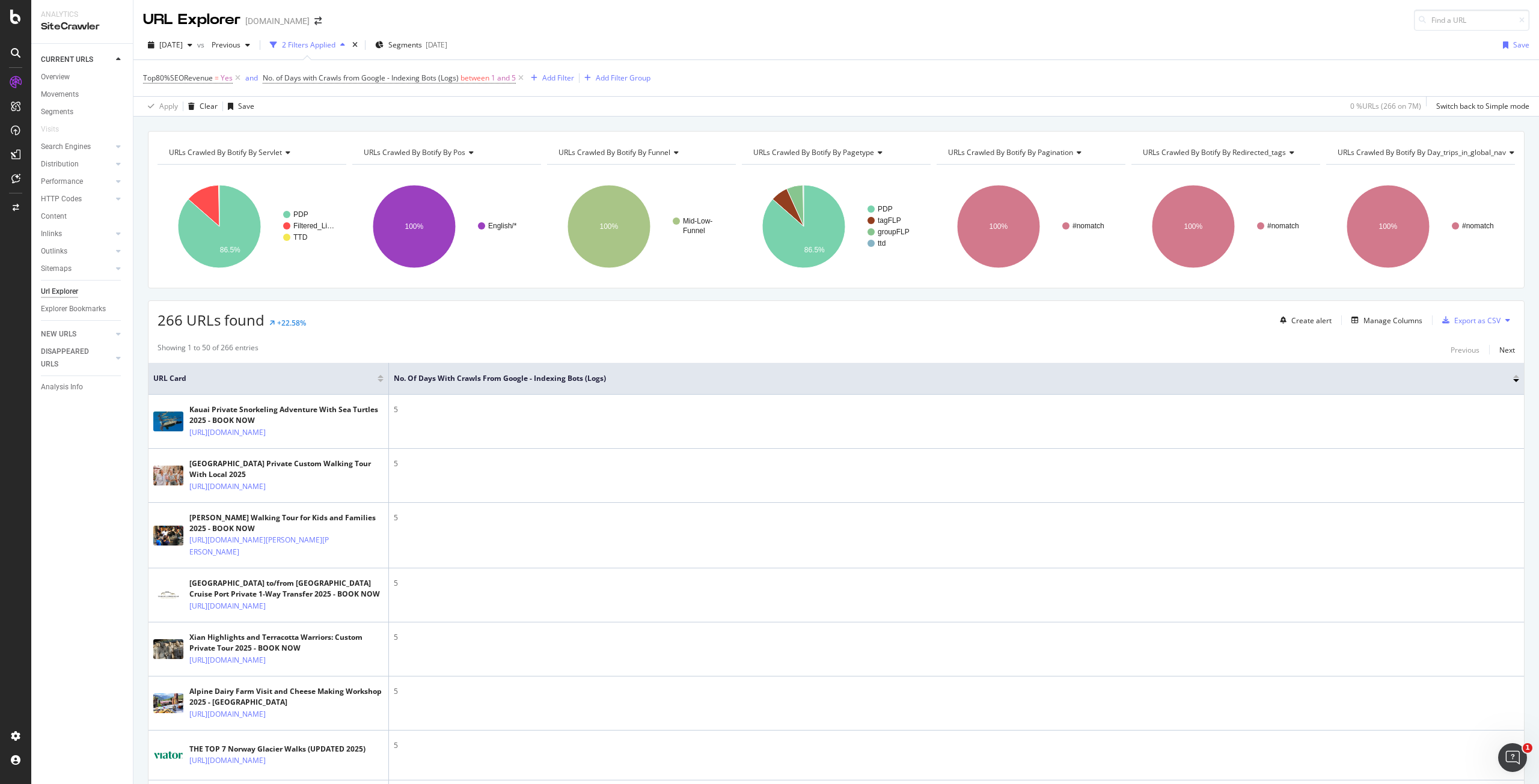
click at [620, 159] on div "URLs Crawled By Botify By funnel" at bounding box center [641, 153] width 169 height 19
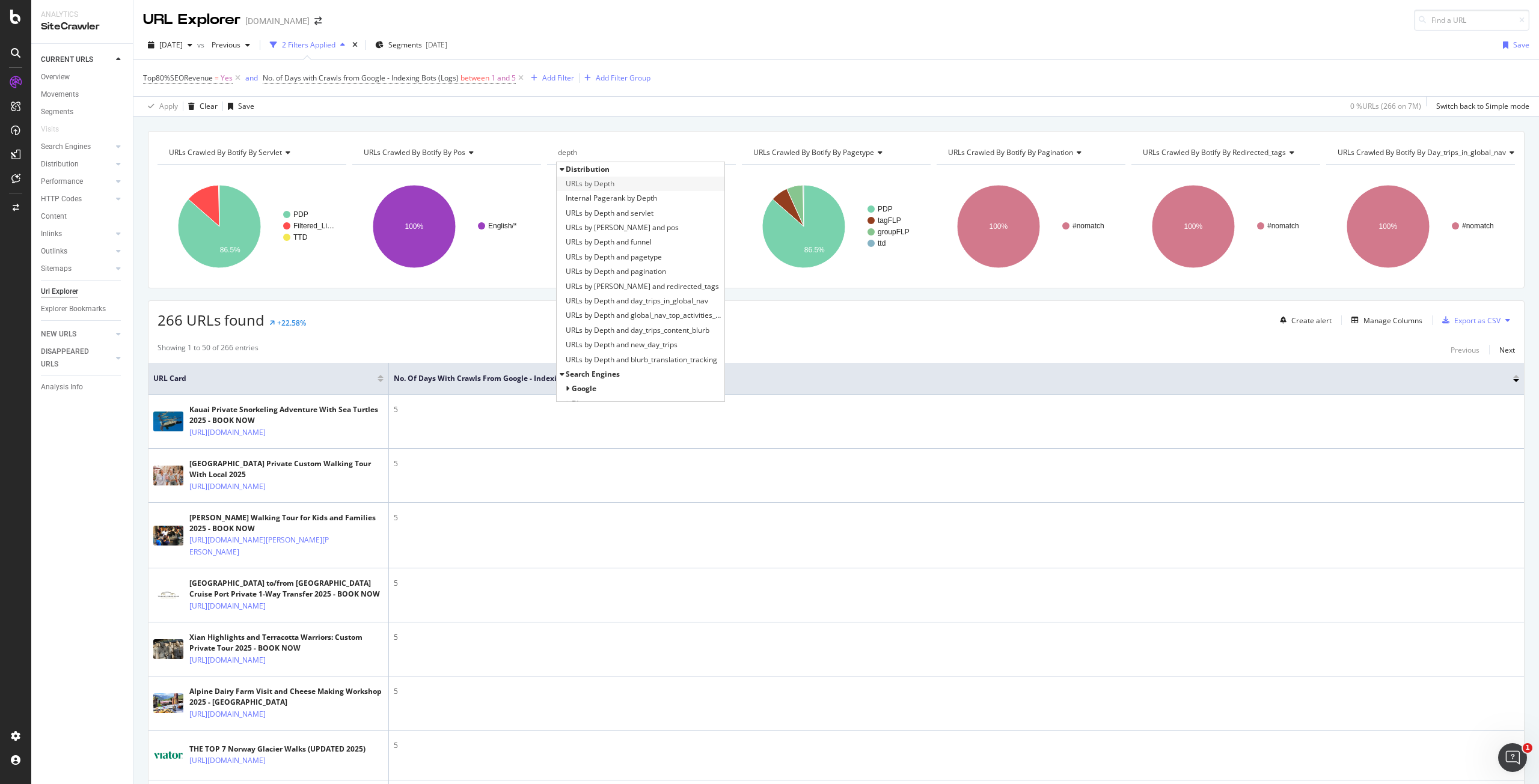
type input "depth"
click at [633, 185] on div "URLs by Depth" at bounding box center [641, 184] width 168 height 15
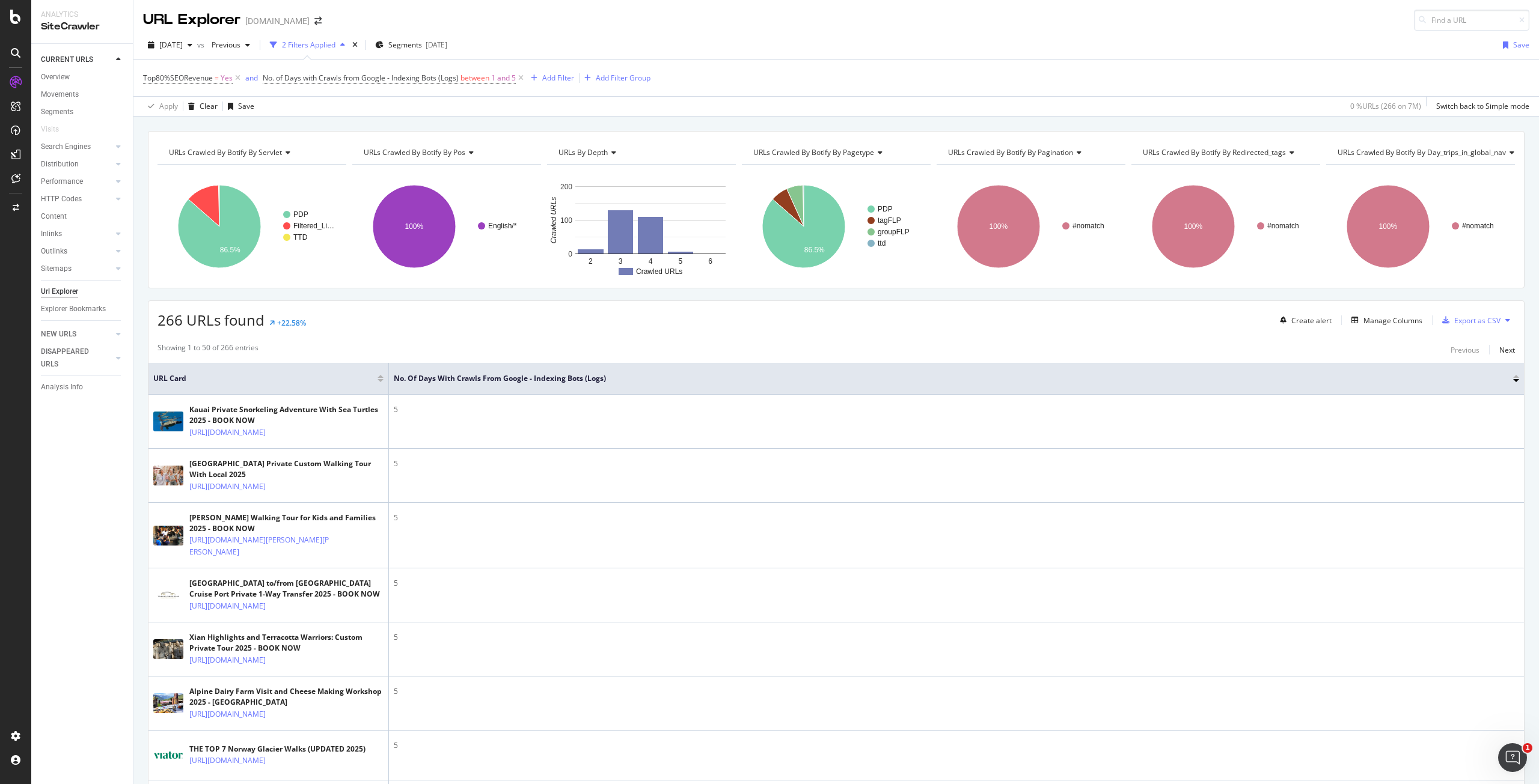
click at [1514, 375] on div at bounding box center [1517, 376] width 6 height 3
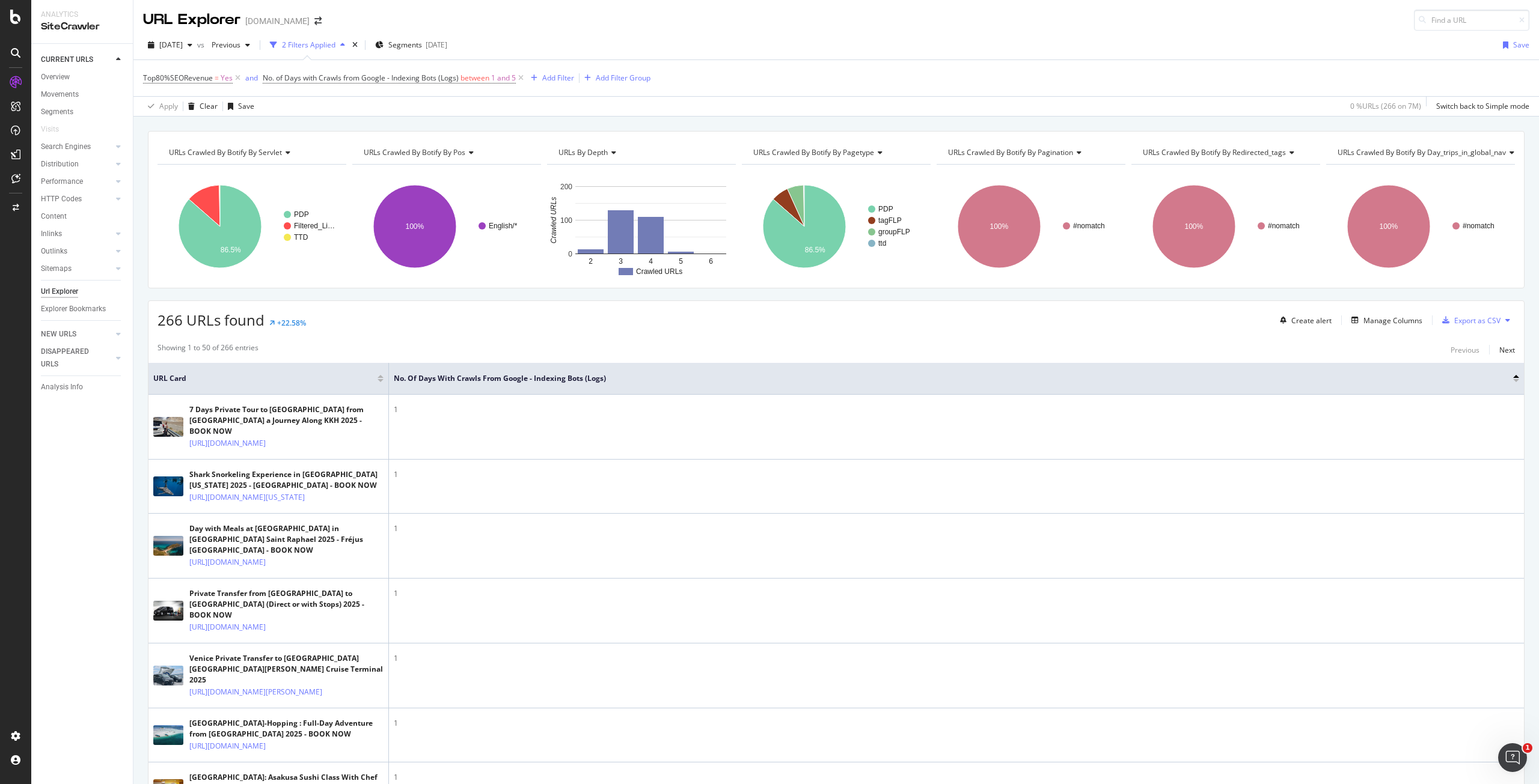
click at [991, 153] on span "URLs Crawled By Botify By pagination" at bounding box center [1011, 152] width 125 height 10
type input "inlin"
click at [1028, 196] on span "Inlinks Distribution (Follow vs Nofollow)" at bounding box center [1020, 198] width 130 height 12
click at [980, 154] on span "Inlinks Distribution (Follow vs Nofollow)" at bounding box center [1013, 152] width 130 height 10
click at [993, 152] on span "Inlinks Distribution (Follow vs Nofollow)" at bounding box center [1013, 152] width 130 height 10
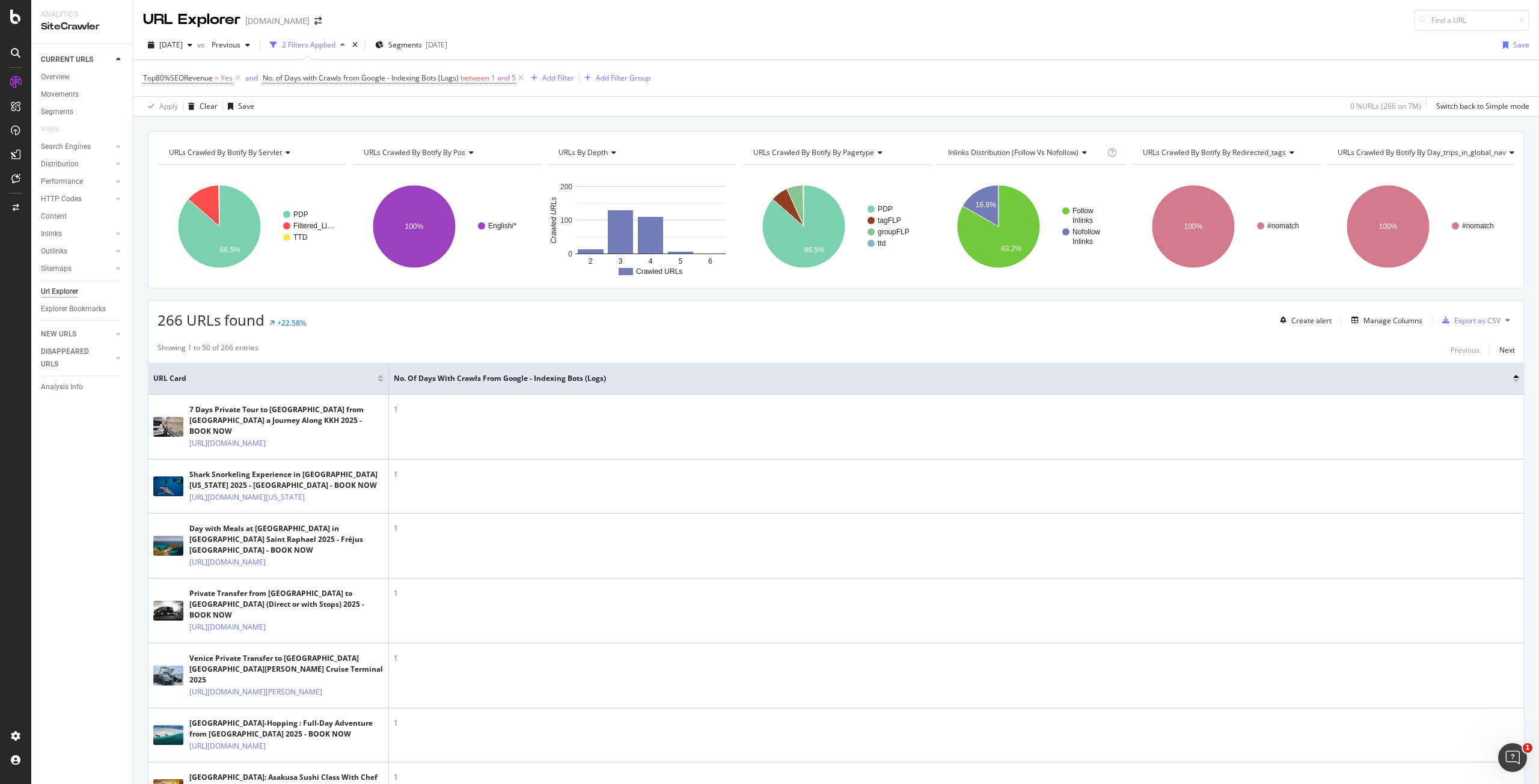
click at [1177, 316] on div "266 URLs found +22.58% Create alert Manage Columns Export as CSV" at bounding box center [837, 316] width 1376 height 30
click at [976, 150] on span "Inlinks Distribution (Follow vs Nofollow)" at bounding box center [1013, 152] width 130 height 10
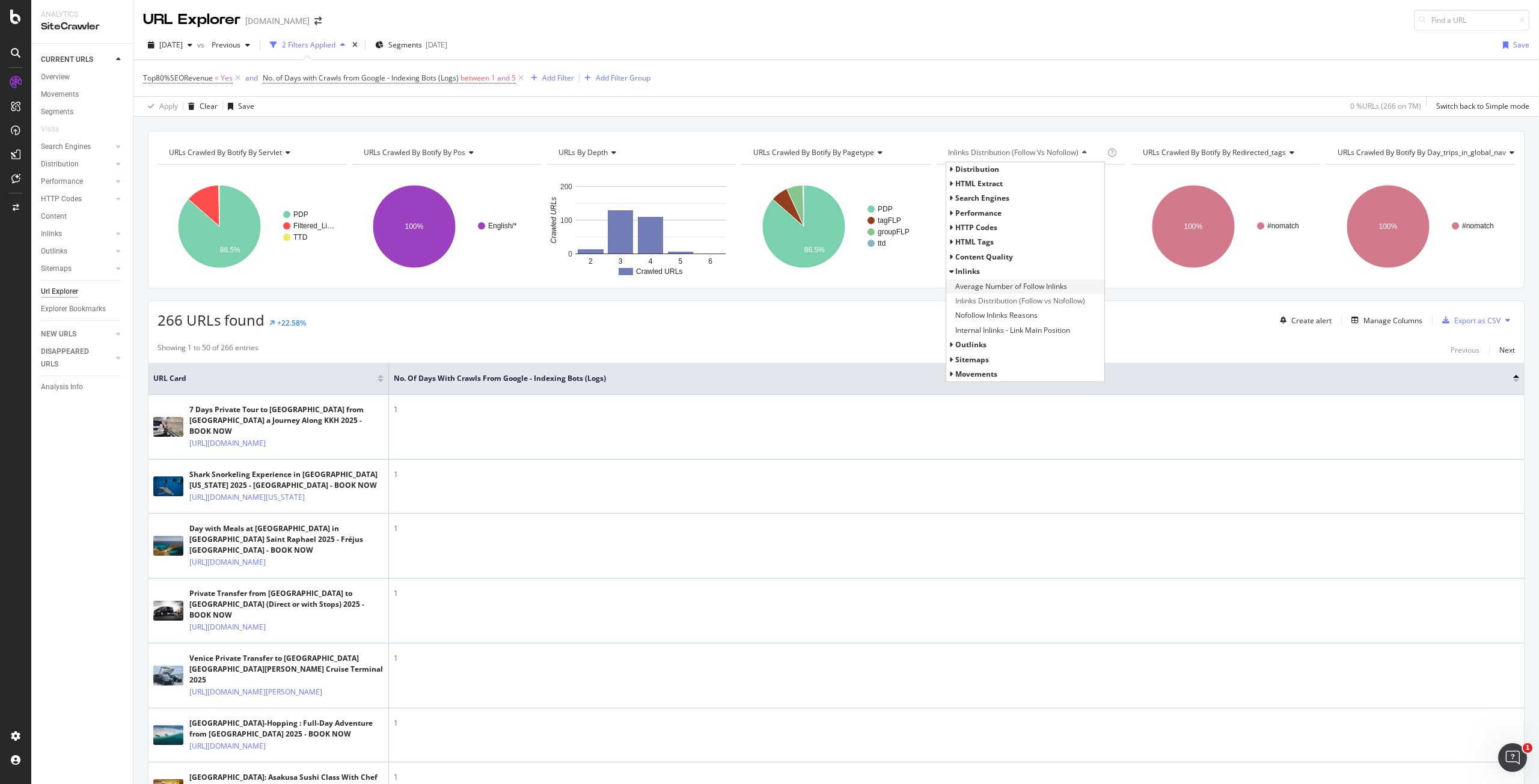
click at [1015, 292] on span "Average Number of Follow Inlinks" at bounding box center [1011, 287] width 112 height 12
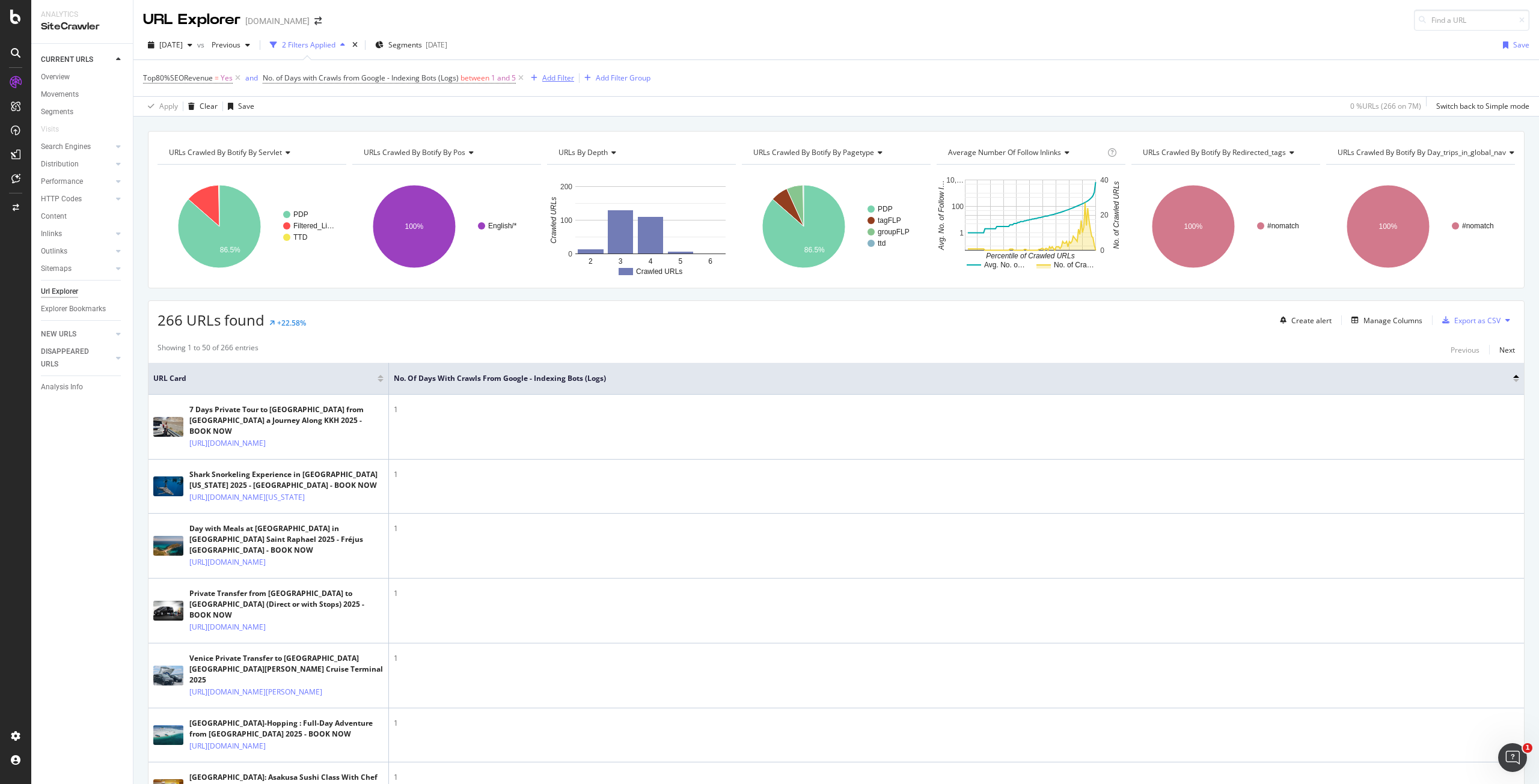
click at [553, 81] on div "Add Filter" at bounding box center [558, 78] width 32 height 10
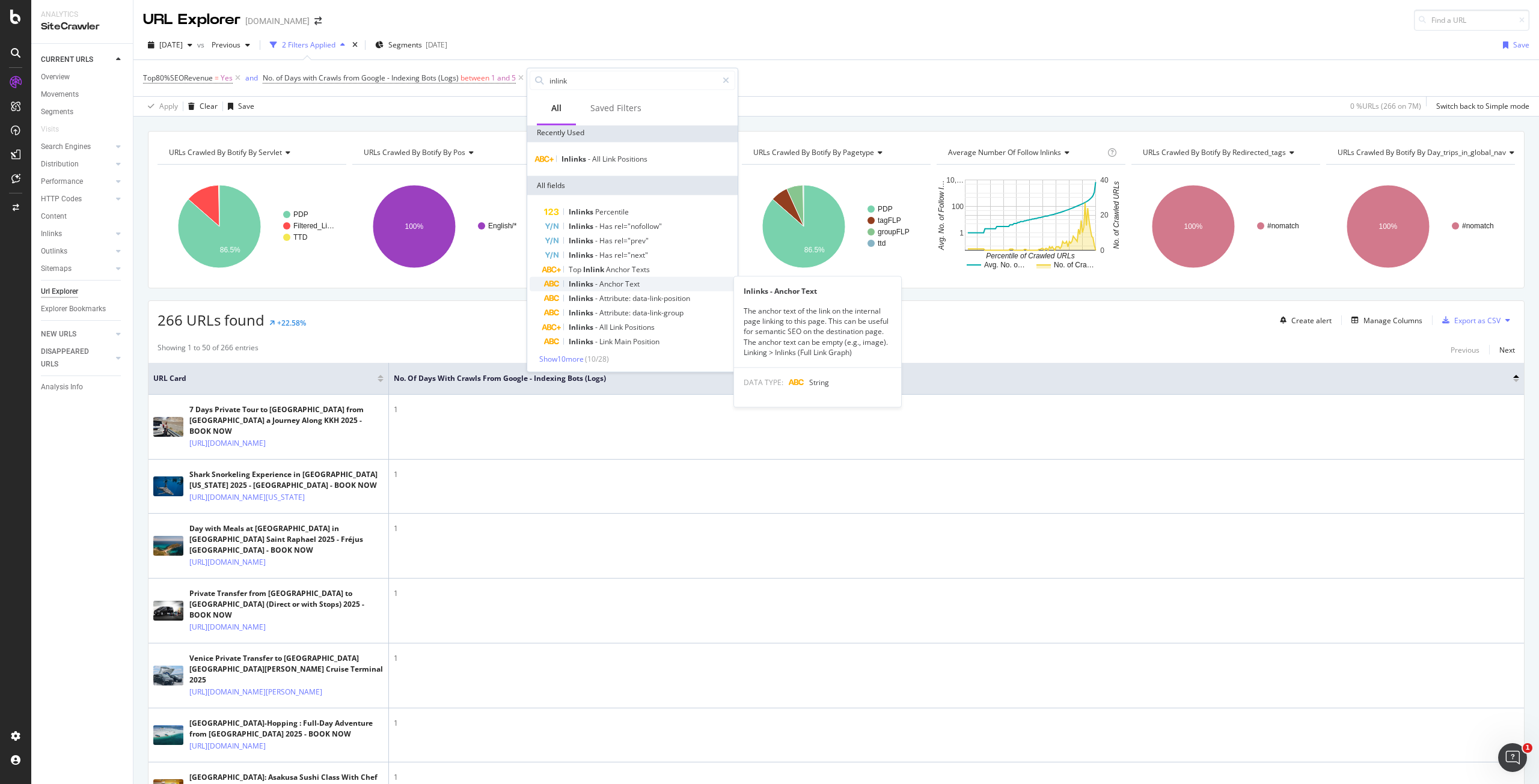
scroll to position [4, 0]
type input "inlink"
click at [569, 355] on span "Show 10 more" at bounding box center [561, 358] width 44 height 10
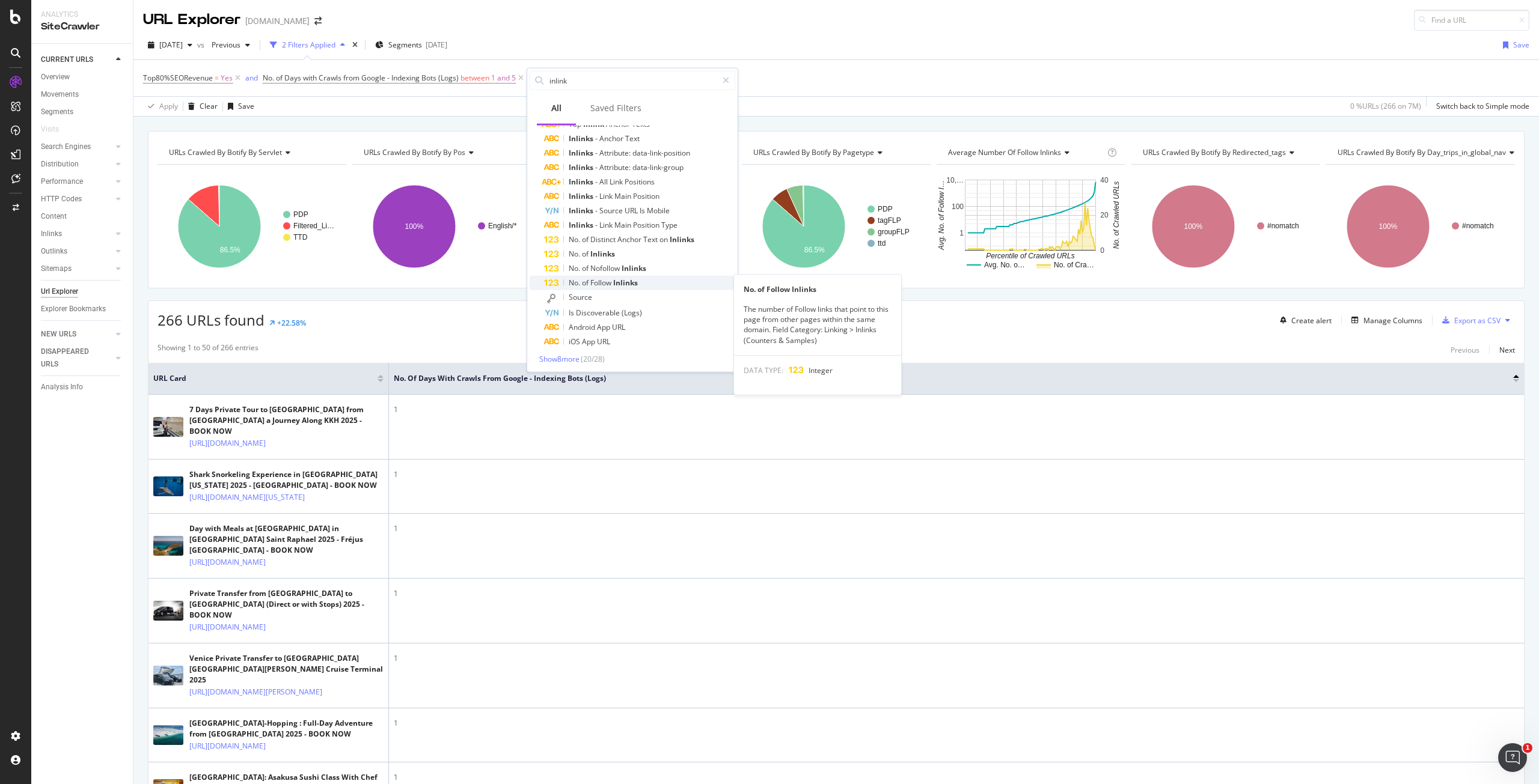
scroll to position [149, 0]
click at [627, 251] on div "No. of Inlinks" at bounding box center [639, 253] width 191 height 15
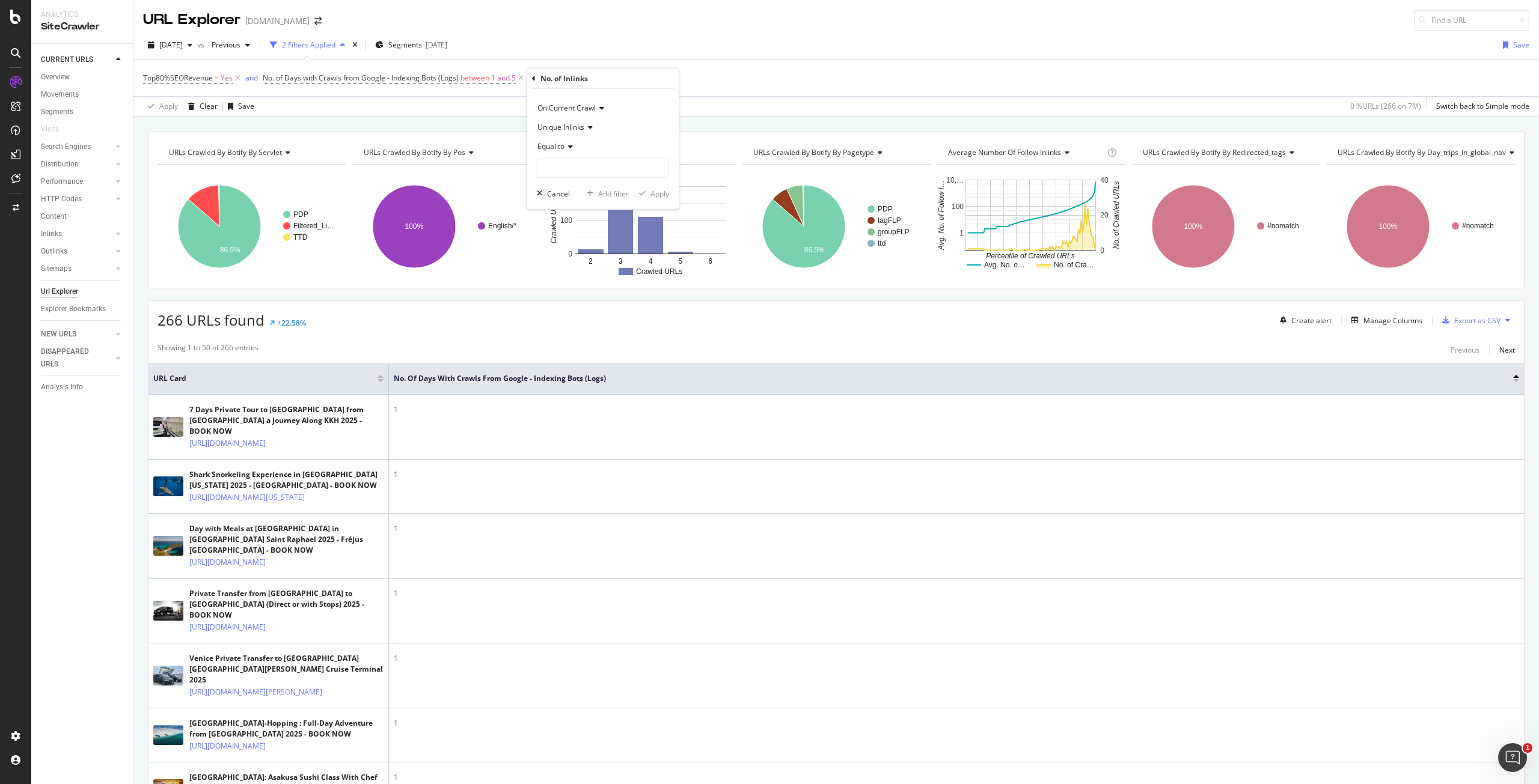
click at [535, 80] on icon at bounding box center [534, 78] width 4 height 7
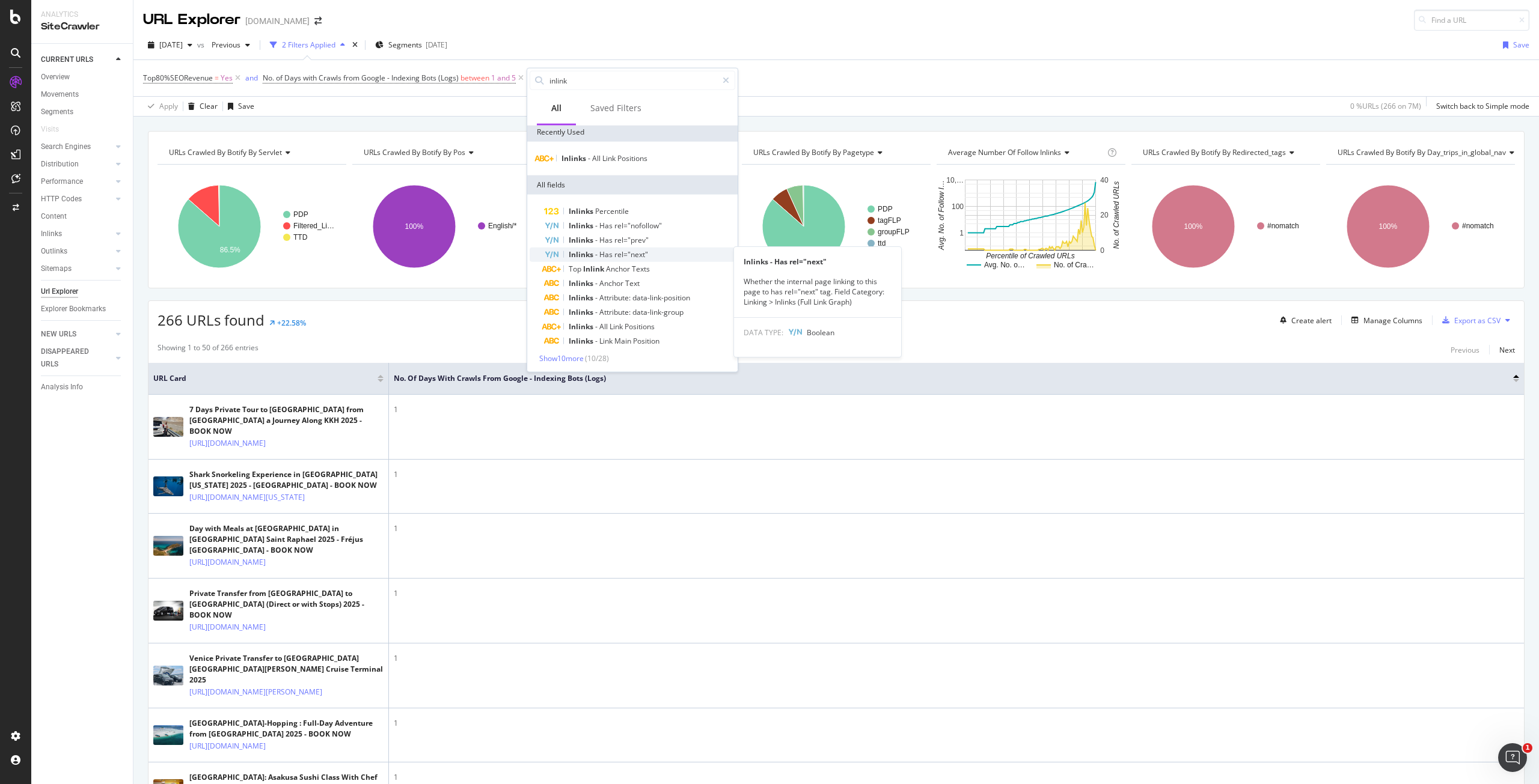
scroll to position [4, 0]
click at [574, 360] on span "Show 10 more" at bounding box center [561, 358] width 44 height 10
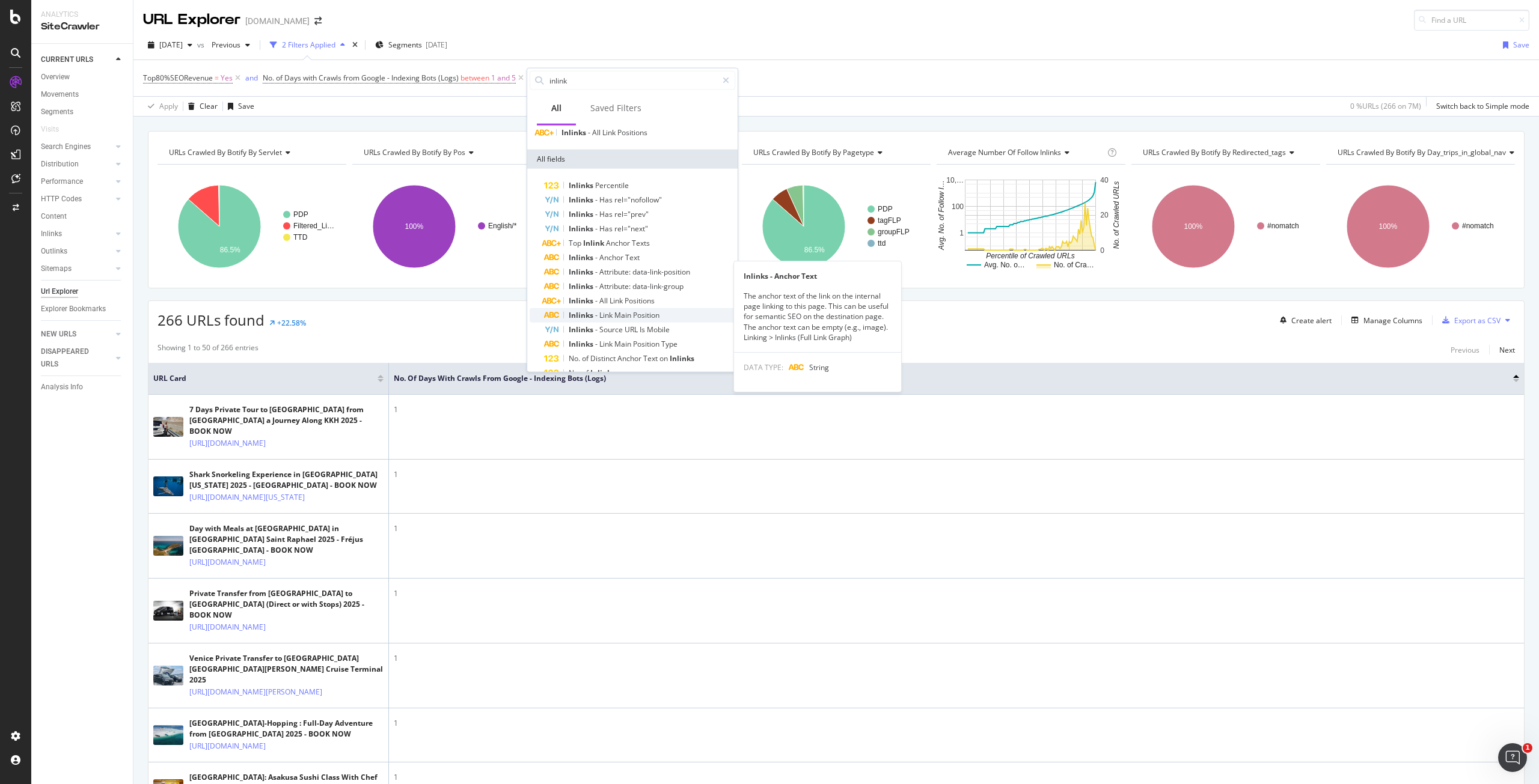
scroll to position [0, 0]
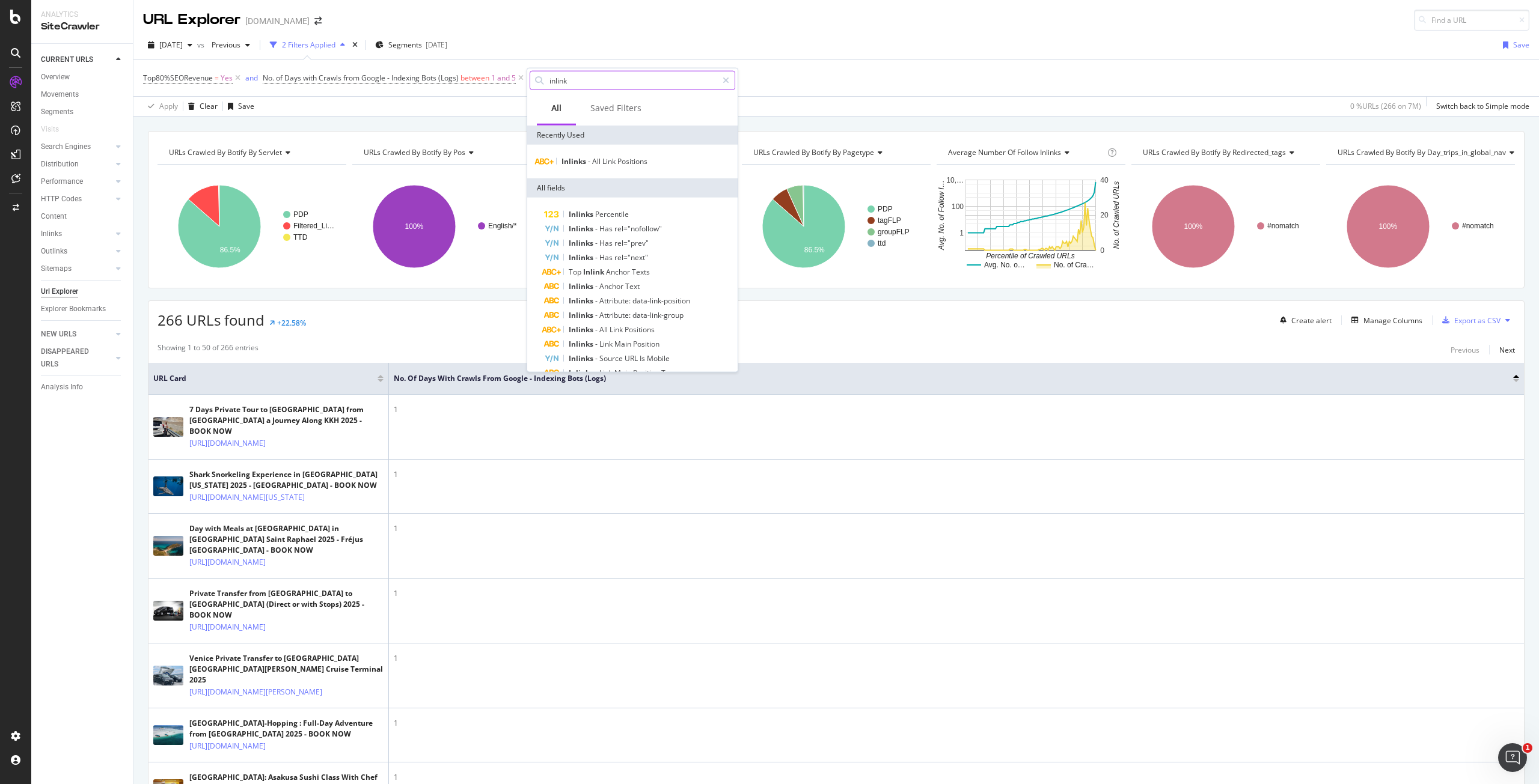
click at [572, 80] on input "inlink" at bounding box center [633, 81] width 169 height 18
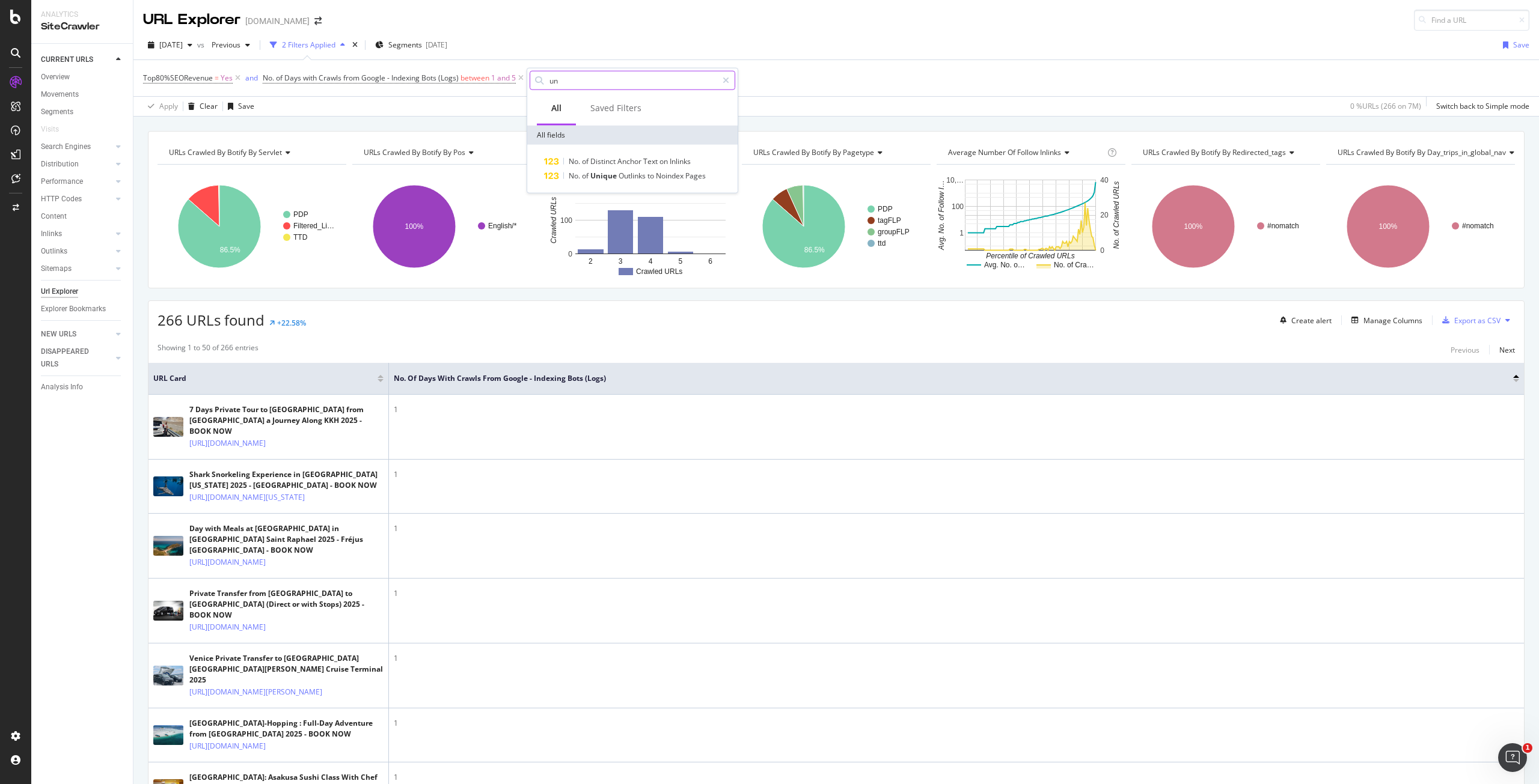
type input "u"
type input "i"
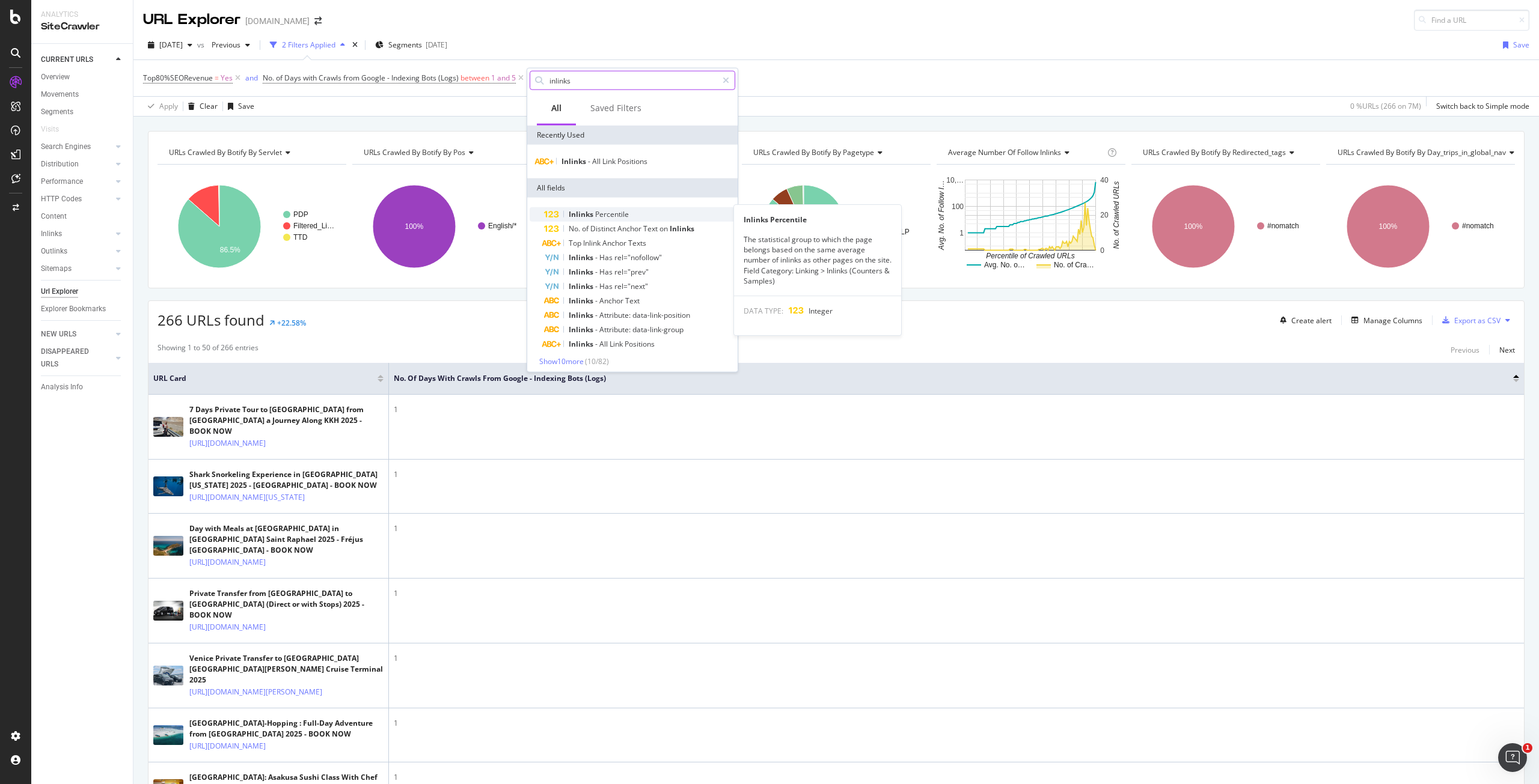
scroll to position [4, 0]
type input "inlinks"
click at [573, 353] on span "Show 10 more" at bounding box center [561, 358] width 44 height 10
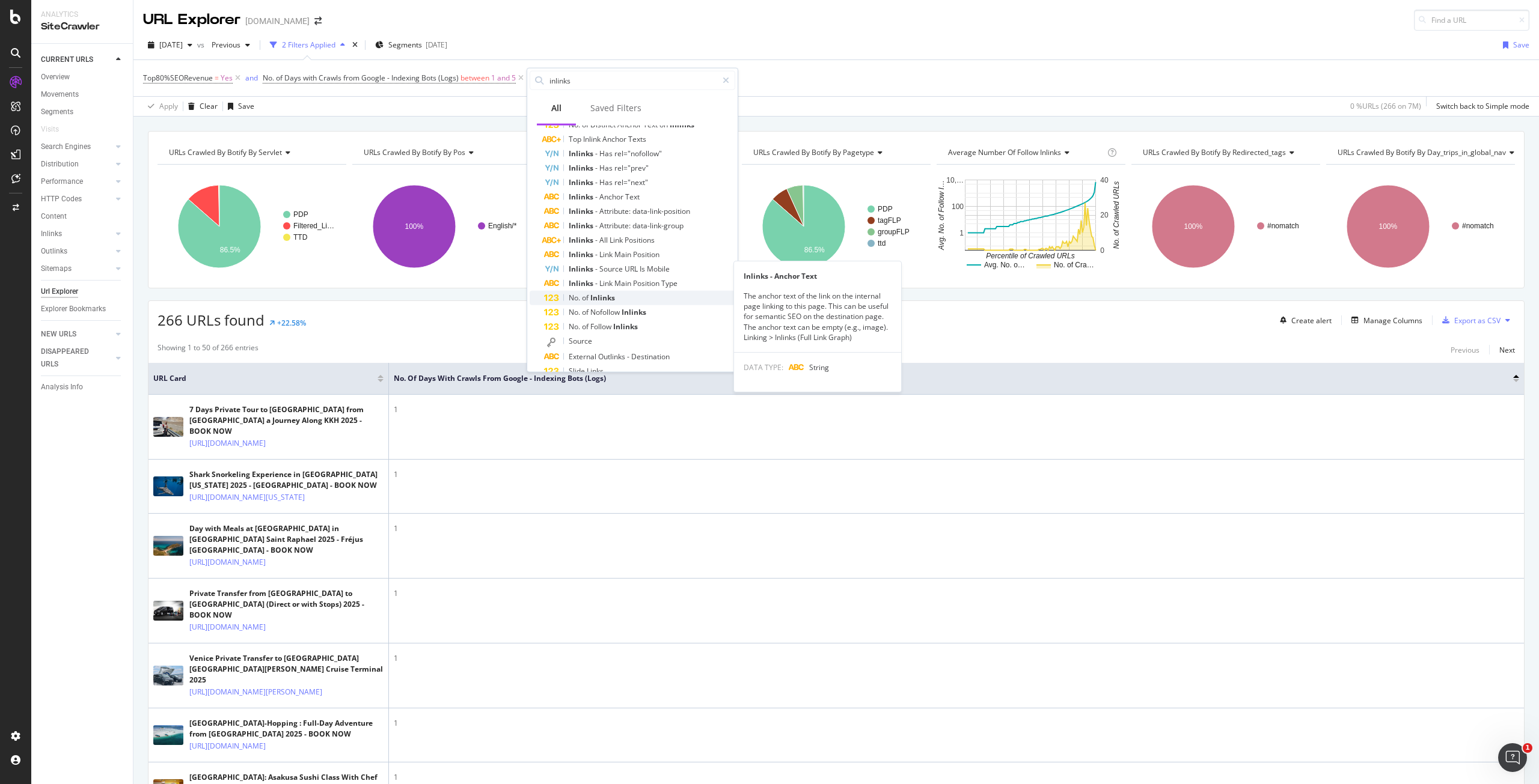
scroll to position [149, 0]
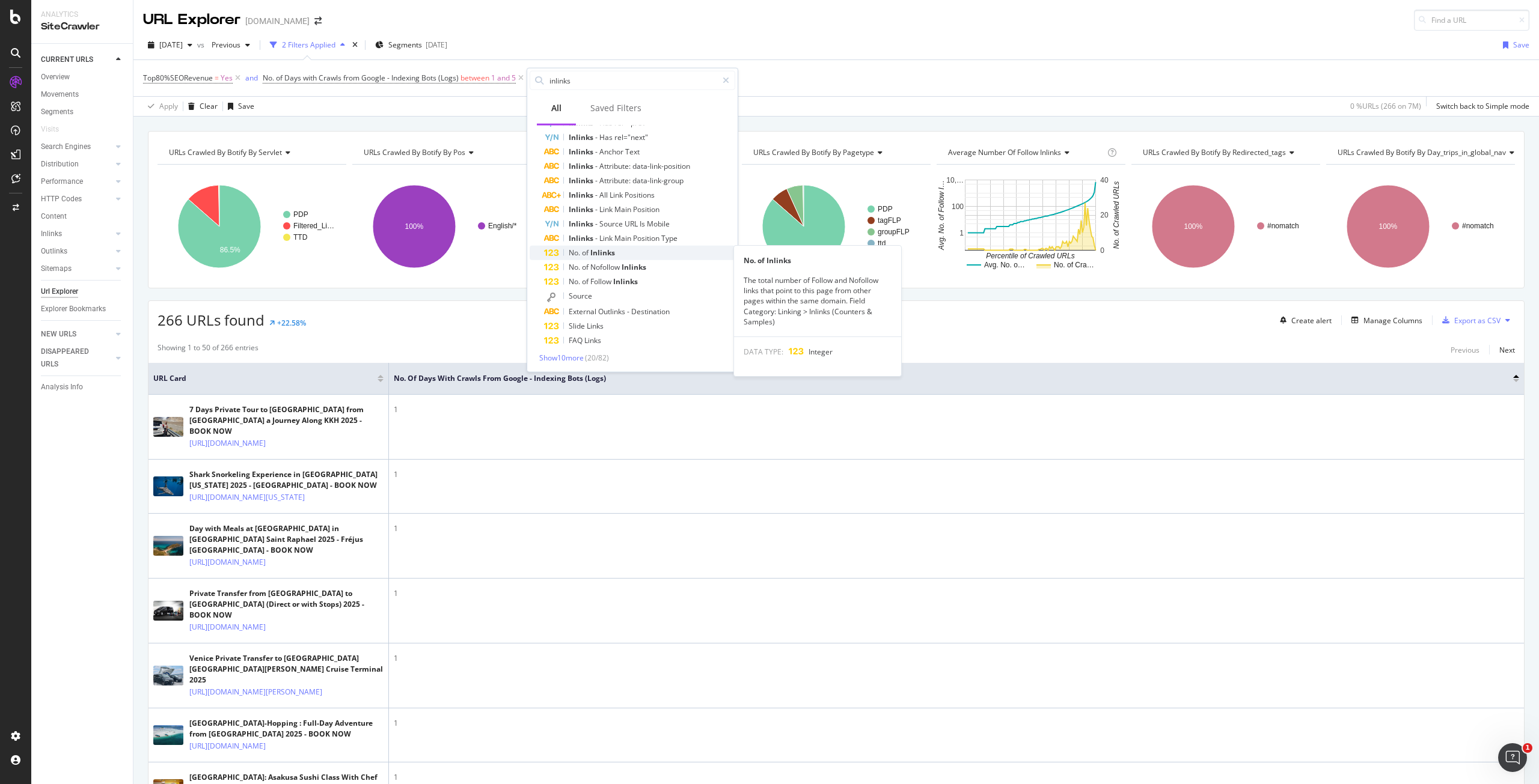
click at [619, 256] on div "No. of Inlinks" at bounding box center [639, 253] width 191 height 15
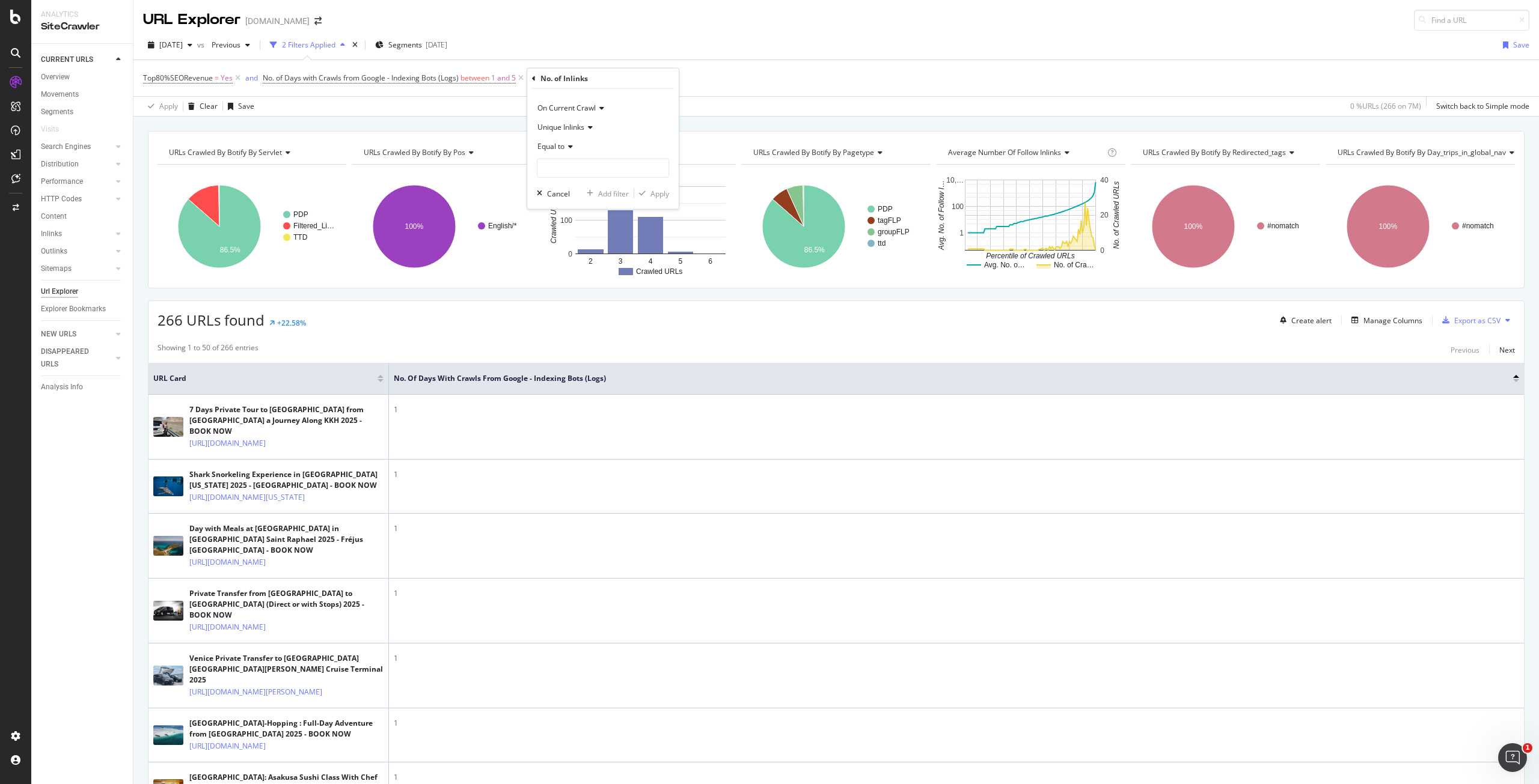
click at [567, 152] on div "Equal to" at bounding box center [603, 147] width 132 height 19
click at [561, 200] on span "Less than" at bounding box center [559, 202] width 32 height 10
click at [582, 162] on input "number" at bounding box center [603, 169] width 132 height 19
type input "2"
click at [660, 189] on div "Apply" at bounding box center [659, 193] width 19 height 10
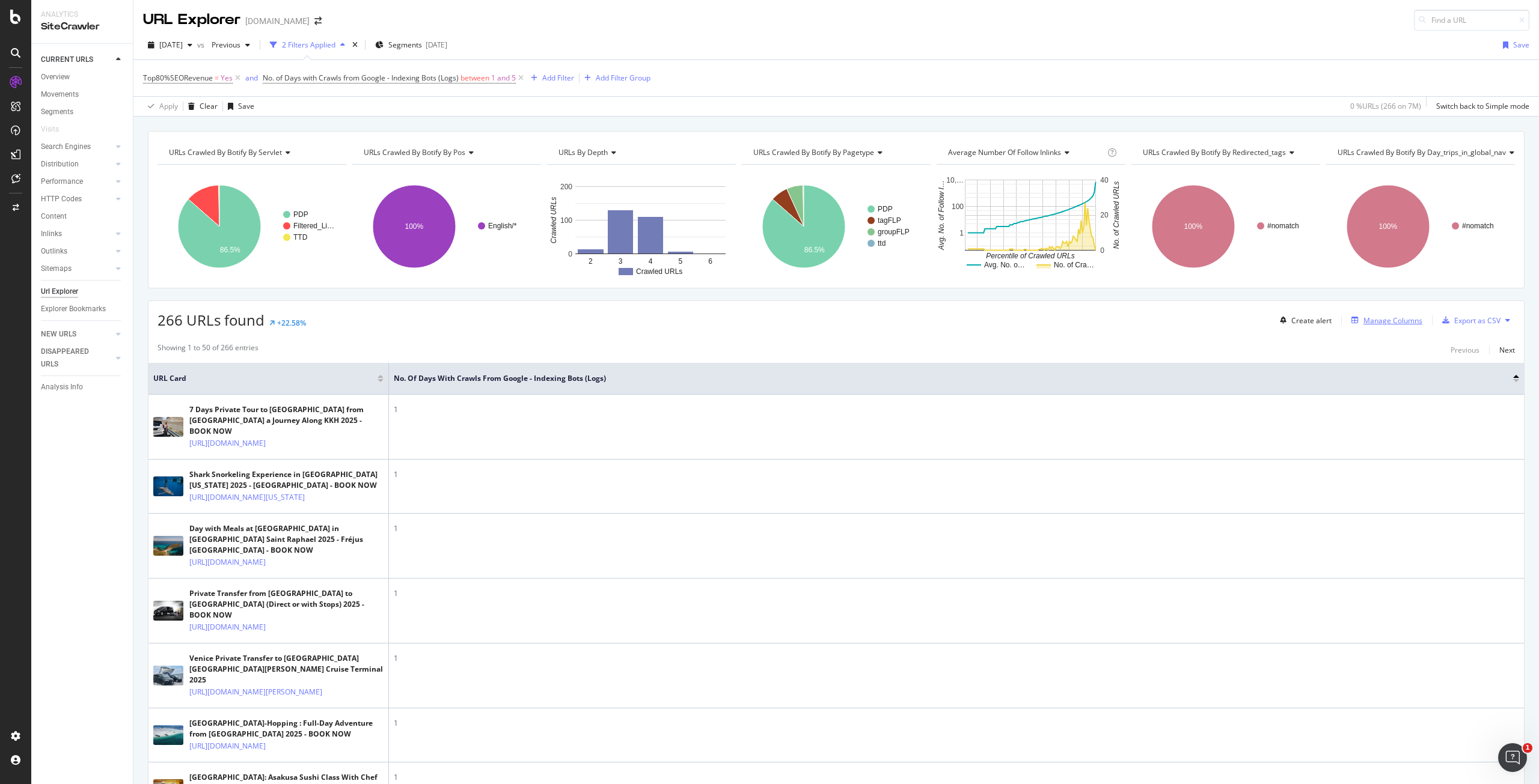
click at [1406, 318] on div "Manage Columns" at bounding box center [1393, 320] width 59 height 10
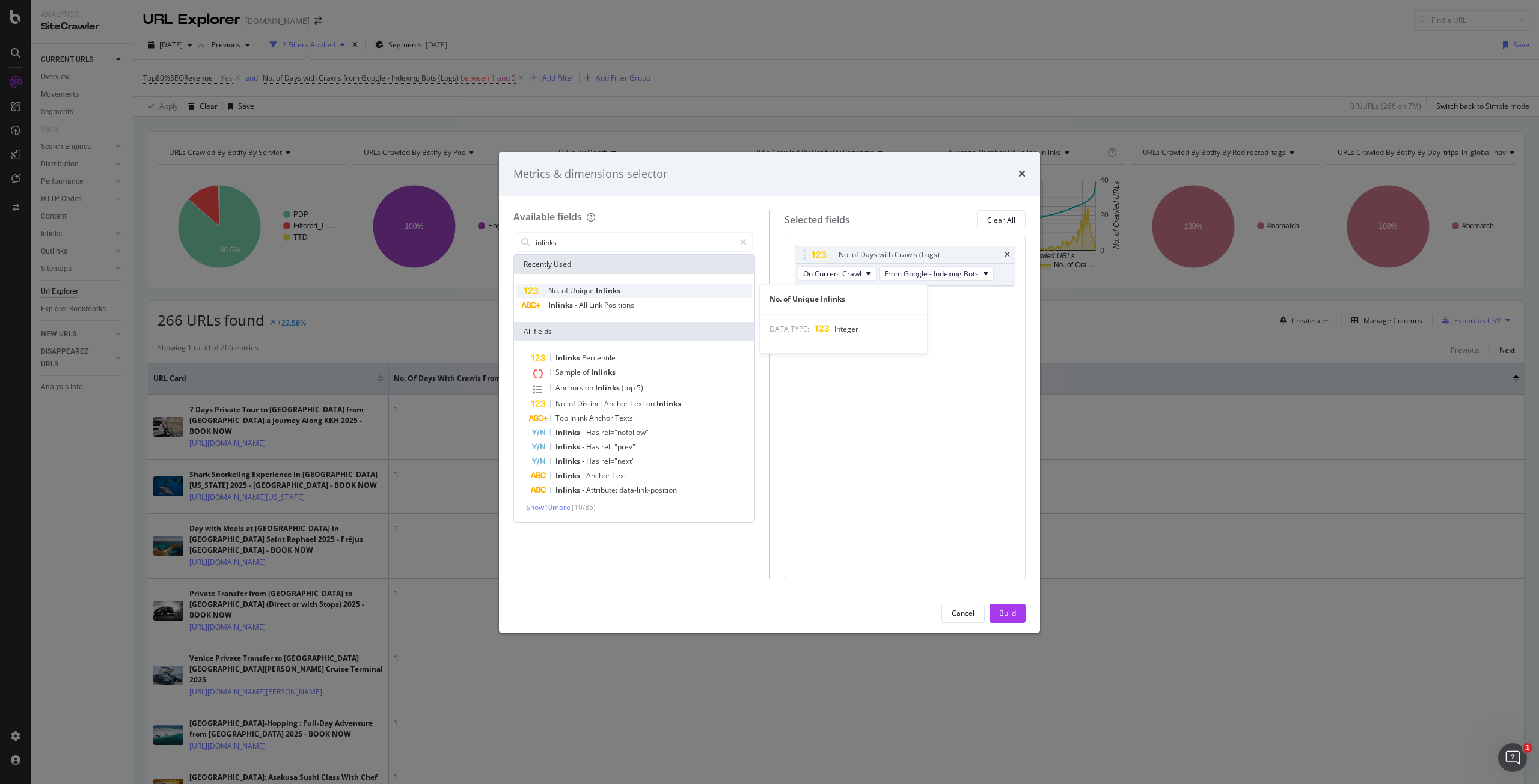
type input "inlinks"
click at [665, 290] on div "No. of Unique Inlinks" at bounding box center [634, 291] width 236 height 15
click at [1008, 617] on div "Build" at bounding box center [1008, 613] width 17 height 10
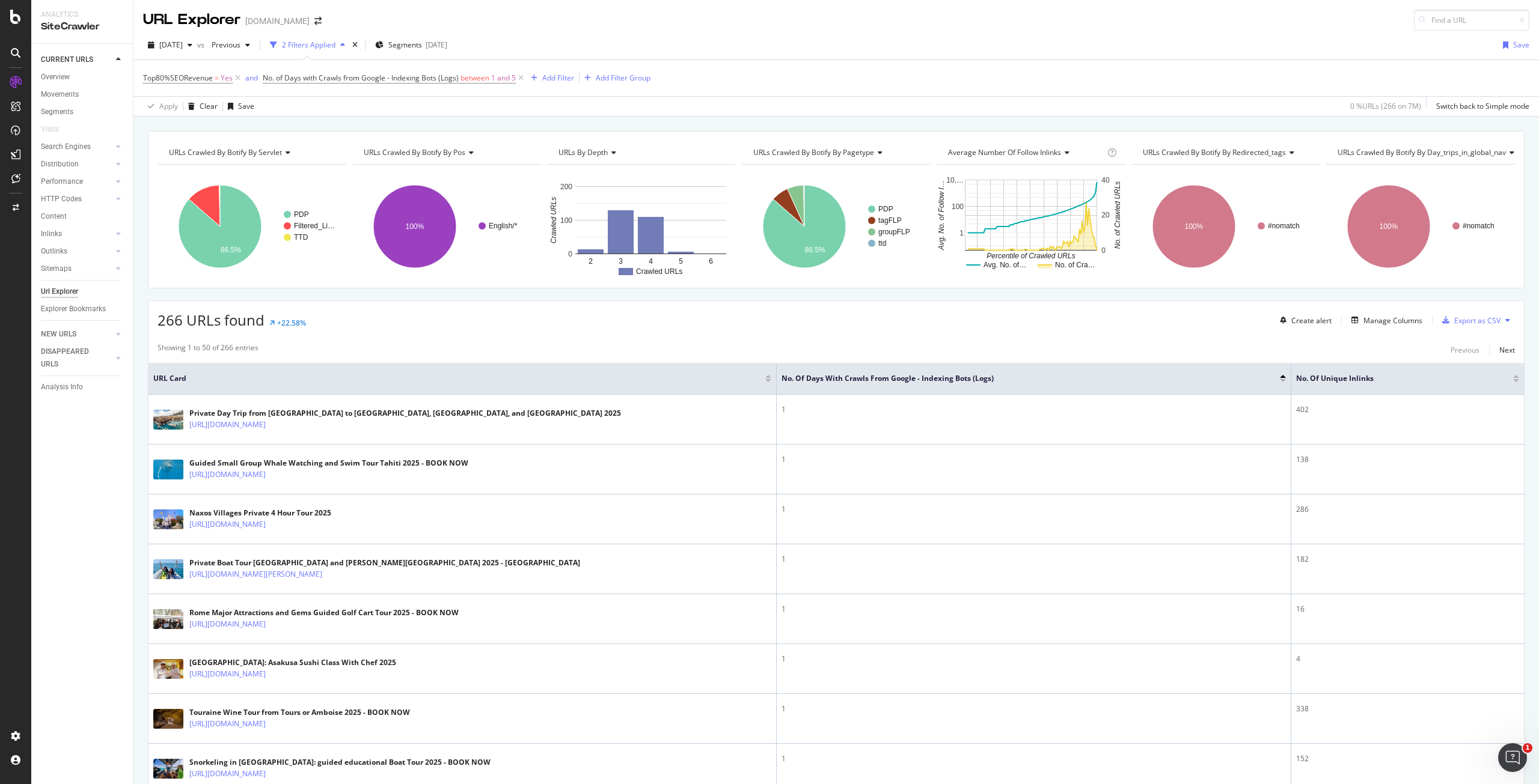
click at [1514, 379] on div at bounding box center [1517, 380] width 6 height 3
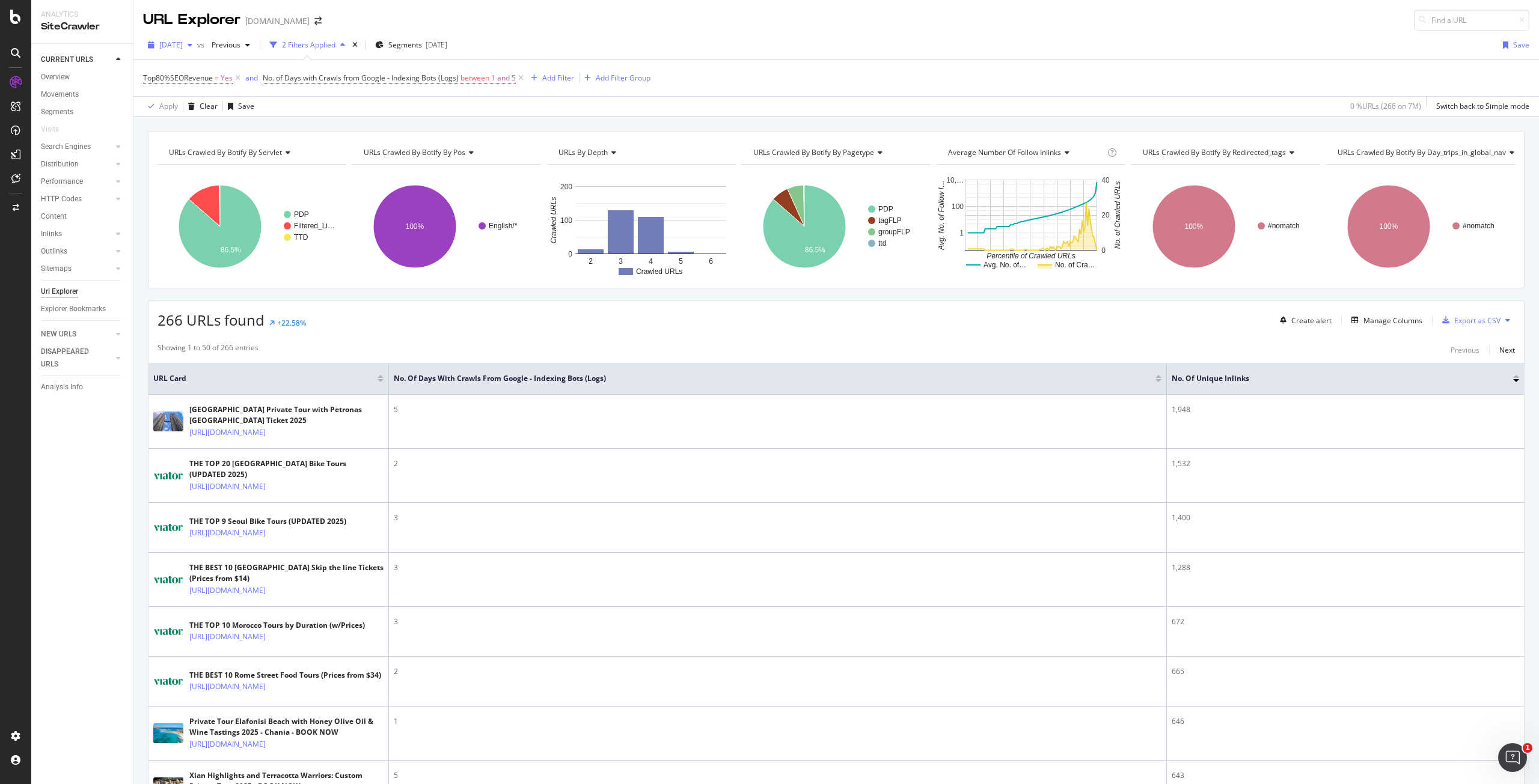
click at [183, 46] on span "2025 Aug. 1st" at bounding box center [171, 44] width 24 height 10
click at [194, 85] on div "[DATE]" at bounding box center [193, 88] width 64 height 11
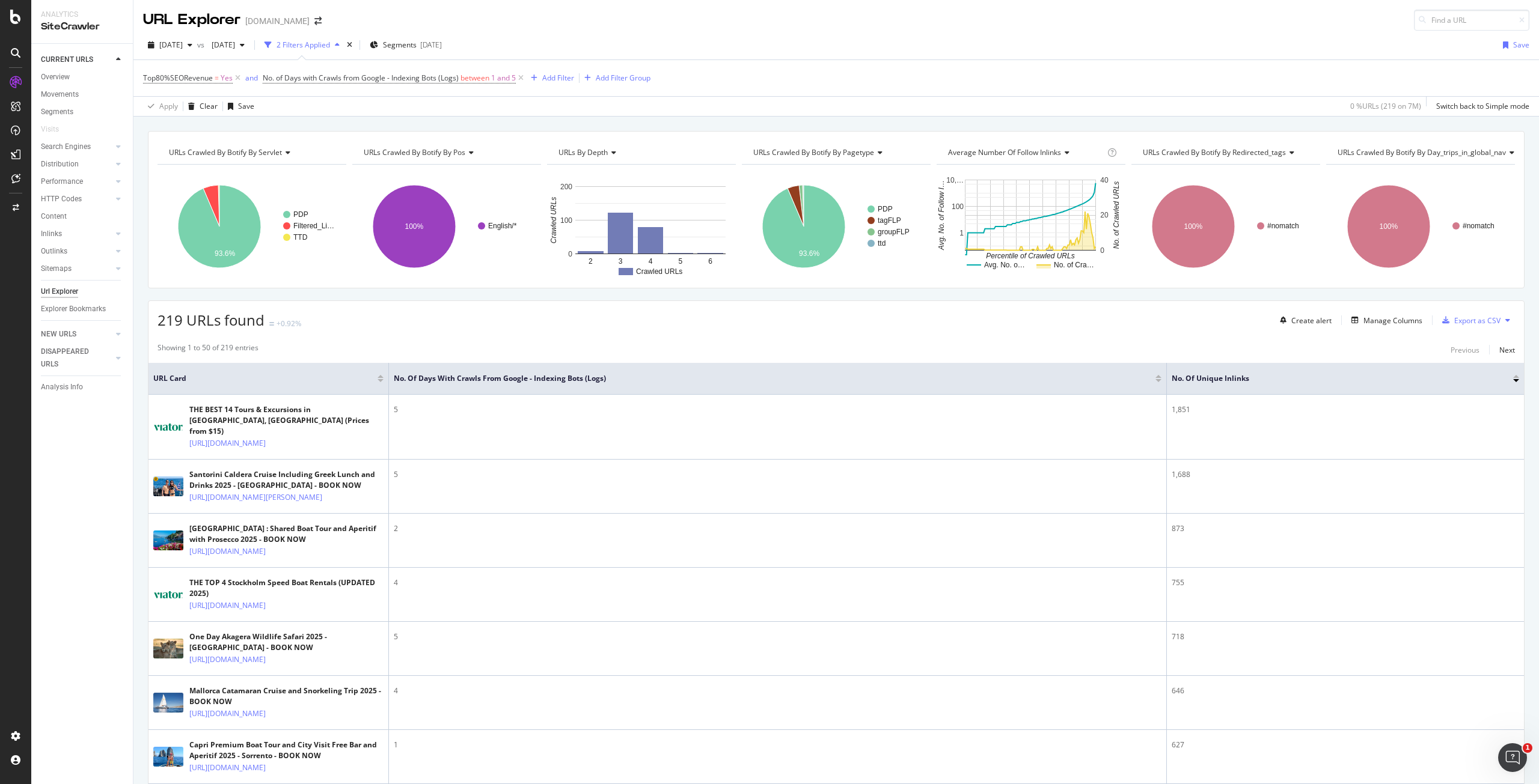
click at [1514, 375] on div at bounding box center [1517, 376] width 6 height 3
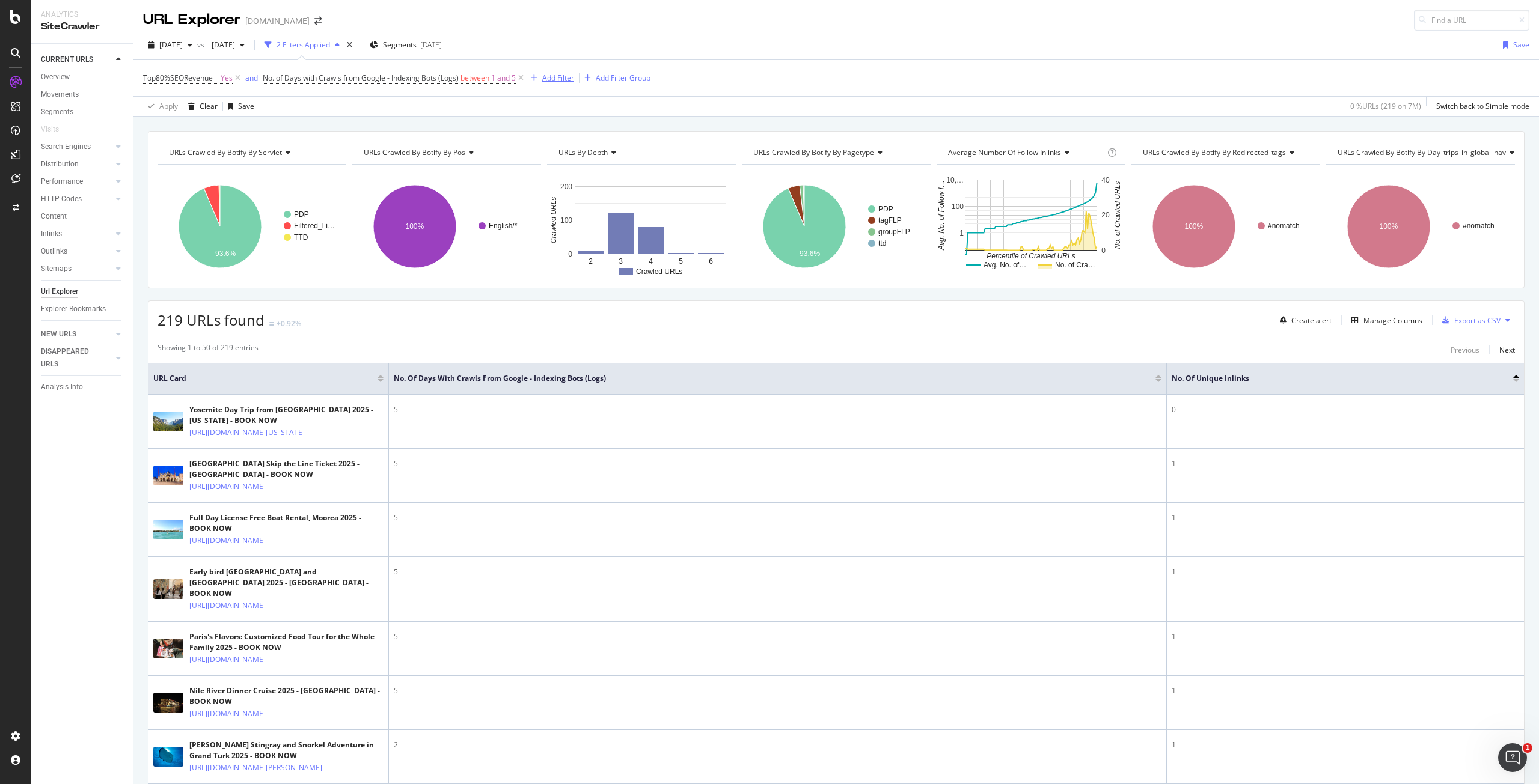
click at [552, 71] on button "Add Filter" at bounding box center [550, 78] width 48 height 15
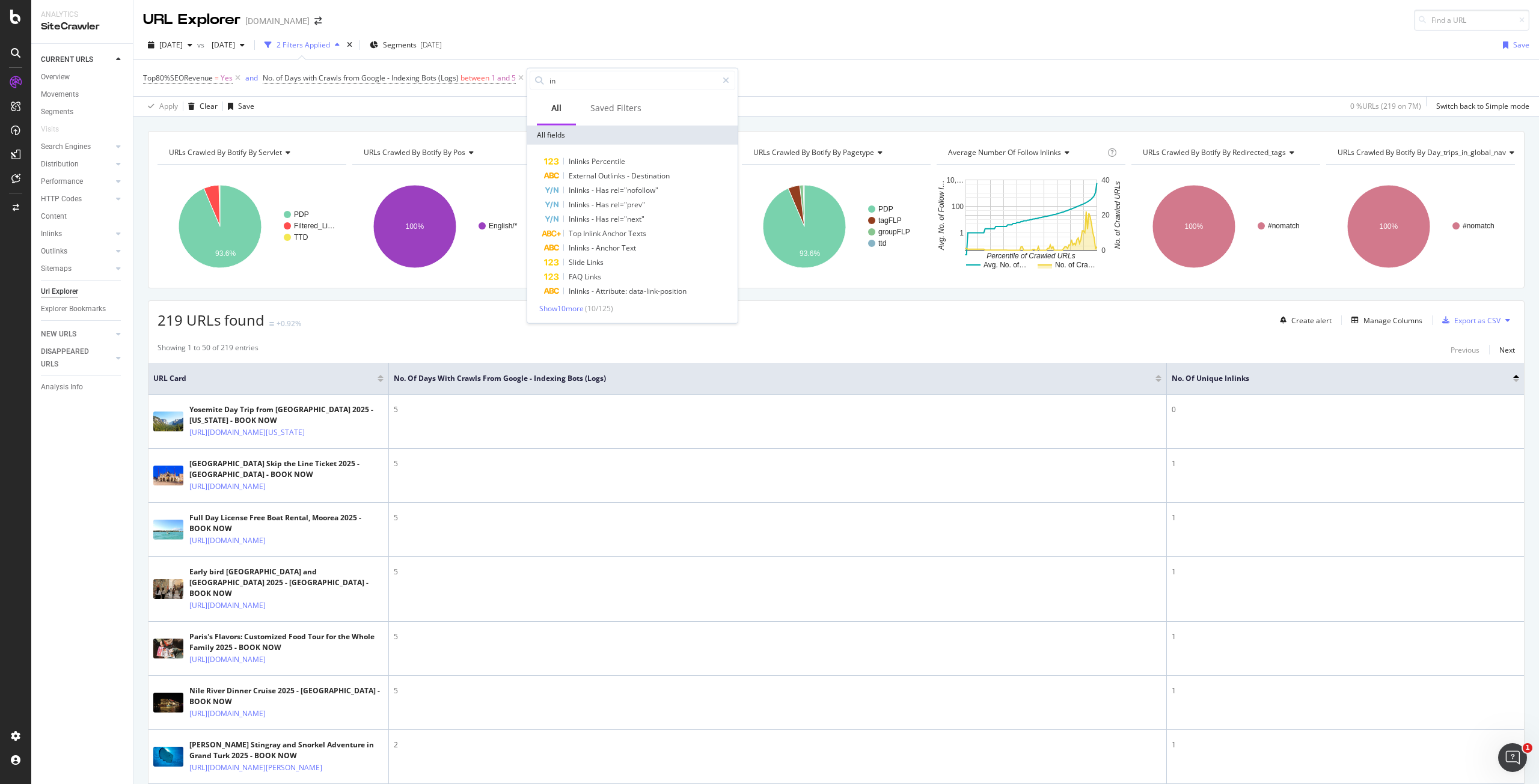
type input "i"
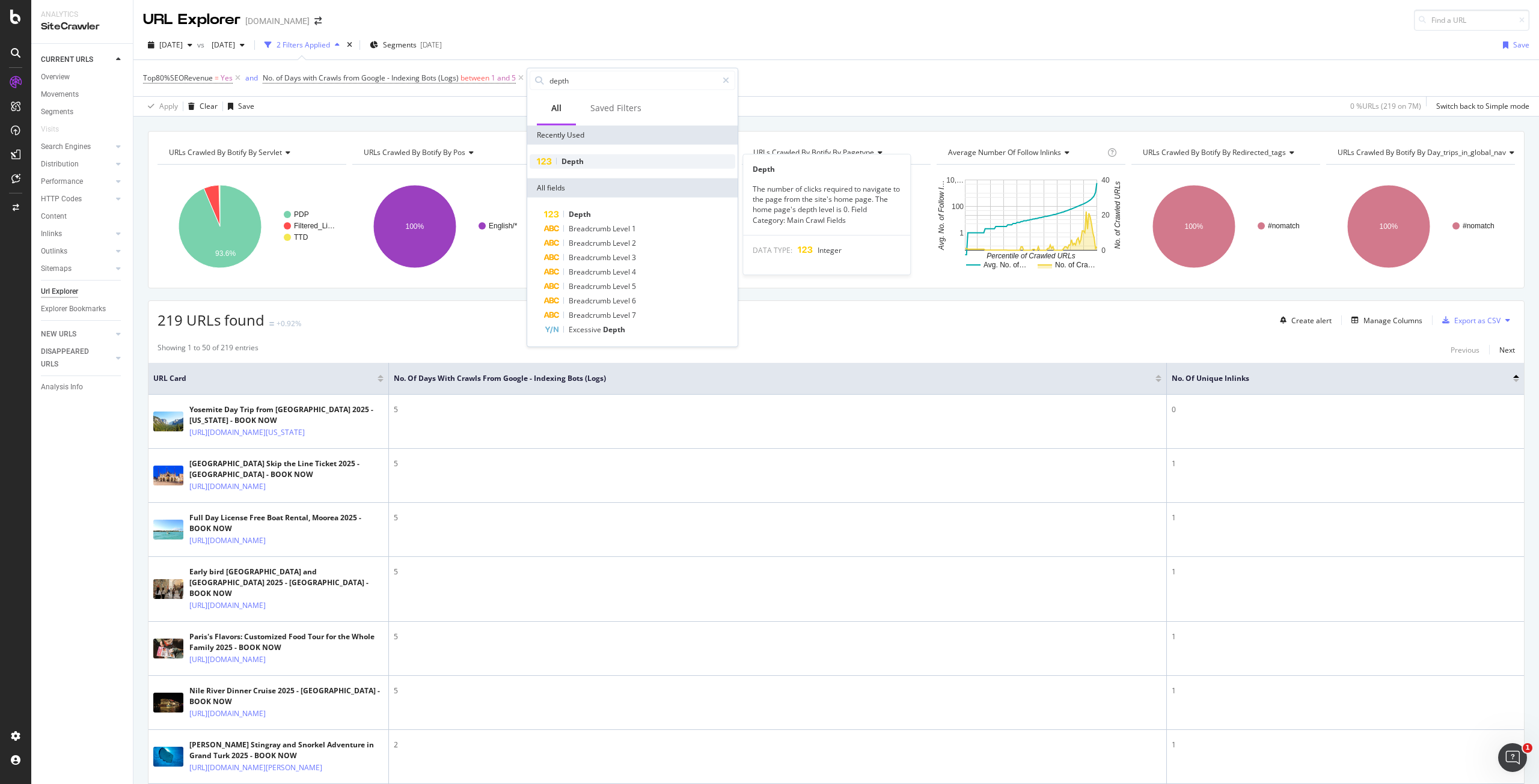
type input "depth"
click at [600, 162] on div "Depth" at bounding box center [632, 162] width 206 height 15
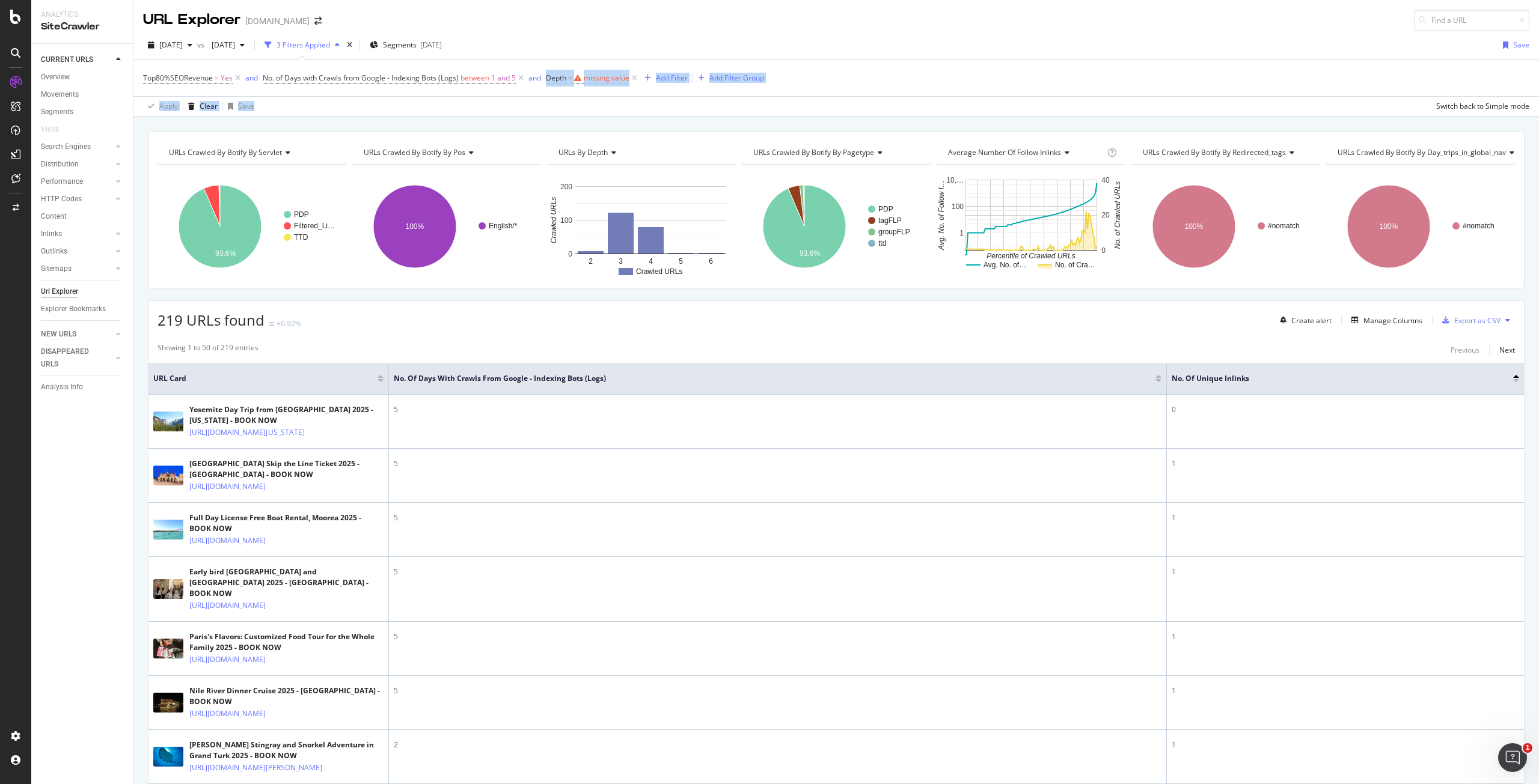
click at [483, 96] on div "Top80%SEORevenue = Yes and No. of Days with Crawls from Google - Indexing Bots …" at bounding box center [837, 88] width 1387 height 56
click at [486, 89] on div "Top80%SEORevenue = Yes and No. of Days with Crawls from Google - Indexing Bots …" at bounding box center [837, 78] width 1387 height 36
click at [376, 77] on span "No. of Days with Crawls from Google - Indexing Bots (Logs)" at bounding box center [360, 78] width 196 height 10
click at [306, 128] on span "From Google - Indexing Bots" at bounding box center [321, 124] width 95 height 10
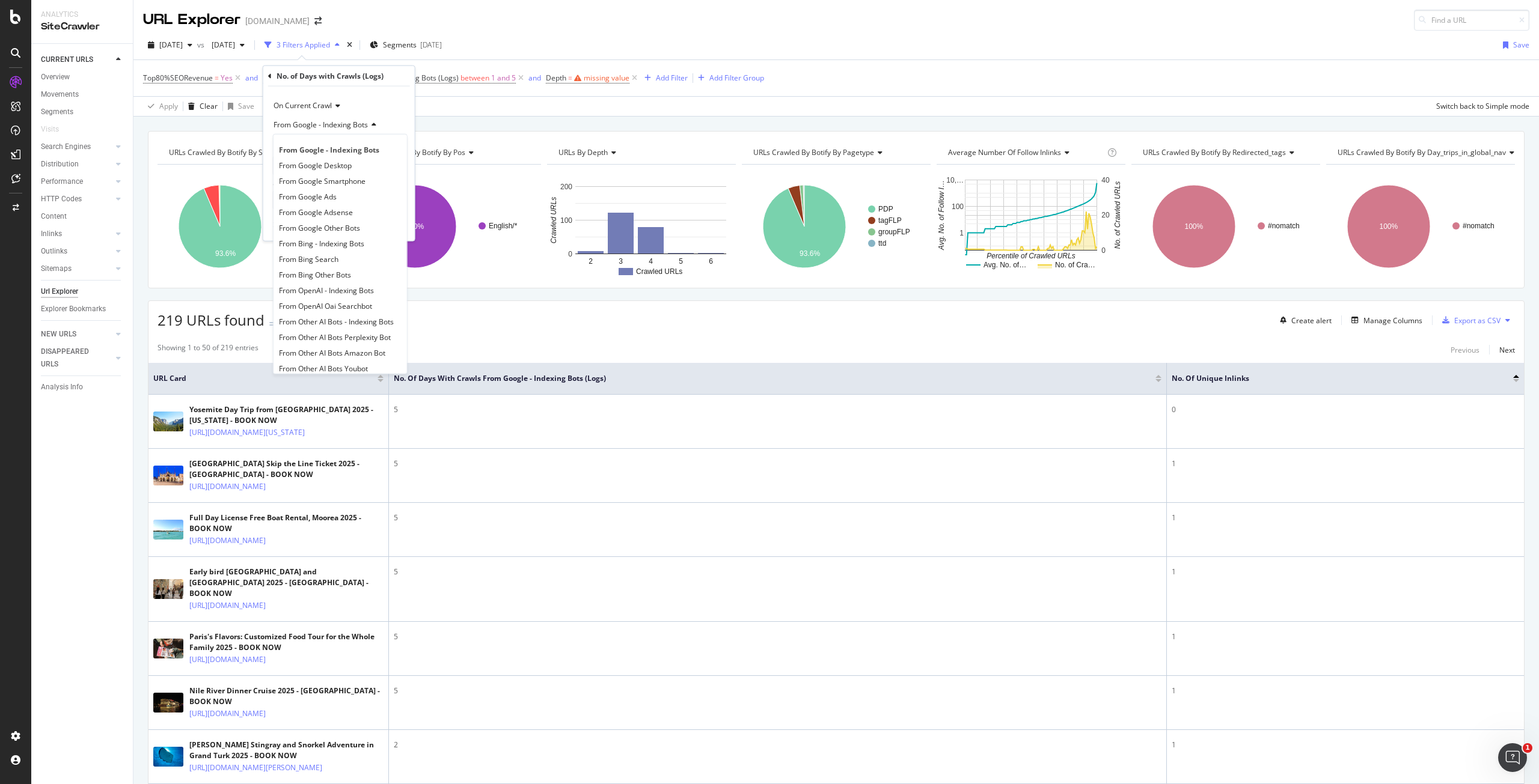
click at [306, 128] on span "From Google - Indexing Bots" at bounding box center [321, 124] width 95 height 10
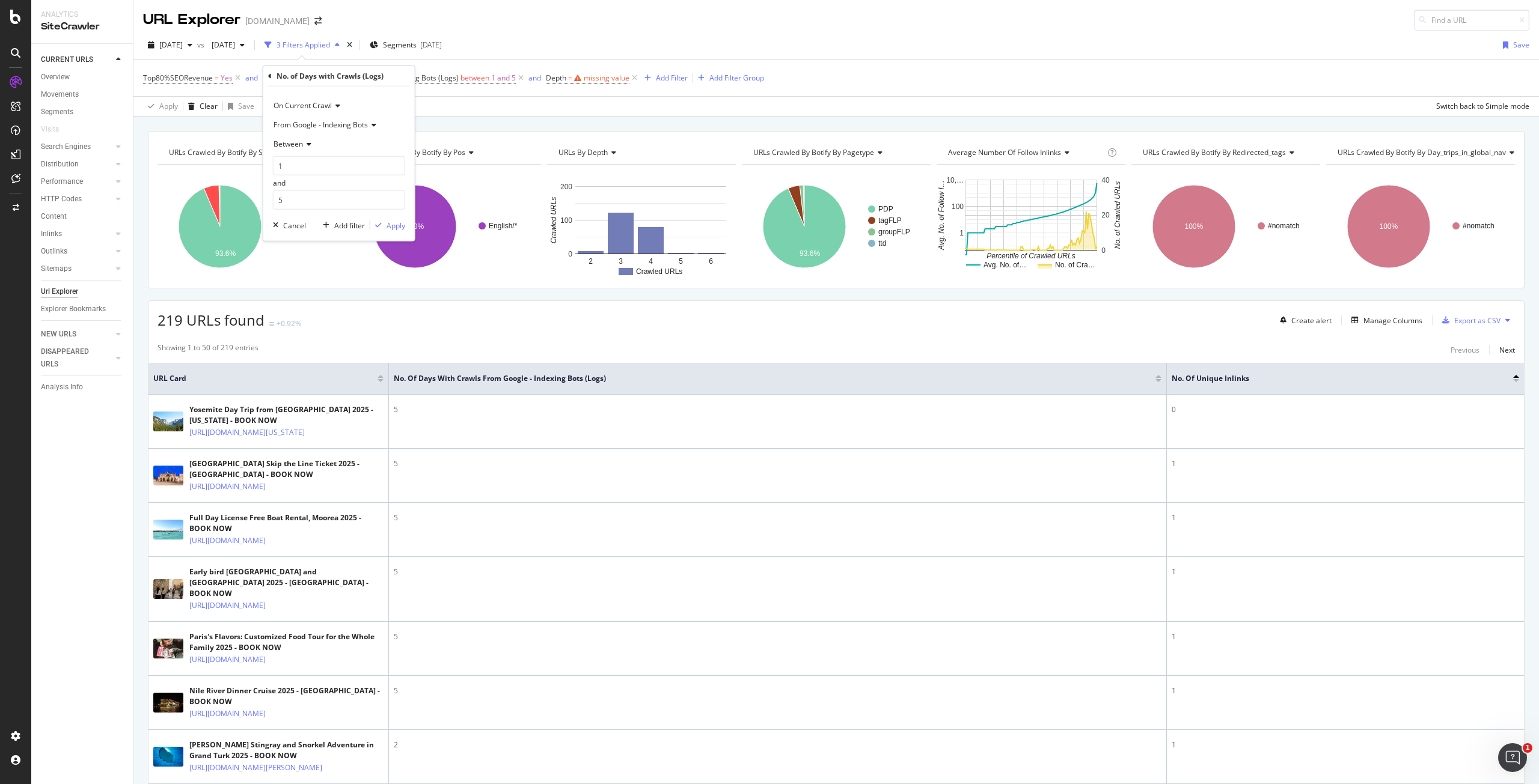
click at [298, 147] on span "Between" at bounding box center [288, 144] width 30 height 10
click at [305, 224] on div "Greater than" at bounding box center [340, 232] width 129 height 16
click at [310, 167] on input "number" at bounding box center [339, 166] width 132 height 19
type input "5"
click at [394, 187] on div "Apply" at bounding box center [396, 190] width 19 height 10
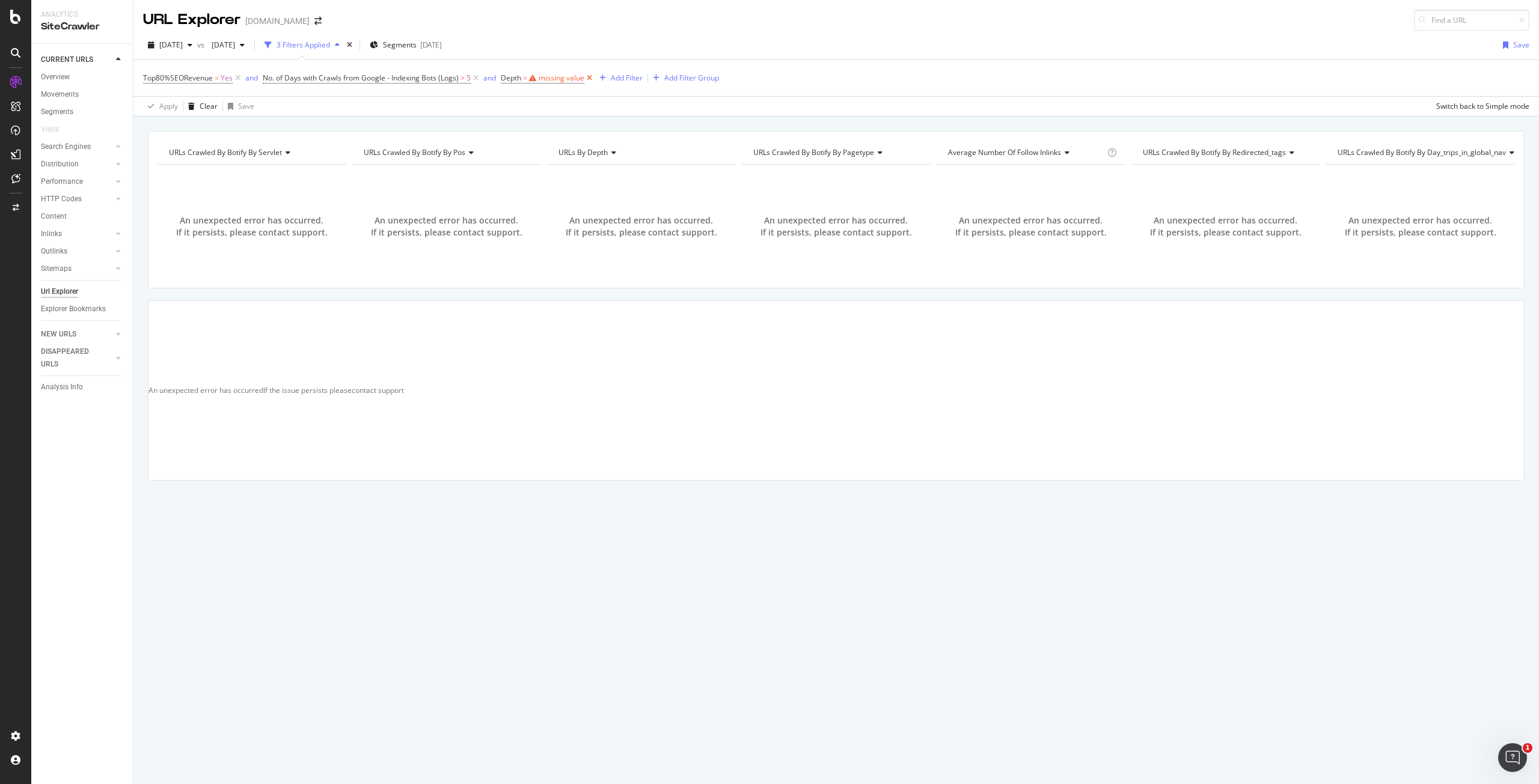
click at [589, 79] on icon at bounding box center [589, 78] width 10 height 12
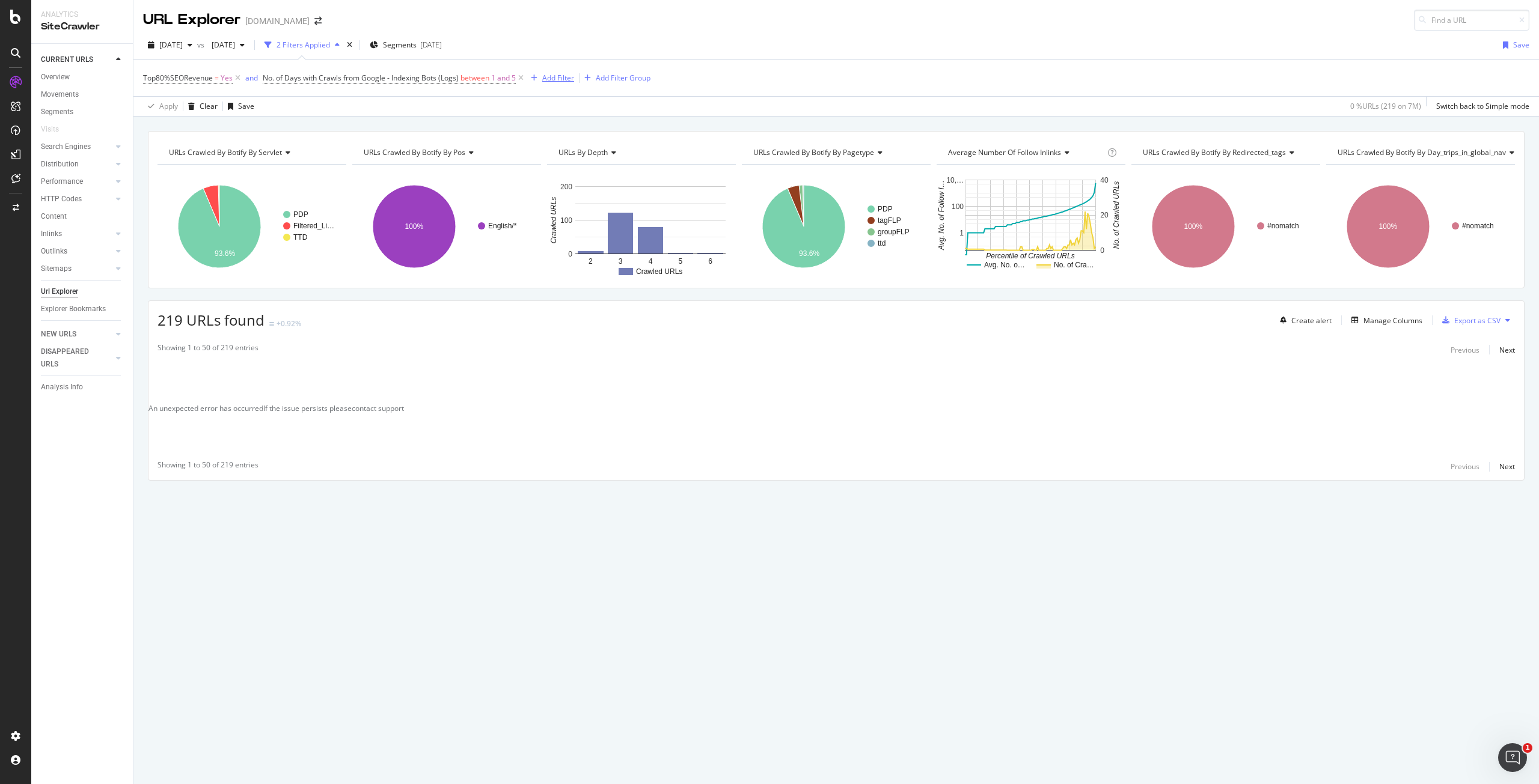
click at [557, 78] on div "Add Filter" at bounding box center [558, 78] width 32 height 10
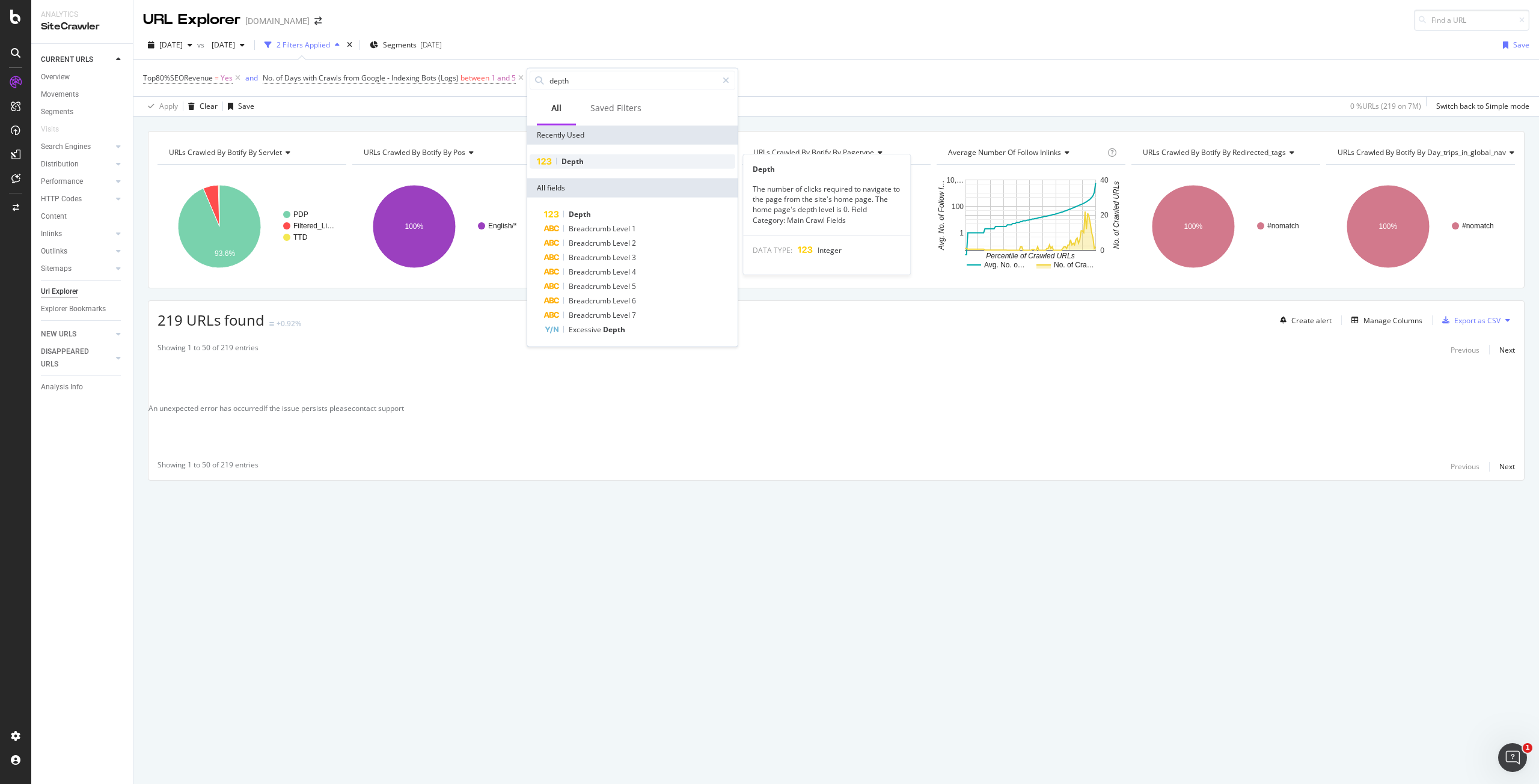
click at [567, 162] on span "Depth" at bounding box center [573, 161] width 22 height 10
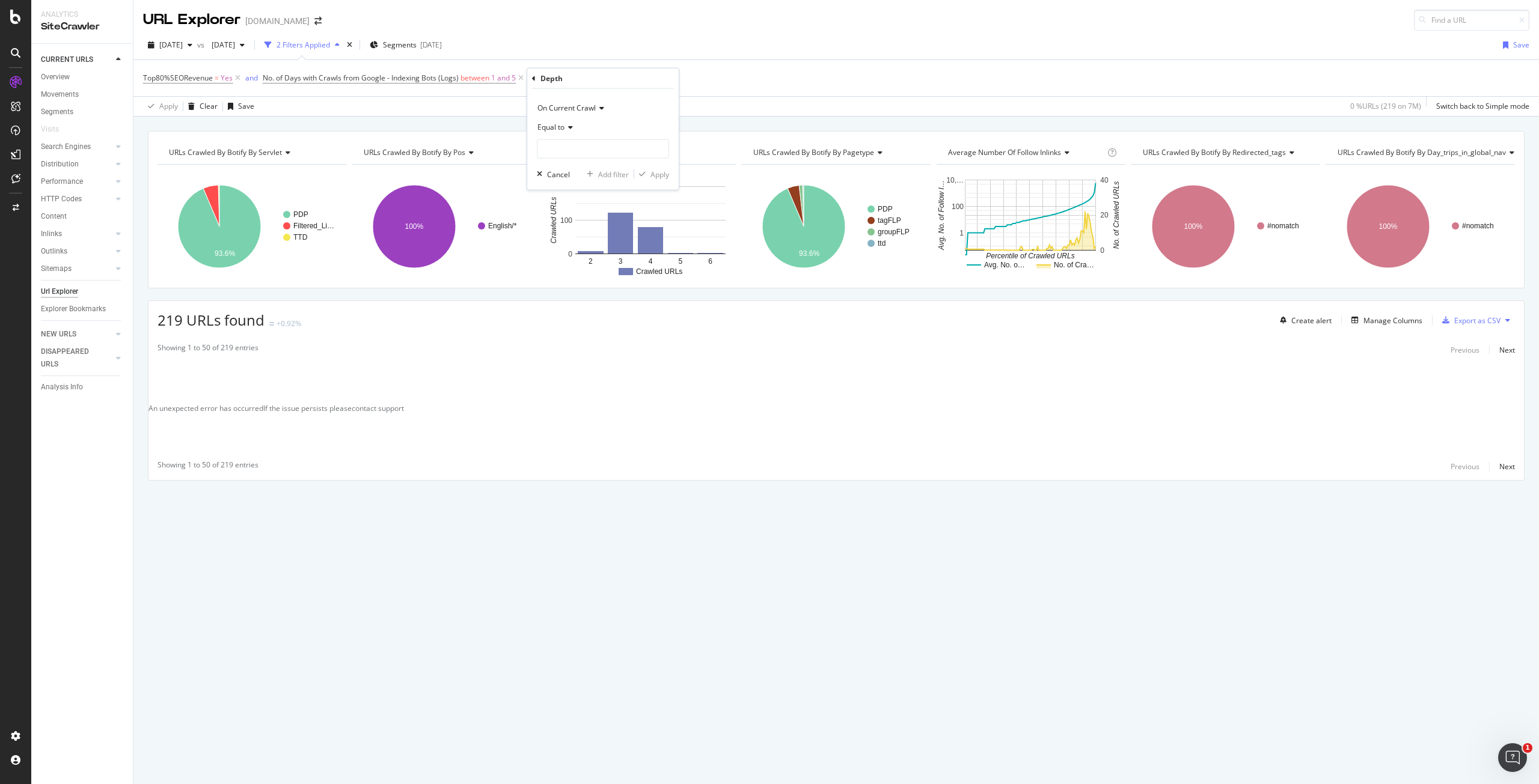
click at [563, 130] on span "Equal to" at bounding box center [551, 127] width 27 height 10
click at [582, 227] on span "Greater than or equal to" at bounding box center [584, 230] width 81 height 10
click at [579, 154] on input "number" at bounding box center [603, 149] width 132 height 19
type input "4"
click at [665, 172] on div "Apply" at bounding box center [659, 174] width 19 height 10
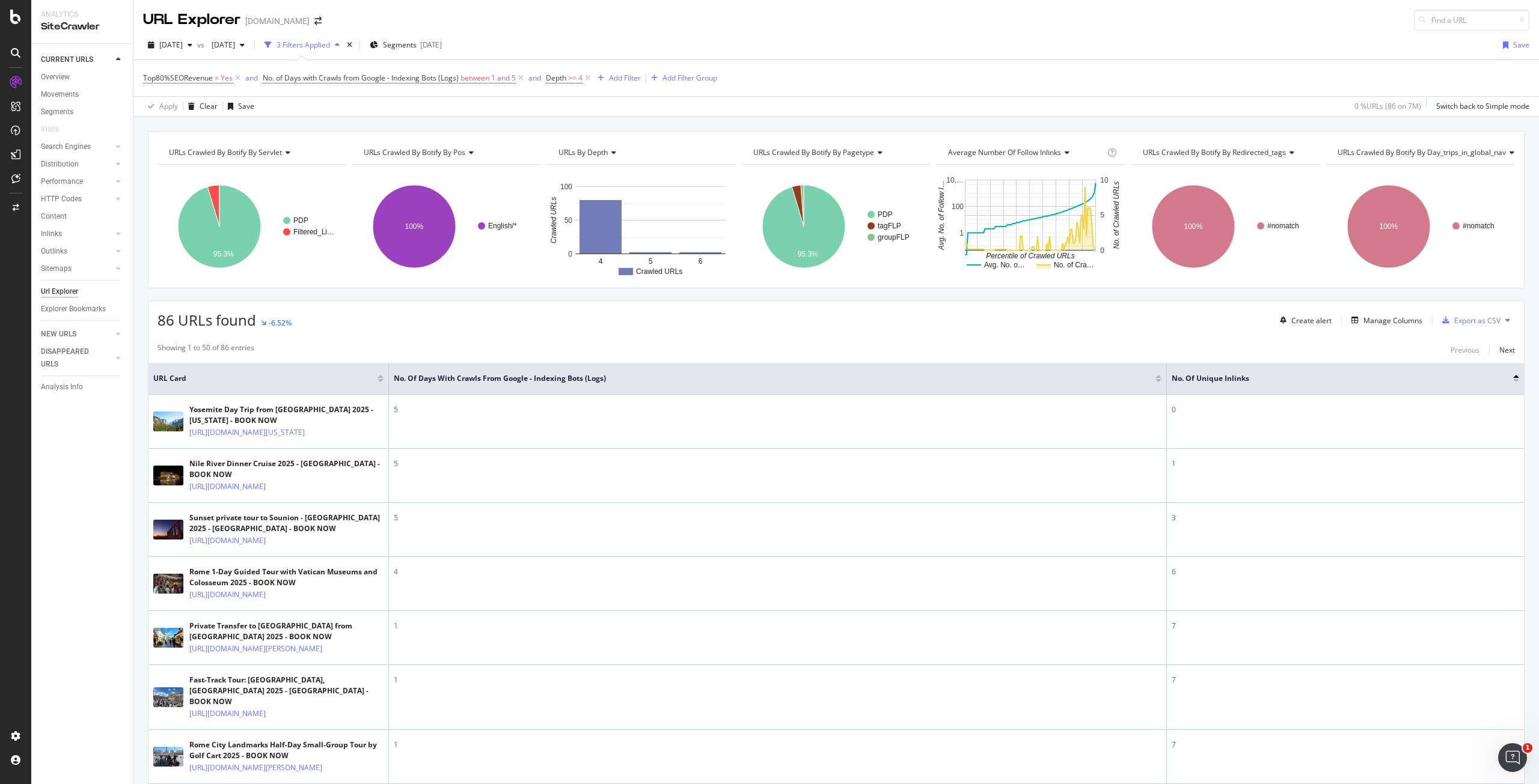
drag, startPoint x: 588, startPoint y: 79, endPoint x: 206, endPoint y: 89, distance: 382.1
click at [588, 79] on icon at bounding box center [587, 78] width 10 height 12
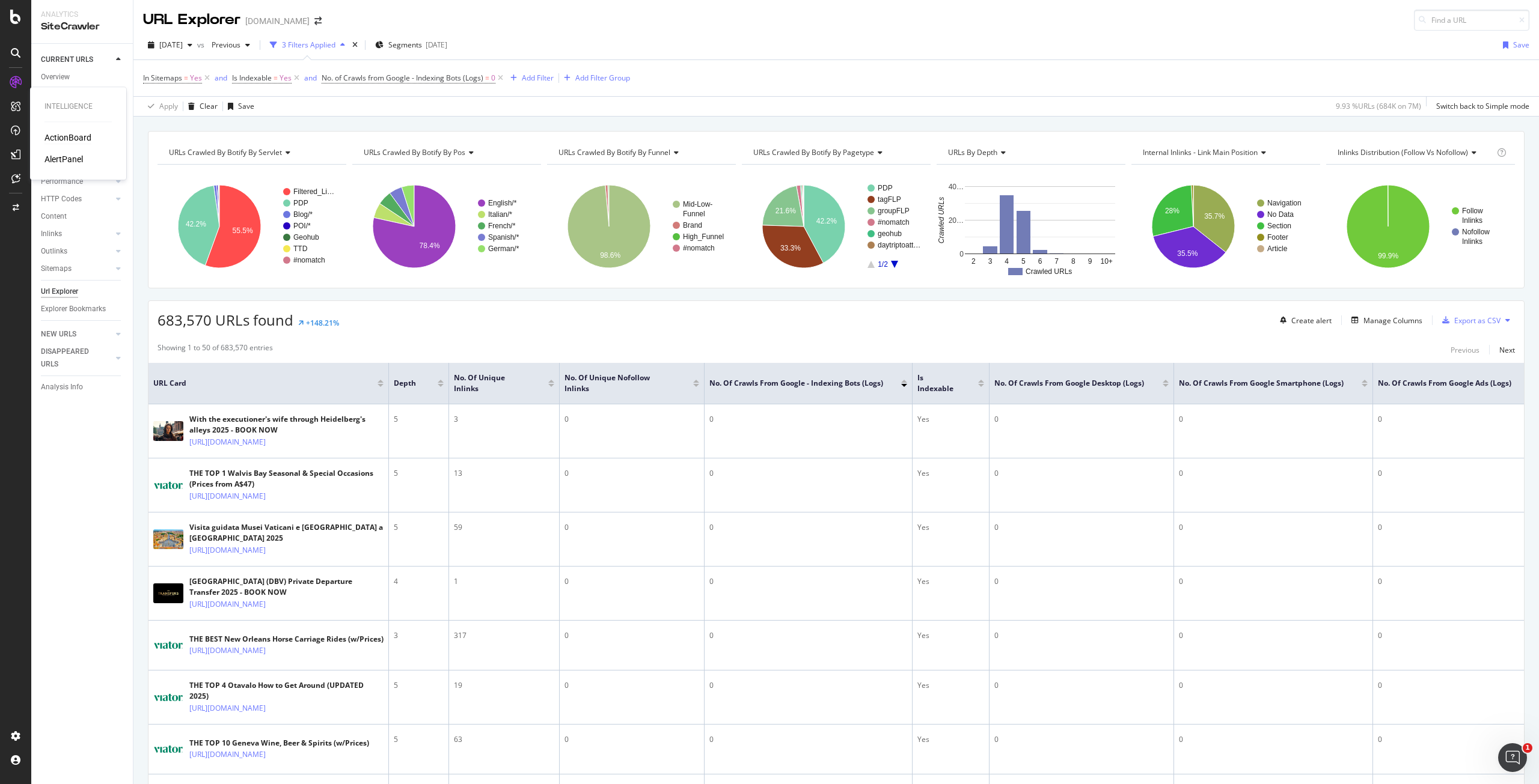
click at [69, 137] on div "ActionBoard" at bounding box center [67, 138] width 47 height 12
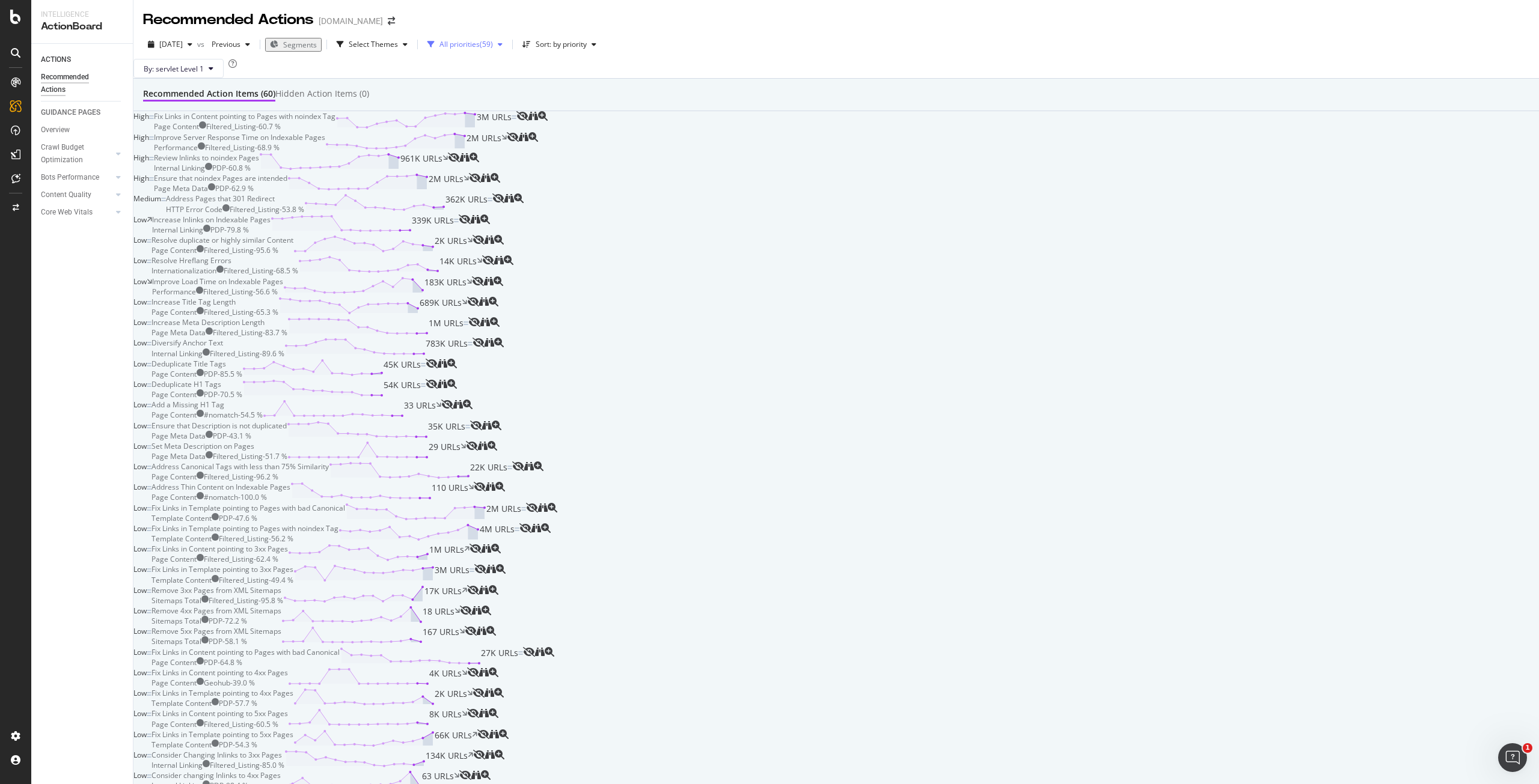
click at [462, 42] on div "All priorities" at bounding box center [460, 44] width 40 height 7
click at [402, 50] on div "Select Themes" at bounding box center [372, 44] width 81 height 18
click at [406, 74] on div "Page Content" at bounding box center [383, 79] width 45 height 10
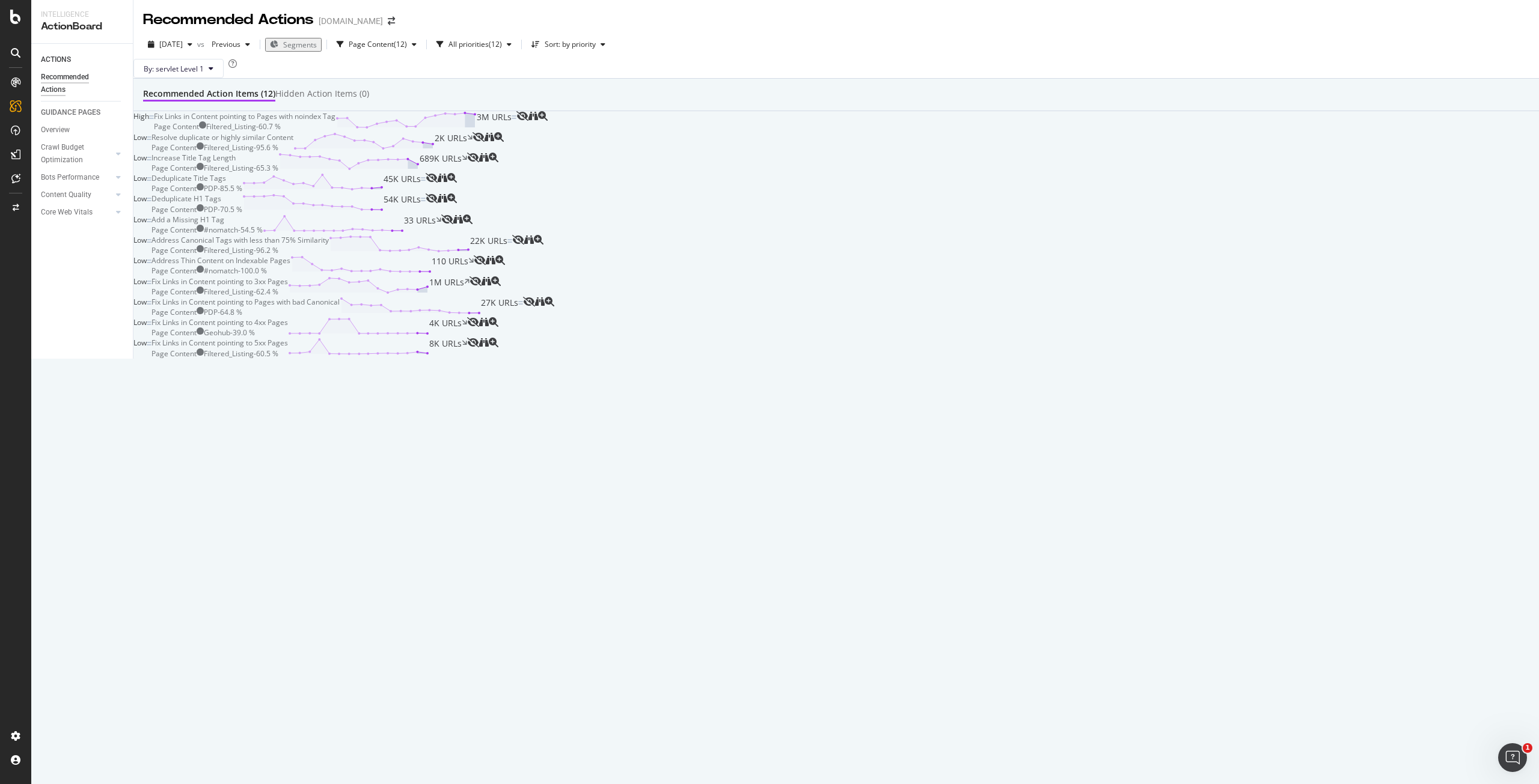
click at [613, 68] on div "By: servlet Level 1" at bounding box center [836, 69] width 1406 height 19
click at [426, 214] on div "Deduplicate H1 Tags Page Content PDP - 70.5 % 54K URLs" at bounding box center [289, 204] width 274 height 21
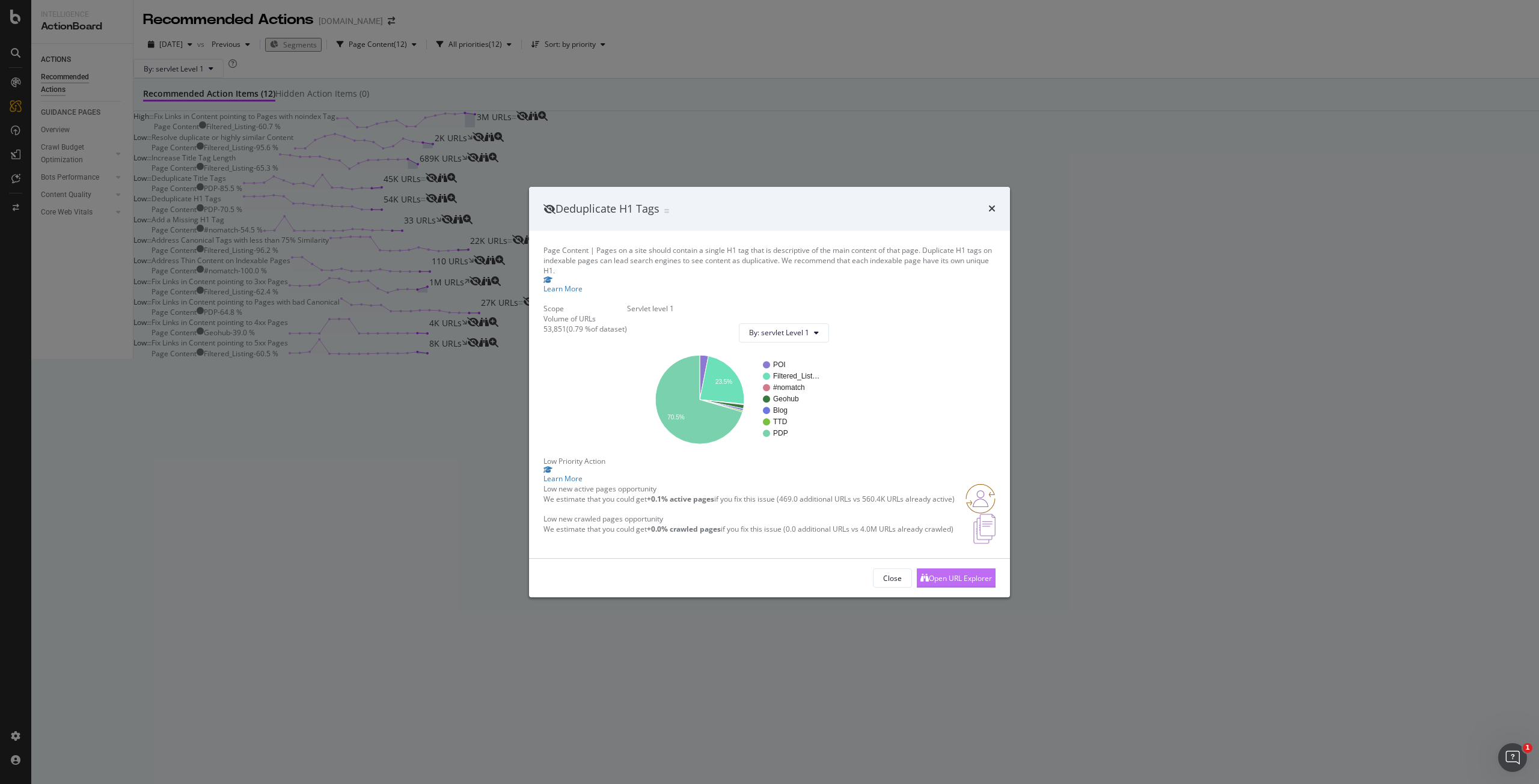
click at [962, 583] on div "Open URL Explorer" at bounding box center [960, 578] width 63 height 10
drag, startPoint x: 605, startPoint y: 189, endPoint x: 790, endPoint y: 201, distance: 185.4
click at [790, 245] on div "Page Content | Pages on a site should contain a single H1 tag that is descripti…" at bounding box center [769, 260] width 452 height 31
copy div "Pages on a site should contain a single H1 tag that is descriptive of the main …"
click at [886, 61] on div "Deduplicate H1 Tags Page Content | Pages on a site should contain a single H1 t…" at bounding box center [769, 392] width 1539 height 784
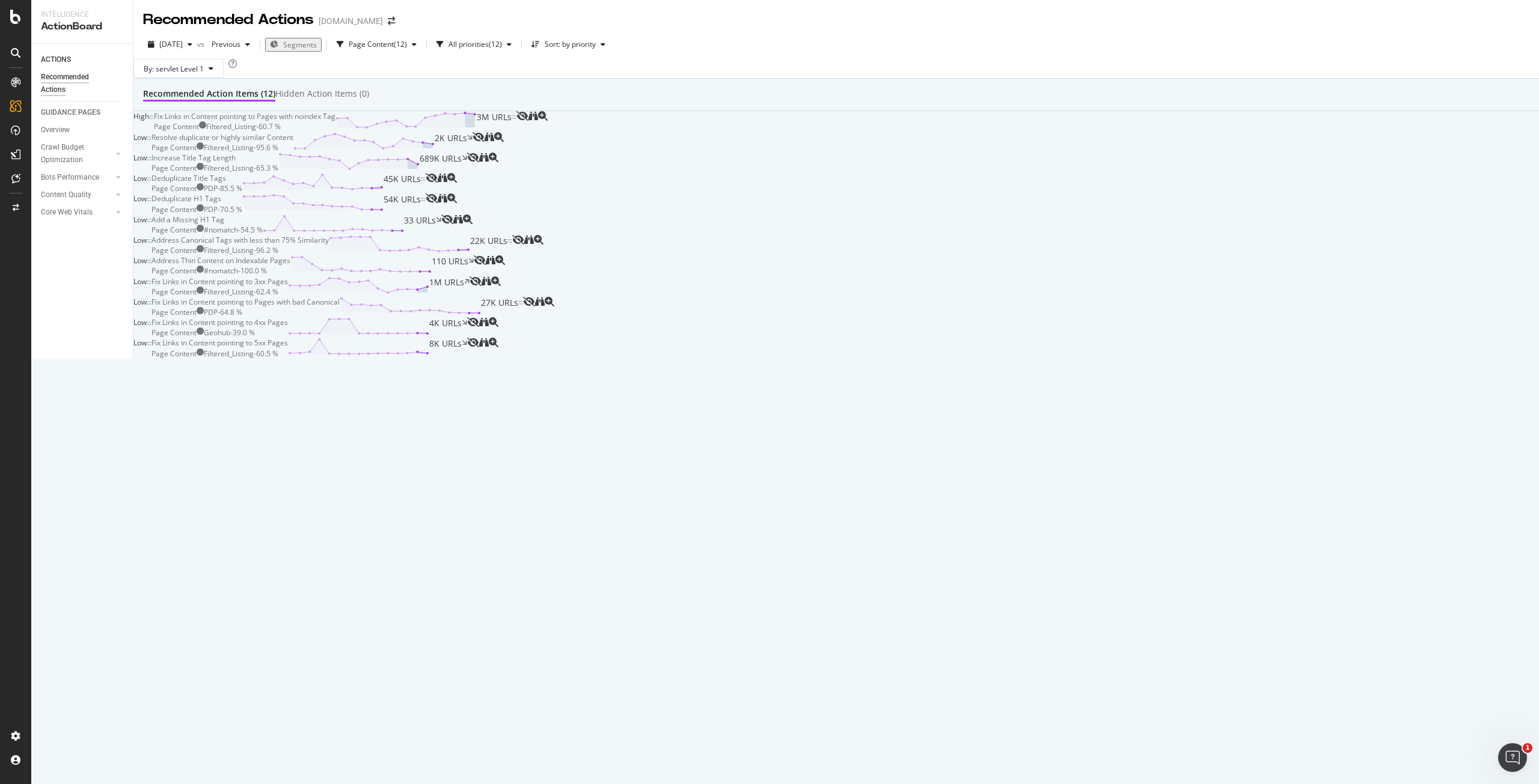
click at [426, 193] on div "Deduplicate Title Tags Page Content PDP - 85.5 % 45K URLs" at bounding box center [289, 183] width 274 height 21
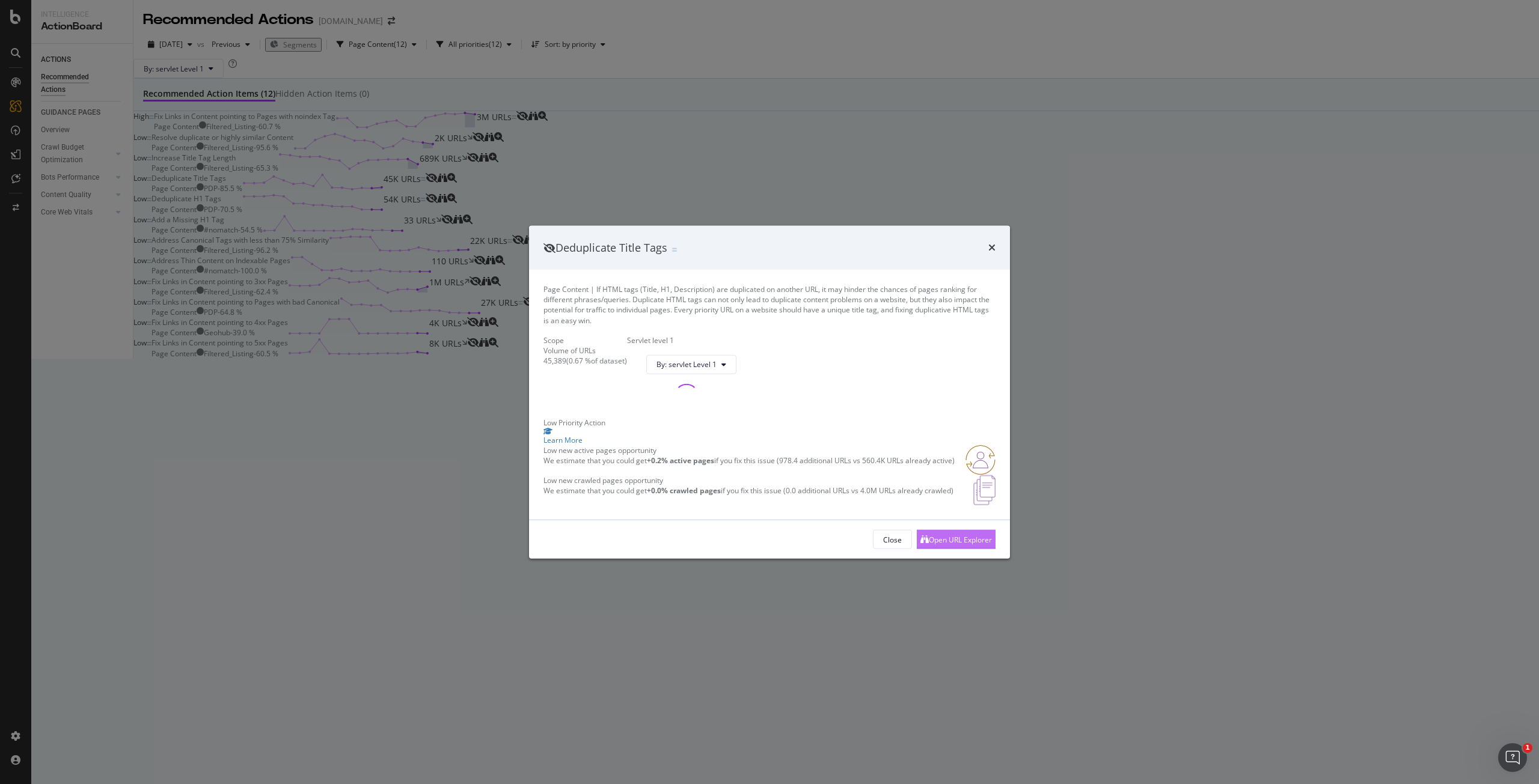
click at [954, 544] on div "Open URL Explorer" at bounding box center [960, 539] width 63 height 10
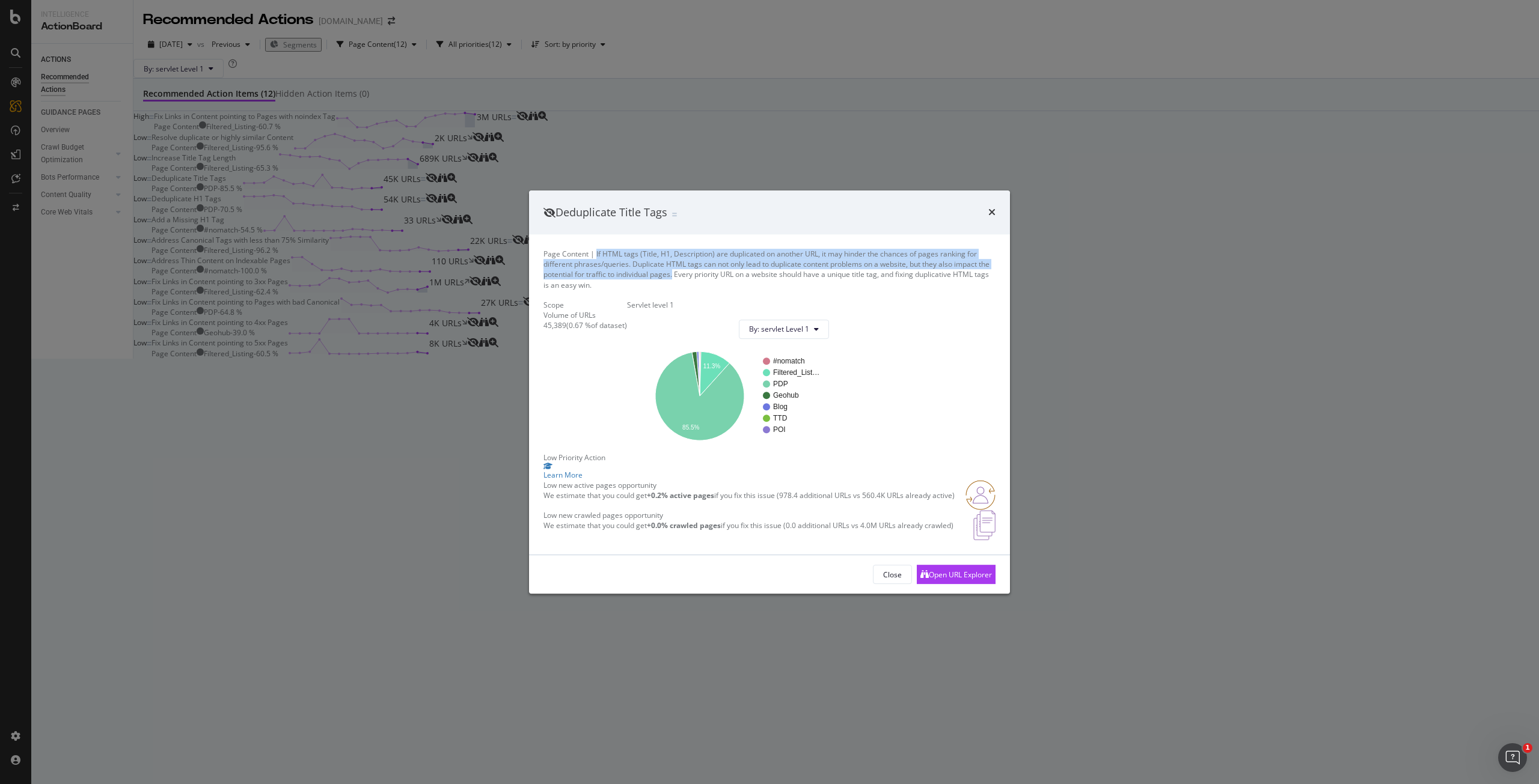
drag, startPoint x: 606, startPoint y: 193, endPoint x: 672, endPoint y: 215, distance: 69.6
click at [672, 249] on div "Page Content | If HTML tags (Title, H1, Description) are duplicated on another …" at bounding box center [769, 269] width 452 height 41
copy div "If HTML tags (Title, H1, Description) are duplicated on another URL, it may hin…"
click at [989, 67] on div "Deduplicate Title Tags Page Content | If HTML tags (Title, H1, Description) are…" at bounding box center [769, 392] width 1539 height 784
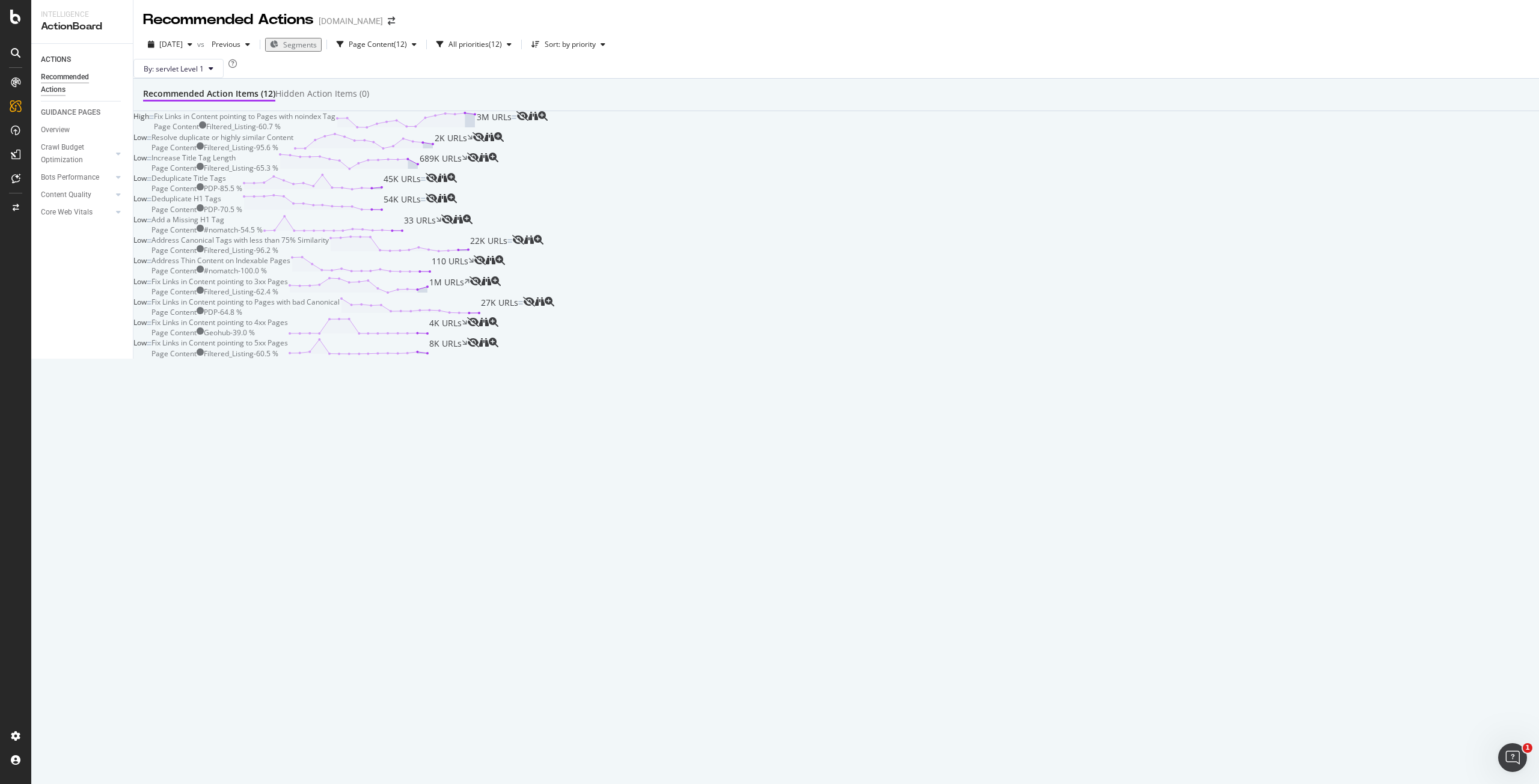
click at [473, 153] on div "Resolve duplicate or highly similar Content Page Content Filtered_Listing - 95.…" at bounding box center [312, 142] width 321 height 21
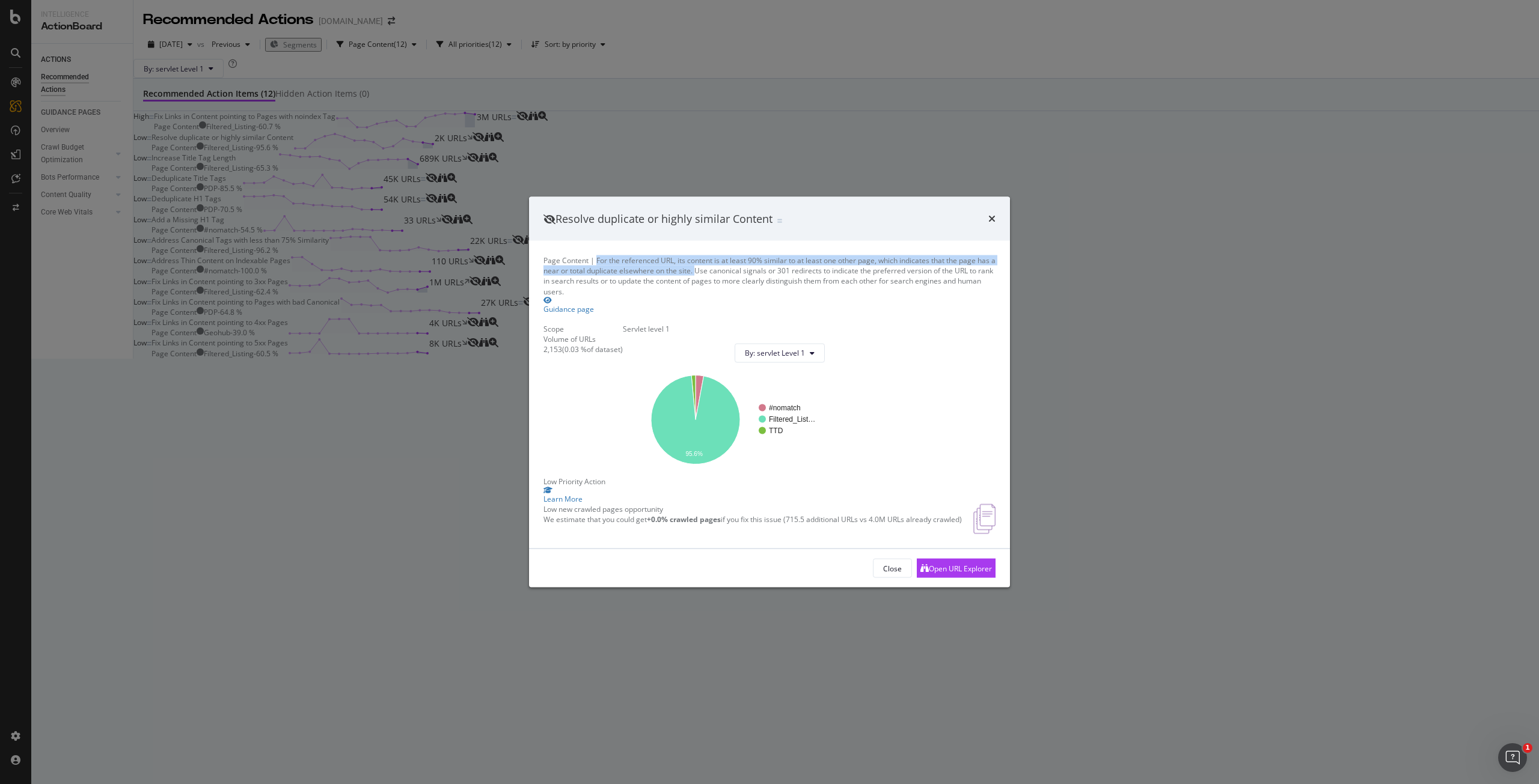
drag, startPoint x: 605, startPoint y: 219, endPoint x: 715, endPoint y: 229, distance: 110.5
click at [715, 255] on div "Page Content | For the referenced URL, its content is at least 90% similar to a…" at bounding box center [769, 276] width 452 height 41
copy div "For the referenced URL, its content is at least 90% similar to at least one oth…"
click at [940, 574] on div "Open URL Explorer" at bounding box center [960, 568] width 63 height 10
click at [914, 87] on div "Resolve duplicate or highly similar Content Page Content | For the referenced U…" at bounding box center [769, 392] width 1539 height 784
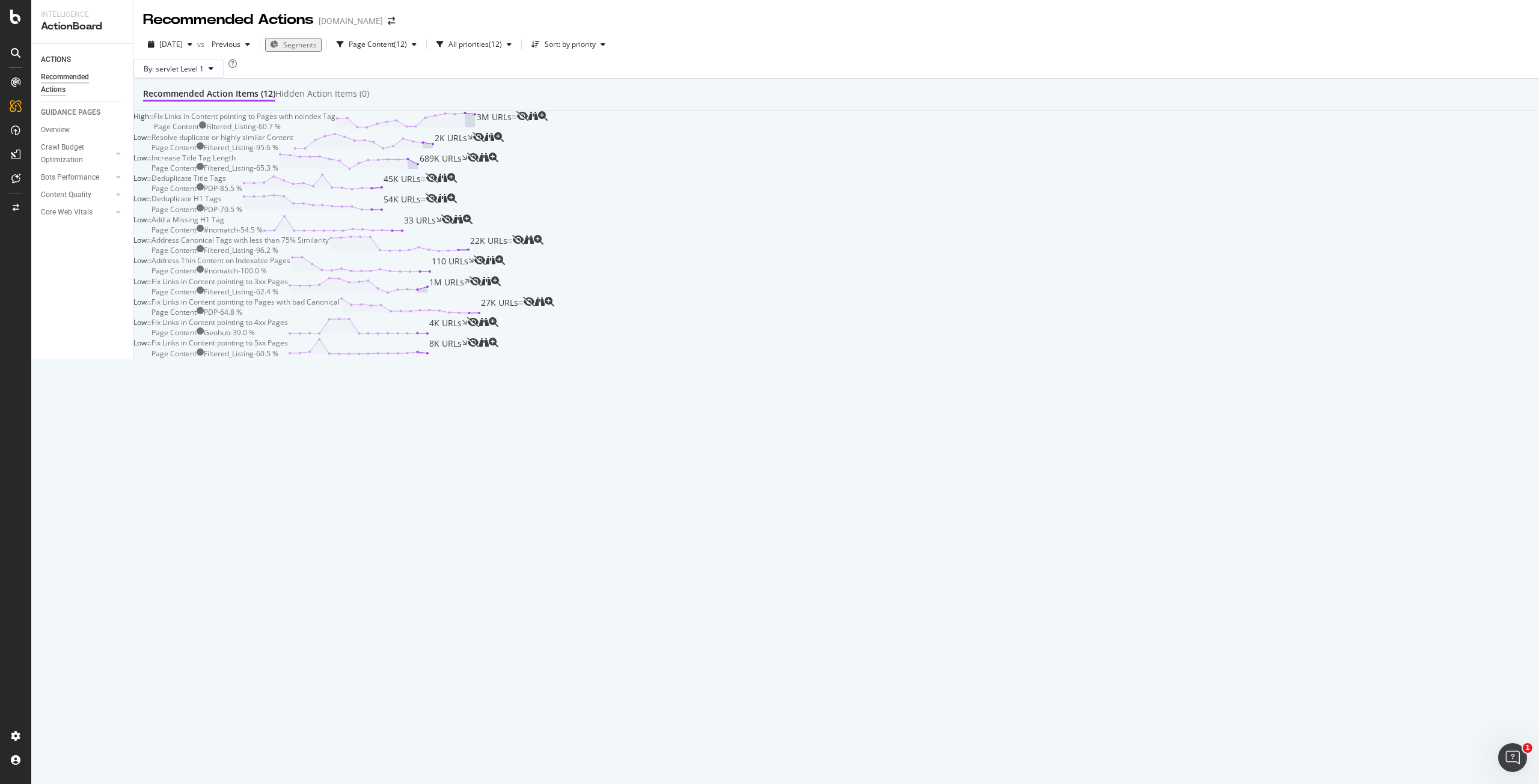
click at [335, 132] on div "Page Content Filtered_Listing - 60.7 %" at bounding box center [244, 126] width 181 height 10
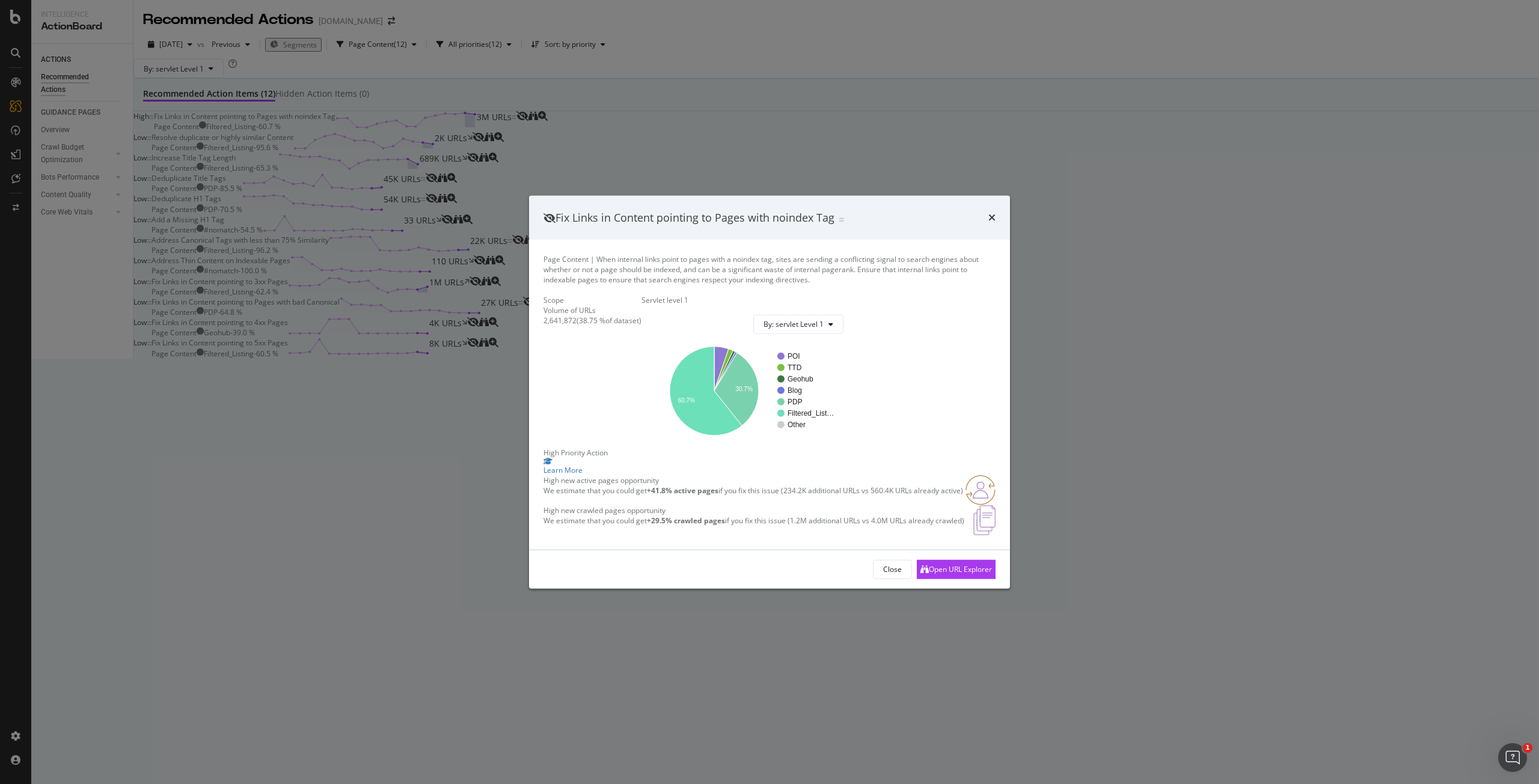
click at [954, 90] on div "Fix Links in Content pointing to Pages with noindex Tag Page Content | When int…" at bounding box center [769, 392] width 1539 height 784
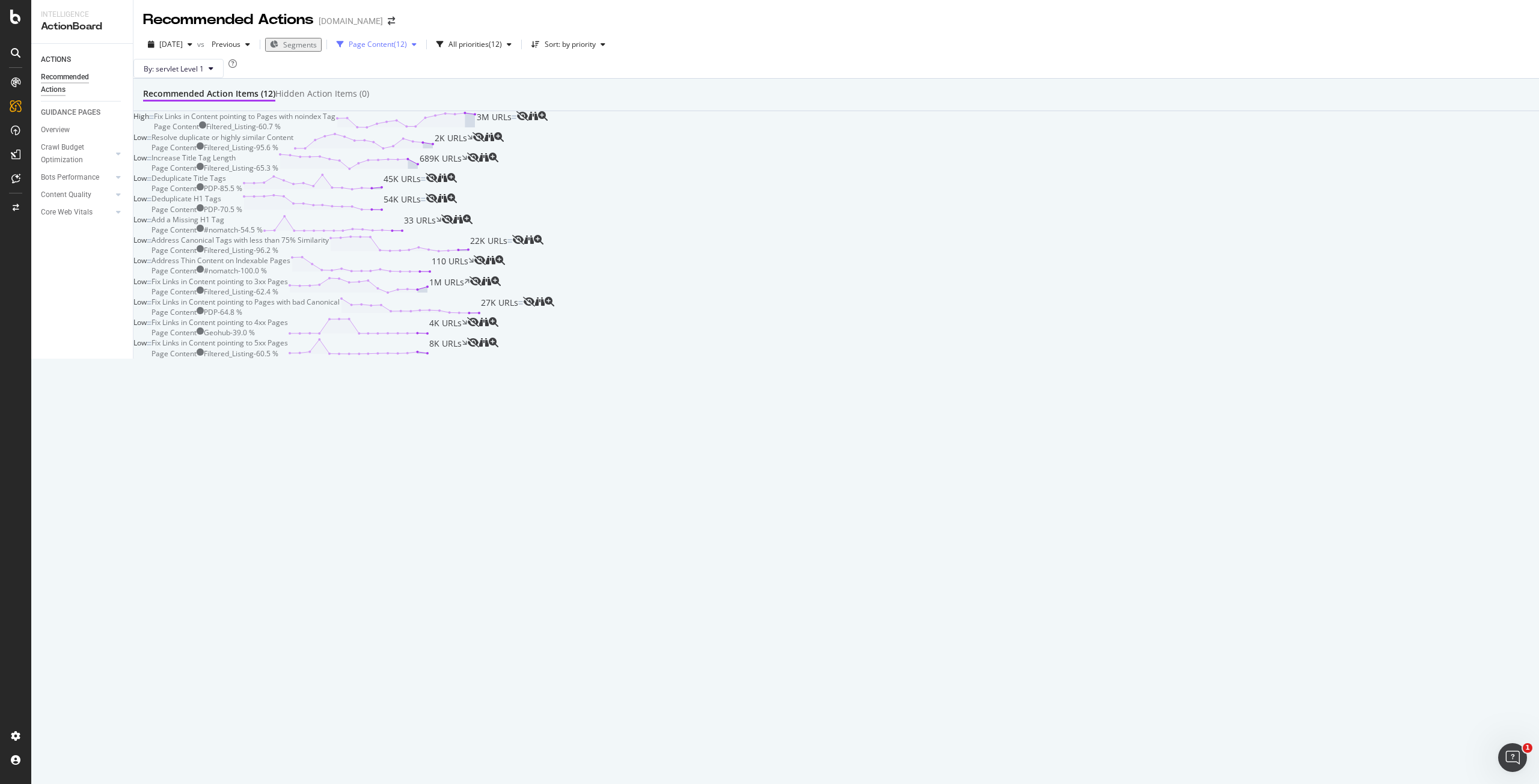
click at [422, 46] on div "button" at bounding box center [414, 44] width 15 height 7
click at [422, 163] on div "Page Content ( 12 ) Performance ( 3 ) Internal Linking ( 8 ) HTTP Error Code ( …" at bounding box center [398, 153] width 74 height 179
click at [419, 193] on div "Template Content" at bounding box center [391, 198] width 60 height 10
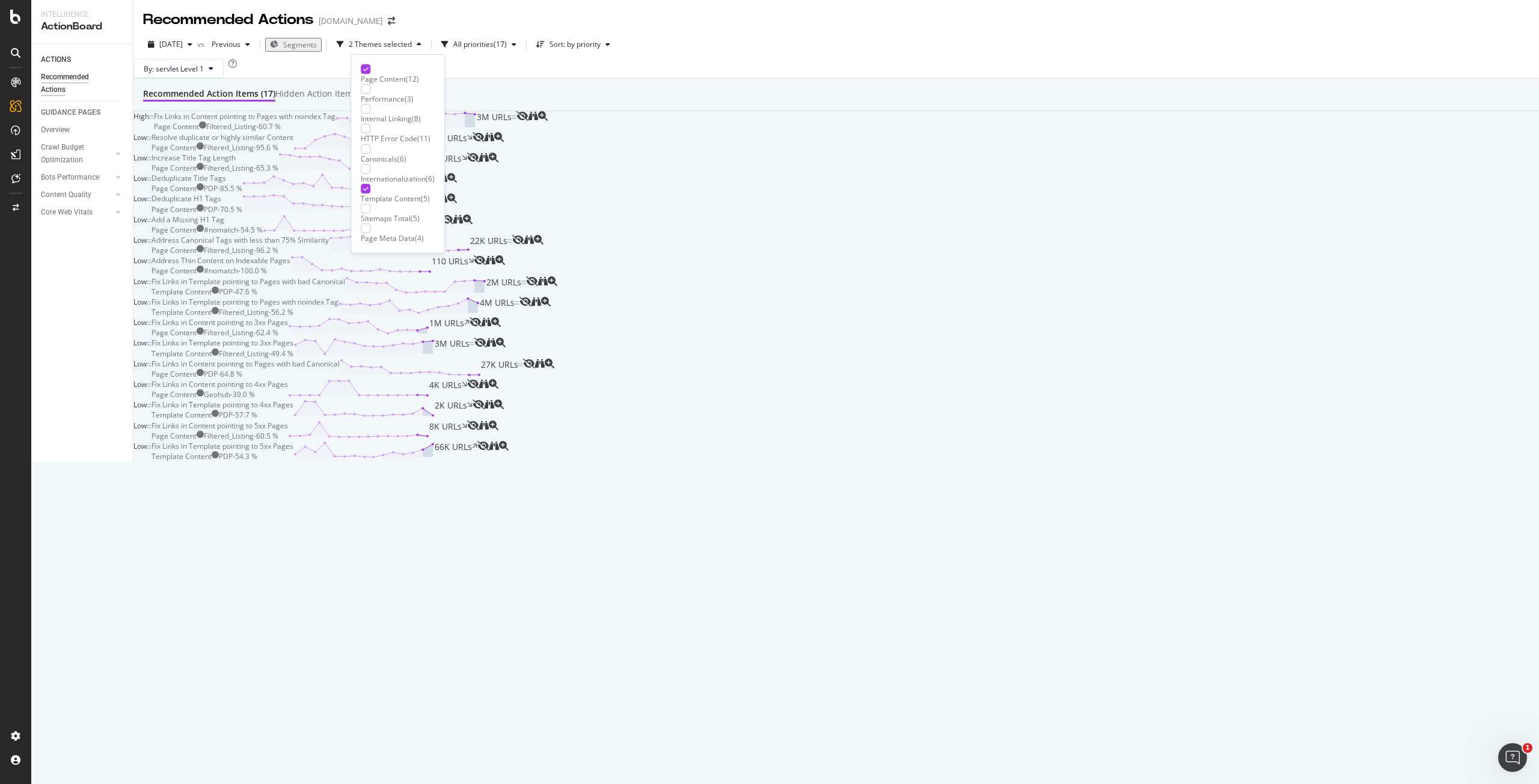
scroll to position [0, 0]
click at [406, 74] on div "Page Content" at bounding box center [383, 79] width 45 height 10
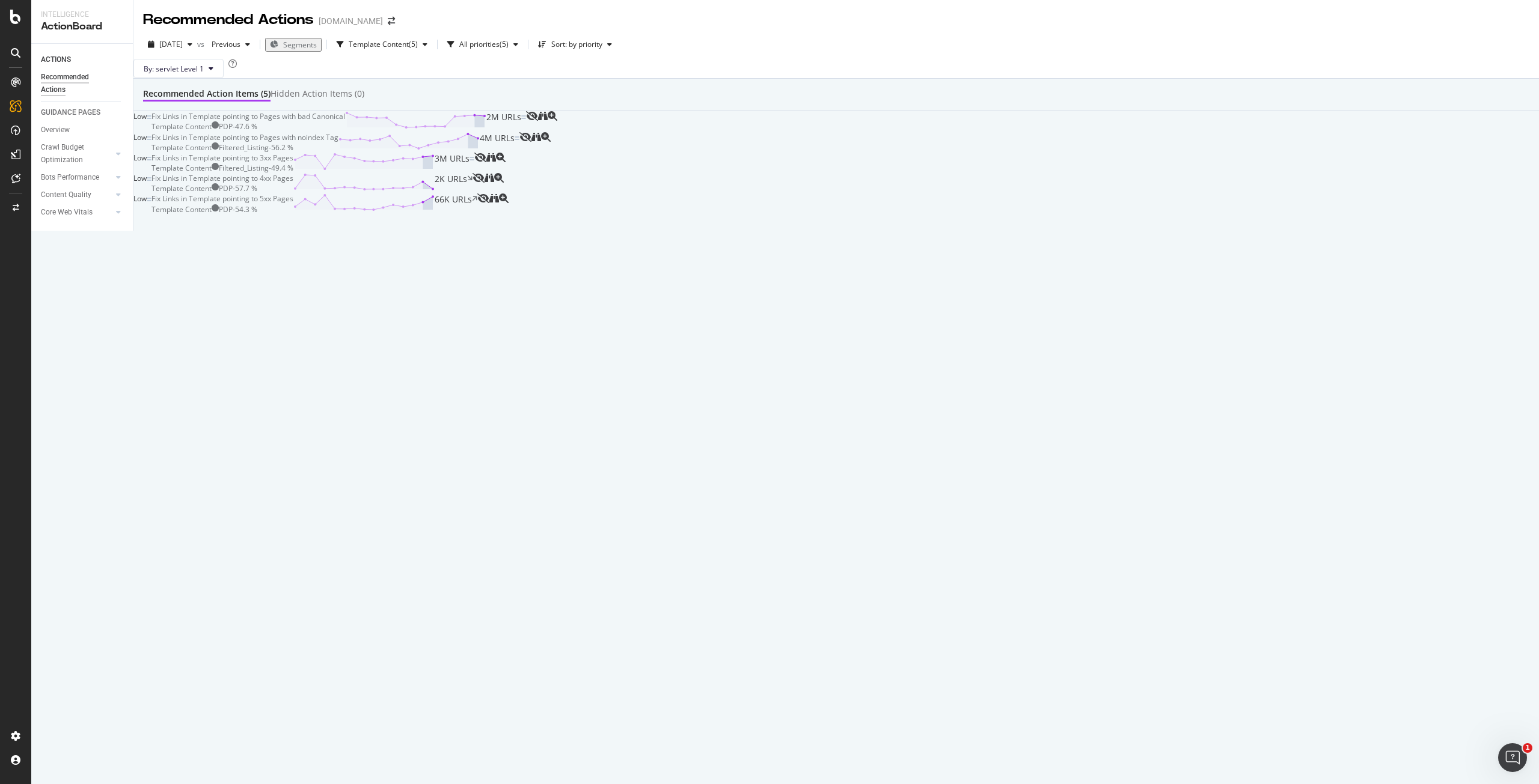
click at [811, 59] on div "By: servlet Level 1" at bounding box center [836, 69] width 1406 height 19
click at [406, 45] on div "Template Content" at bounding box center [379, 44] width 60 height 7
click at [401, 193] on div "Template Content" at bounding box center [391, 198] width 60 height 10
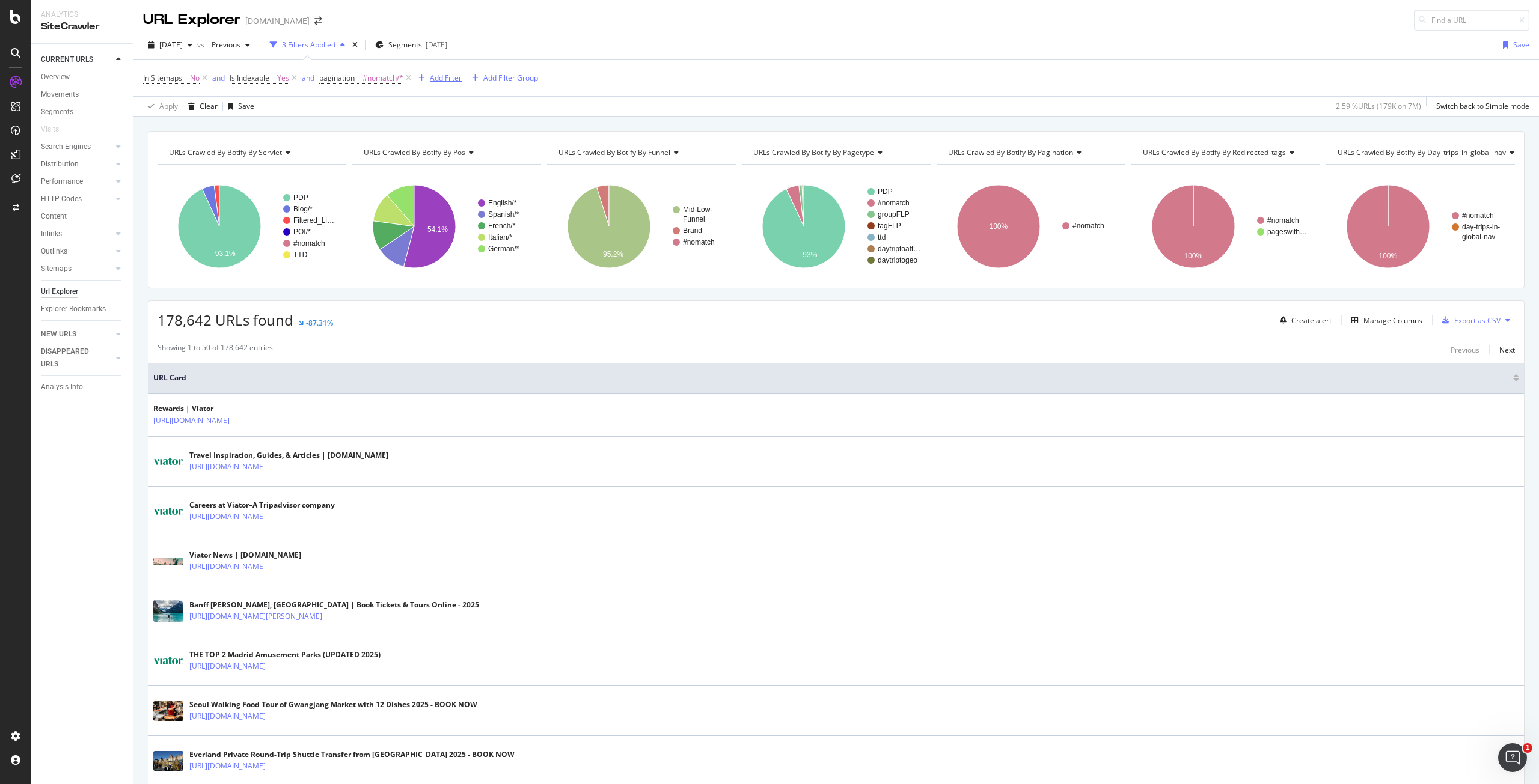
click at [456, 77] on div "Add Filter" at bounding box center [446, 78] width 32 height 10
type input "G"
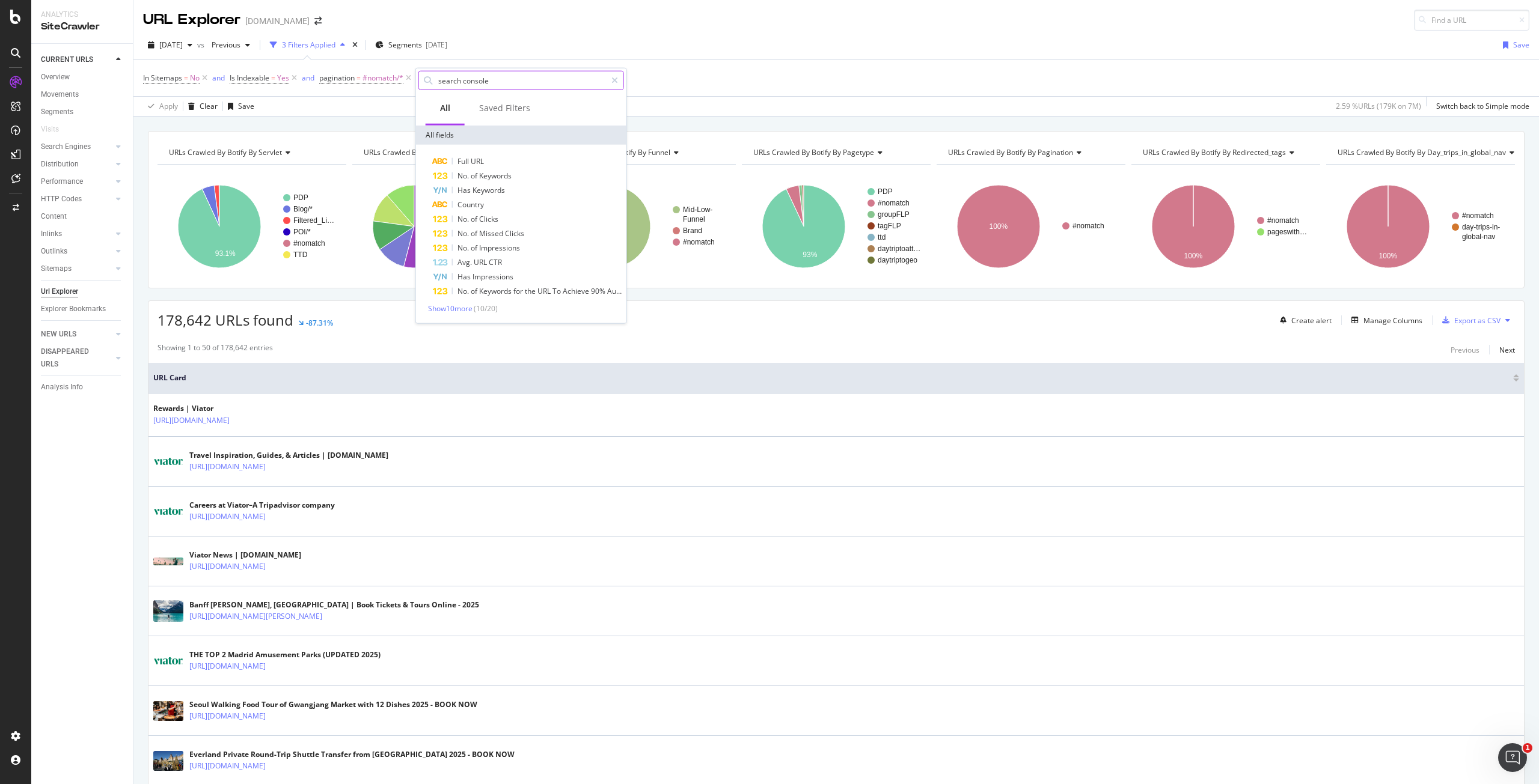
type input "search consol"
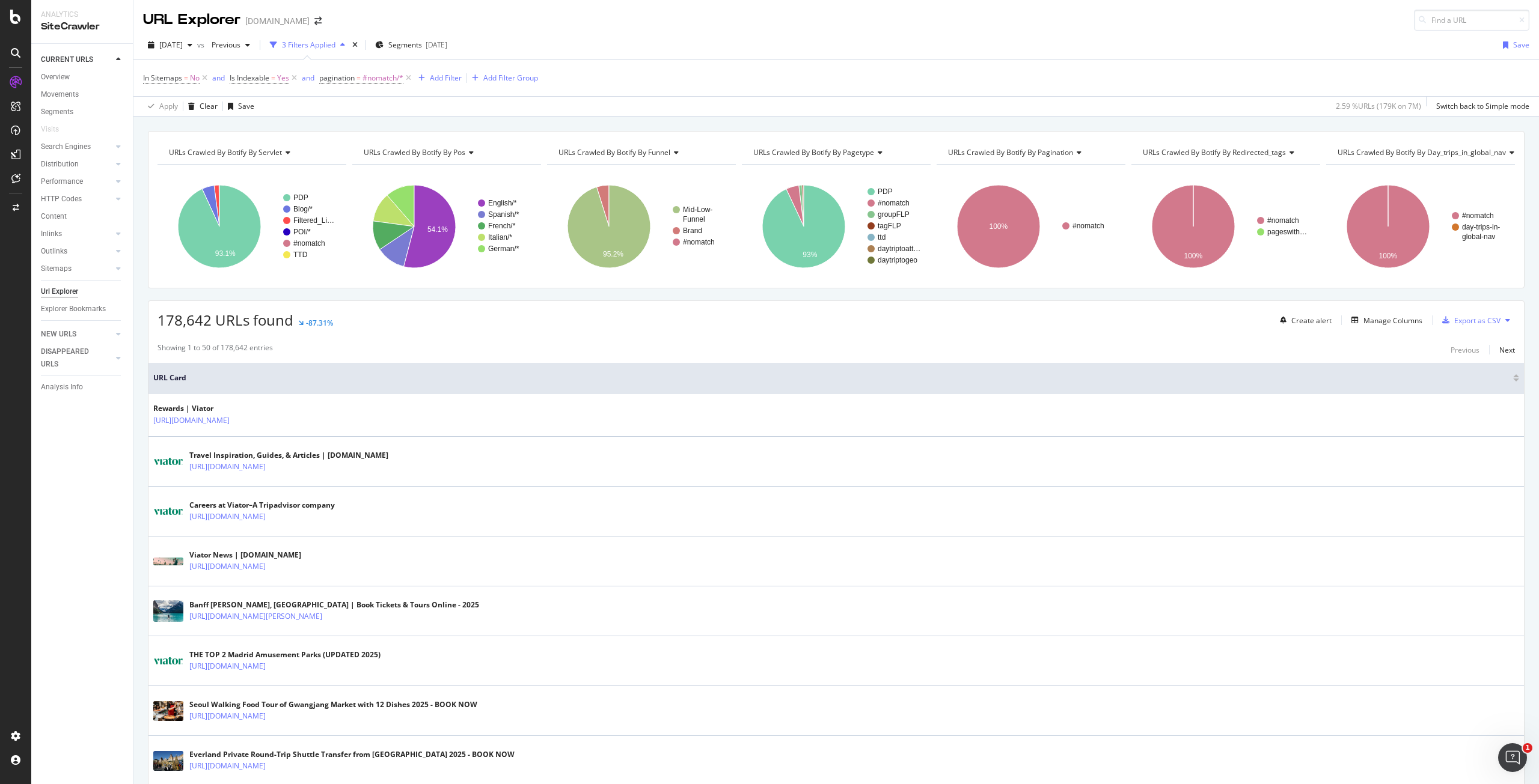
click at [692, 47] on div "[DATE] vs Previous 3 Filters Applied Segments [DATE] Save" at bounding box center [836, 47] width 1406 height 24
click at [79, 173] on div "RealKeywords" at bounding box center [71, 178] width 53 height 12
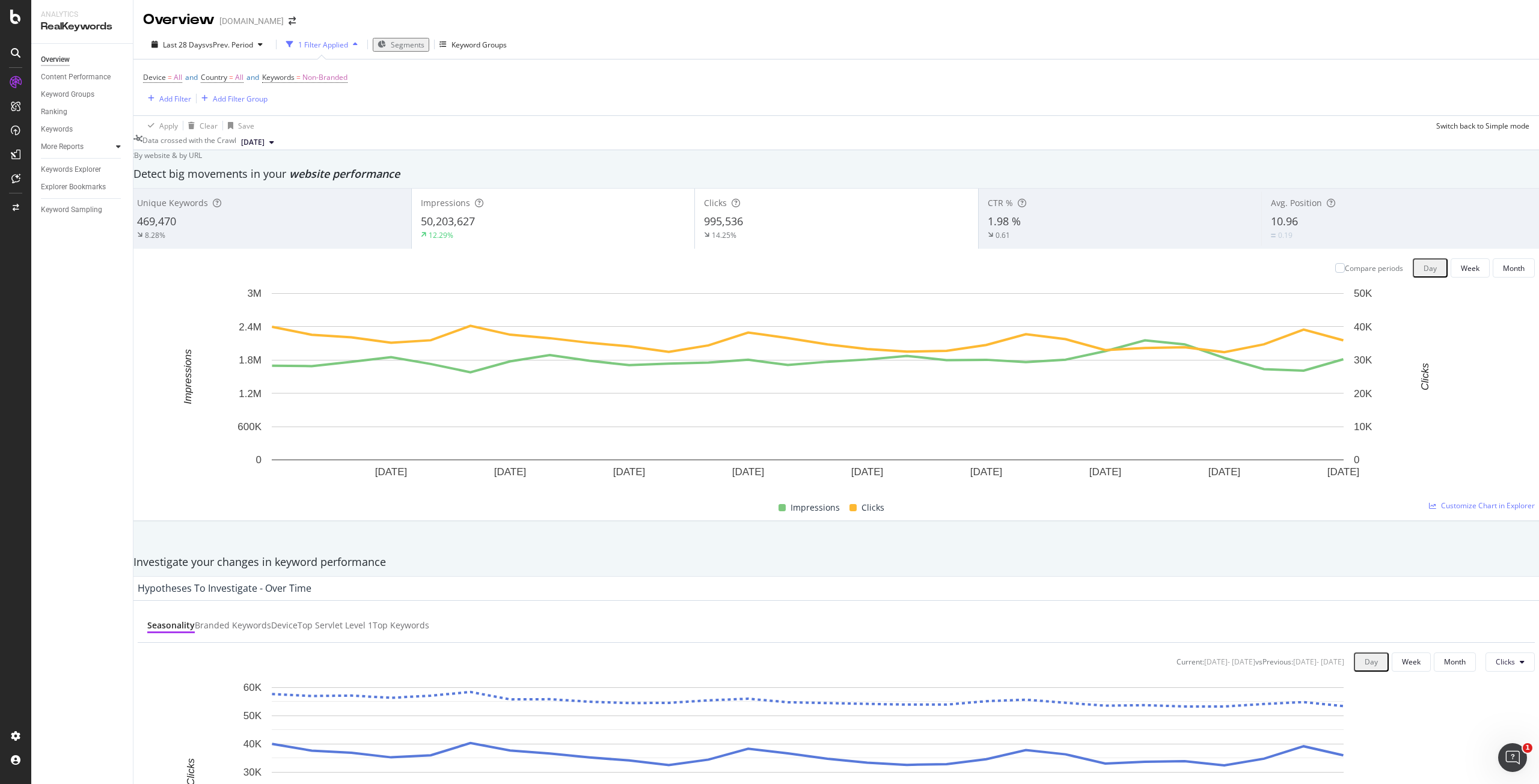
click at [118, 148] on icon at bounding box center [118, 147] width 5 height 7
click at [73, 212] on div "Structure" at bounding box center [61, 216] width 30 height 13
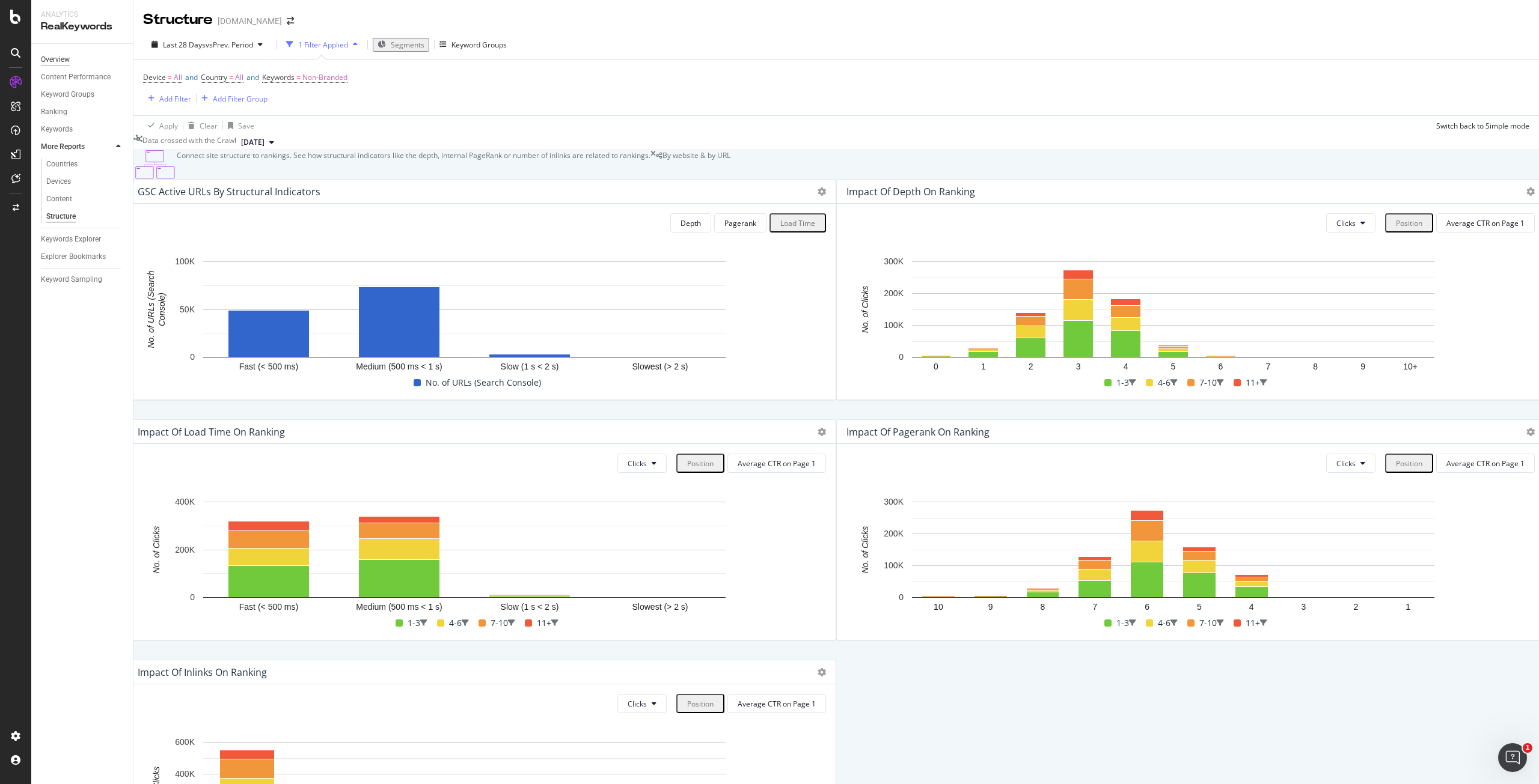
click at [62, 55] on div "Overview" at bounding box center [55, 59] width 29 height 13
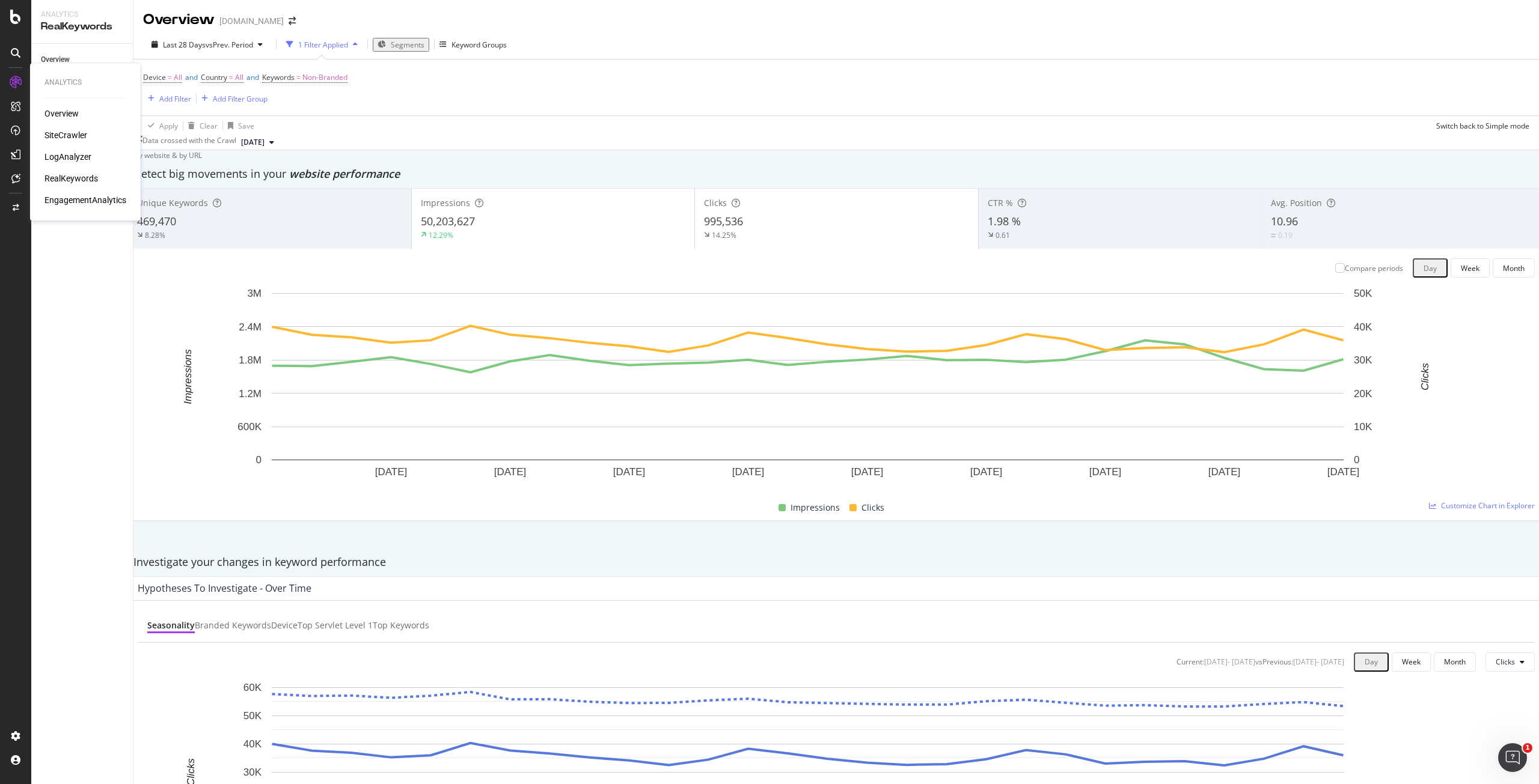
click at [83, 135] on div "SiteCrawler" at bounding box center [66, 135] width 42 height 12
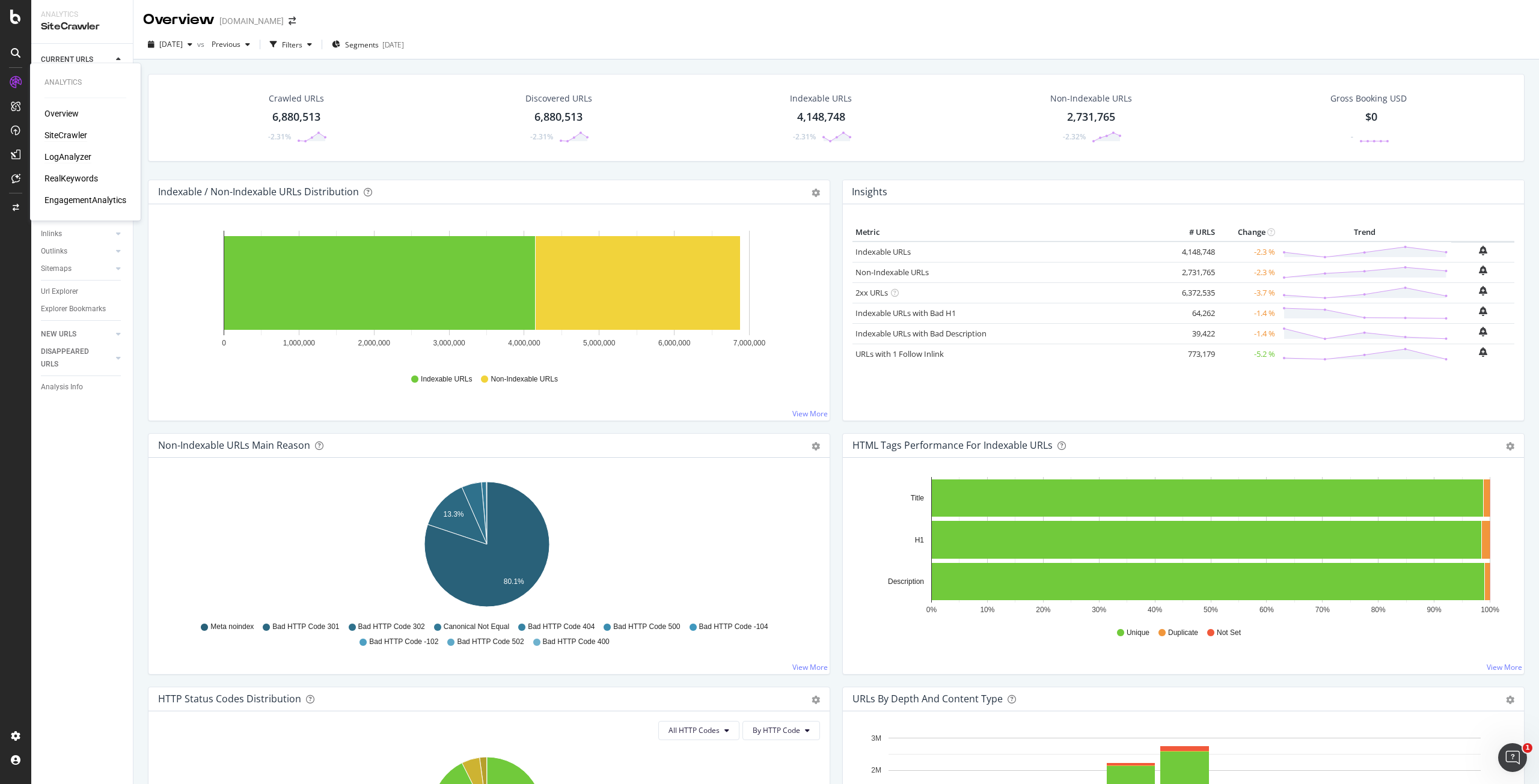
click at [81, 155] on div "LogAnalyzer" at bounding box center [67, 157] width 47 height 12
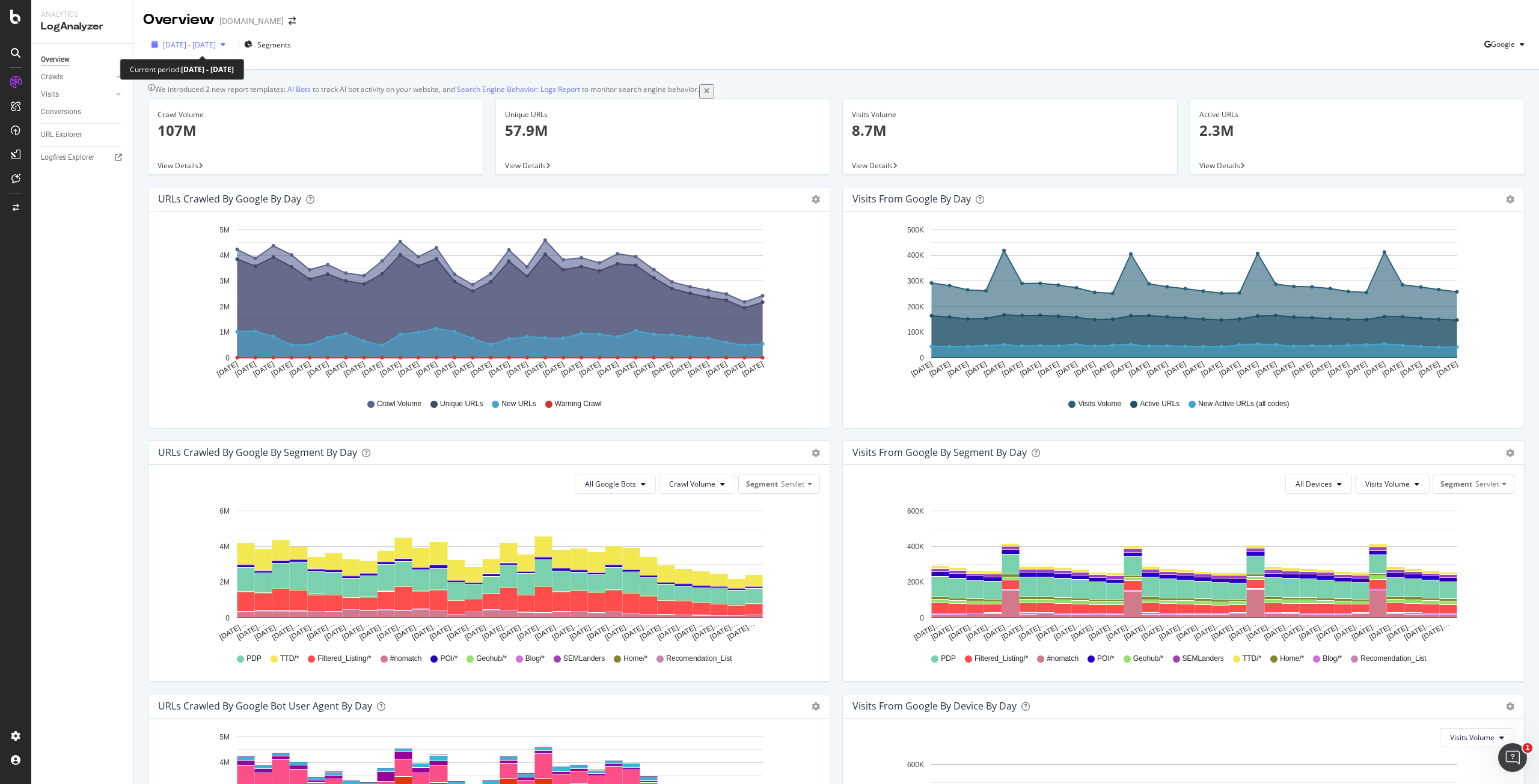
click at [190, 42] on span "[DATE] - [DATE]" at bounding box center [189, 44] width 53 height 10
click at [684, 40] on div "[DATE] - [DATE] Segments Google" at bounding box center [836, 47] width 1406 height 24
click at [1497, 38] on div "Google" at bounding box center [1507, 44] width 45 height 18
click at [1498, 107] on span "OpenAI" at bounding box center [1502, 113] width 44 height 11
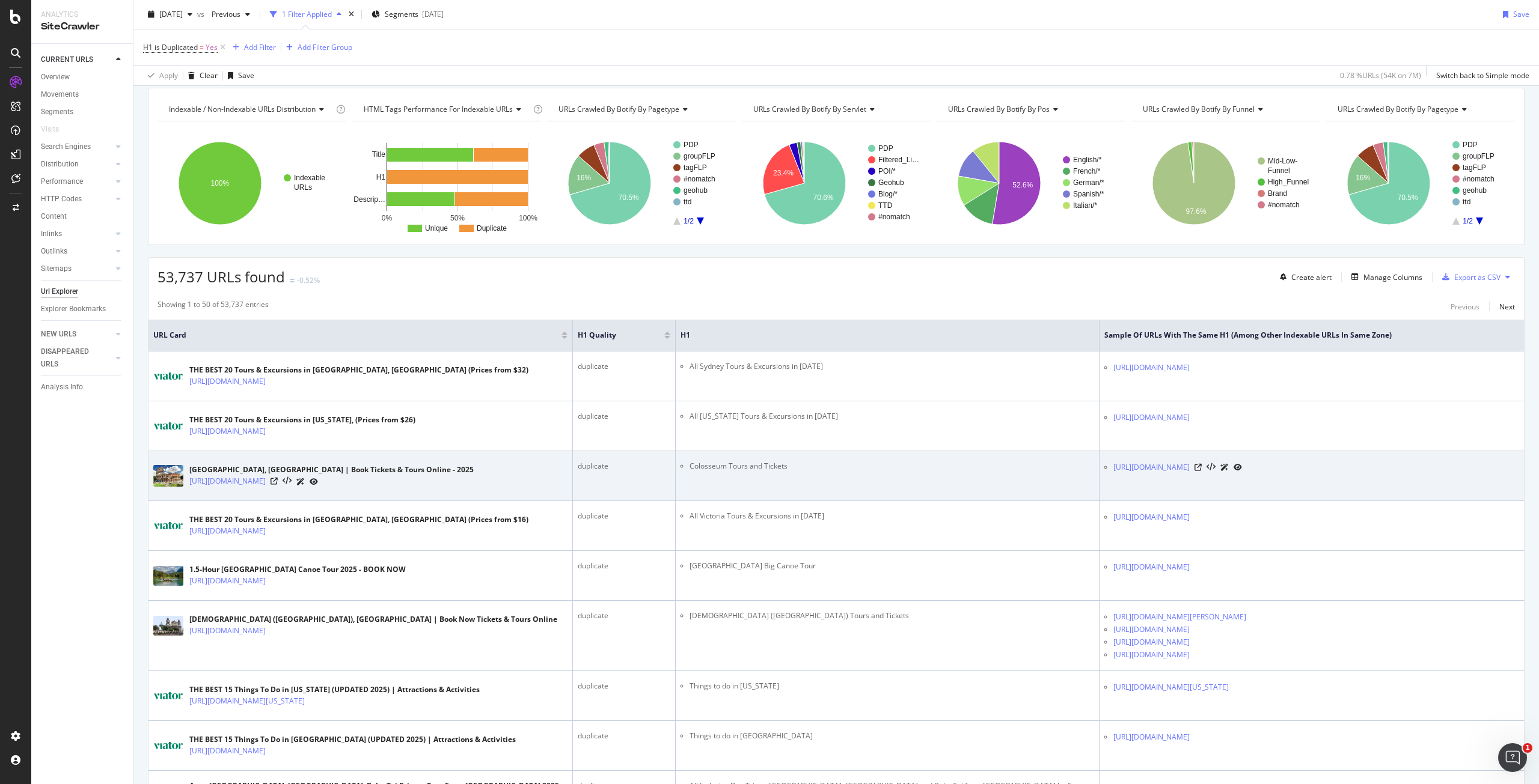
scroll to position [60, 0]
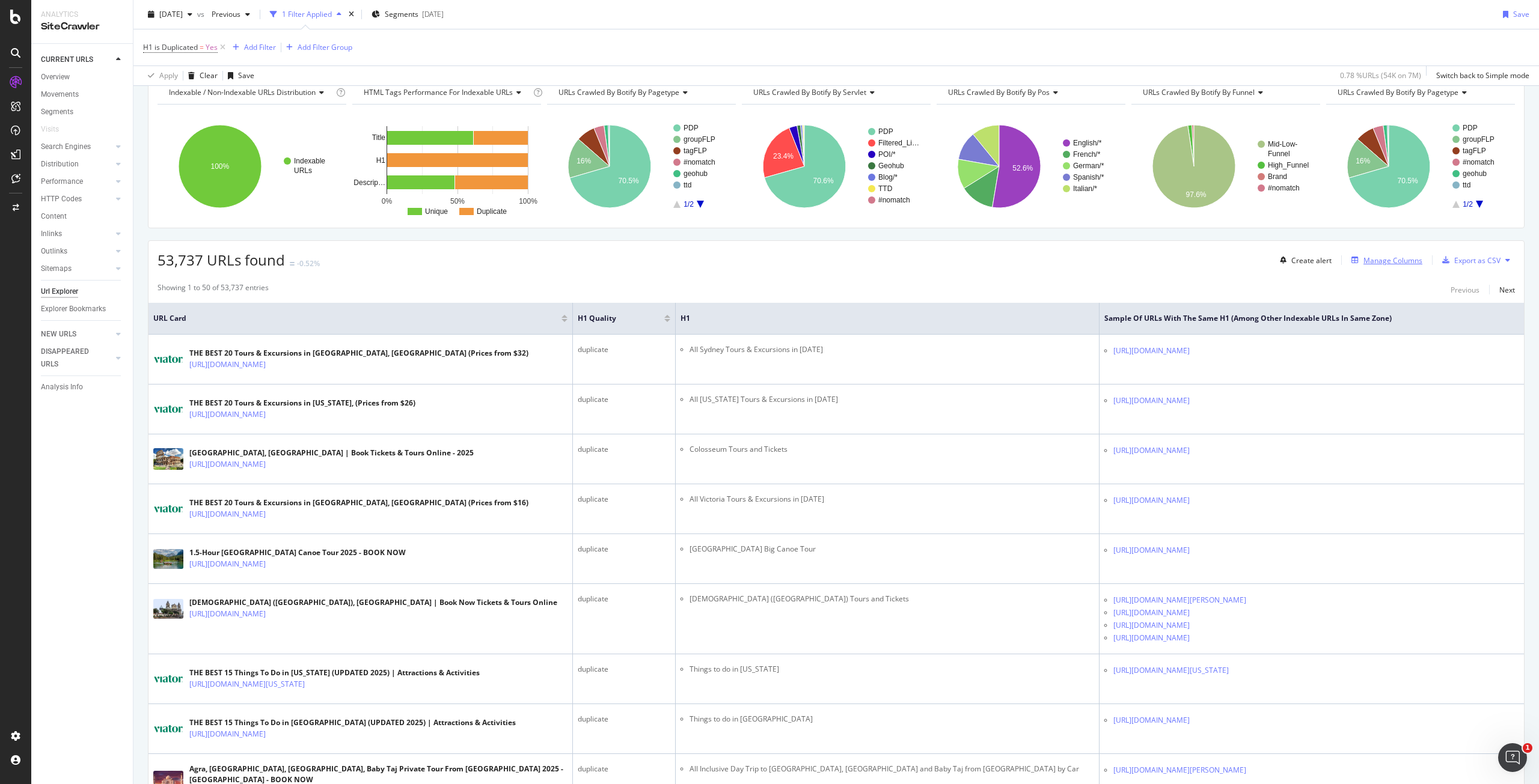
click at [1398, 258] on div "Manage Columns" at bounding box center [1393, 260] width 59 height 10
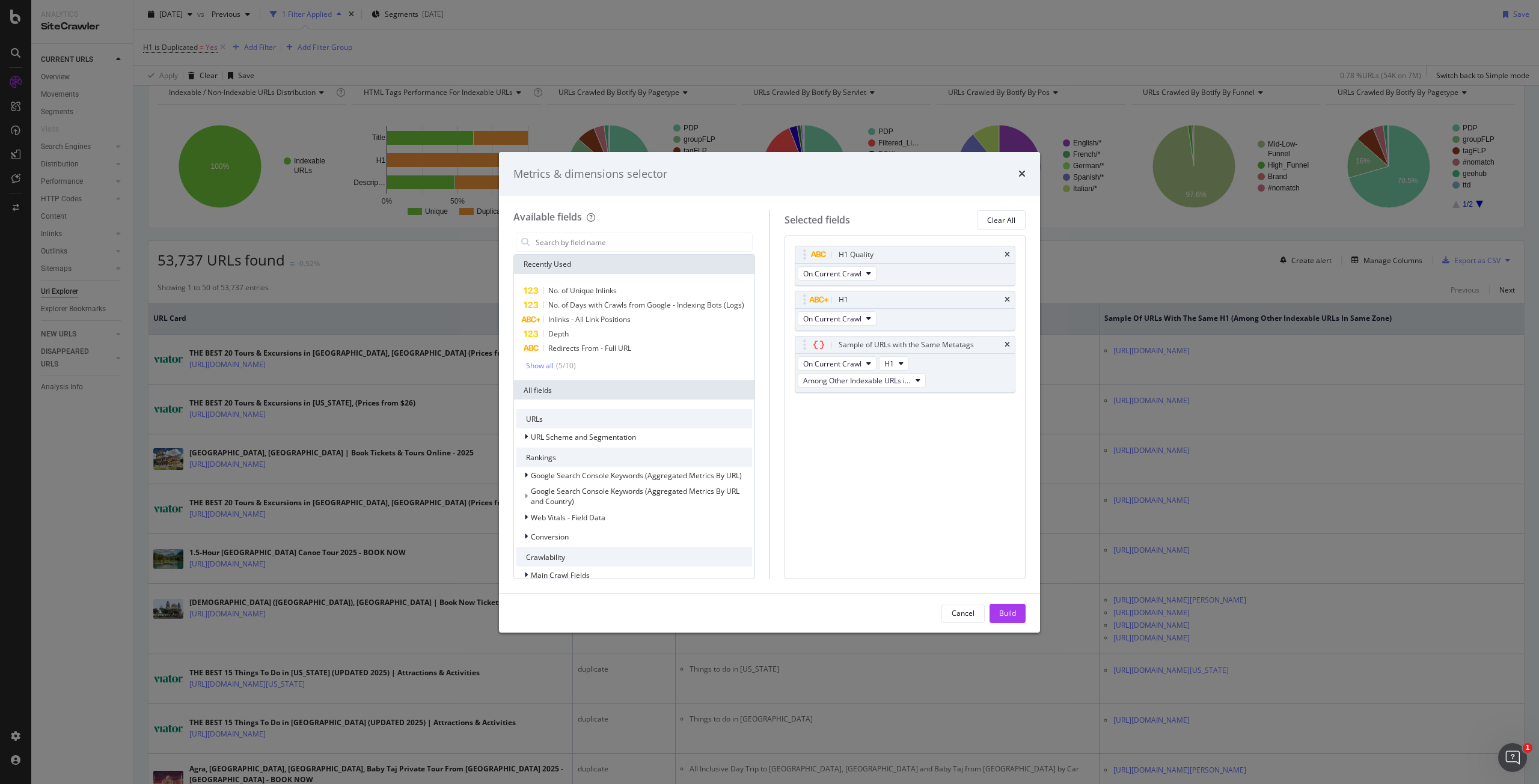
click at [502, 74] on div "Metrics & dimensions selector Available fields Recently Used No. of Unique Inli…" at bounding box center [769, 392] width 1539 height 784
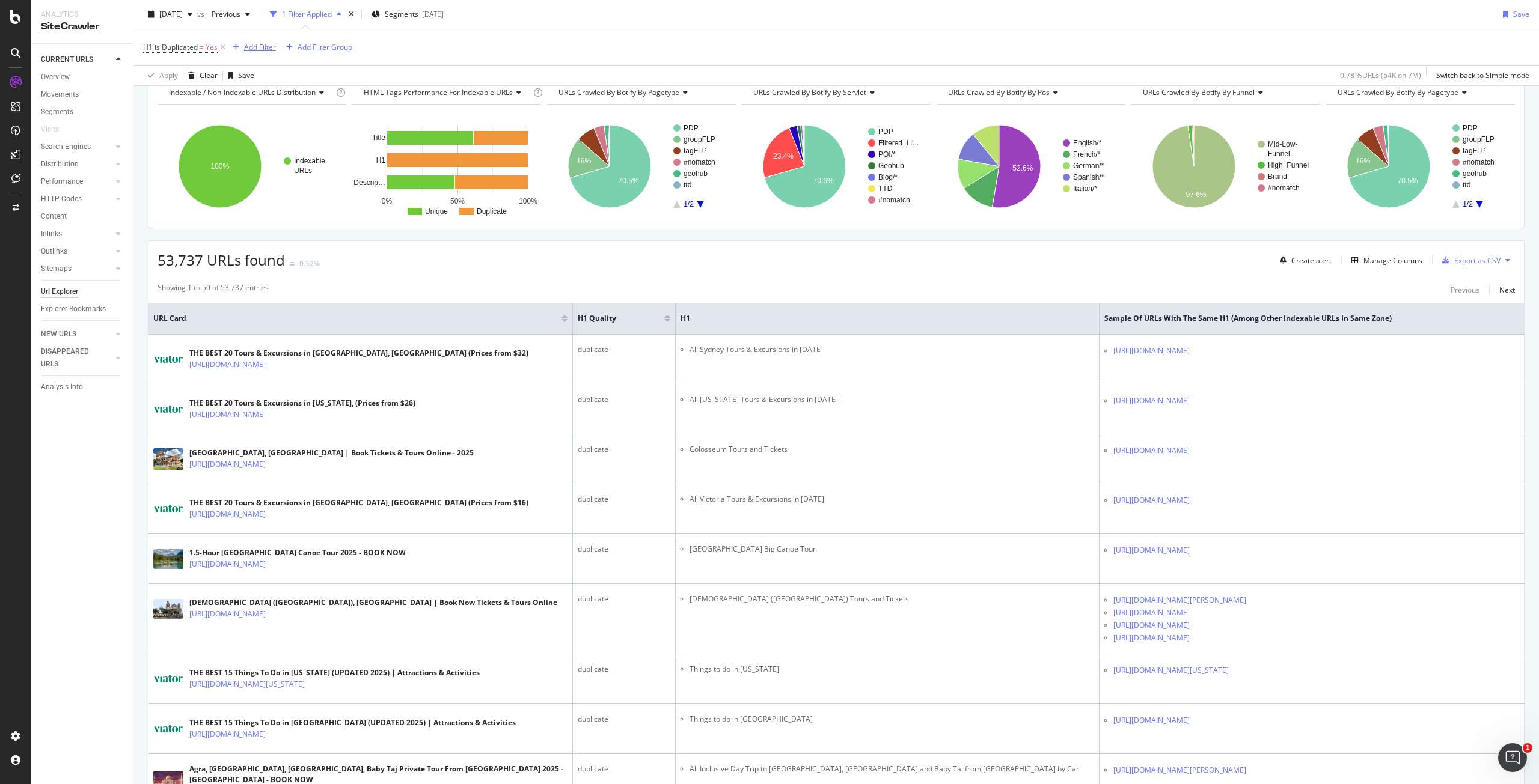
click at [230, 45] on div "button" at bounding box center [236, 47] width 16 height 7
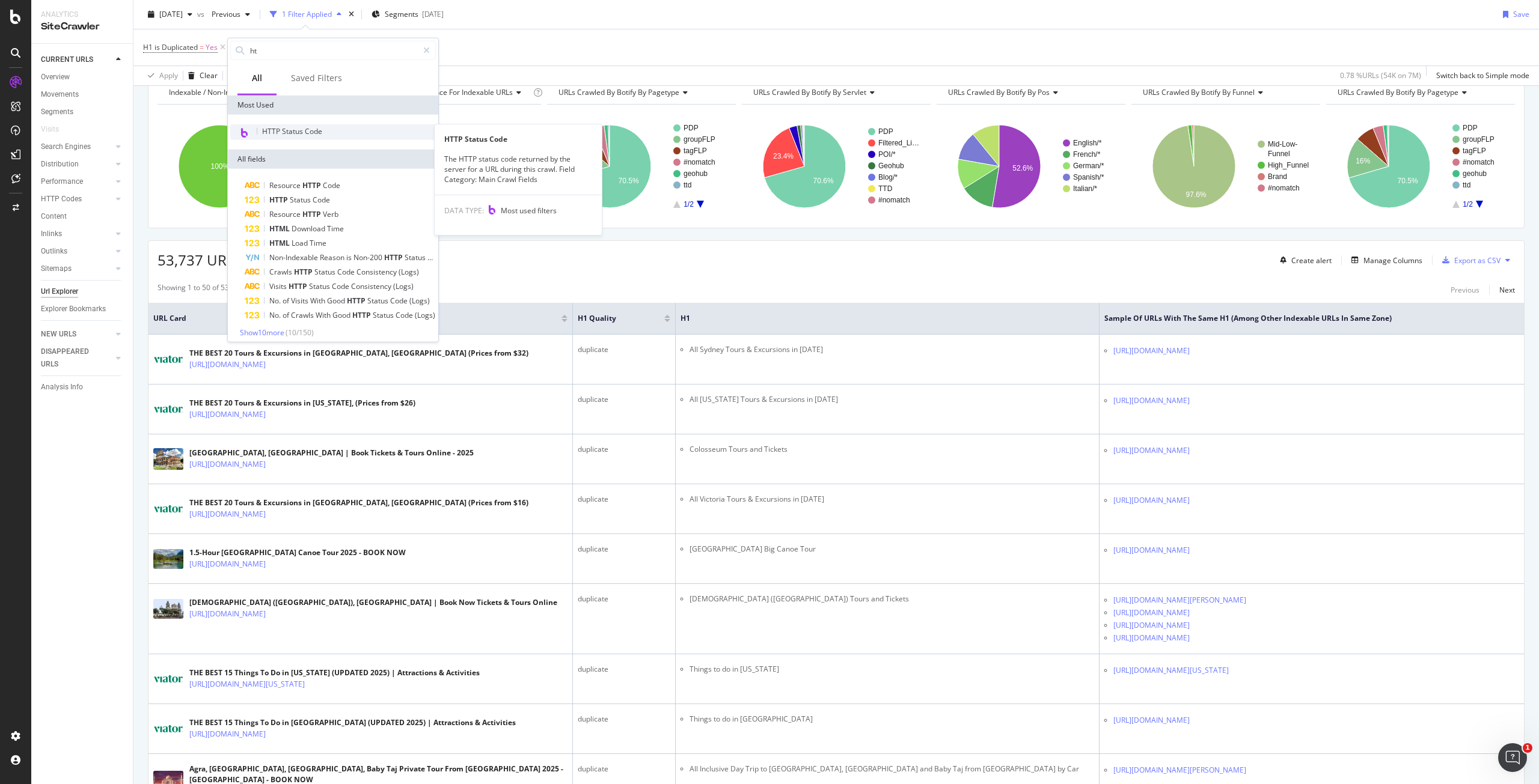
type input "ht"
click at [301, 128] on span "HTTP Status Code" at bounding box center [292, 131] width 60 height 10
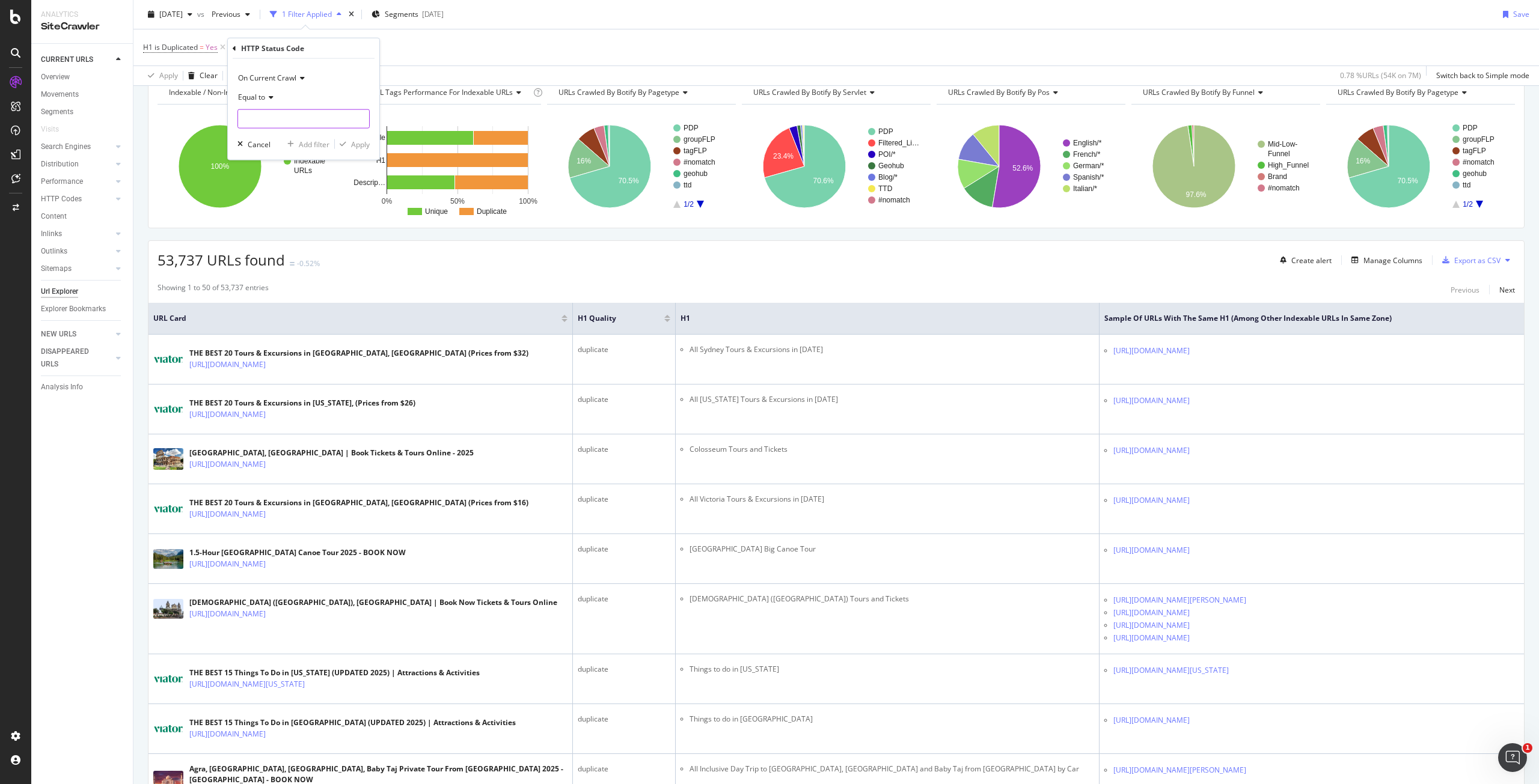
click at [306, 120] on input "number" at bounding box center [304, 119] width 132 height 19
click at [304, 135] on span "200" at bounding box center [278, 135] width 74 height 10
type input "200"
click at [361, 148] on div "Apply" at bounding box center [360, 144] width 19 height 10
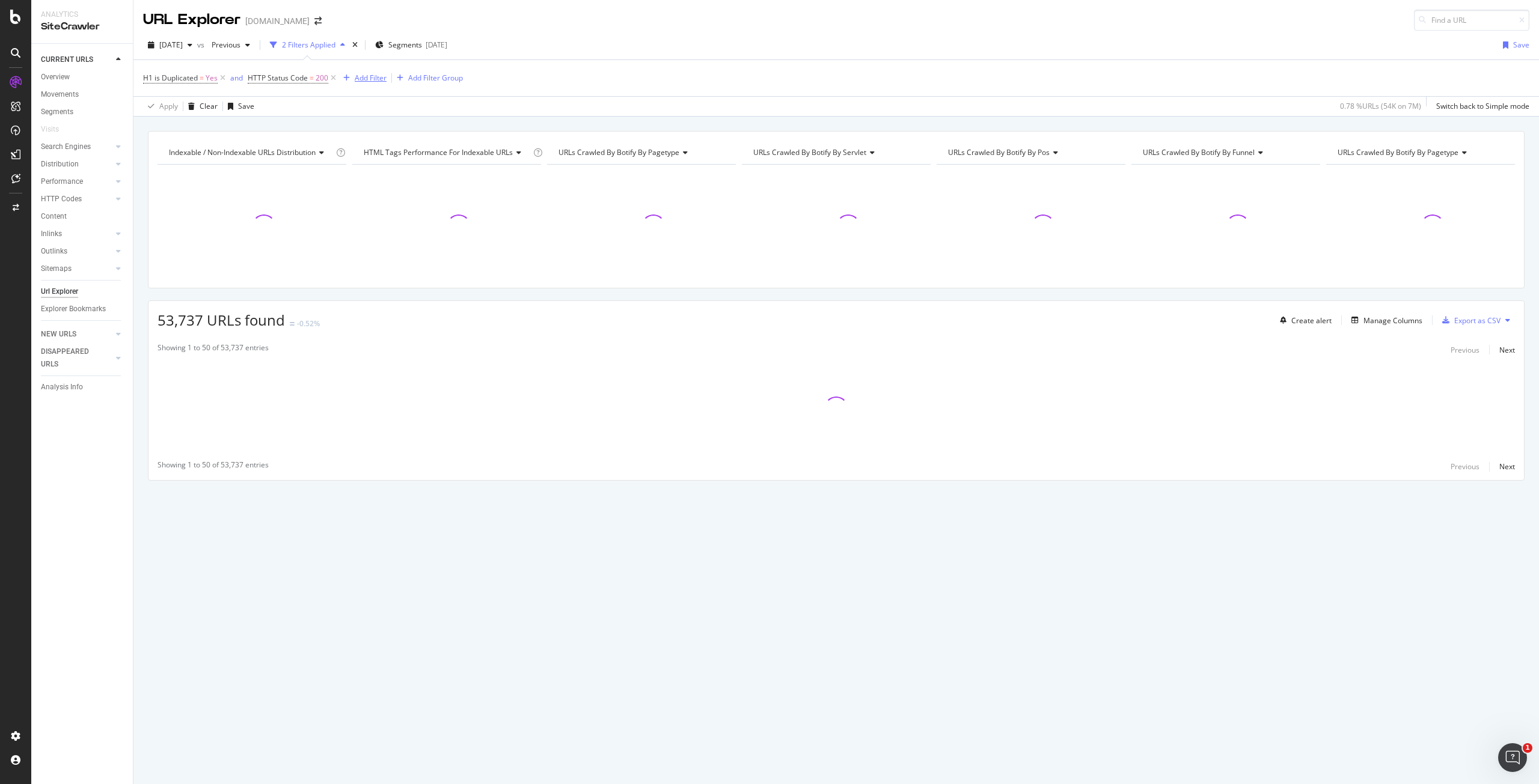
click at [366, 84] on div "Add Filter" at bounding box center [362, 78] width 48 height 13
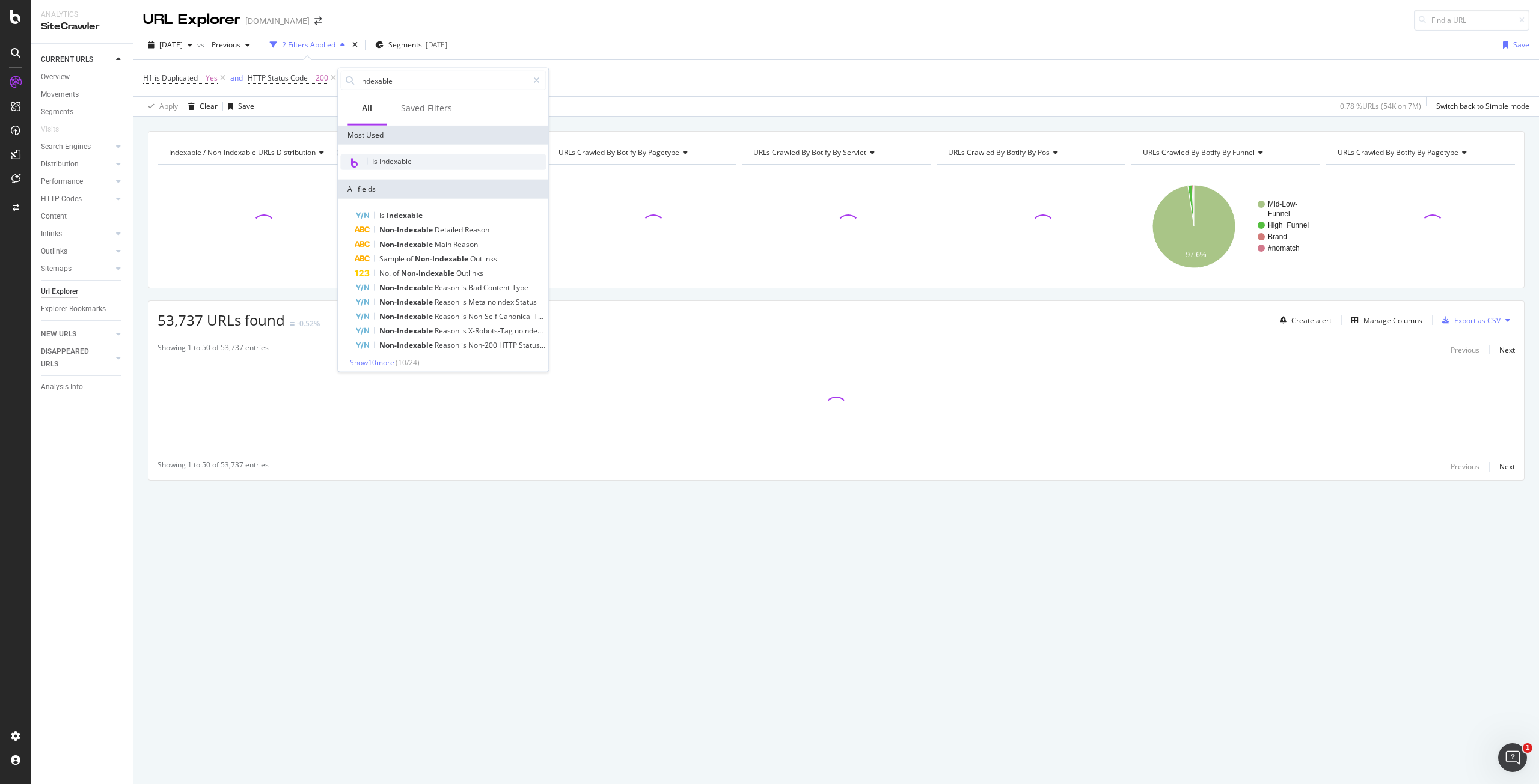
type input "indexable"
click at [383, 158] on span "Is Indexable" at bounding box center [392, 161] width 39 height 10
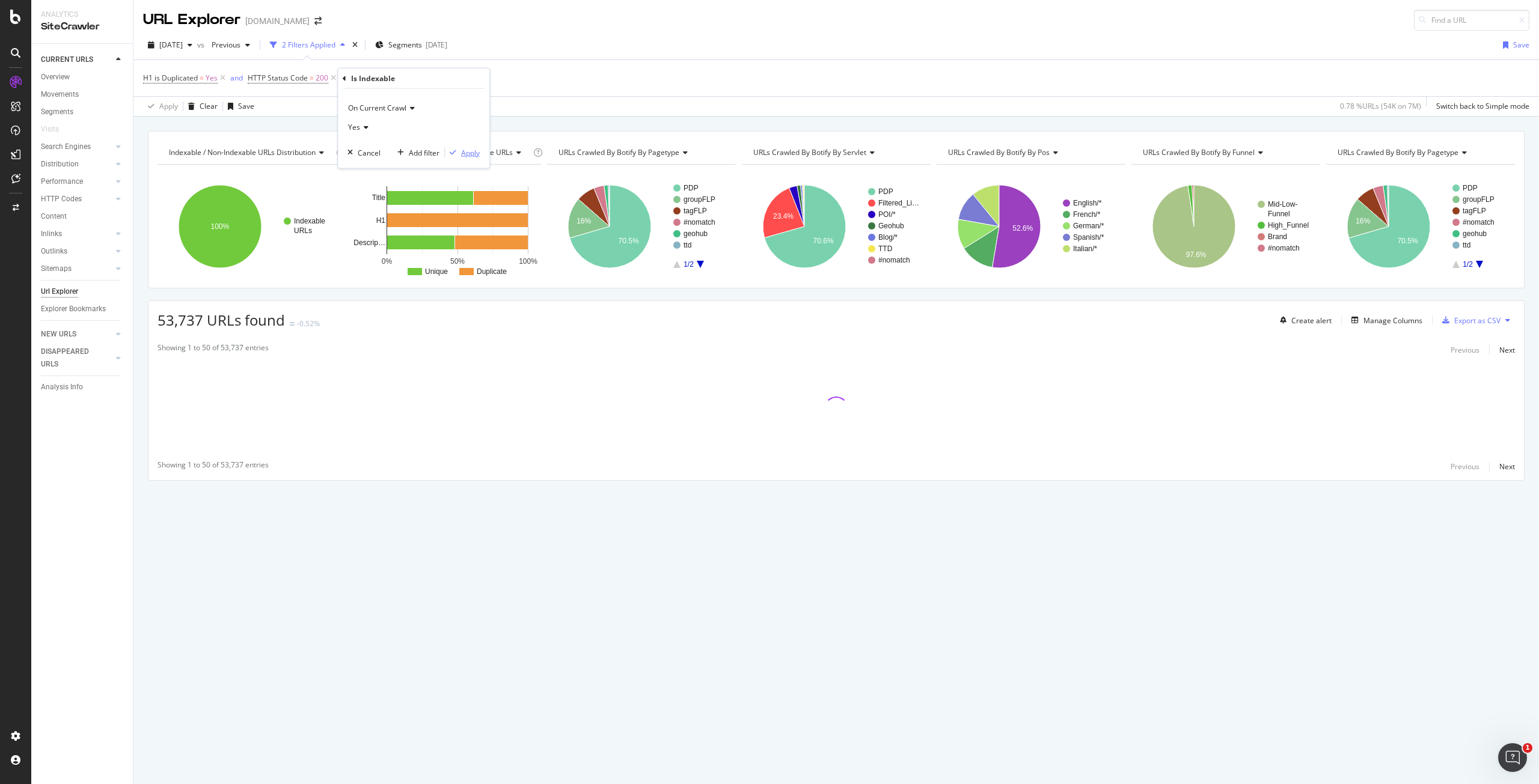
click at [469, 155] on div "Apply" at bounding box center [470, 152] width 19 height 10
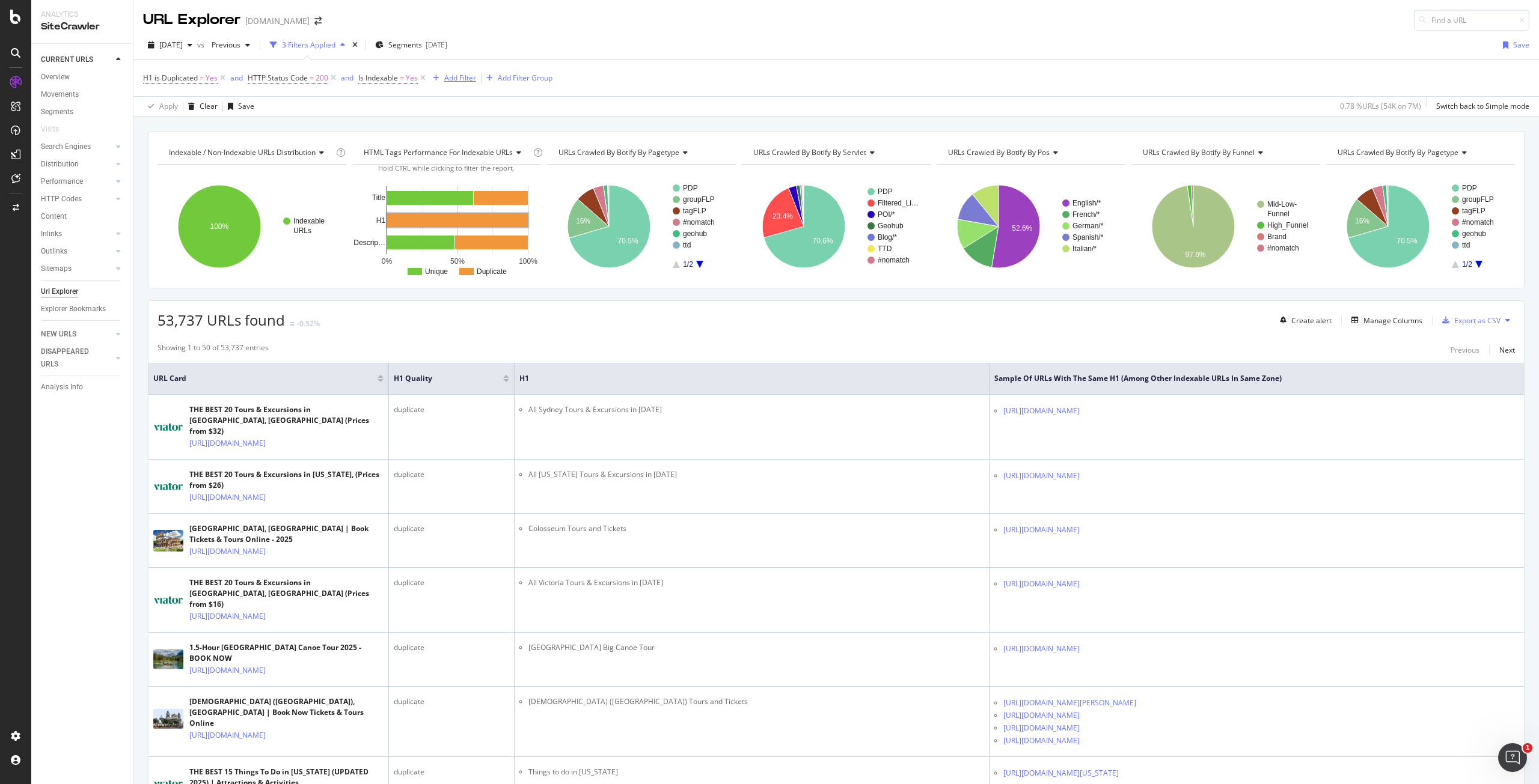
click at [462, 79] on div "Add Filter" at bounding box center [460, 78] width 32 height 10
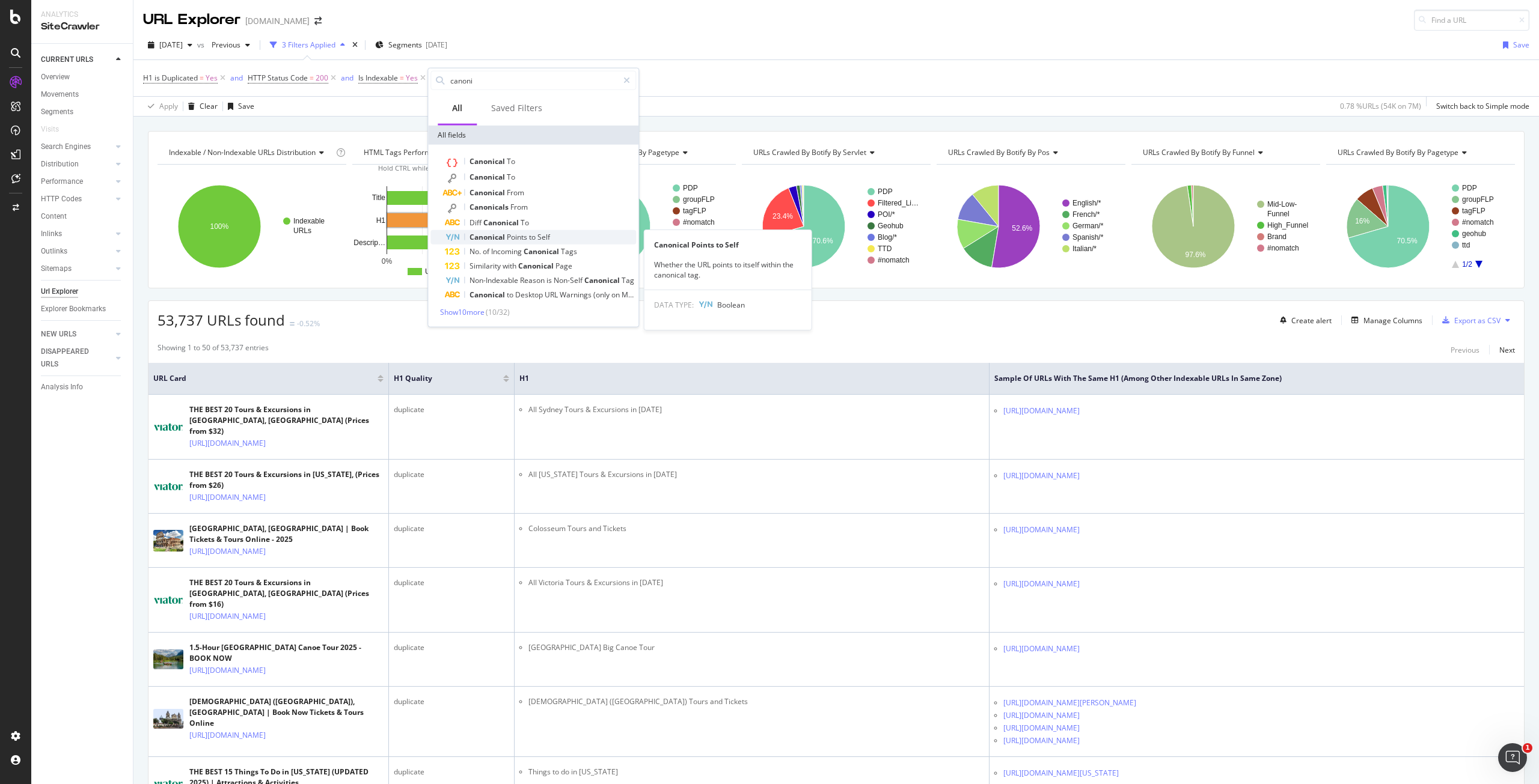
type input "canoni"
click at [539, 233] on span "Self" at bounding box center [544, 237] width 13 height 10
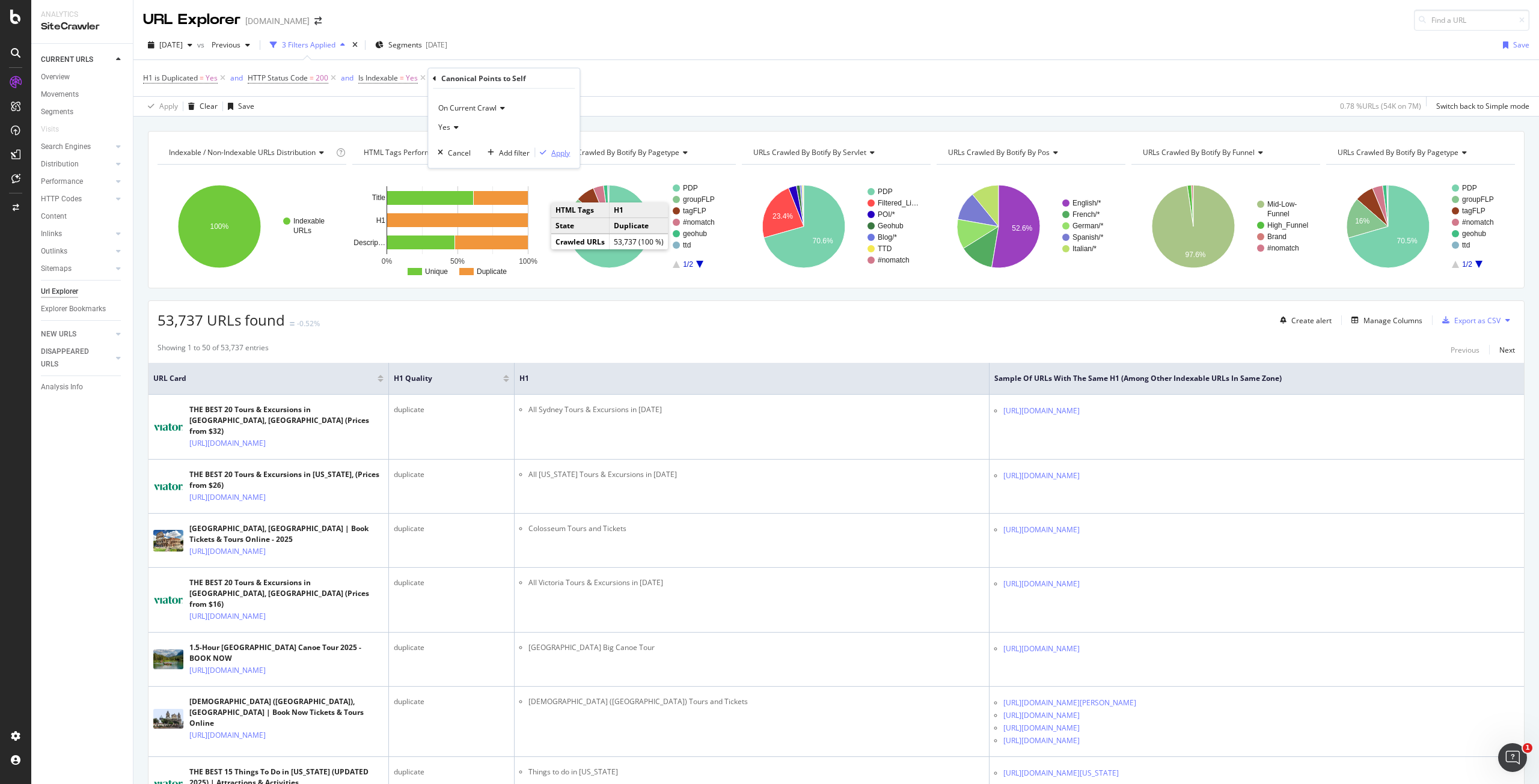
click at [561, 152] on div "Apply" at bounding box center [561, 152] width 19 height 10
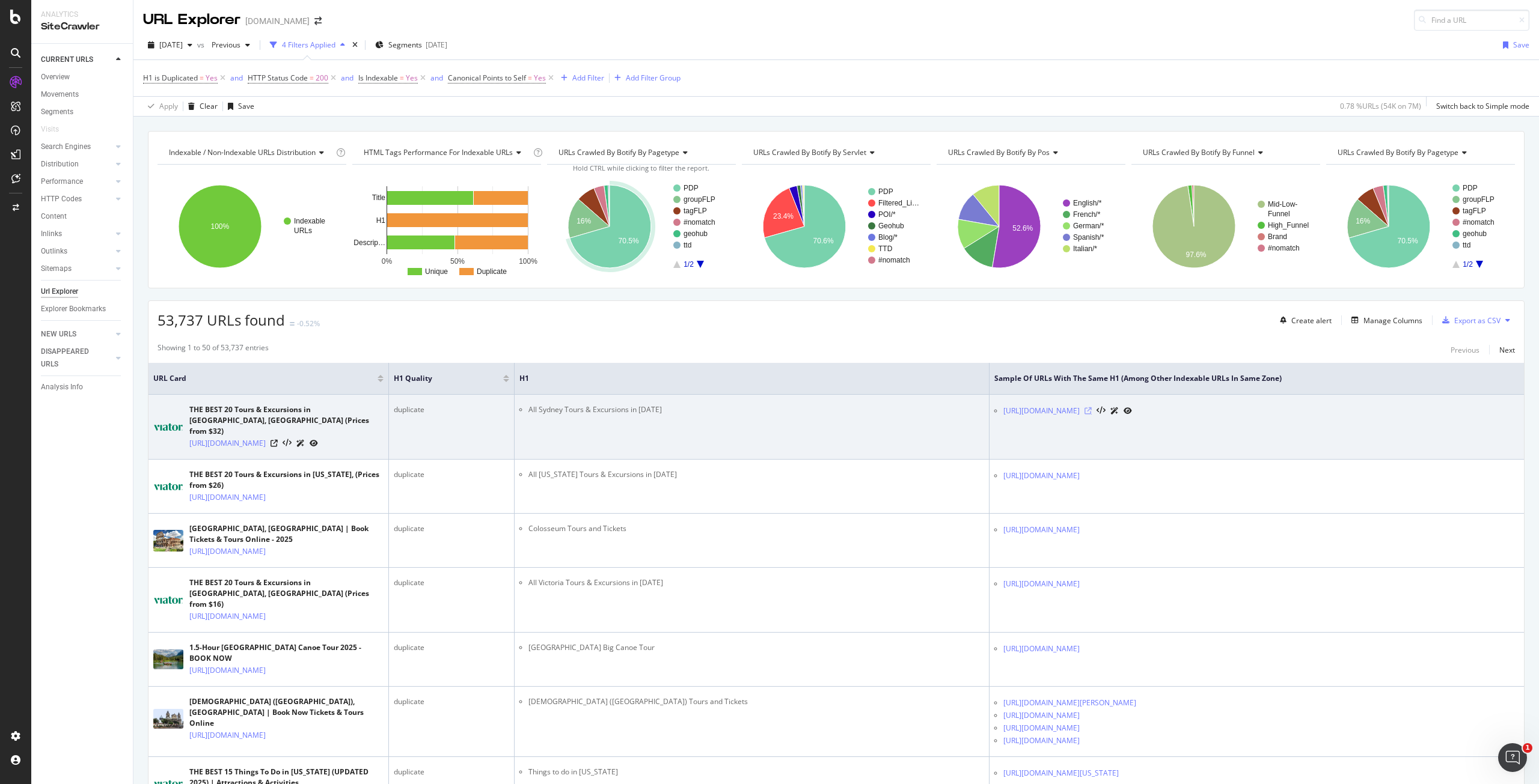
click at [1092, 409] on icon at bounding box center [1088, 411] width 7 height 7
click at [278, 440] on icon at bounding box center [274, 444] width 7 height 7
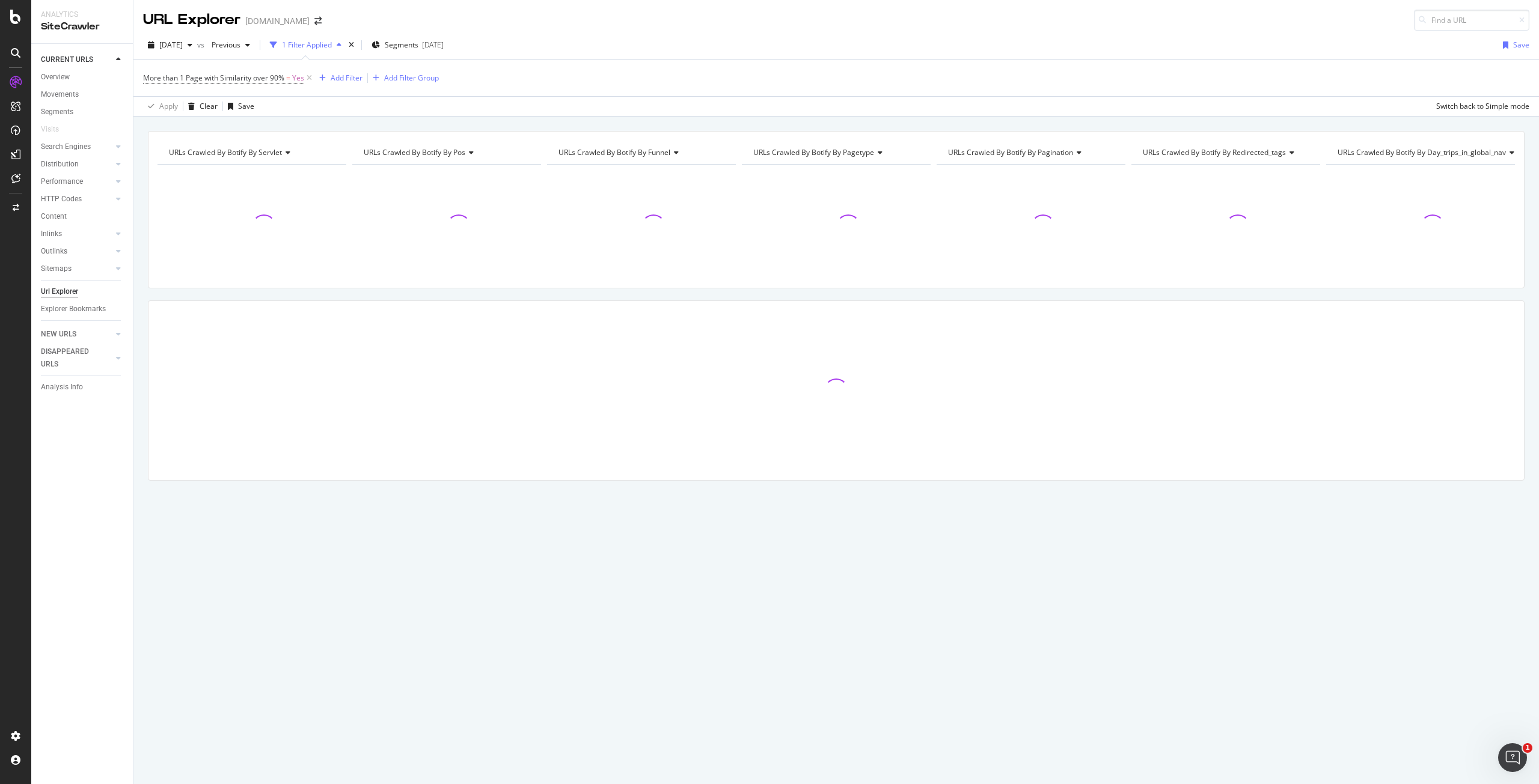
click at [965, 52] on div "[DATE] vs Previous 1 Filter Applied Segments [DATE] Save" at bounding box center [836, 47] width 1406 height 24
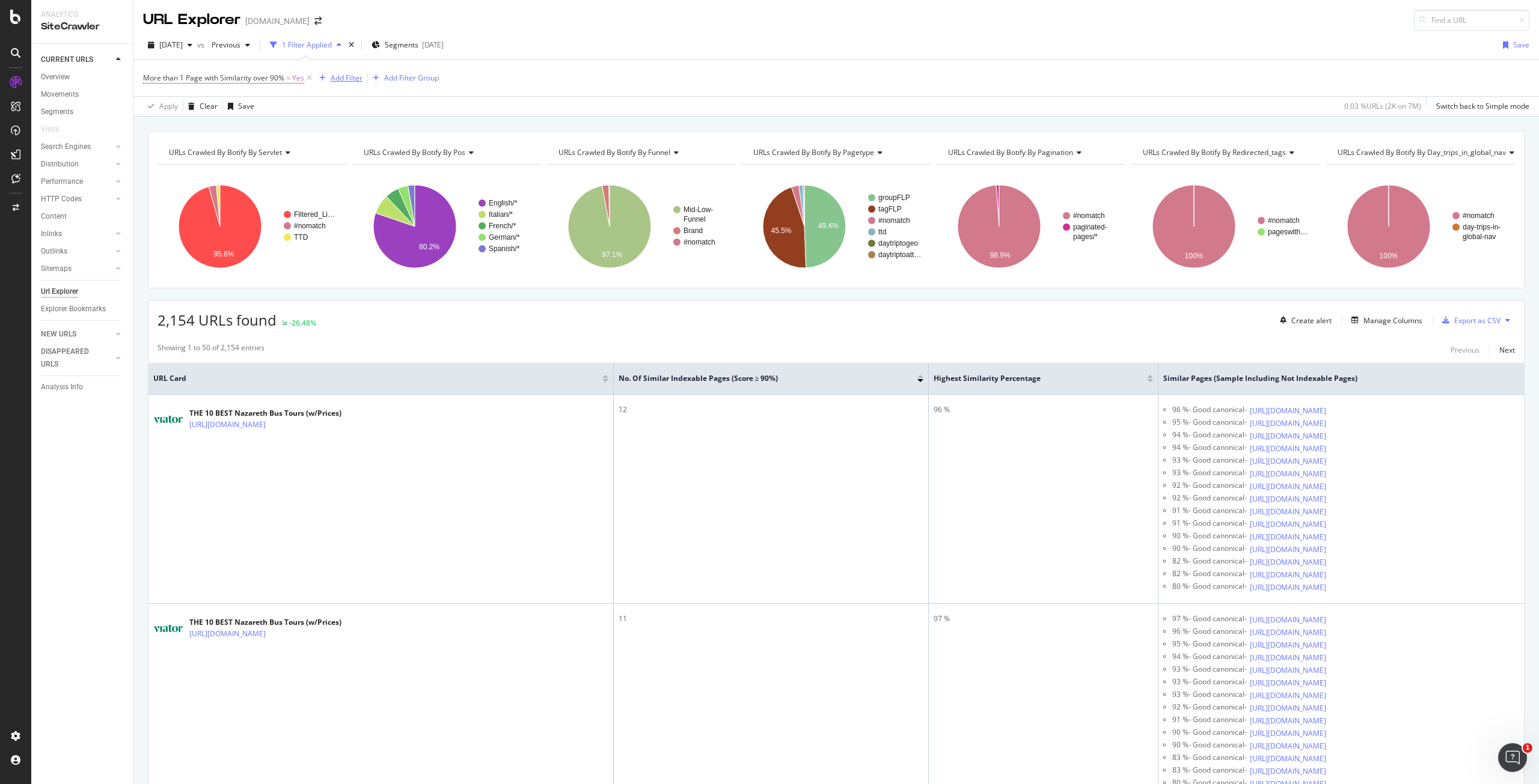
click at [328, 78] on div "button" at bounding box center [322, 78] width 16 height 7
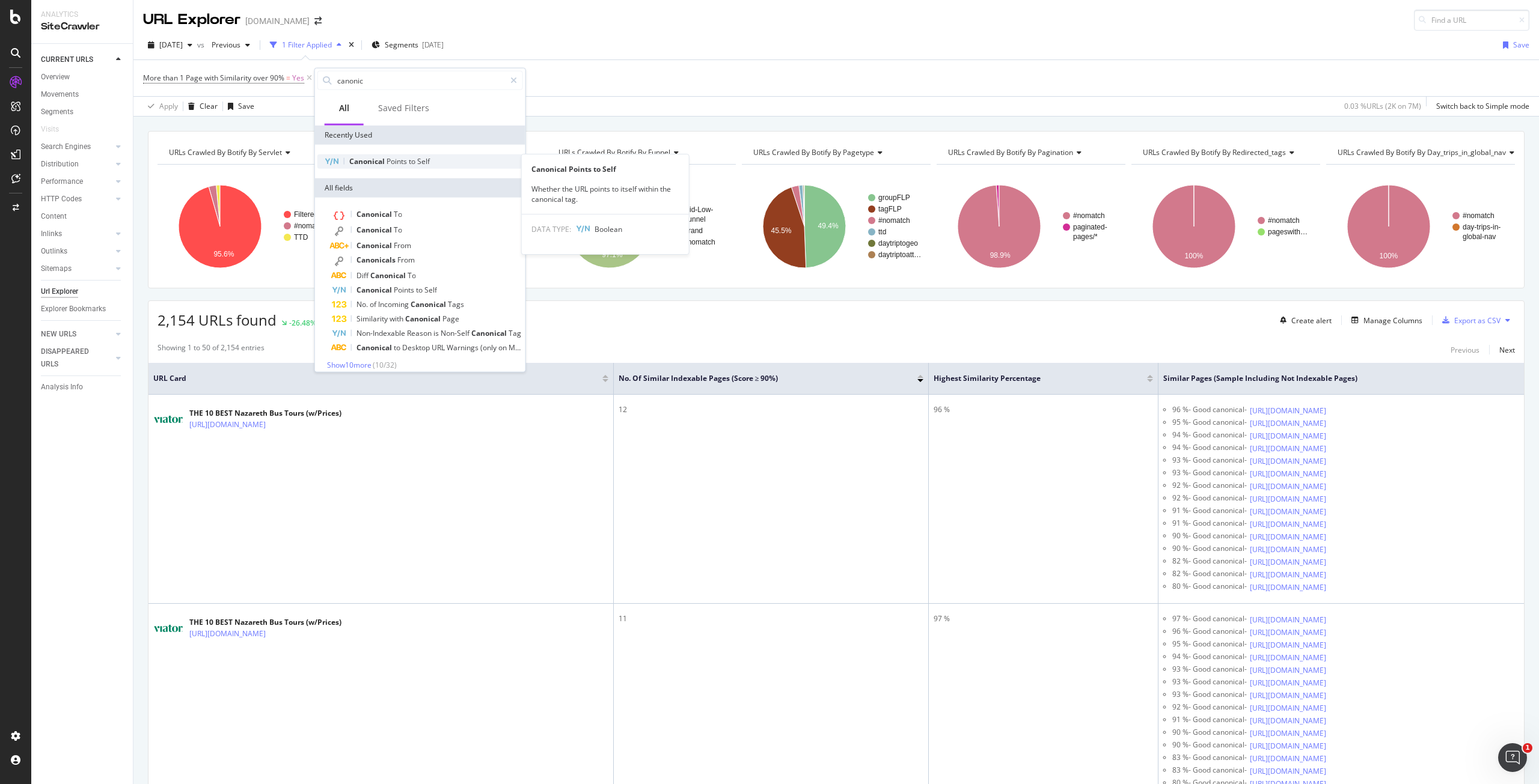
type input "canonic"
click at [413, 165] on span "to" at bounding box center [413, 161] width 8 height 10
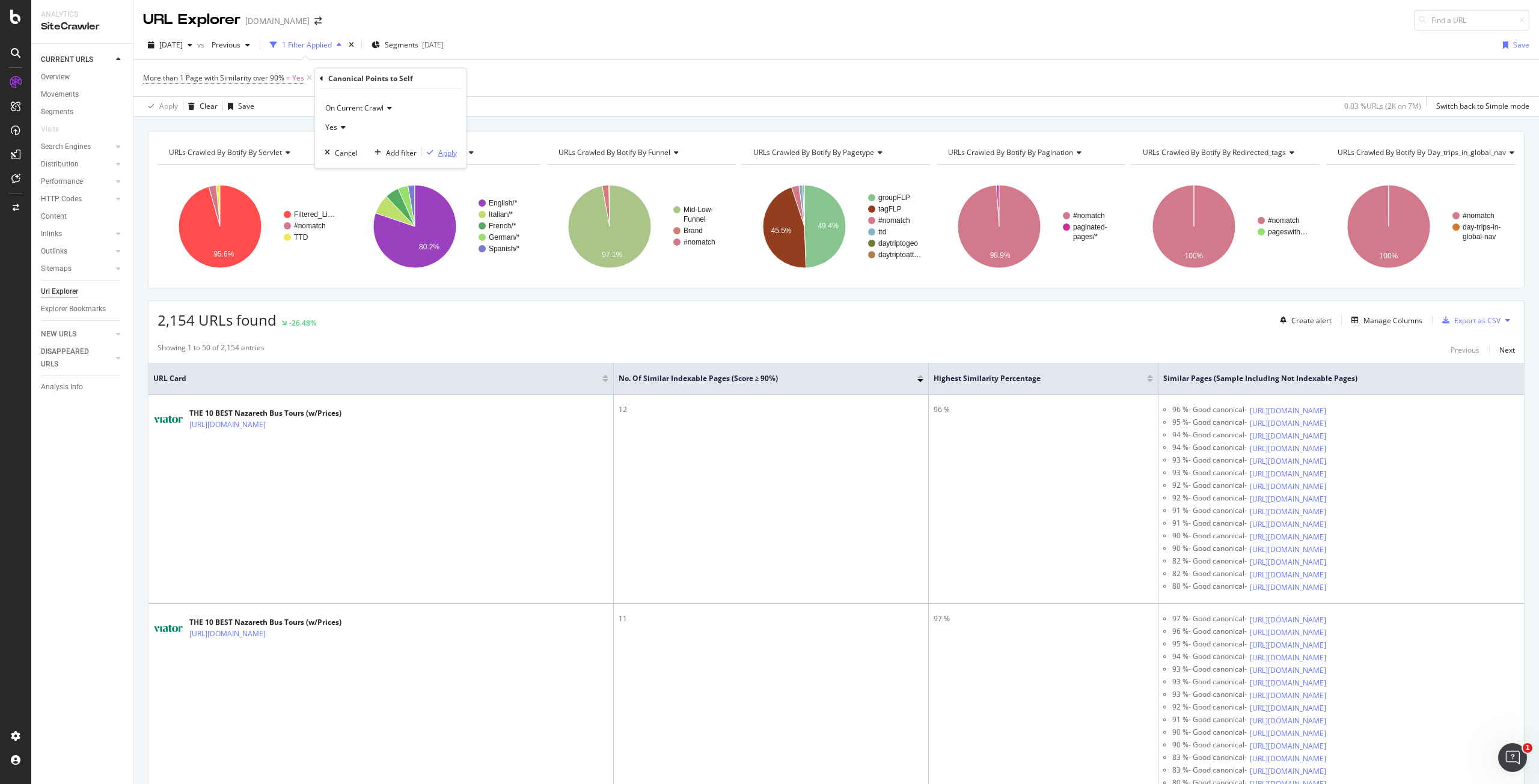
click at [446, 152] on div "Apply" at bounding box center [448, 152] width 19 height 10
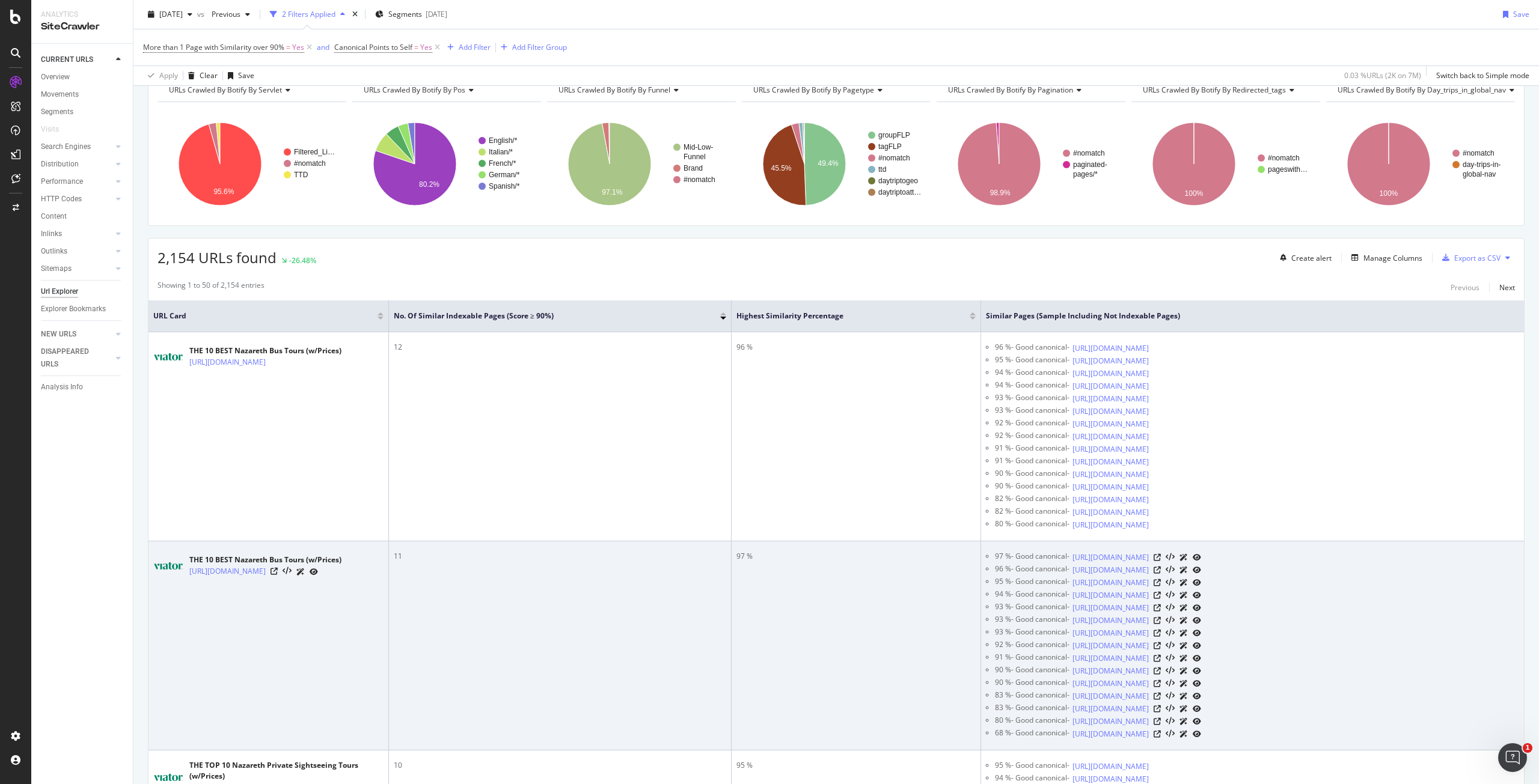
scroll to position [60, 0]
